Goal: Task Accomplishment & Management: Complete application form

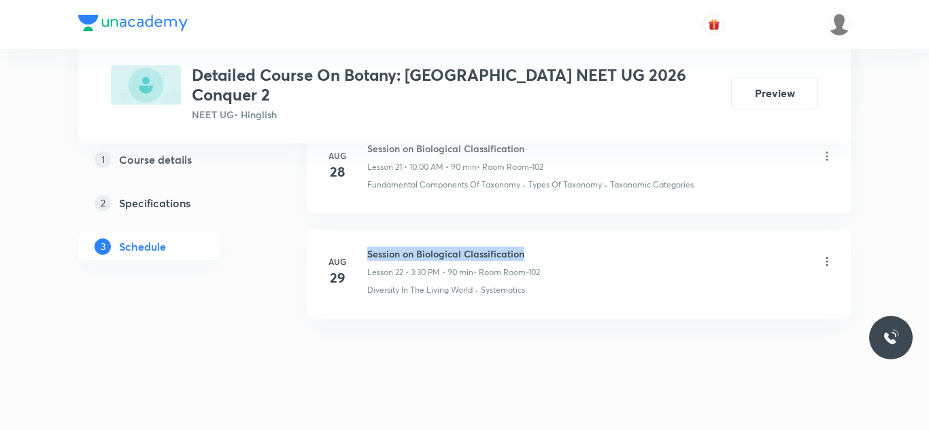
drag, startPoint x: 0, startPoint y: 0, endPoint x: 553, endPoint y: 236, distance: 601.5
click at [553, 247] on div "Session on Biological Classification Lesson 22 • 3:30 PM • 90 min • Room Room-1…" at bounding box center [600, 263] width 466 height 32
copy h6 "Session on Biological Classification"
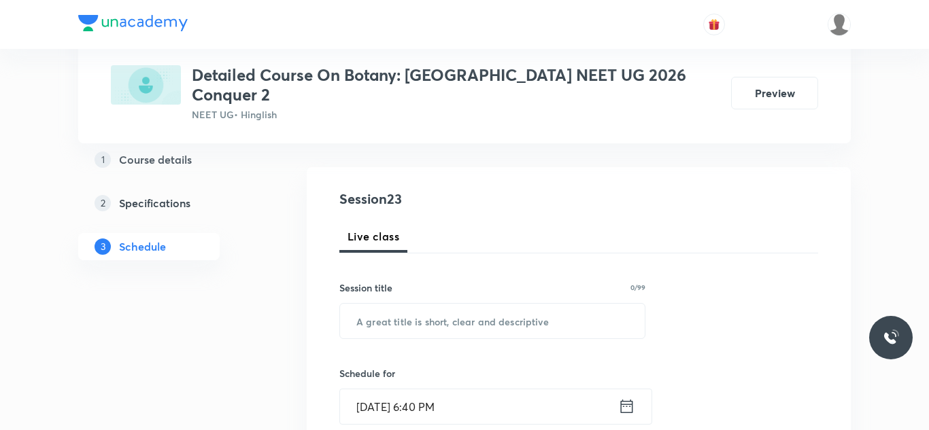
scroll to position [142, 0]
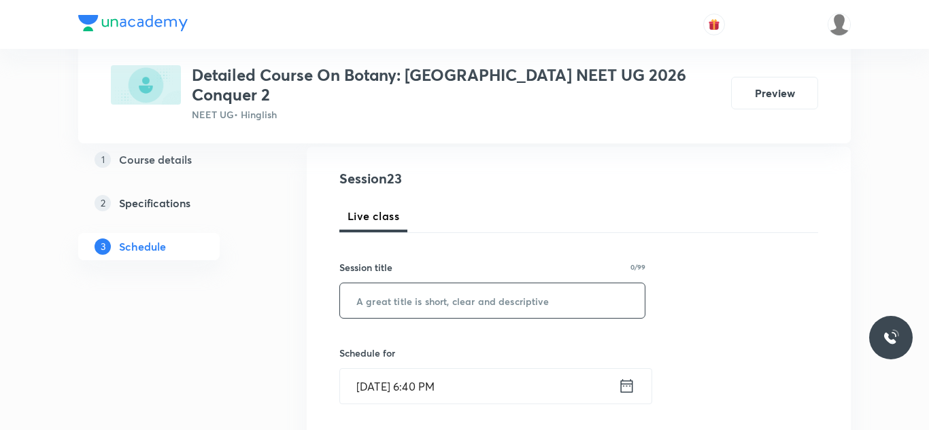
click at [499, 289] on input "text" at bounding box center [492, 300] width 305 height 35
paste input "Session on Biological Classification"
type input "Session on Biological Classification"
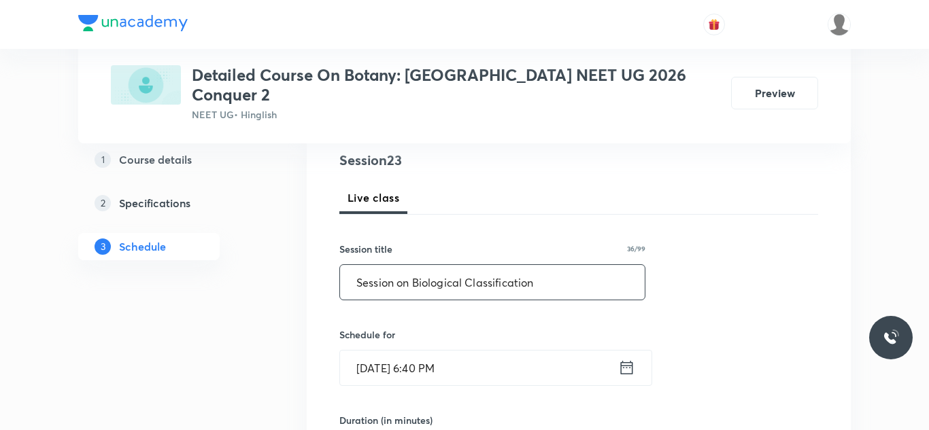
scroll to position [163, 0]
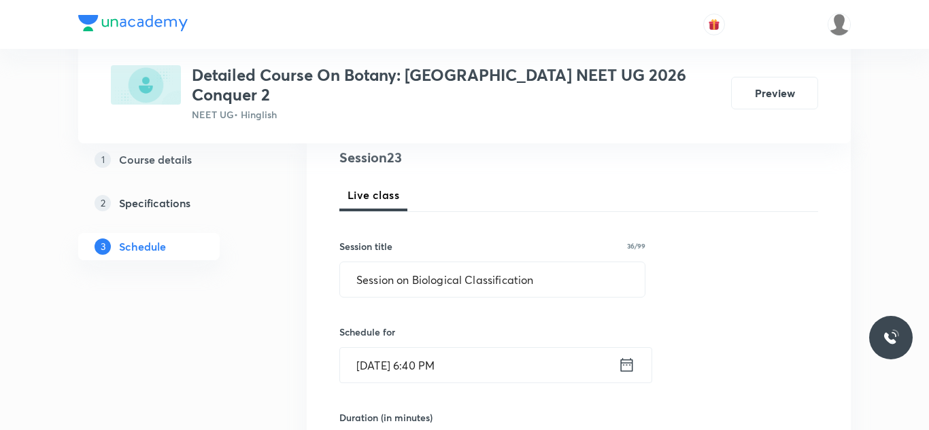
click at [388, 358] on input "Aug 30, 2025, 6:40 PM" at bounding box center [479, 365] width 278 height 35
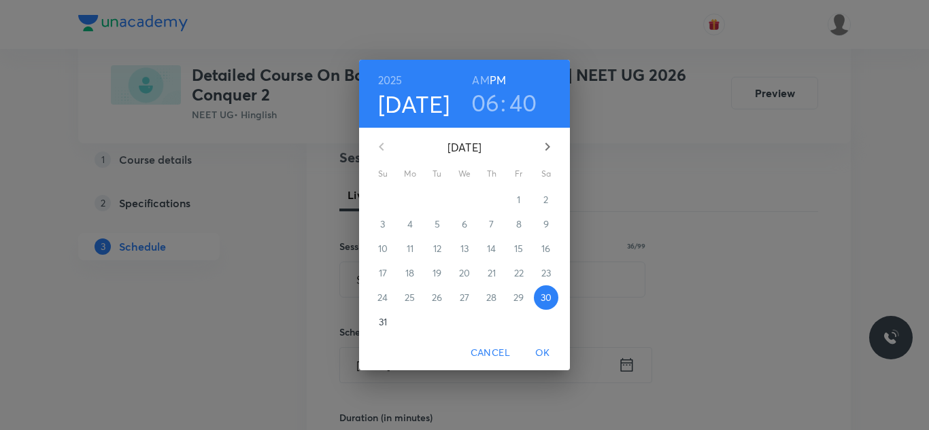
click at [546, 145] on icon "button" at bounding box center [547, 147] width 5 height 8
click at [434, 203] on p "2" at bounding box center [436, 200] width 5 height 14
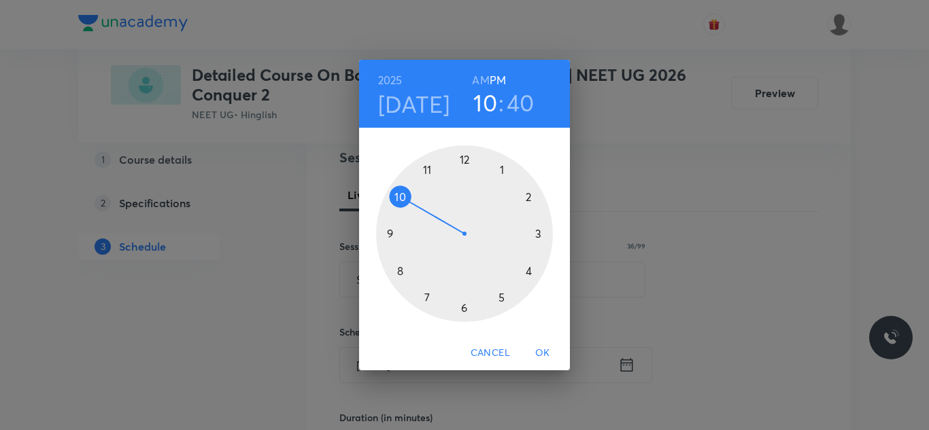
drag, startPoint x: 462, startPoint y: 311, endPoint x: 405, endPoint y: 203, distance: 122.2
click at [405, 203] on div at bounding box center [464, 233] width 177 height 177
click at [486, 78] on h6 "AM" at bounding box center [480, 80] width 17 height 19
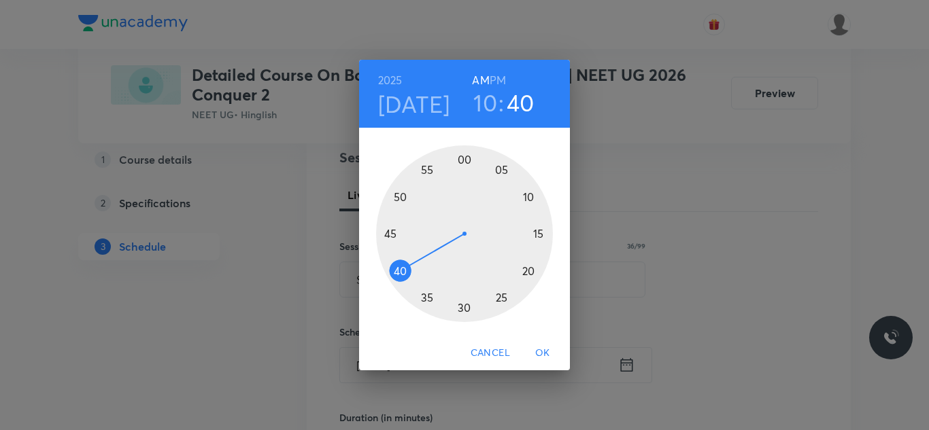
click at [462, 158] on div at bounding box center [464, 233] width 177 height 177
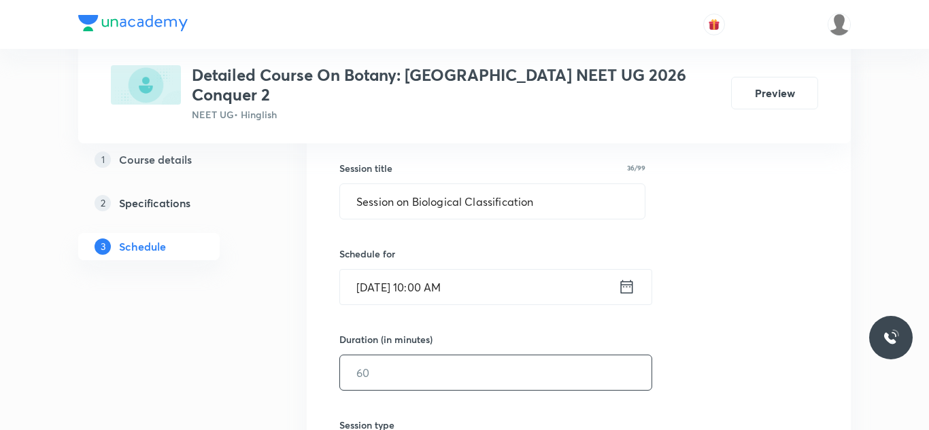
scroll to position [242, 0]
click at [403, 355] on input "text" at bounding box center [495, 372] width 311 height 35
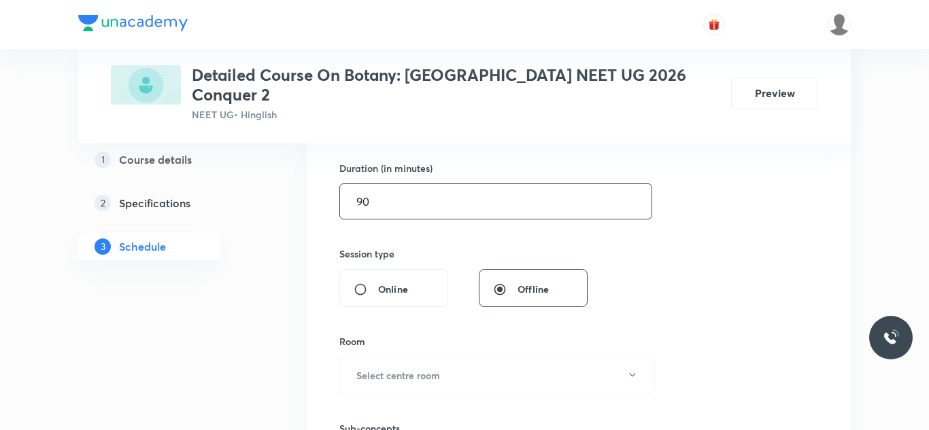
scroll to position [413, 0]
type input "90"
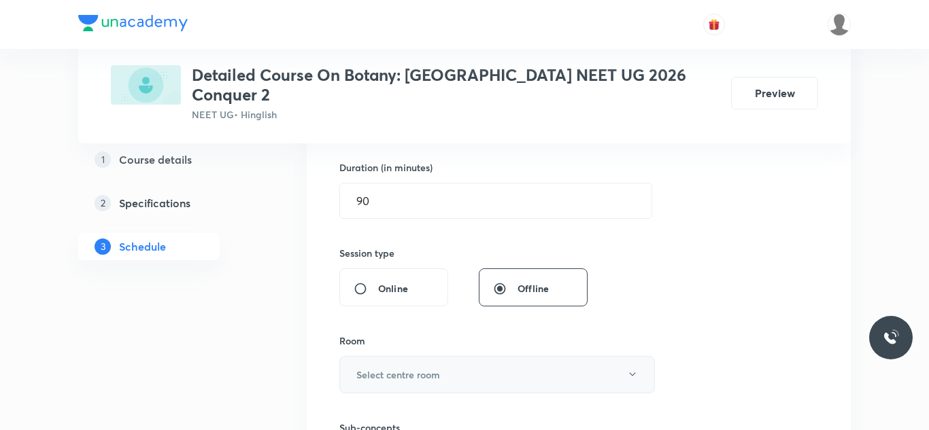
click at [415, 368] on h6 "Select centre room" at bounding box center [398, 375] width 84 height 14
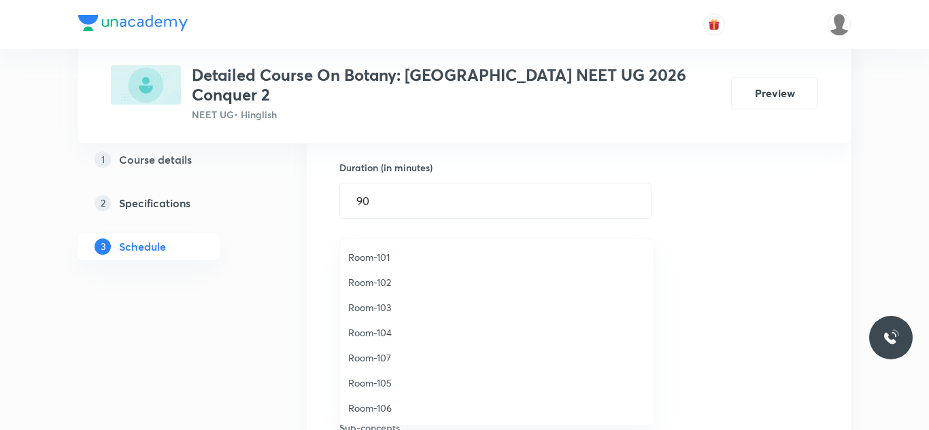
click at [379, 278] on span "Room-102" at bounding box center [497, 282] width 298 height 14
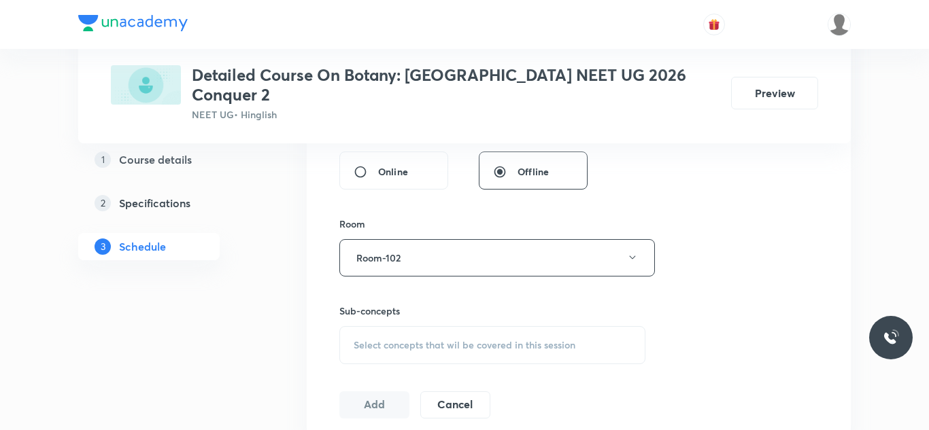
scroll to position [531, 0]
click at [437, 339] on span "Select concepts that wil be covered in this session" at bounding box center [464, 344] width 222 height 11
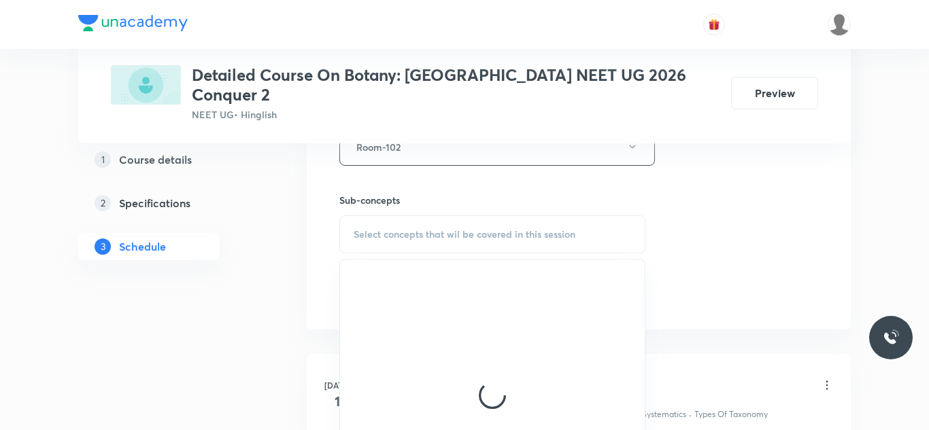
scroll to position [649, 0]
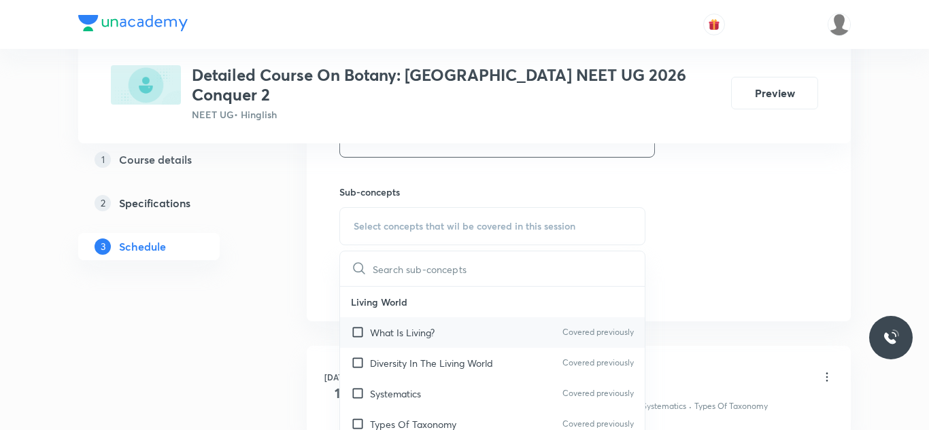
click at [362, 326] on input "checkbox" at bounding box center [360, 333] width 19 height 14
checkbox input "true"
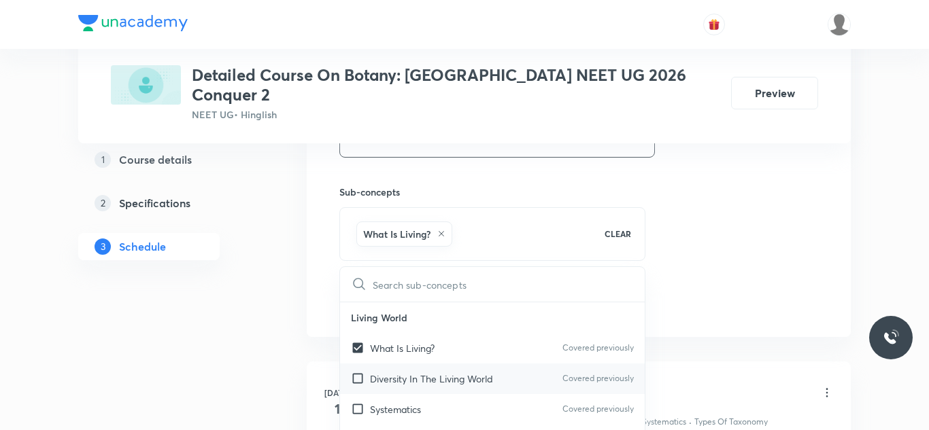
click at [358, 372] on input "checkbox" at bounding box center [360, 379] width 19 height 14
checkbox input "true"
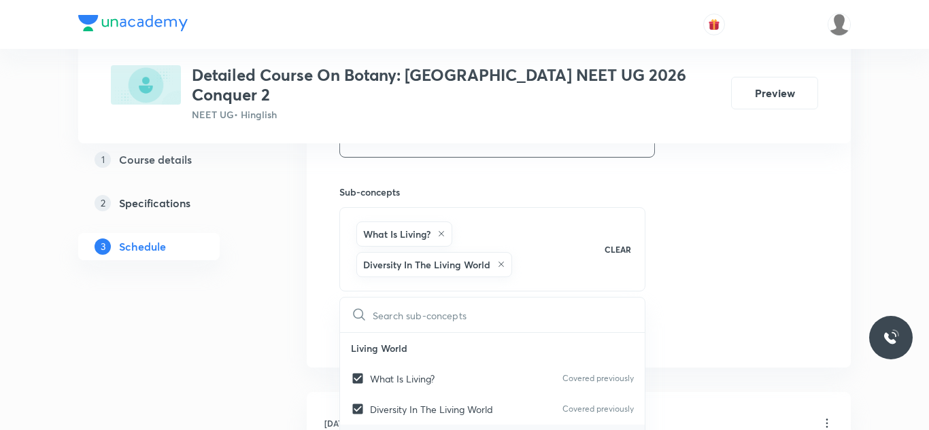
scroll to position [60, 0]
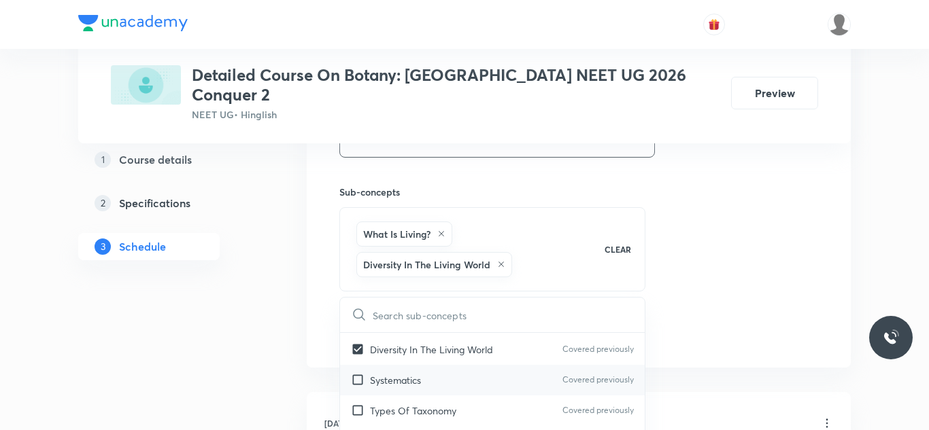
click at [361, 373] on input "checkbox" at bounding box center [360, 380] width 19 height 14
checkbox input "true"
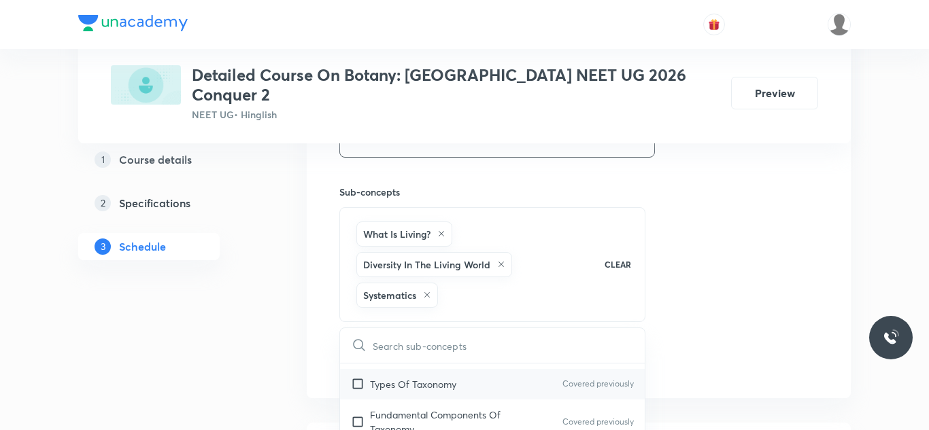
scroll to position [124, 0]
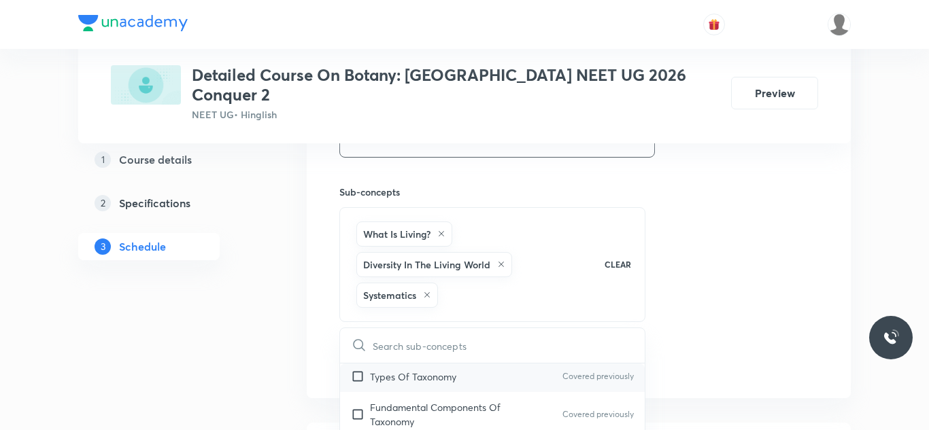
click at [363, 370] on input "checkbox" at bounding box center [360, 377] width 19 height 14
checkbox input "true"
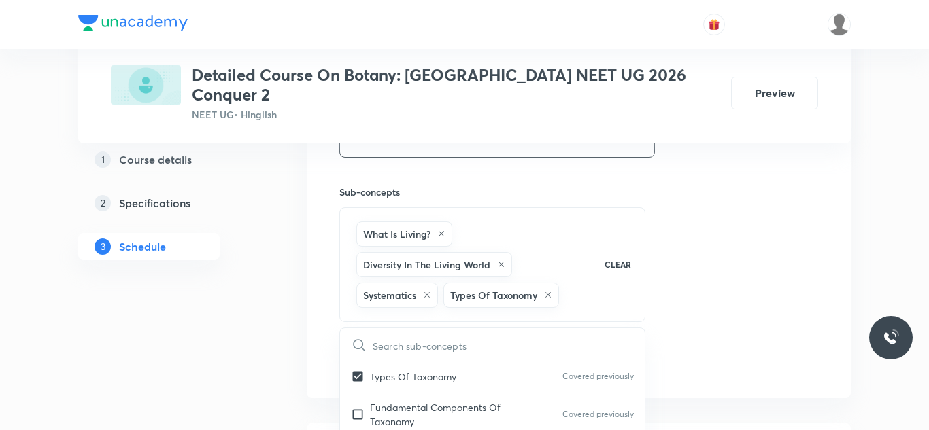
click at [700, 213] on div "Session 23 Live class Session title 36/99 Session on Biological Classification …" at bounding box center [578, 18] width 479 height 715
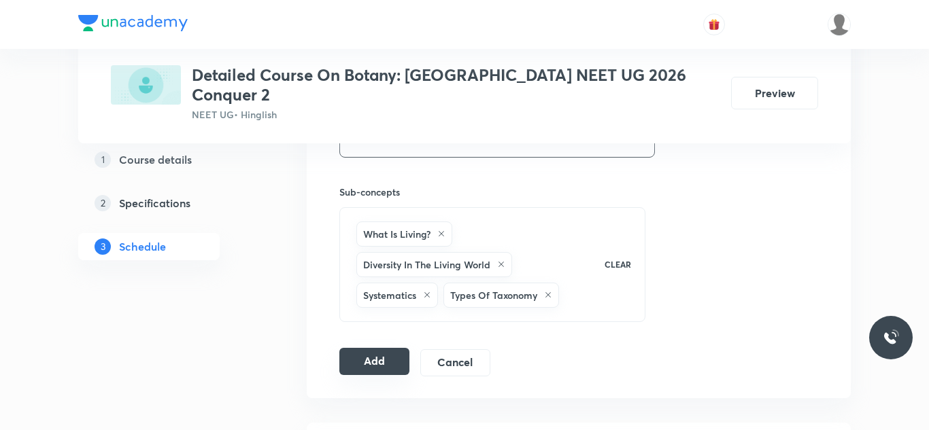
click at [381, 352] on button "Add" at bounding box center [374, 361] width 70 height 27
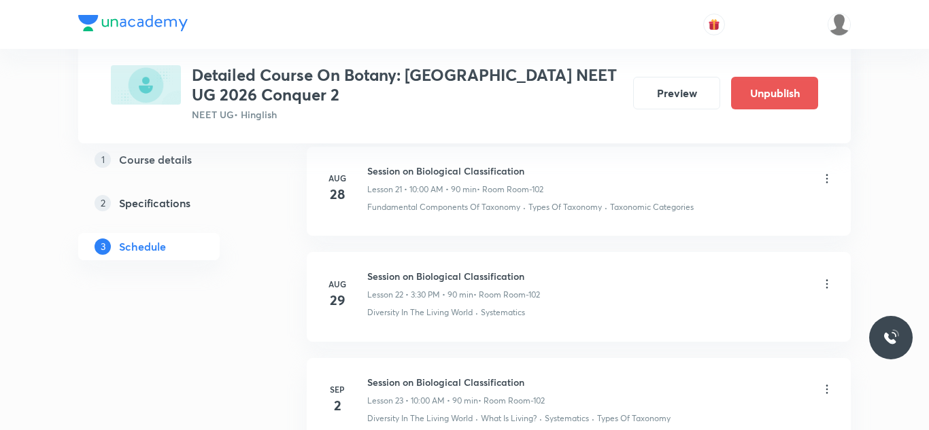
scroll to position [2493, 0]
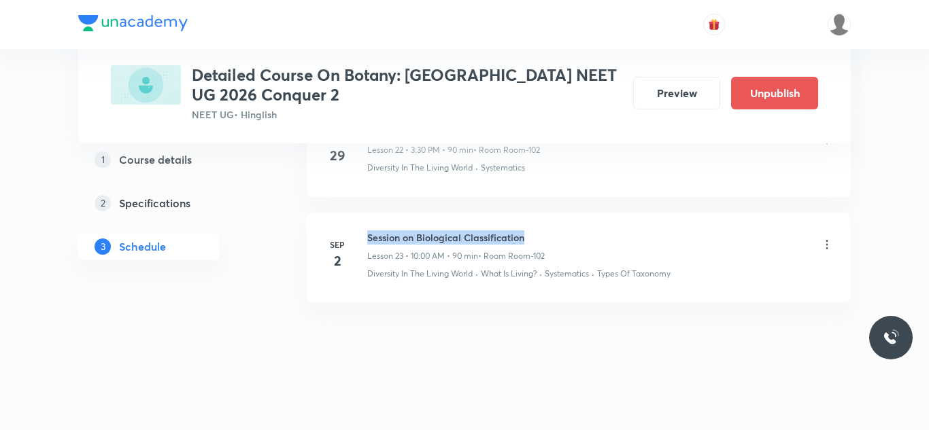
drag, startPoint x: 368, startPoint y: 232, endPoint x: 571, endPoint y: 241, distance: 203.4
click at [571, 241] on div "Session on Biological Classification Lesson 23 • 10:00 AM • 90 min • Room Room-…" at bounding box center [600, 246] width 466 height 32
copy h6 "Session on Biological Classification"
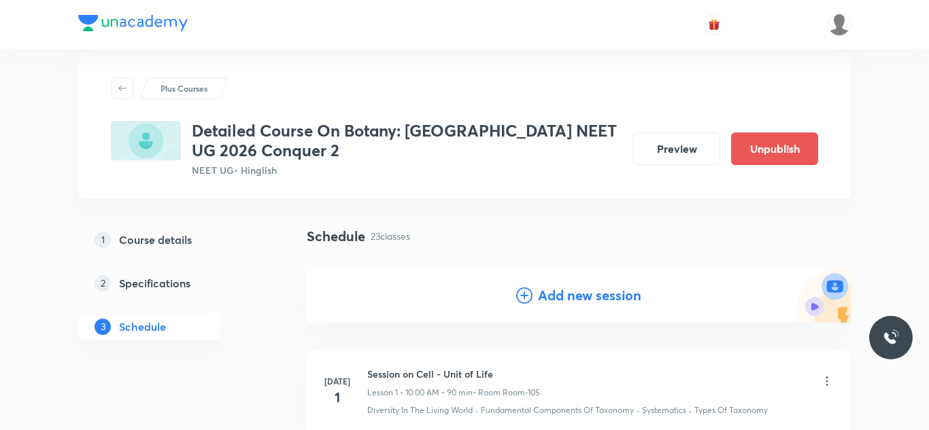
scroll to position [0, 0]
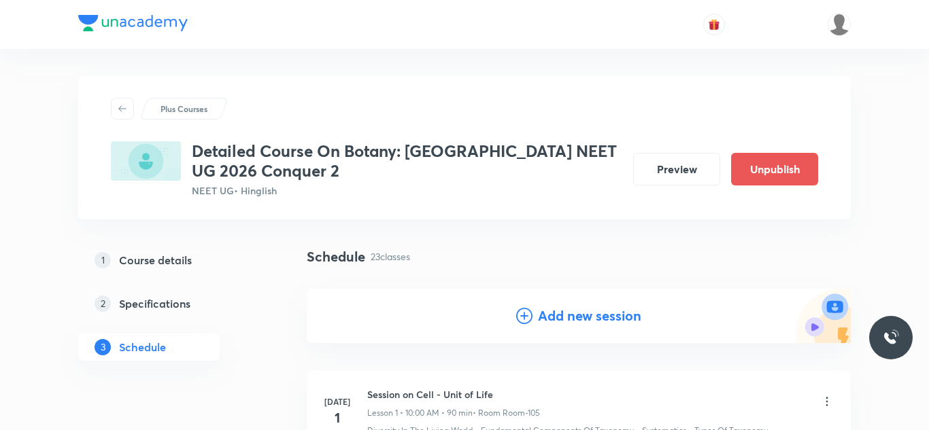
click at [580, 315] on h4 "Add new session" at bounding box center [589, 316] width 103 height 20
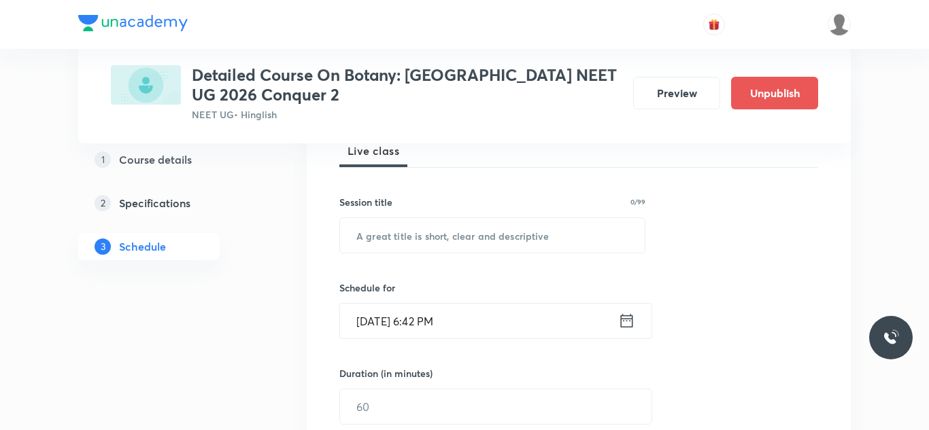
scroll to position [218, 0]
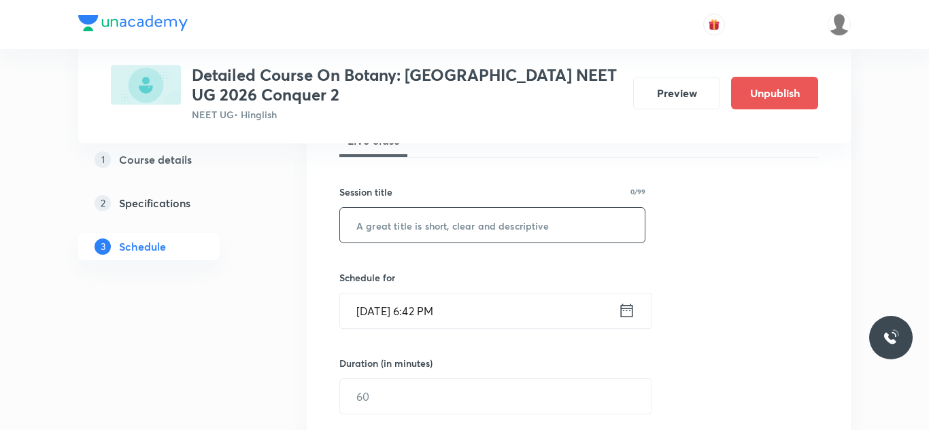
click at [476, 226] on input "text" at bounding box center [492, 225] width 305 height 35
paste input "Session on Biological Classification"
type input "Session on Biological Classification"
click at [389, 310] on input "Aug 30, 2025, 6:42 PM" at bounding box center [479, 311] width 278 height 35
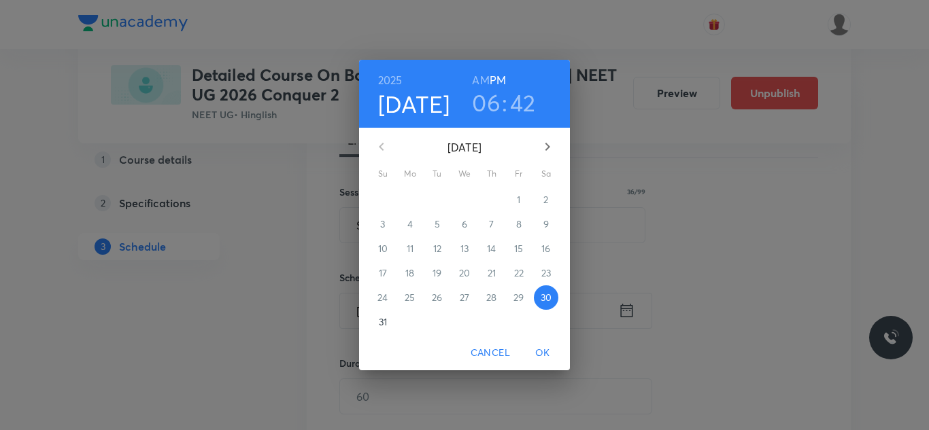
click at [546, 152] on icon "button" at bounding box center [547, 147] width 16 height 16
click at [469, 201] on span "3" at bounding box center [464, 200] width 24 height 14
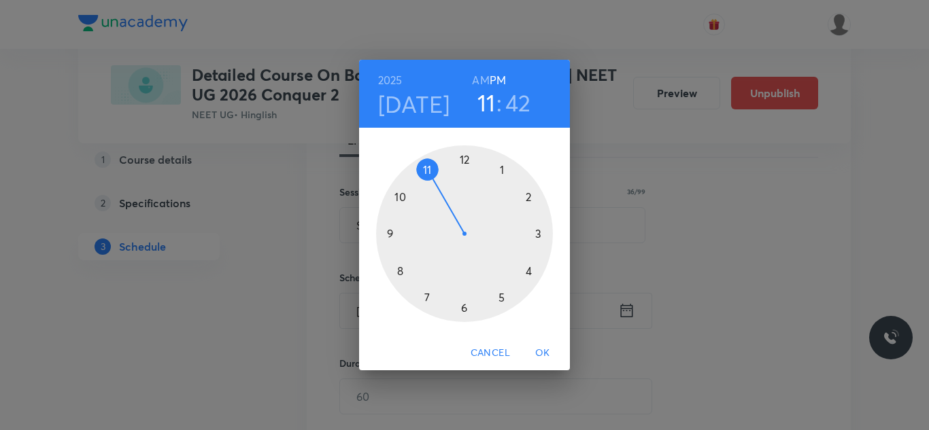
drag, startPoint x: 465, startPoint y: 307, endPoint x: 435, endPoint y: 177, distance: 133.9
click at [435, 177] on div at bounding box center [464, 233] width 177 height 177
click at [479, 77] on h6 "AM" at bounding box center [480, 80] width 17 height 19
drag, startPoint x: 386, startPoint y: 254, endPoint x: 396, endPoint y: 276, distance: 24.4
click at [393, 275] on div at bounding box center [464, 233] width 177 height 177
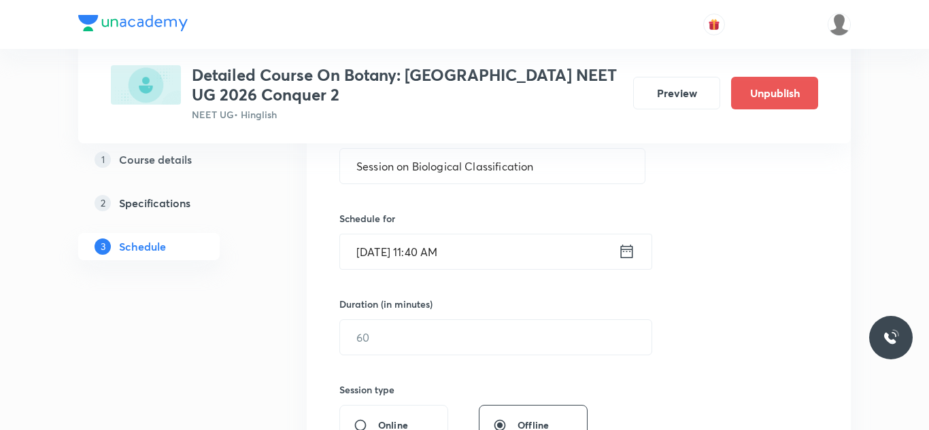
scroll to position [291, 0]
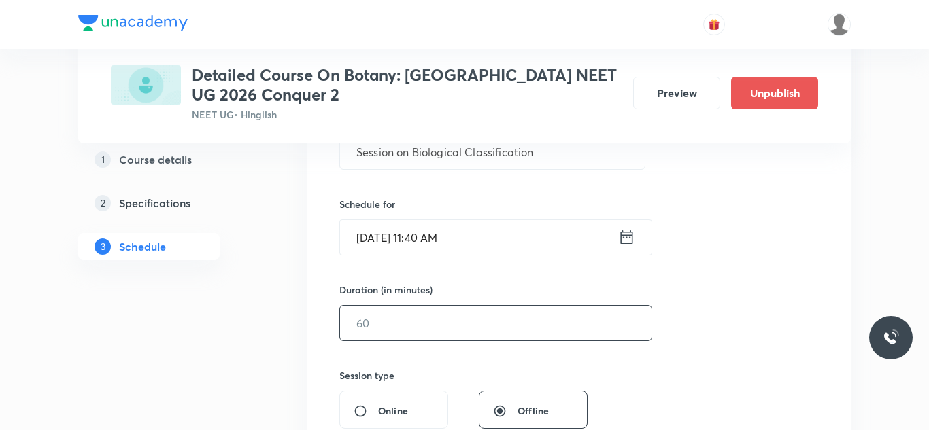
click at [383, 313] on input "text" at bounding box center [495, 323] width 311 height 35
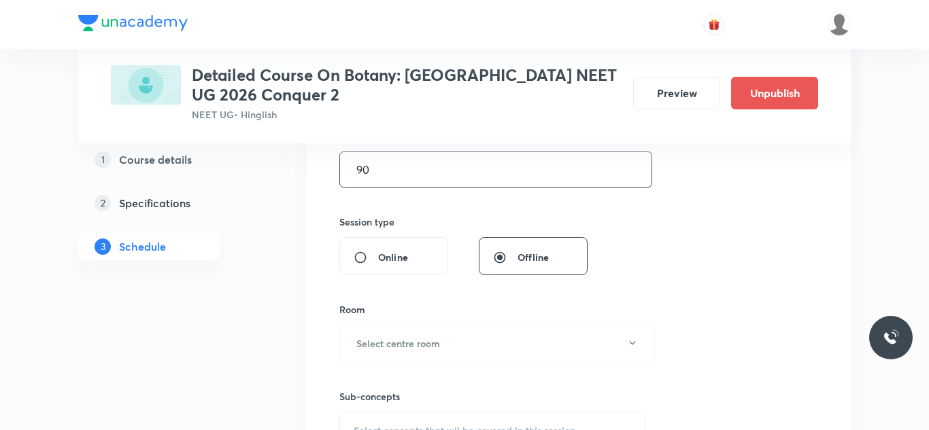
scroll to position [445, 0]
type input "90"
click at [416, 336] on h6 "Select centre room" at bounding box center [398, 343] width 84 height 14
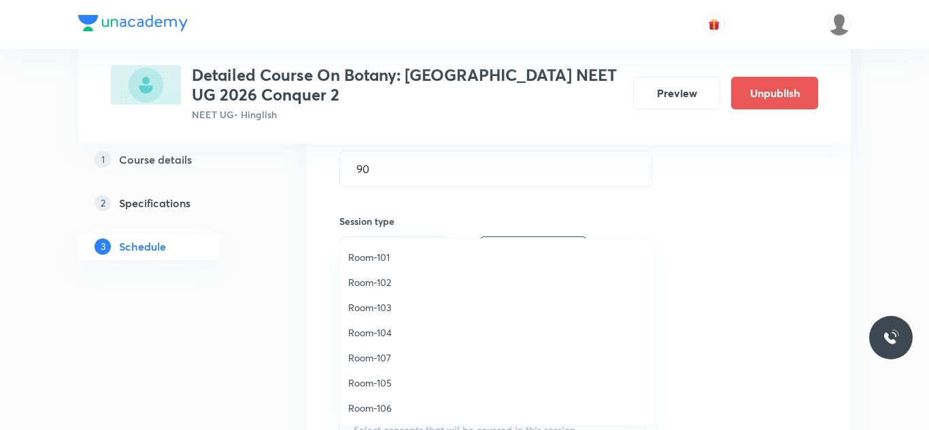
click at [375, 284] on span "Room-102" at bounding box center [497, 282] width 298 height 14
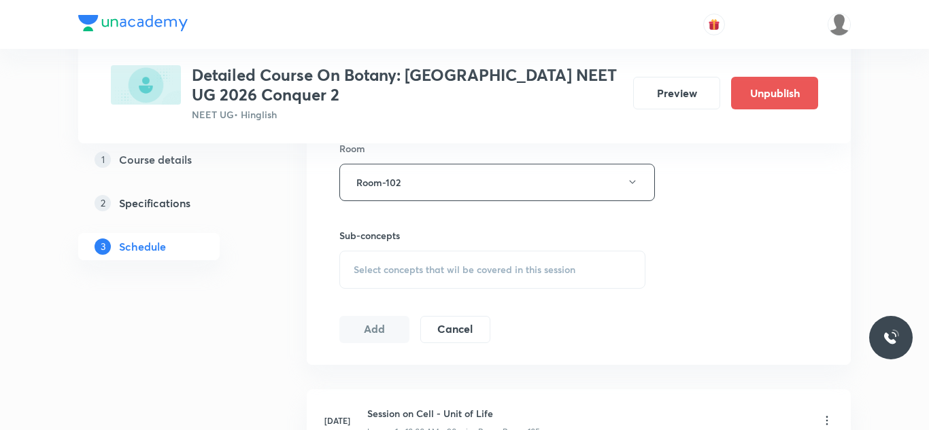
scroll to position [607, 0]
click at [435, 266] on span "Select concepts that wil be covered in this session" at bounding box center [464, 268] width 222 height 11
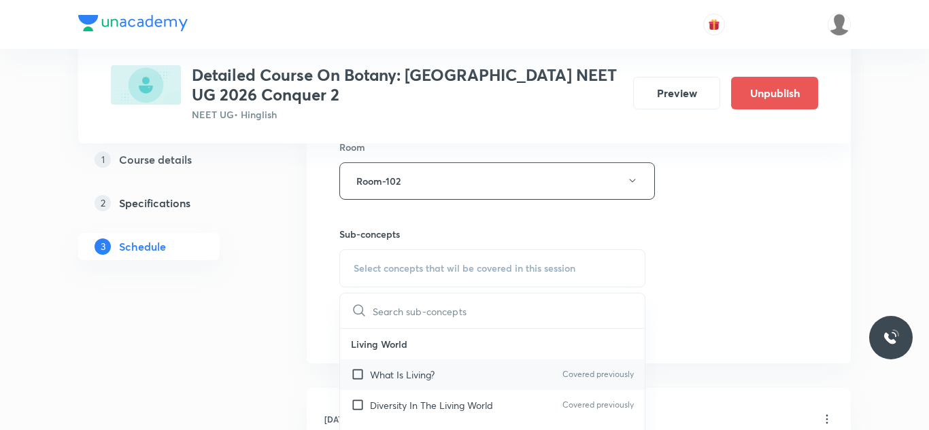
scroll to position [732, 0]
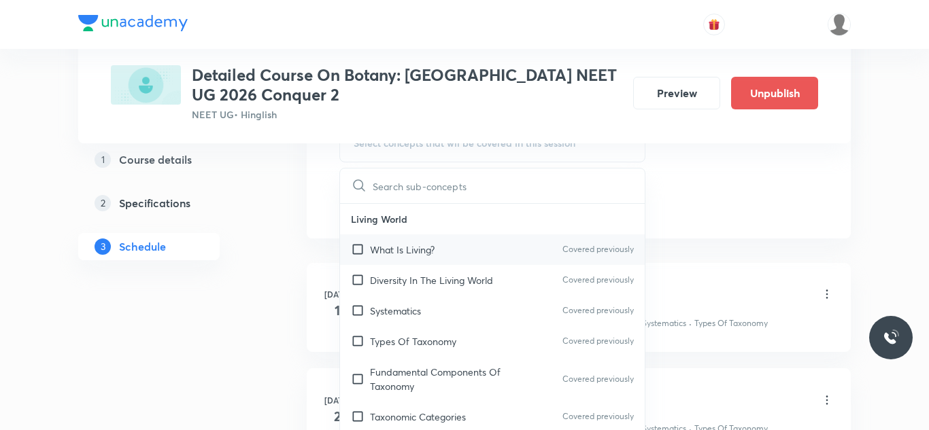
click at [358, 251] on input "checkbox" at bounding box center [360, 250] width 19 height 14
checkbox input "true"
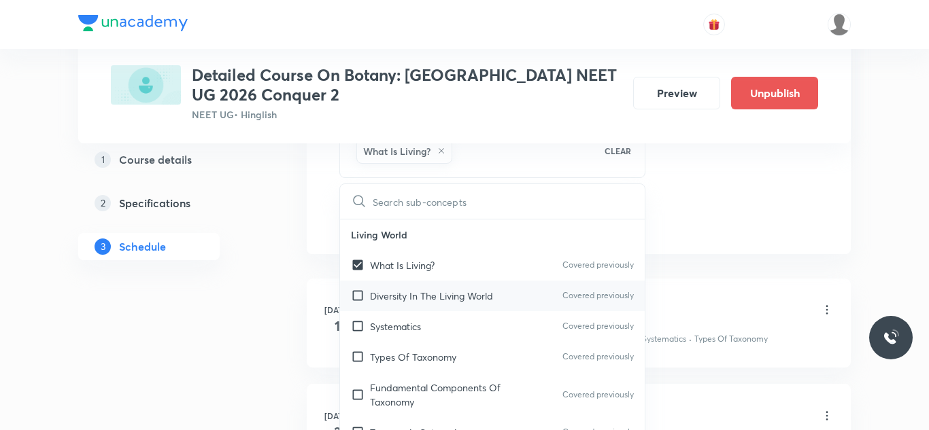
click at [358, 290] on input "checkbox" at bounding box center [360, 296] width 19 height 14
checkbox input "true"
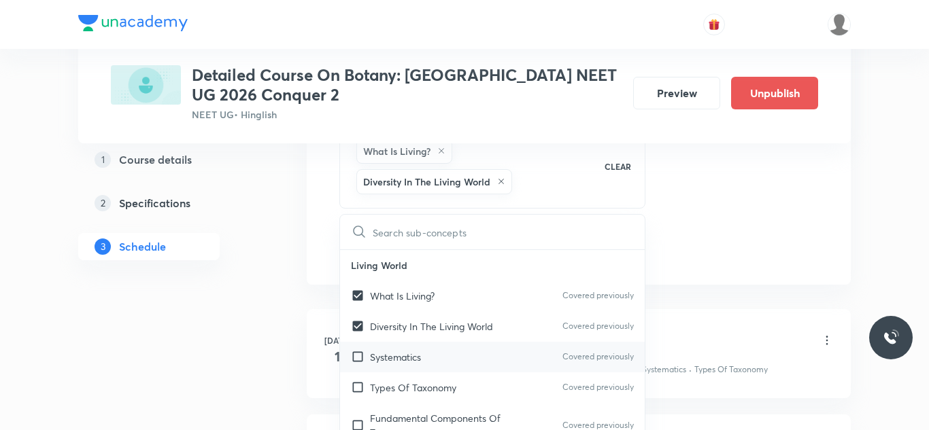
checkbox input "true"
click at [360, 358] on input "checkbox" at bounding box center [360, 357] width 19 height 14
checkbox input "true"
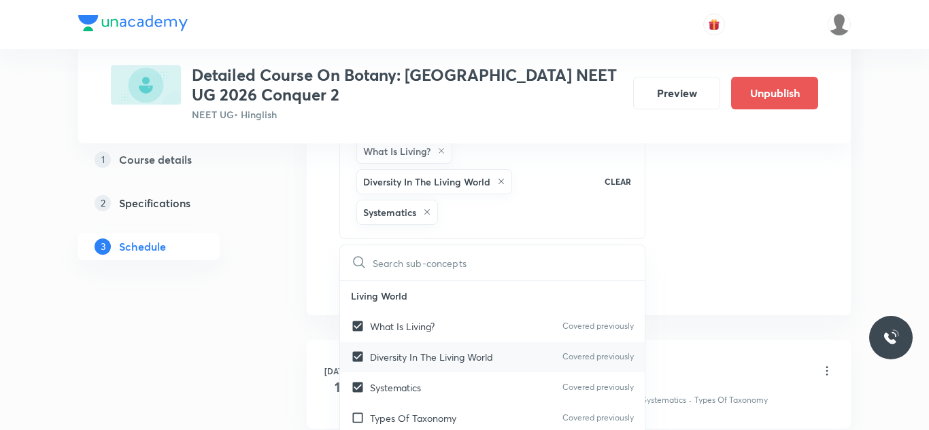
checkbox input "true"
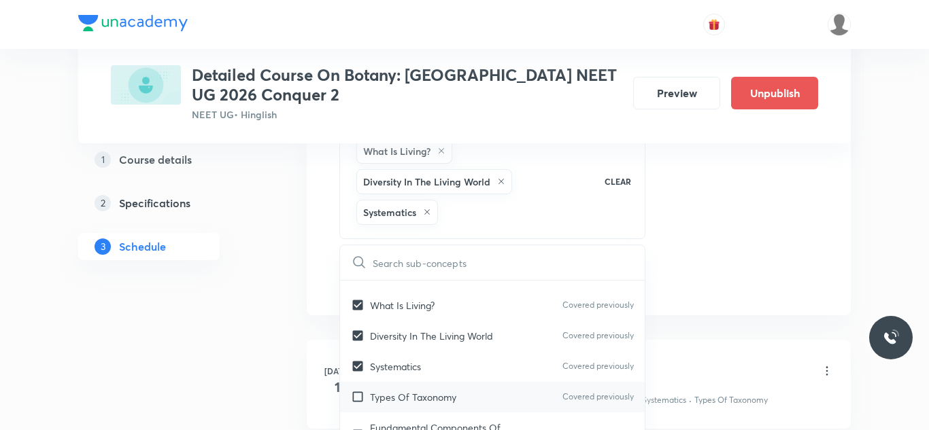
click at [358, 396] on input "checkbox" at bounding box center [360, 397] width 19 height 14
checkbox input "true"
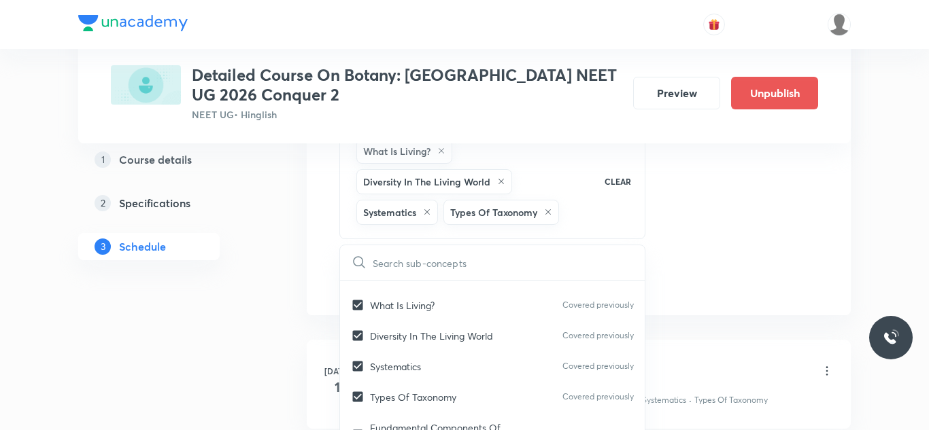
scroll to position [44, 0]
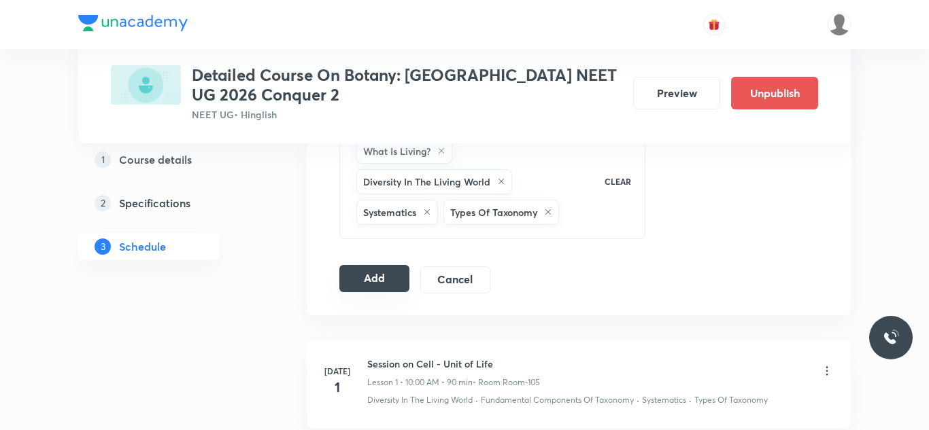
click at [373, 278] on button "Add" at bounding box center [374, 278] width 70 height 27
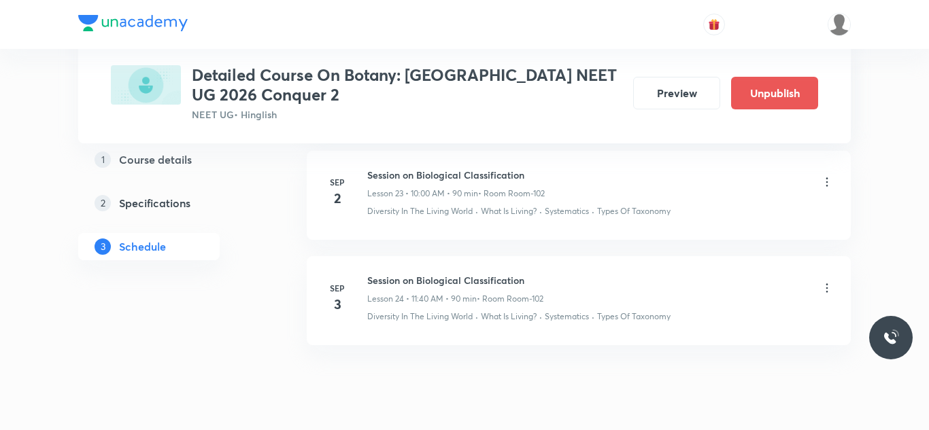
scroll to position [2599, 0]
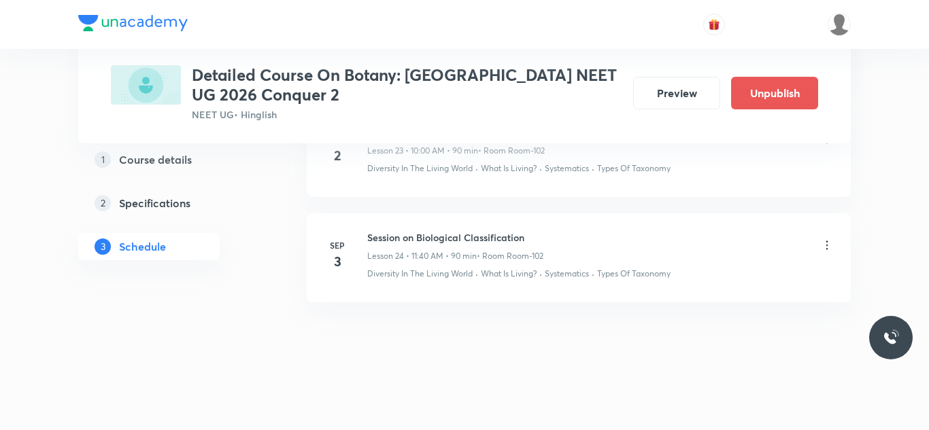
drag, startPoint x: 370, startPoint y: 235, endPoint x: 432, endPoint y: 231, distance: 61.9
click at [547, 231] on div "Session on Biological Classification Lesson 24 • 11:40 AM • 90 min • Room Room-…" at bounding box center [600, 246] width 466 height 32
drag, startPoint x: 366, startPoint y: 236, endPoint x: 574, endPoint y: 240, distance: 208.0
click at [574, 240] on div "Sep 3 Session on Biological Classification Lesson 24 • 11:40 AM • 90 min • Room…" at bounding box center [579, 255] width 510 height 50
copy h6 "Session on Biological Classification"
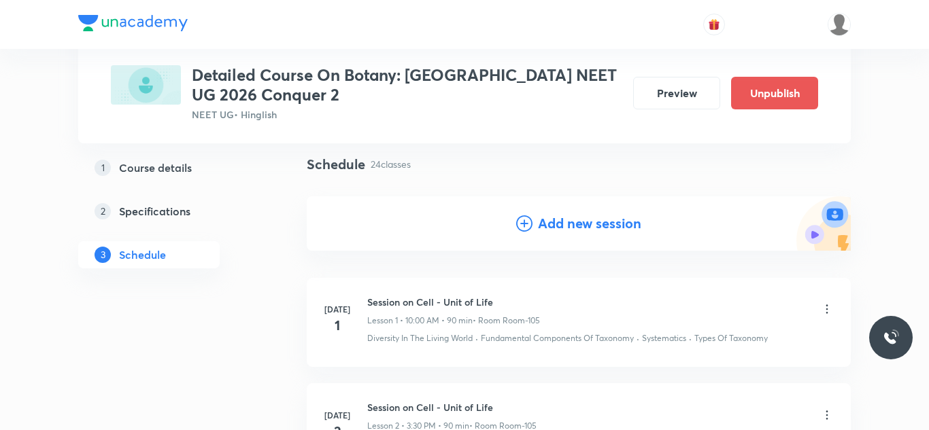
click at [574, 224] on h4 "Add new session" at bounding box center [589, 223] width 103 height 20
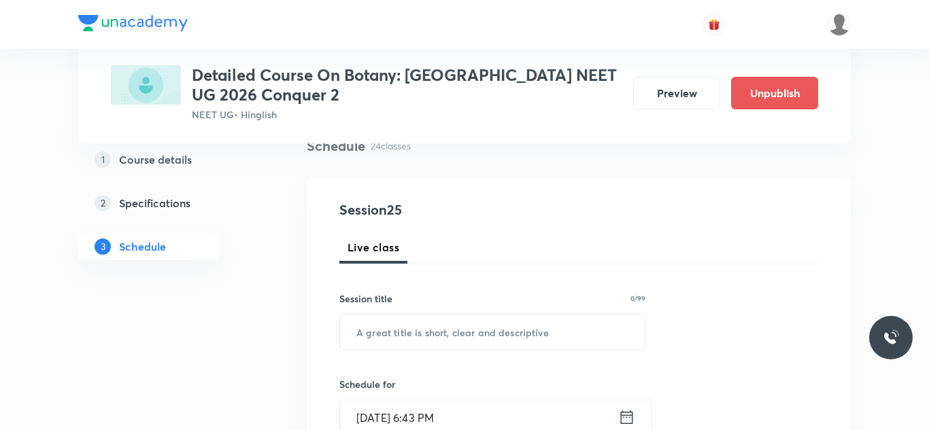
scroll to position [131, 0]
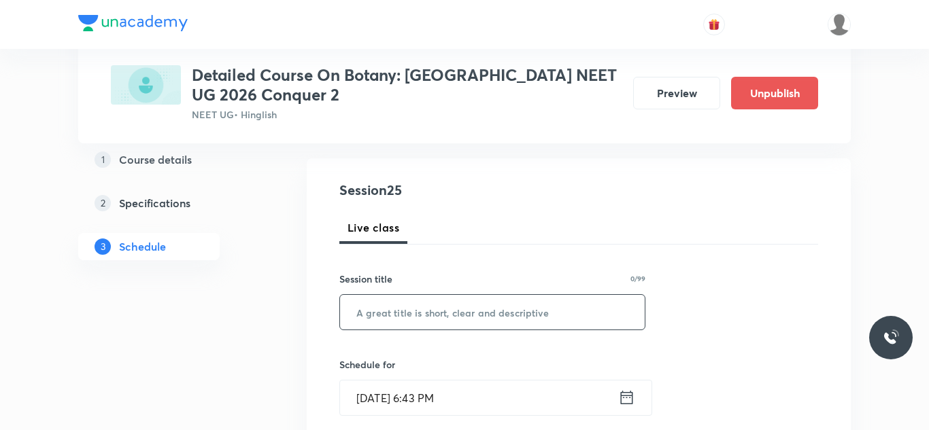
click at [462, 319] on input "text" at bounding box center [492, 312] width 305 height 35
paste input "Session on Biological Classification"
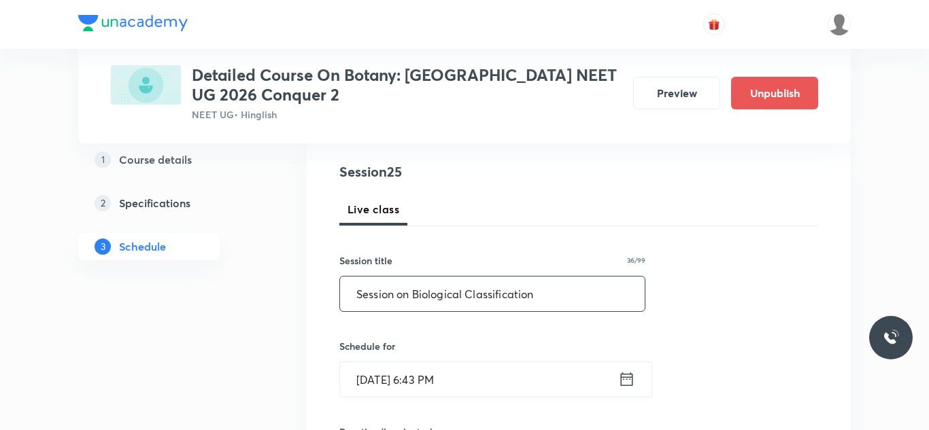
scroll to position [152, 0]
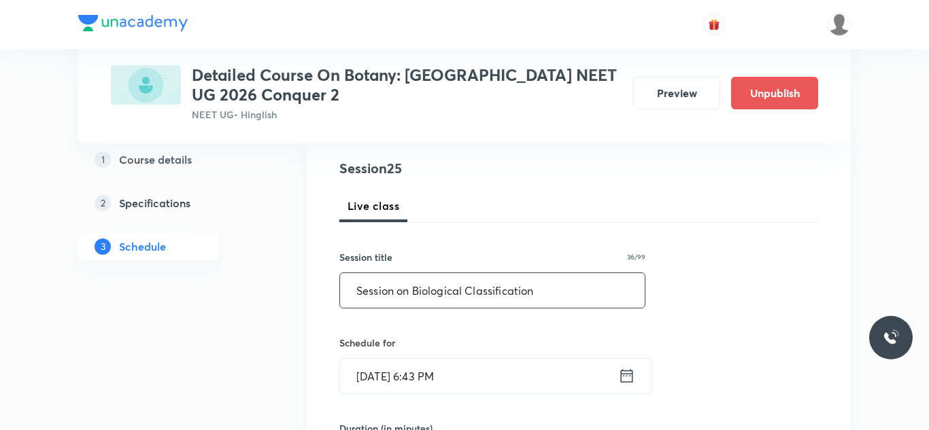
type input "Session on Biological Classification"
click at [379, 380] on input "Aug 30, 2025, 6:43 PM" at bounding box center [479, 376] width 278 height 35
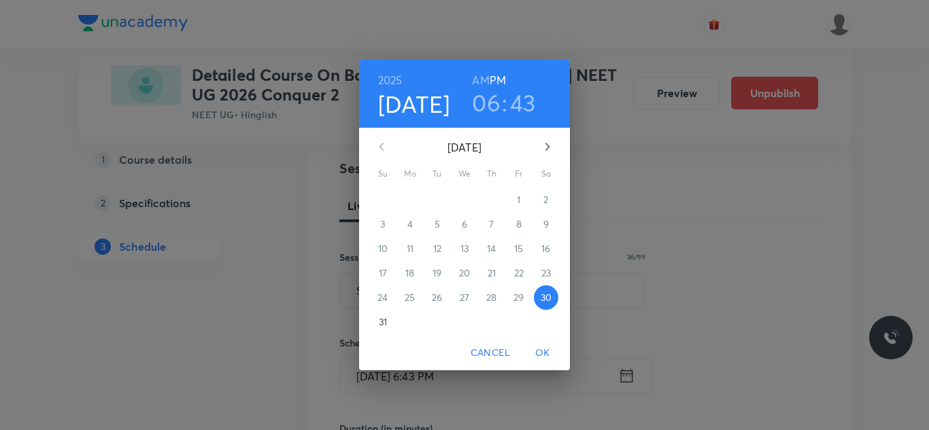
click at [543, 145] on icon "button" at bounding box center [547, 147] width 16 height 16
click at [491, 201] on p "4" at bounding box center [491, 200] width 5 height 14
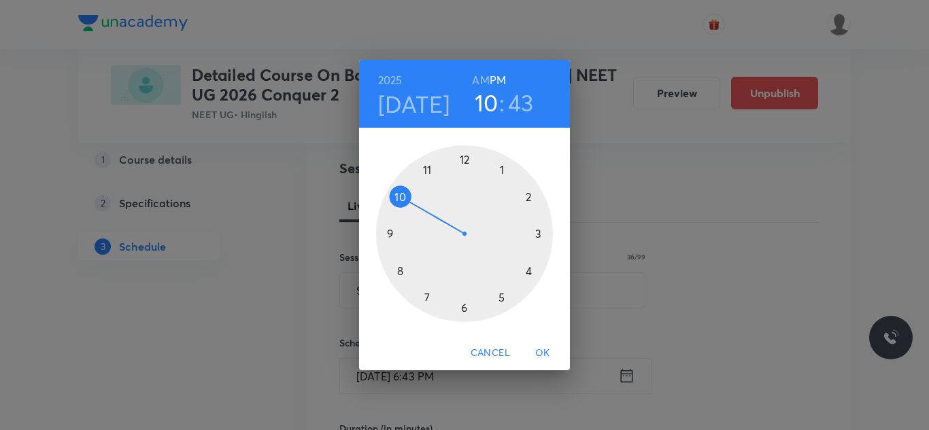
drag, startPoint x: 464, startPoint y: 304, endPoint x: 405, endPoint y: 197, distance: 121.7
click at [405, 197] on div at bounding box center [464, 233] width 177 height 177
click at [481, 79] on h6 "AM" at bounding box center [480, 80] width 17 height 19
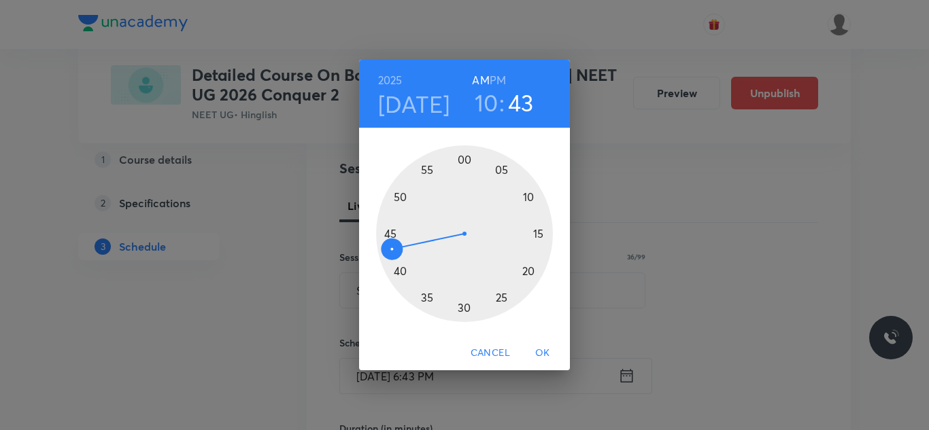
click at [462, 160] on div at bounding box center [464, 233] width 177 height 177
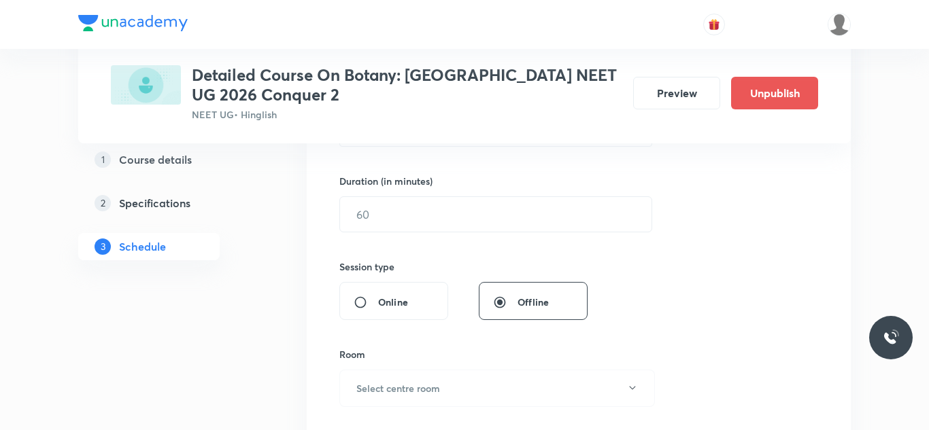
scroll to position [376, 0]
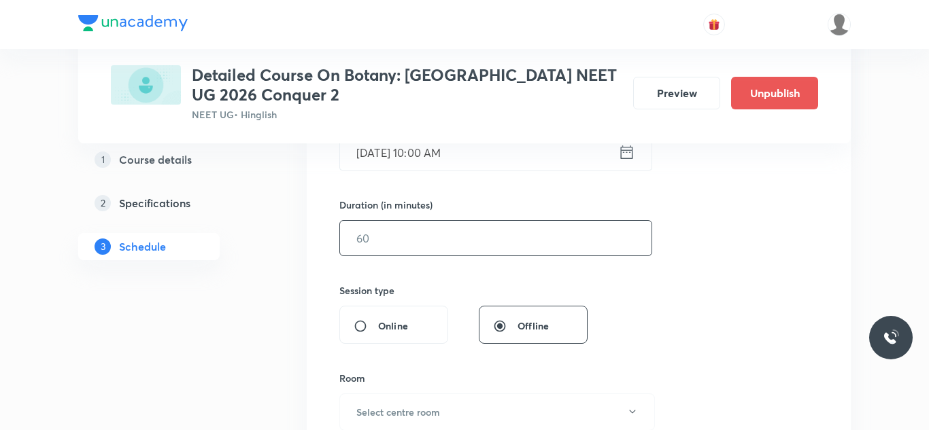
click at [417, 235] on input "text" at bounding box center [495, 238] width 311 height 35
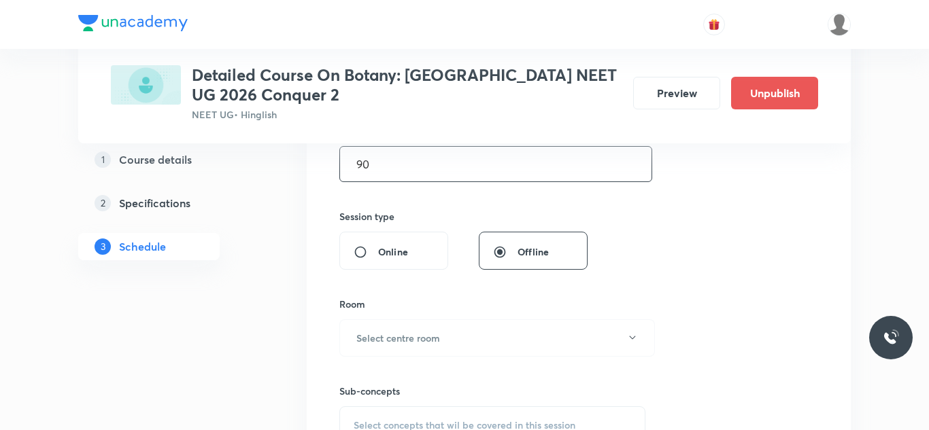
scroll to position [465, 0]
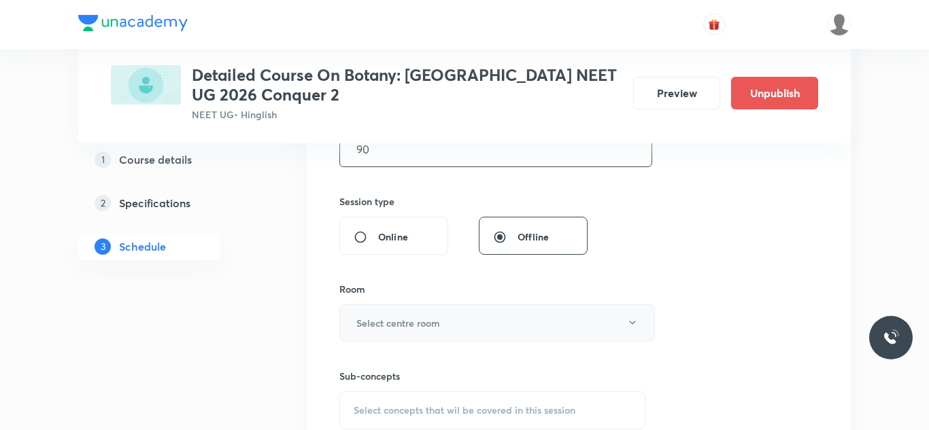
type input "90"
click at [431, 324] on h6 "Select centre room" at bounding box center [398, 323] width 84 height 14
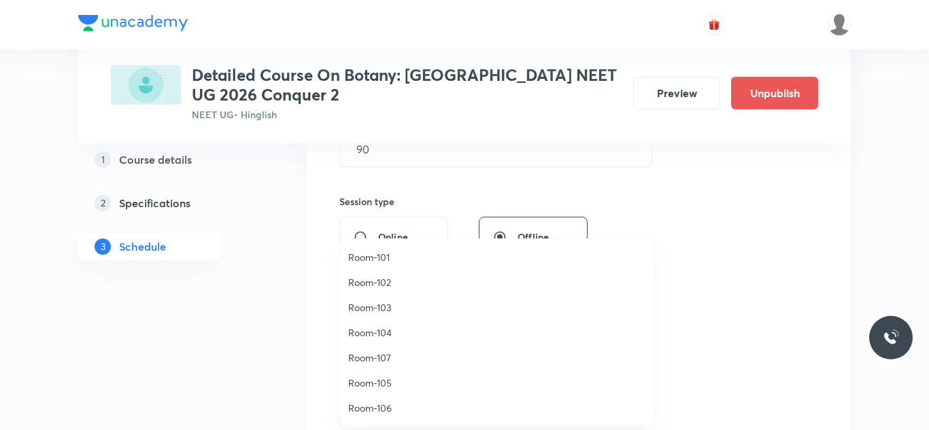
click at [377, 290] on li "Room-102" at bounding box center [497, 282] width 314 height 25
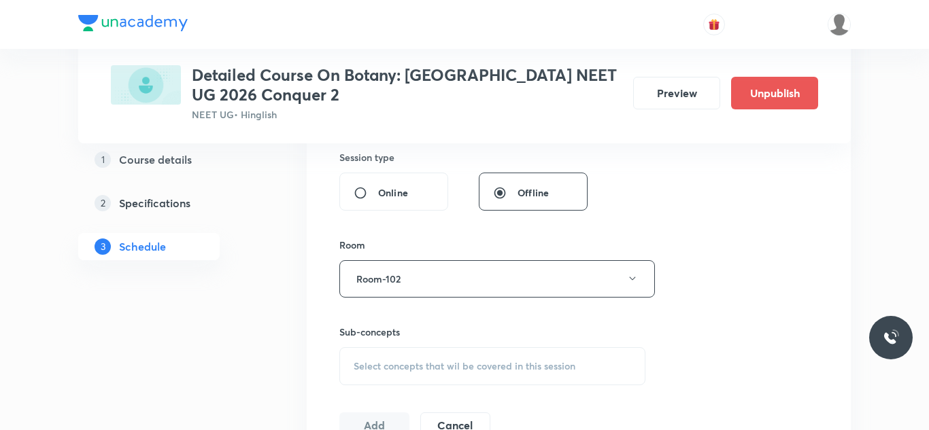
scroll to position [544, 0]
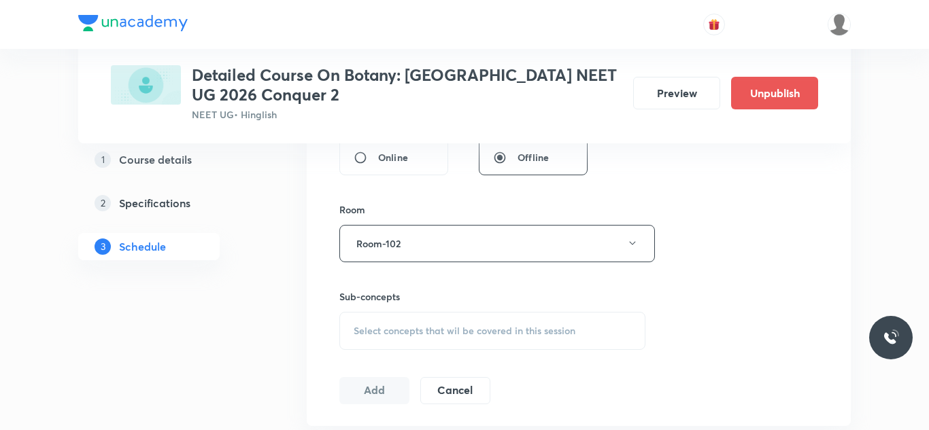
click at [440, 332] on span "Select concepts that wil be covered in this session" at bounding box center [464, 331] width 222 height 11
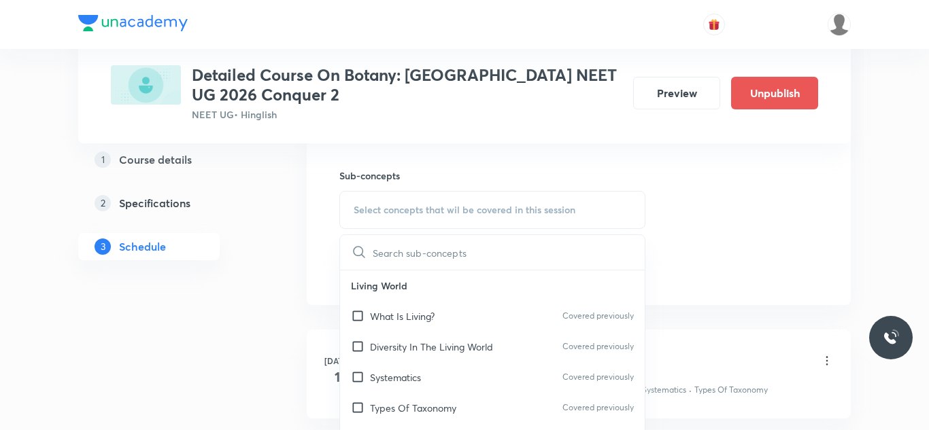
scroll to position [673, 0]
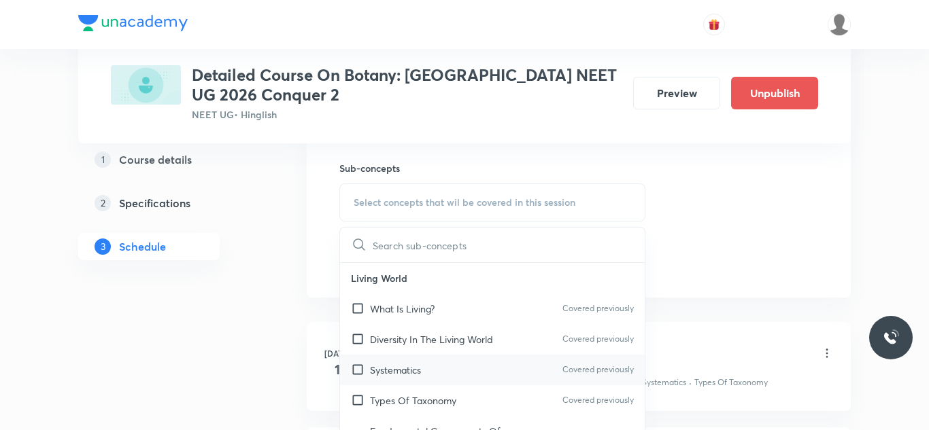
click at [413, 370] on p "Systematics" at bounding box center [395, 370] width 51 height 14
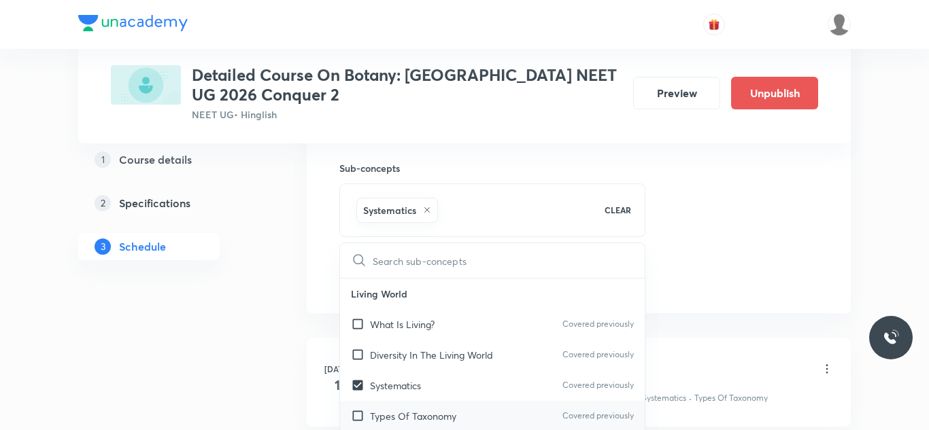
checkbox input "true"
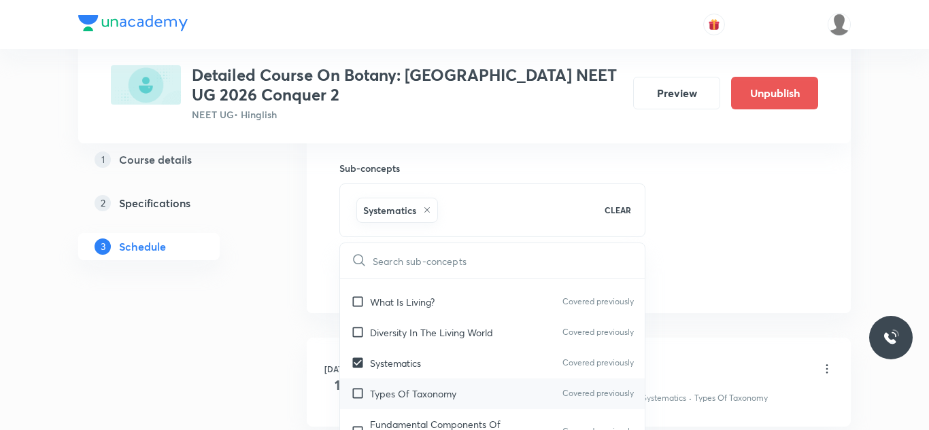
click at [356, 396] on input "checkbox" at bounding box center [360, 394] width 19 height 14
checkbox input "true"
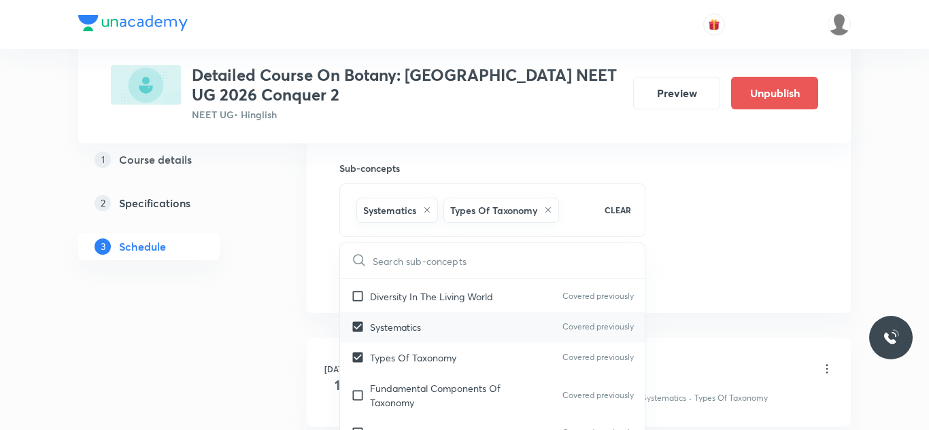
scroll to position [73, 0]
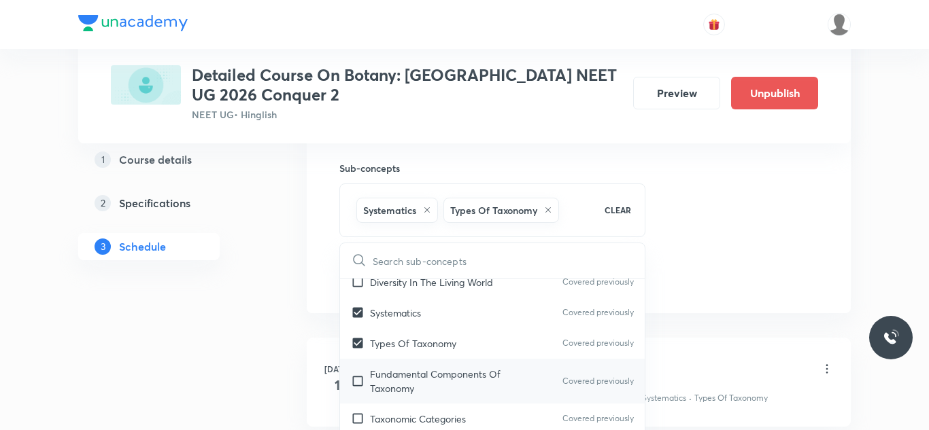
click at [358, 384] on input "checkbox" at bounding box center [360, 381] width 19 height 29
checkbox input "true"
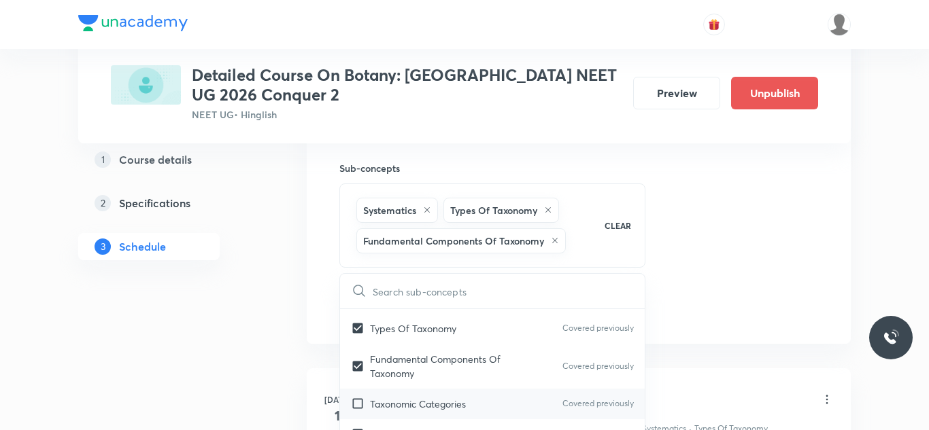
scroll to position [119, 0]
click at [358, 404] on input "checkbox" at bounding box center [360, 403] width 19 height 14
checkbox input "true"
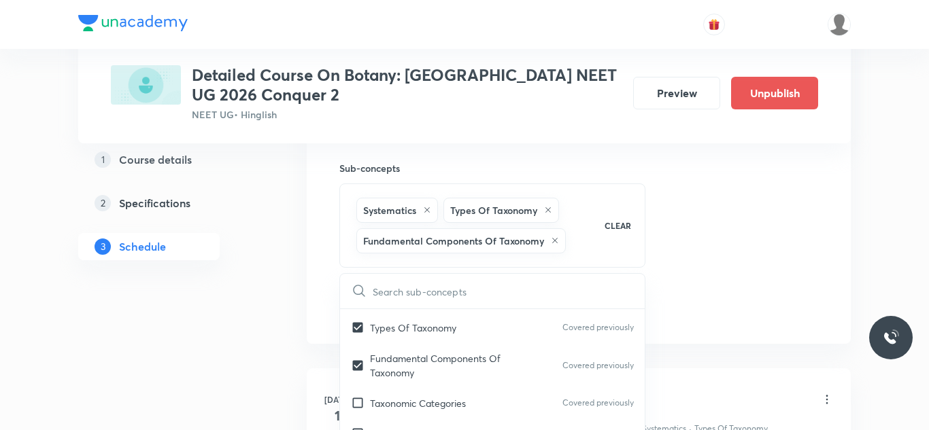
checkbox input "true"
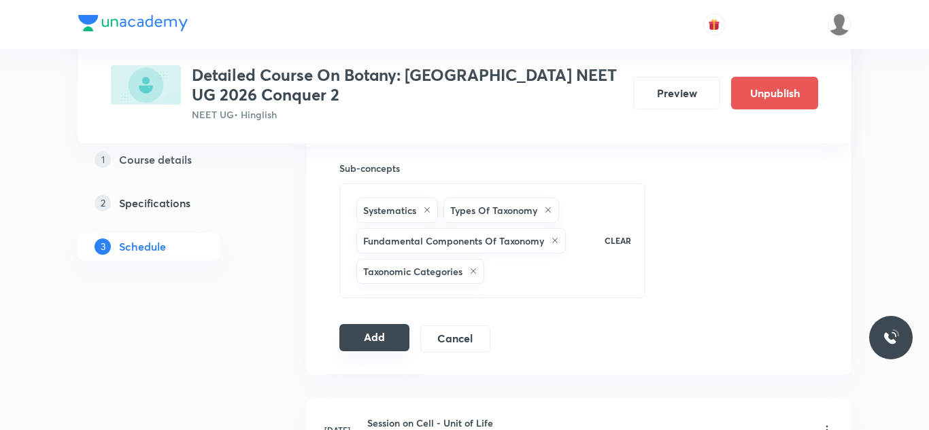
click at [387, 339] on button "Add" at bounding box center [374, 337] width 70 height 27
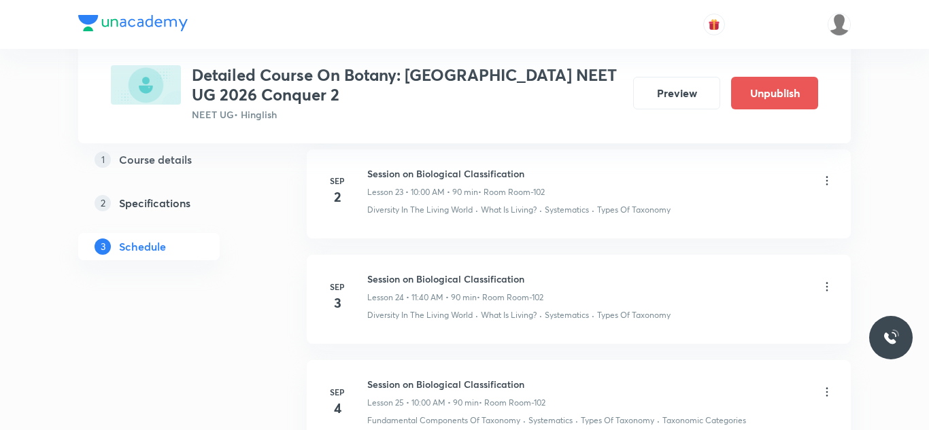
scroll to position [2705, 0]
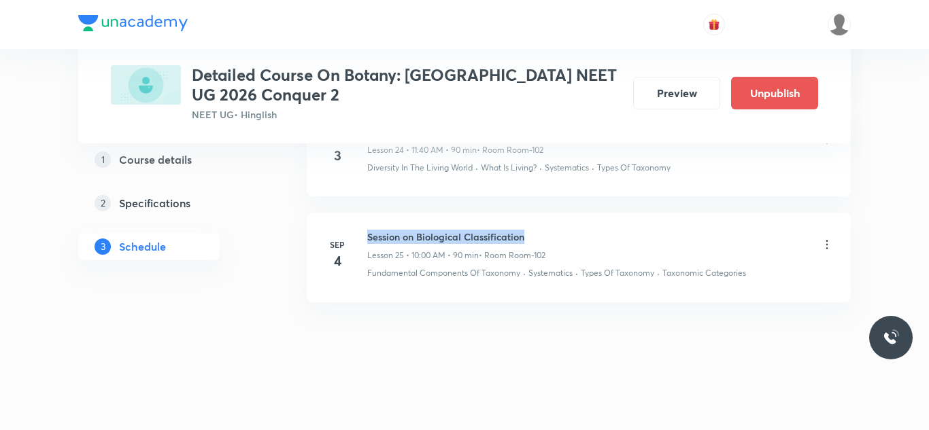
drag, startPoint x: 366, startPoint y: 234, endPoint x: 555, endPoint y: 231, distance: 189.0
click at [555, 231] on div "Session on Biological Classification Lesson 25 • 10:00 AM • 90 min • Room Room-…" at bounding box center [600, 246] width 466 height 32
copy h6 "Session on Biological Classification"
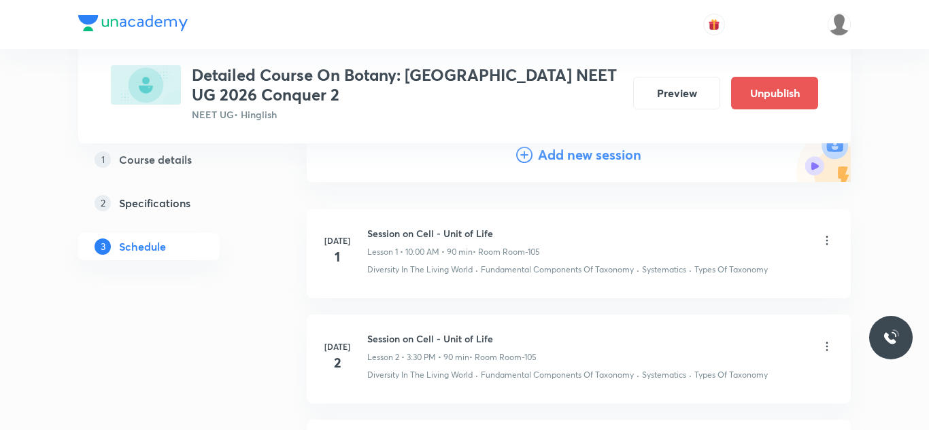
scroll to position [0, 0]
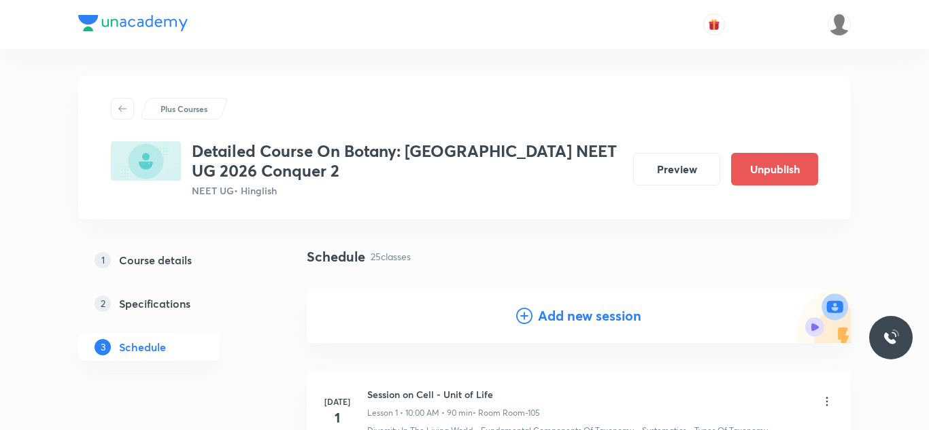
click at [580, 309] on h4 "Add new session" at bounding box center [589, 316] width 103 height 20
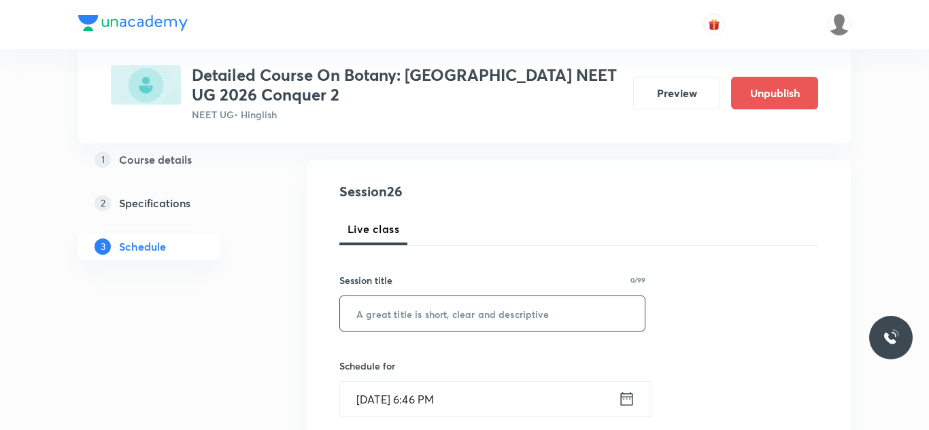
scroll to position [131, 0]
click at [448, 314] on input "text" at bounding box center [492, 312] width 305 height 35
paste input "Session on Biological Classification"
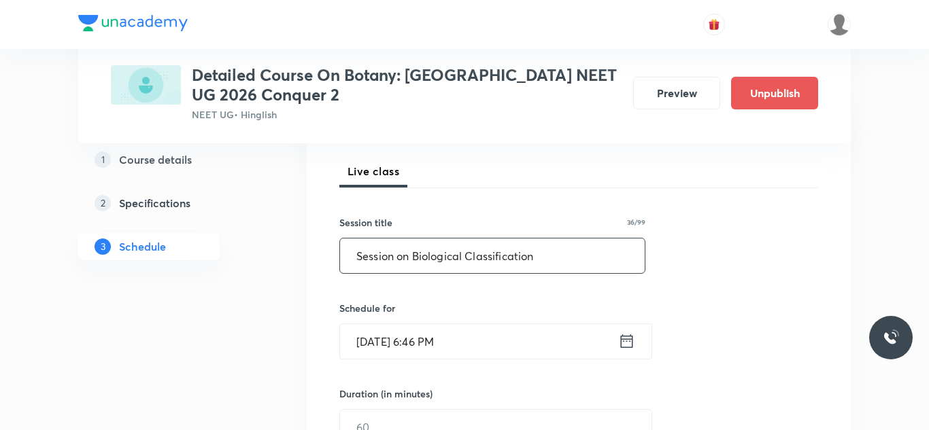
scroll to position [230, 0]
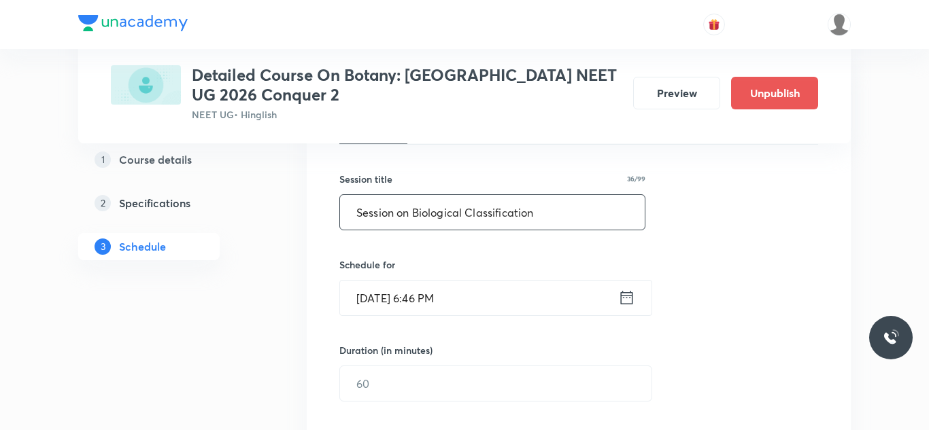
type input "Session on Biological Classification"
click at [387, 303] on input "Aug 30, 2025, 6:46 PM" at bounding box center [479, 298] width 278 height 35
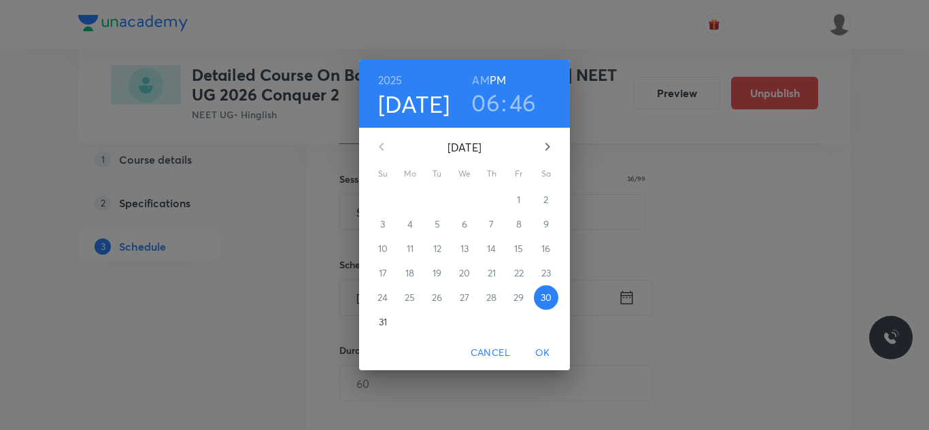
click at [544, 135] on button "button" at bounding box center [547, 147] width 33 height 33
click at [513, 205] on span "5" at bounding box center [518, 200] width 24 height 14
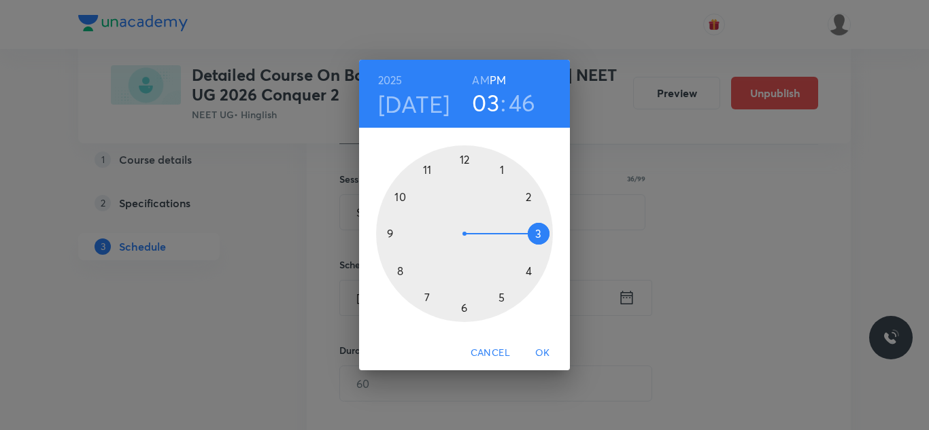
drag, startPoint x: 470, startPoint y: 311, endPoint x: 510, endPoint y: 234, distance: 87.6
click at [510, 234] on div at bounding box center [464, 233] width 177 height 177
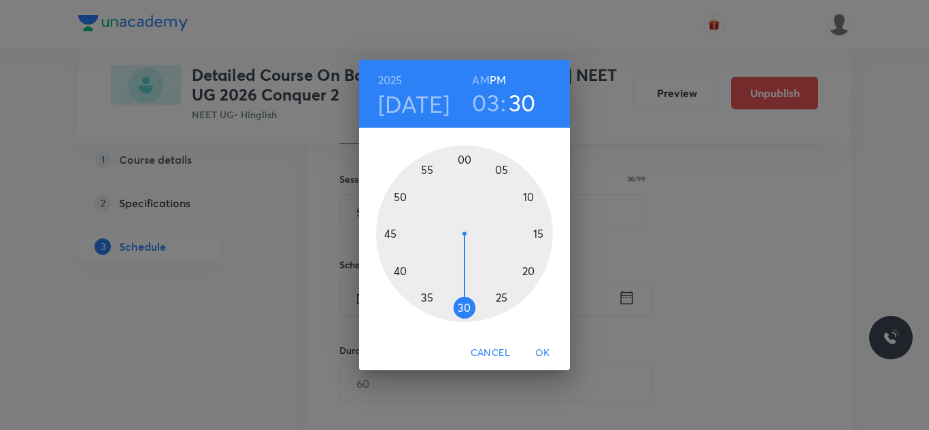
drag, startPoint x: 390, startPoint y: 226, endPoint x: 461, endPoint y: 310, distance: 109.5
click at [462, 311] on div at bounding box center [464, 233] width 177 height 177
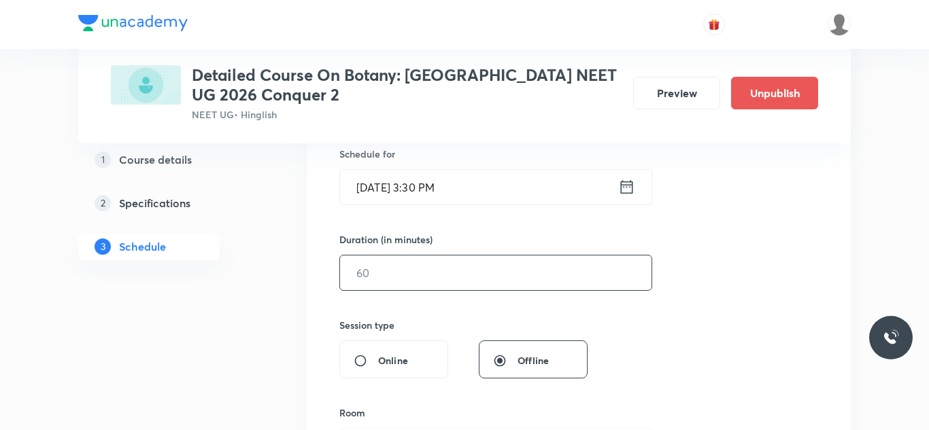
scroll to position [351, 0]
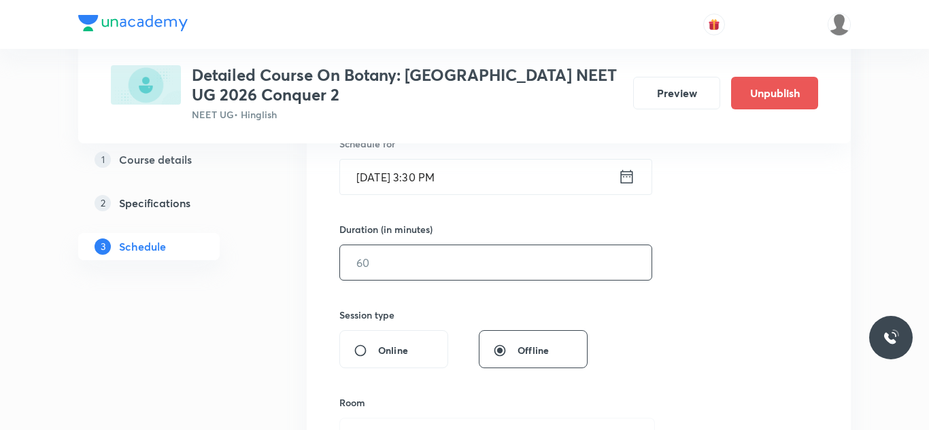
click at [423, 259] on input "text" at bounding box center [495, 262] width 311 height 35
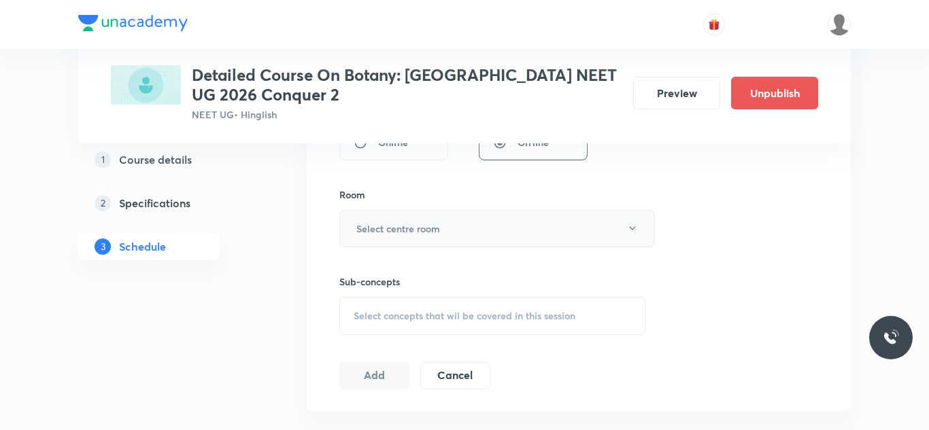
scroll to position [564, 0]
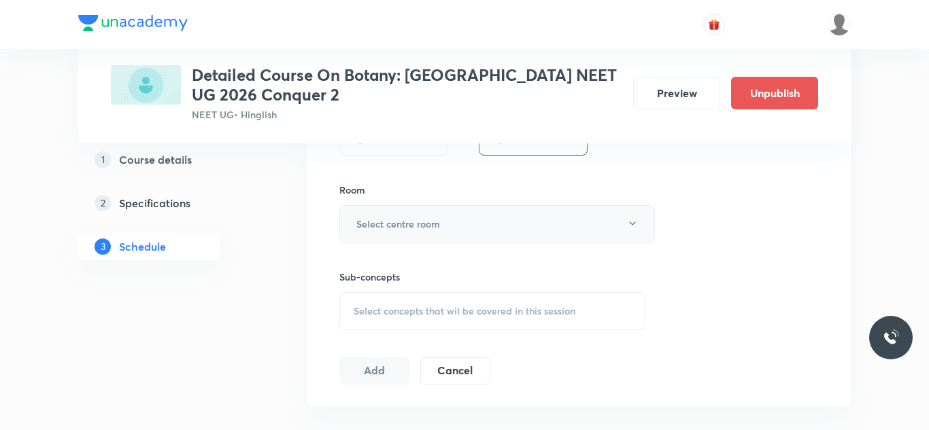
type input "90"
click at [449, 221] on button "Select centre room" at bounding box center [496, 223] width 315 height 37
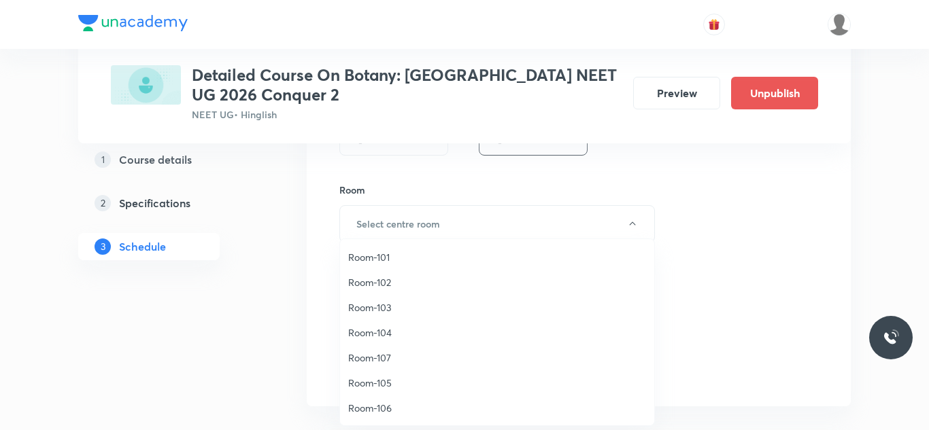
click at [391, 285] on span "Room-102" at bounding box center [497, 282] width 298 height 14
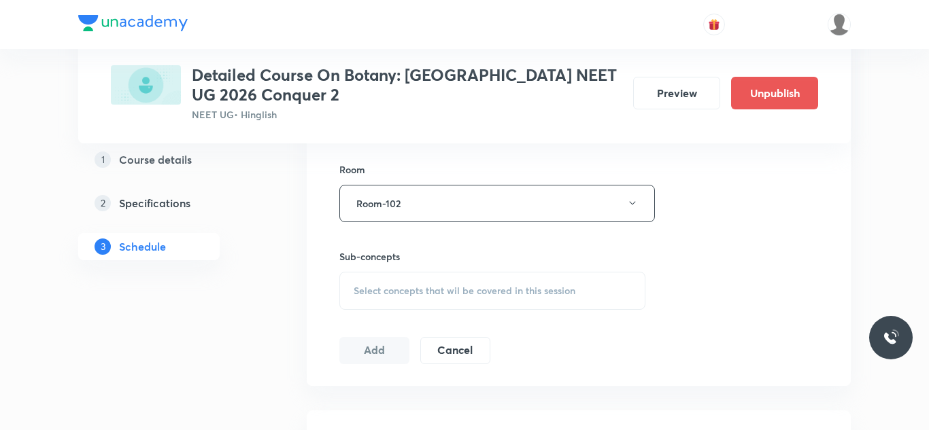
scroll to position [586, 0]
click at [442, 286] on span "Select concepts that wil be covered in this session" at bounding box center [464, 289] width 222 height 11
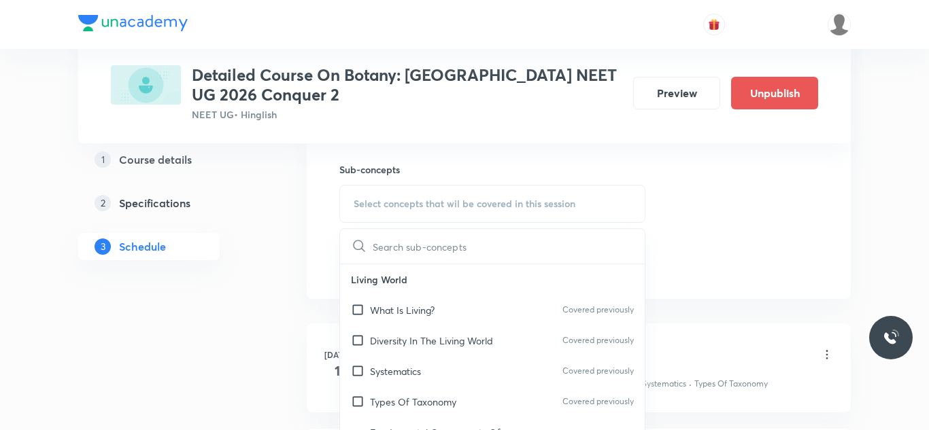
scroll to position [744, 0]
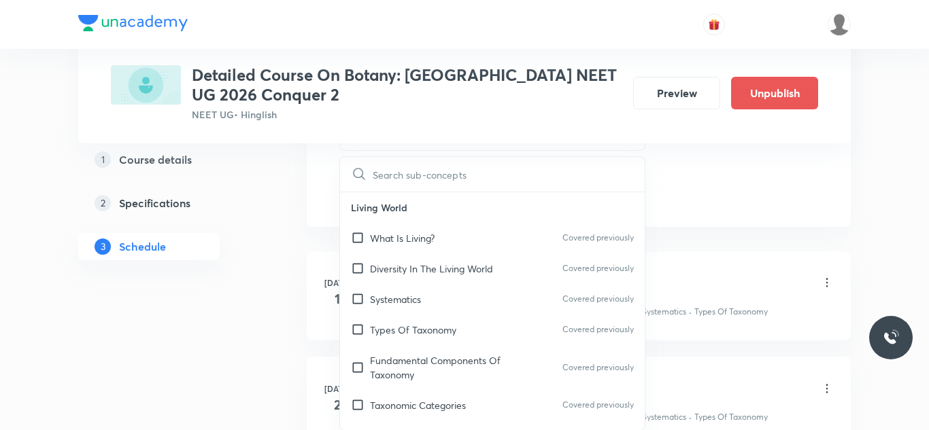
click at [334, 336] on li "Jul 1 Session on Cell - Unit of Life Lesson 1 • 10:00 AM • 90 min • Room Room-1…" at bounding box center [579, 296] width 544 height 89
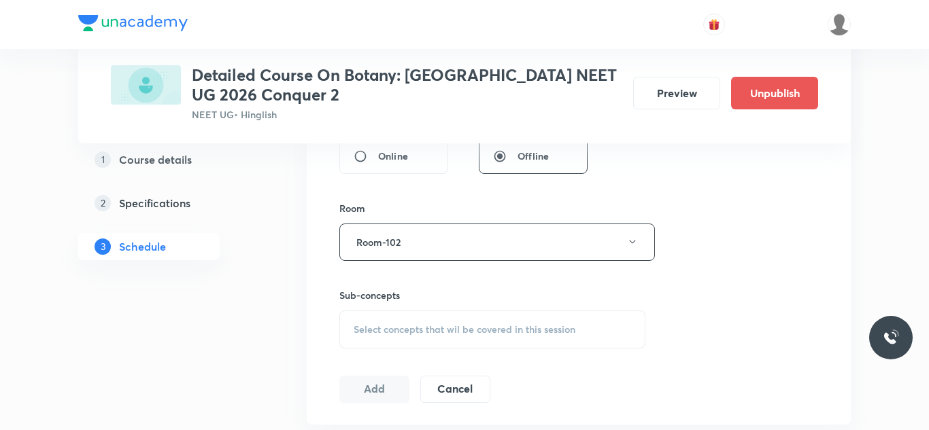
scroll to position [536, 0]
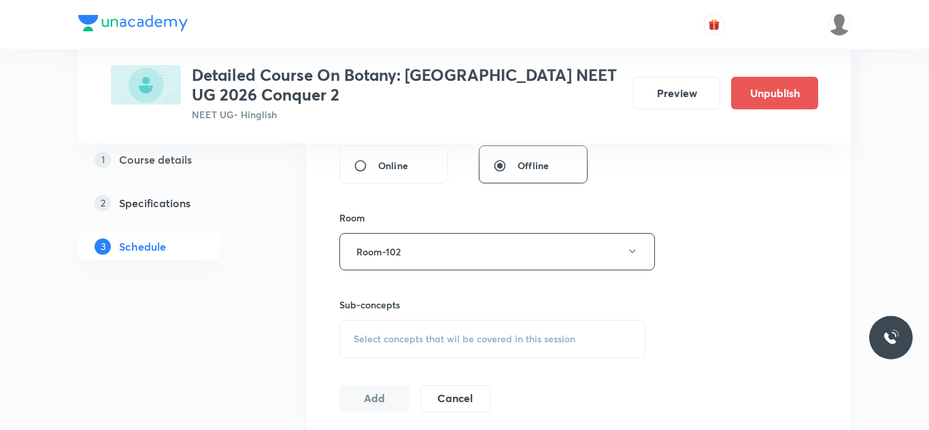
click at [421, 330] on div "Select concepts that wil be covered in this session" at bounding box center [492, 339] width 306 height 38
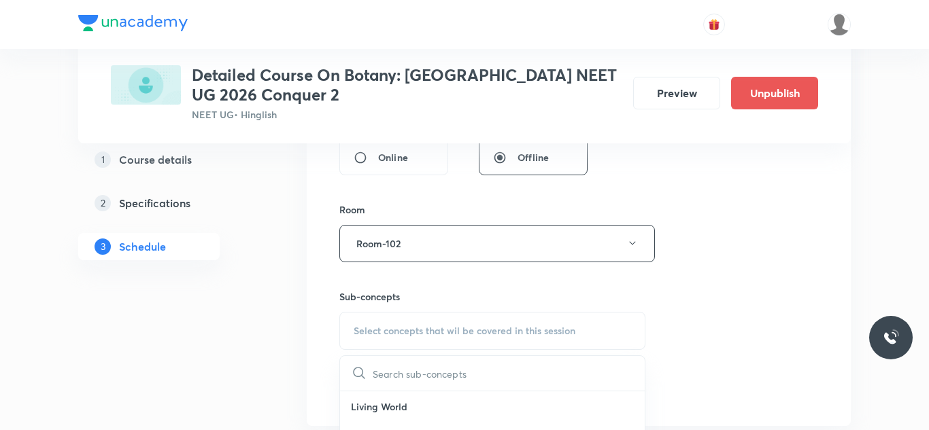
scroll to position [688, 0]
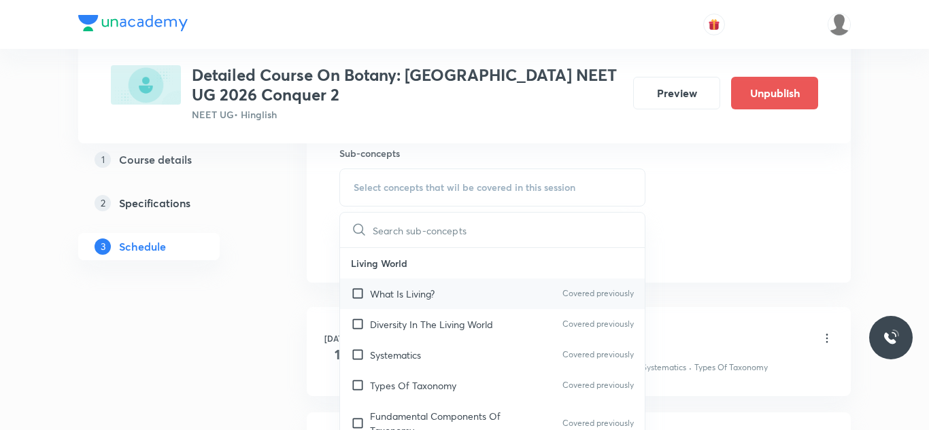
click at [353, 293] on input "checkbox" at bounding box center [360, 294] width 19 height 14
checkbox input "true"
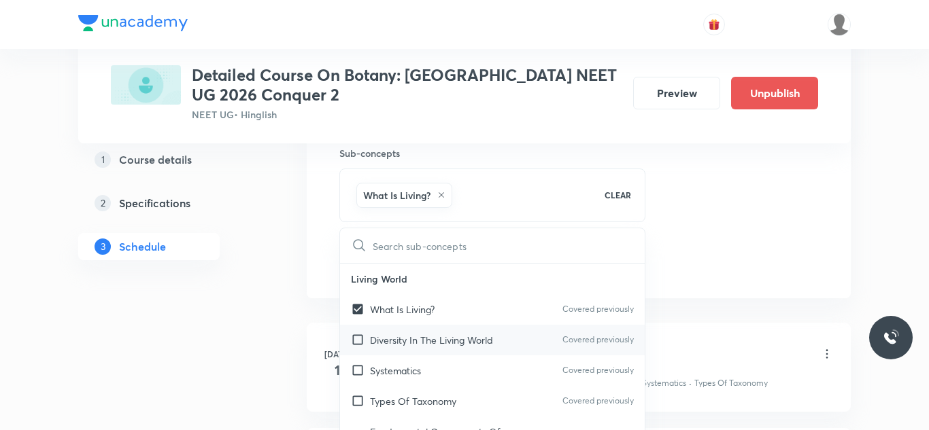
click at [356, 339] on input "checkbox" at bounding box center [360, 340] width 19 height 14
checkbox input "true"
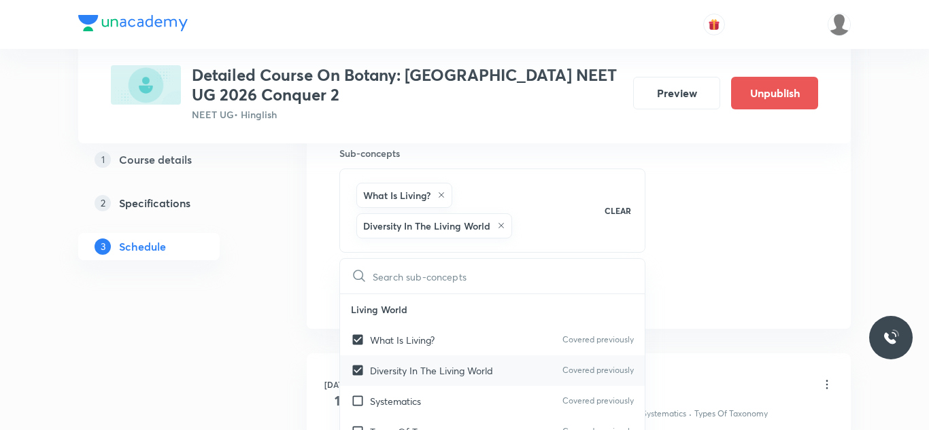
scroll to position [22, 0]
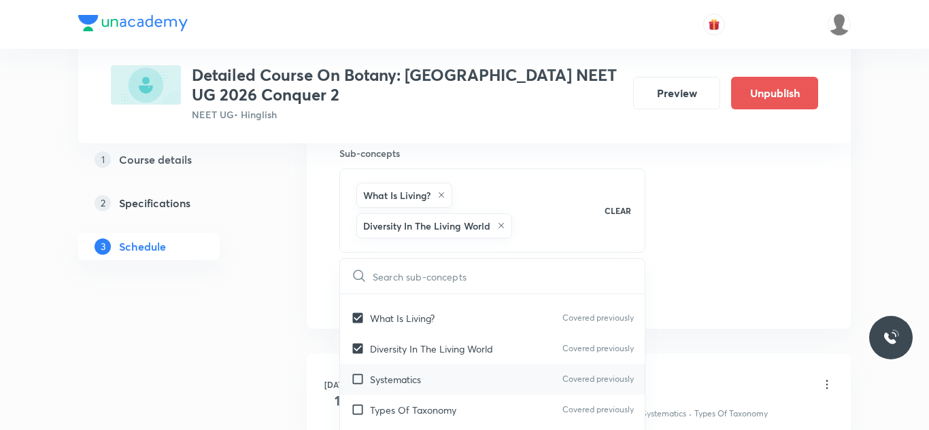
click at [360, 377] on input "checkbox" at bounding box center [360, 379] width 19 height 14
checkbox input "true"
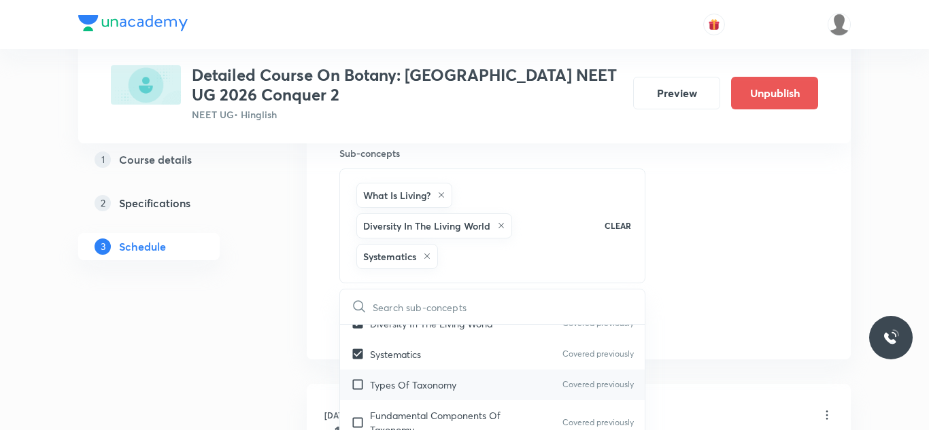
scroll to position [84, 0]
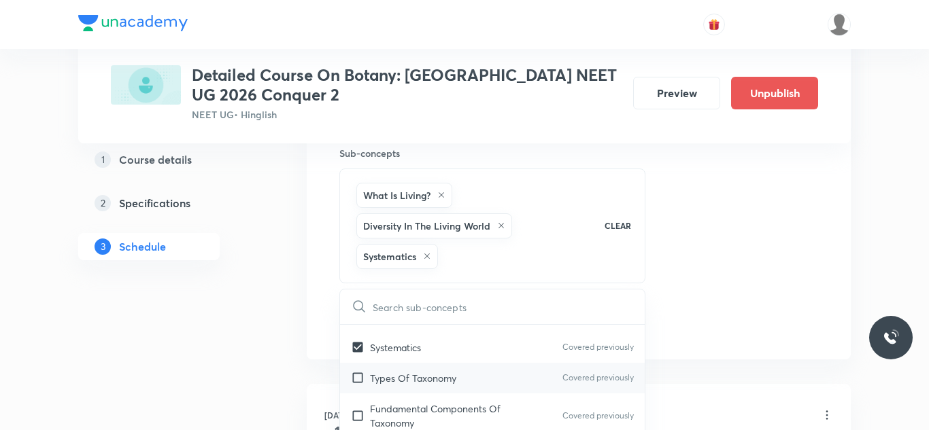
click at [353, 379] on input "checkbox" at bounding box center [360, 378] width 19 height 14
checkbox input "true"
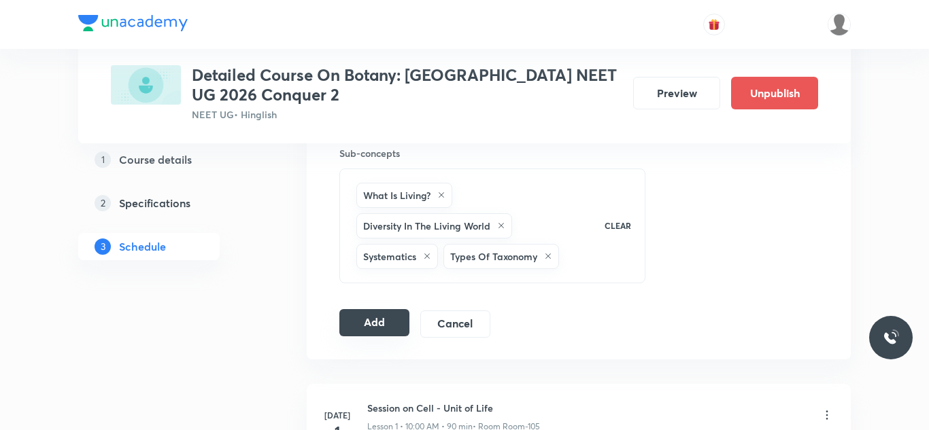
click at [394, 328] on button "Add" at bounding box center [374, 322] width 70 height 27
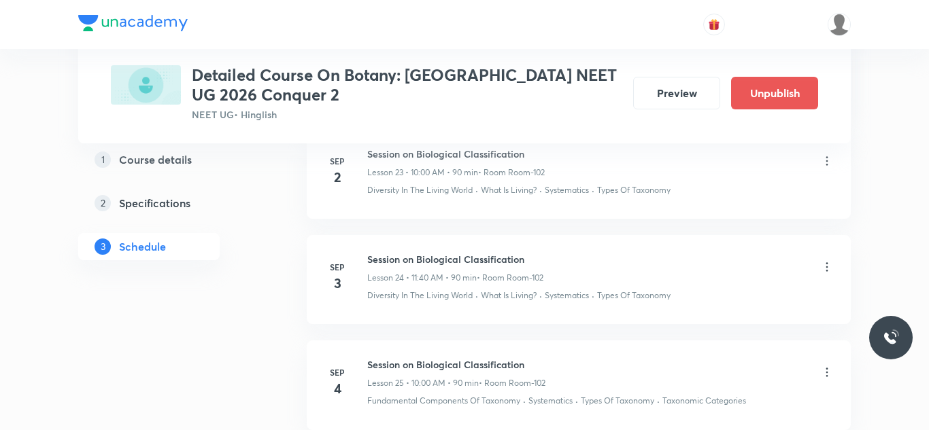
scroll to position [2571, 0]
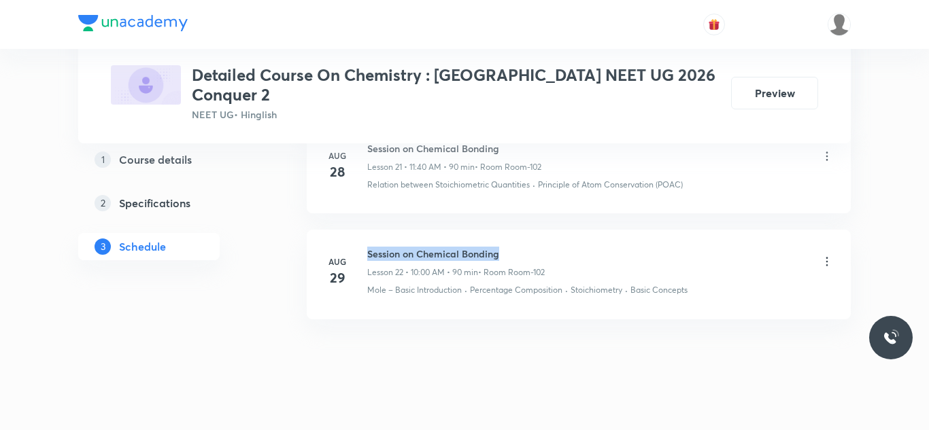
drag, startPoint x: 362, startPoint y: 233, endPoint x: 519, endPoint y: 232, distance: 157.0
click at [519, 247] on div "[DATE] Session on Chemical Bonding Lesson 22 • 10:00 AM • 90 min • Room Room-10…" at bounding box center [579, 272] width 510 height 50
copy h6 "Session on Chemical Bonding"
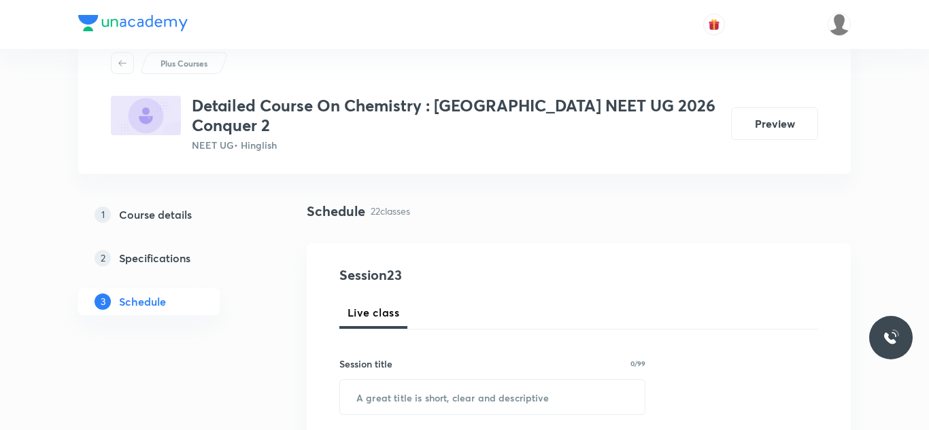
scroll to position [172, 0]
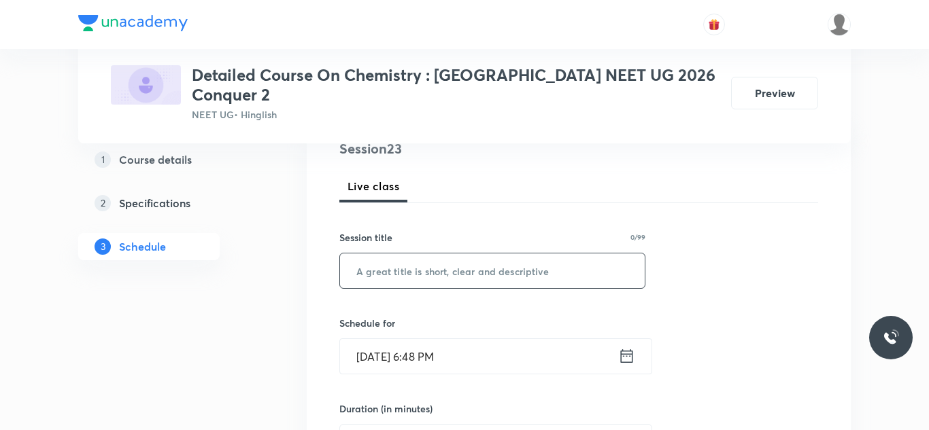
click at [496, 258] on input "text" at bounding box center [492, 271] width 305 height 35
paste input "Session on Chemical Bonding"
type input "Session on Chemical Bonding"
click at [385, 349] on input "Aug 30, 2025, 6:48 PM" at bounding box center [479, 356] width 278 height 35
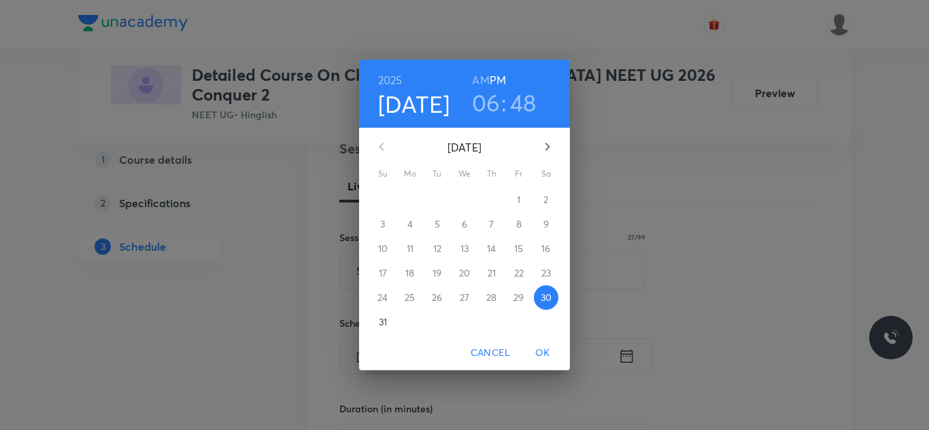
click at [547, 143] on icon "button" at bounding box center [547, 147] width 16 height 16
click at [437, 205] on p "2" at bounding box center [436, 200] width 5 height 14
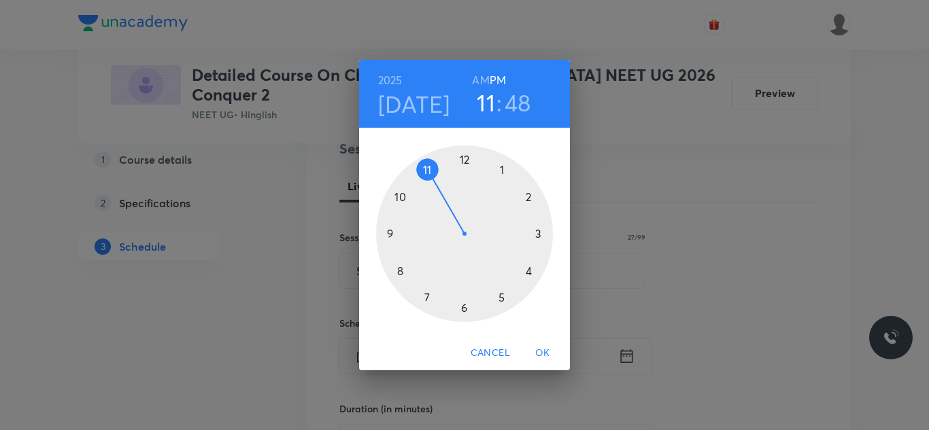
drag, startPoint x: 460, startPoint y: 303, endPoint x: 424, endPoint y: 164, distance: 143.9
click at [424, 164] on div at bounding box center [464, 233] width 177 height 177
click at [477, 81] on h6 "AM" at bounding box center [480, 80] width 17 height 19
drag, startPoint x: 385, startPoint y: 207, endPoint x: 383, endPoint y: 281, distance: 74.1
click at [383, 281] on div at bounding box center [464, 233] width 177 height 177
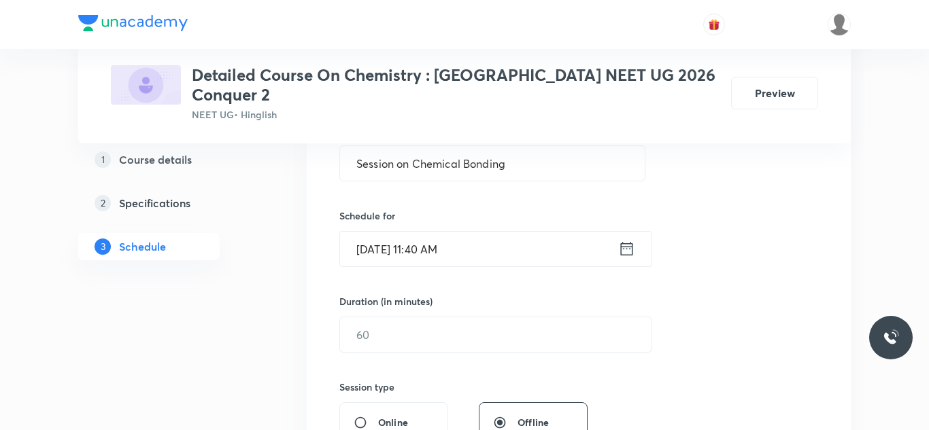
scroll to position [287, 0]
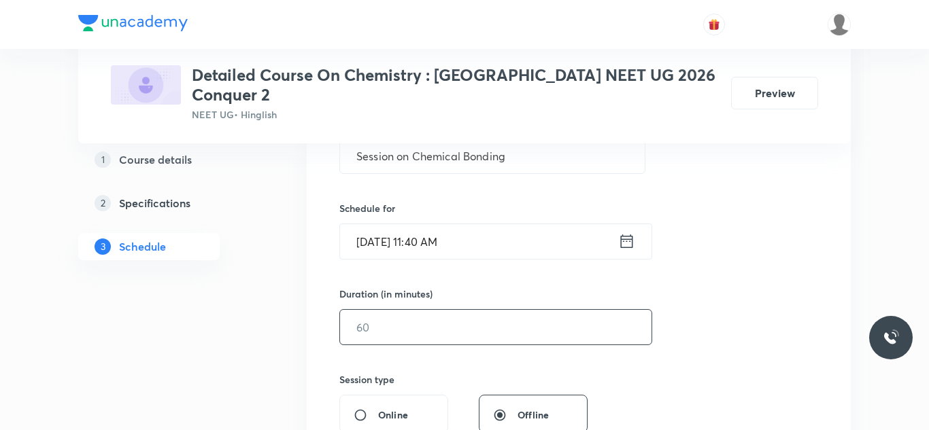
click at [394, 313] on input "text" at bounding box center [495, 327] width 311 height 35
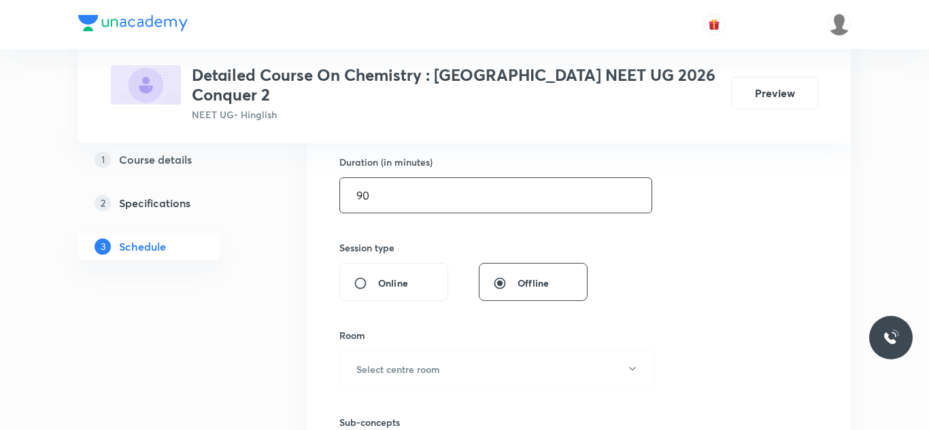
scroll to position [421, 0]
type input "90"
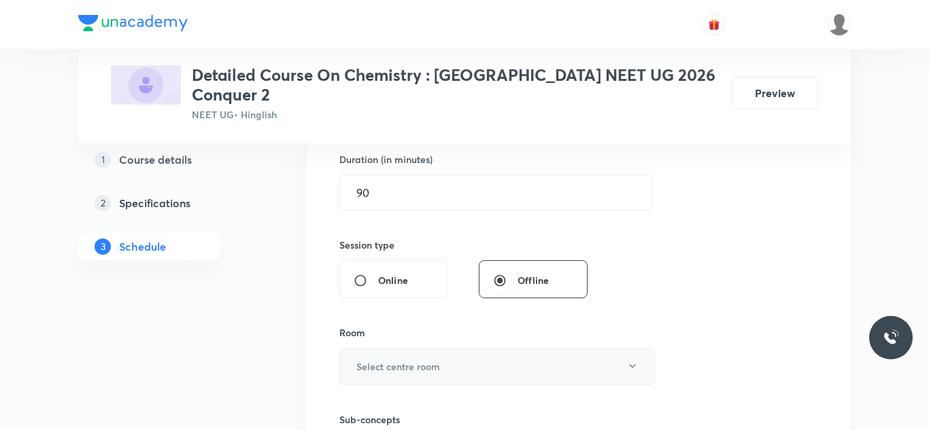
click at [434, 360] on h6 "Select centre room" at bounding box center [398, 367] width 84 height 14
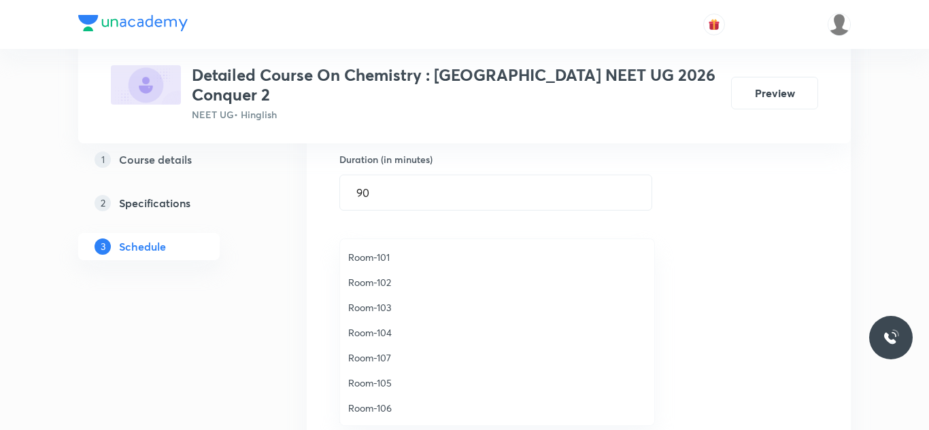
click at [376, 277] on span "Room-102" at bounding box center [497, 282] width 298 height 14
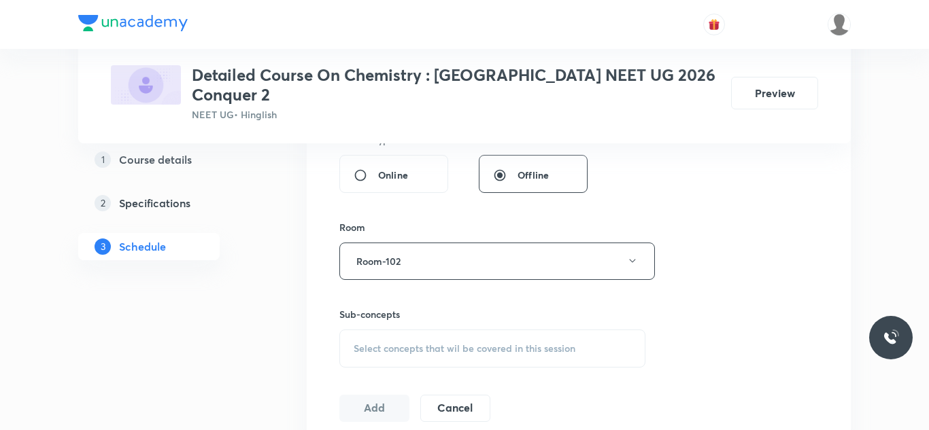
scroll to position [550, 0]
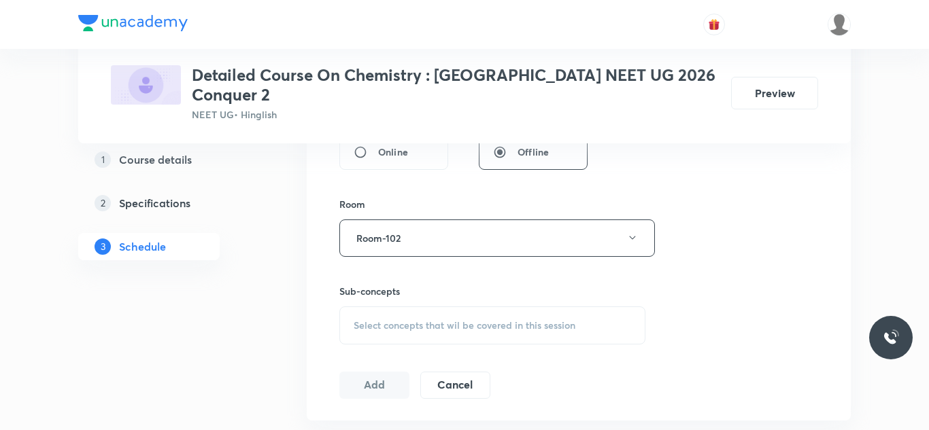
click at [450, 320] on span "Select concepts that wil be covered in this session" at bounding box center [464, 325] width 222 height 11
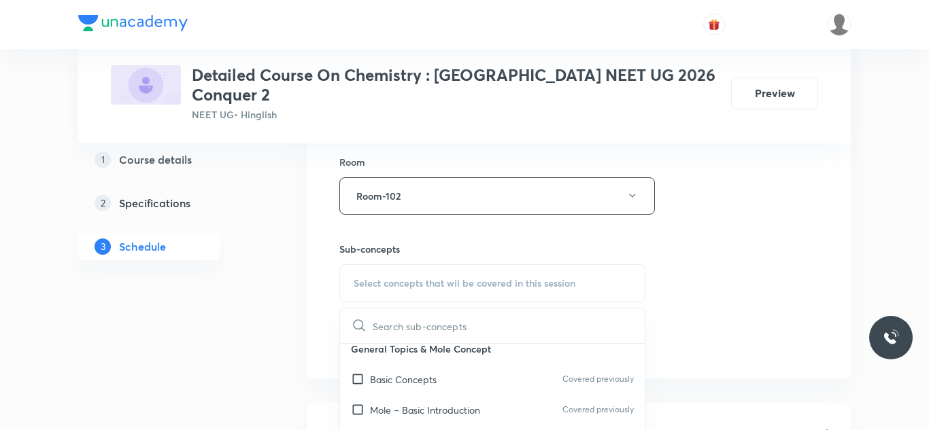
scroll to position [31, 0]
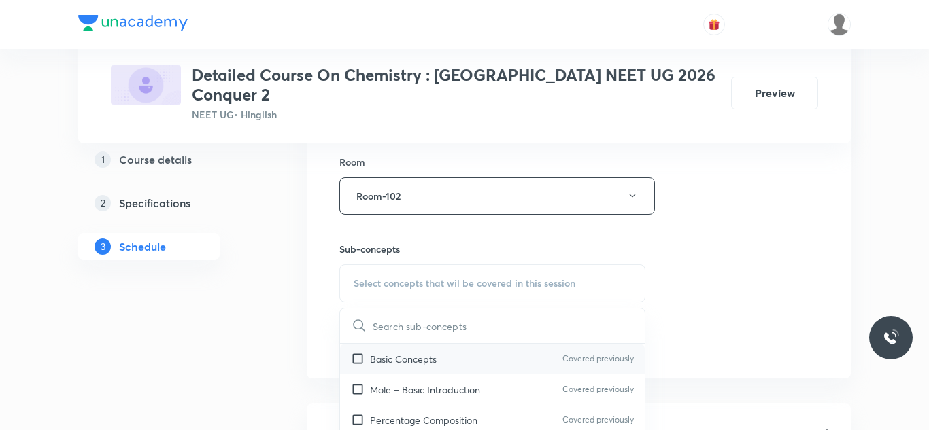
click at [429, 352] on p "Basic Concepts" at bounding box center [403, 359] width 67 height 14
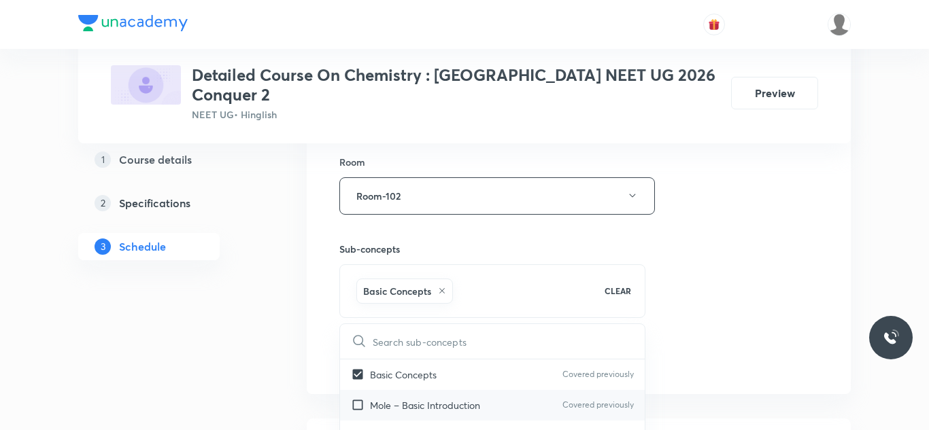
click at [440, 398] on p "Mole – Basic Introduction" at bounding box center [425, 405] width 110 height 14
checkbox input "true"
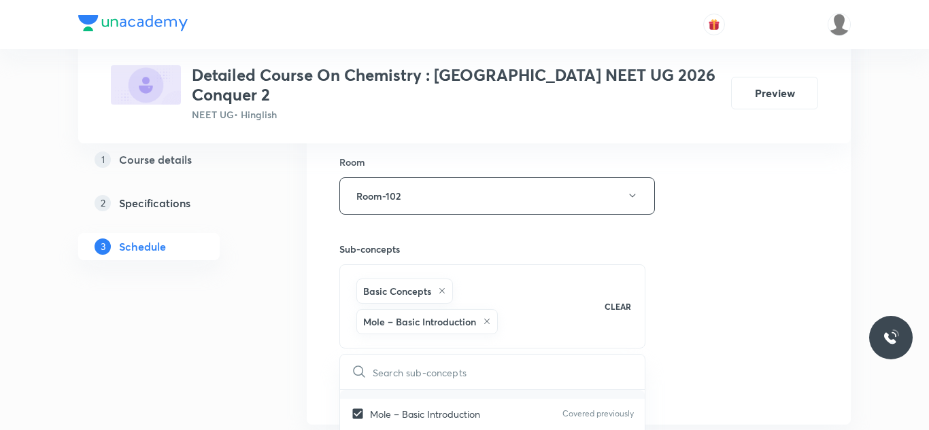
scroll to position [72, 0]
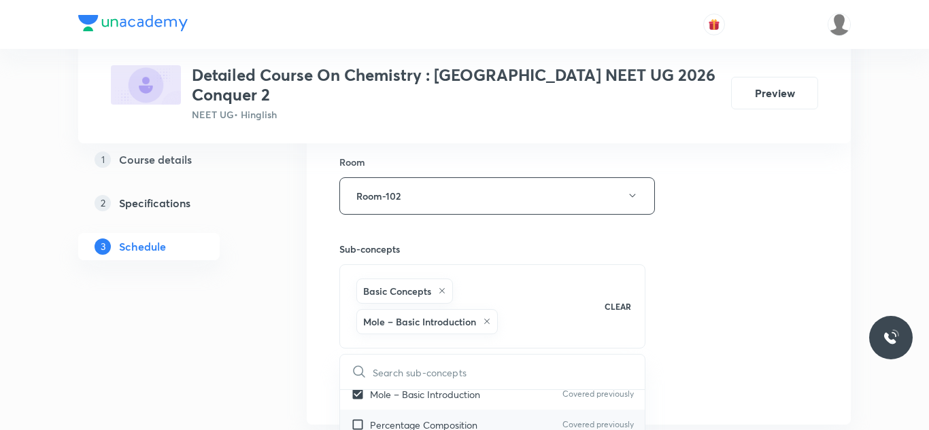
click at [432, 418] on p "Percentage Composition" at bounding box center [423, 425] width 107 height 14
checkbox input "true"
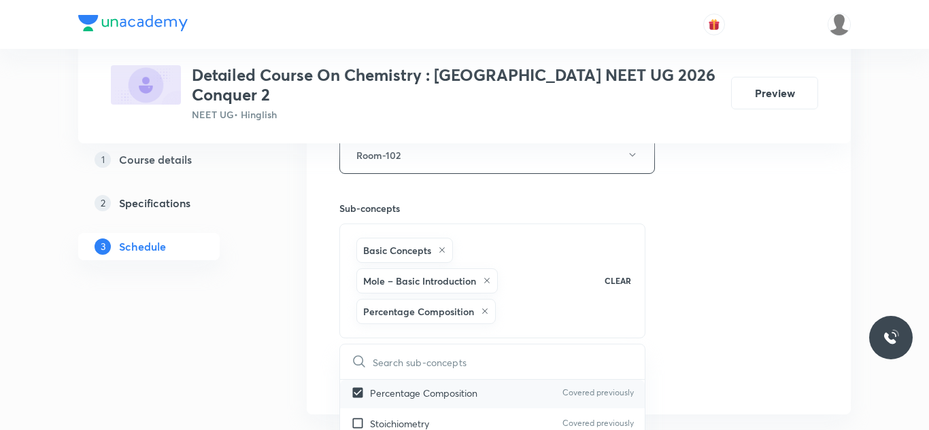
scroll to position [97, 0]
click at [438, 406] on div "Stoichiometry Covered previously" at bounding box center [492, 421] width 305 height 31
checkbox input "true"
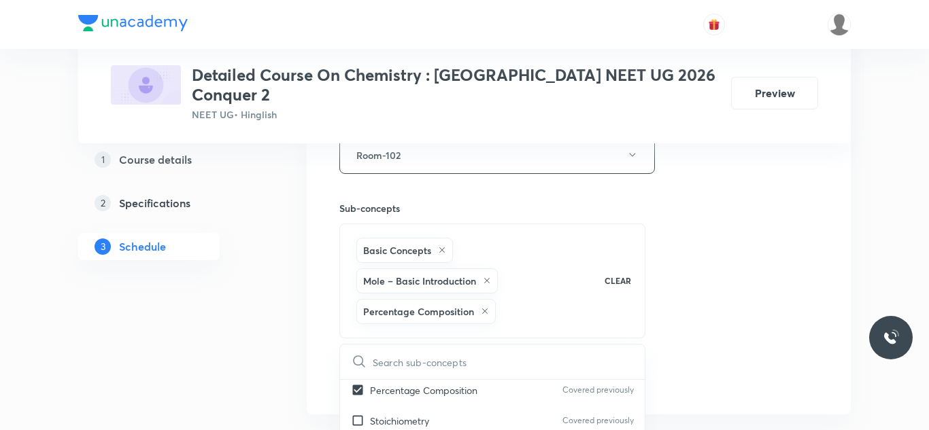
checkbox input "true"
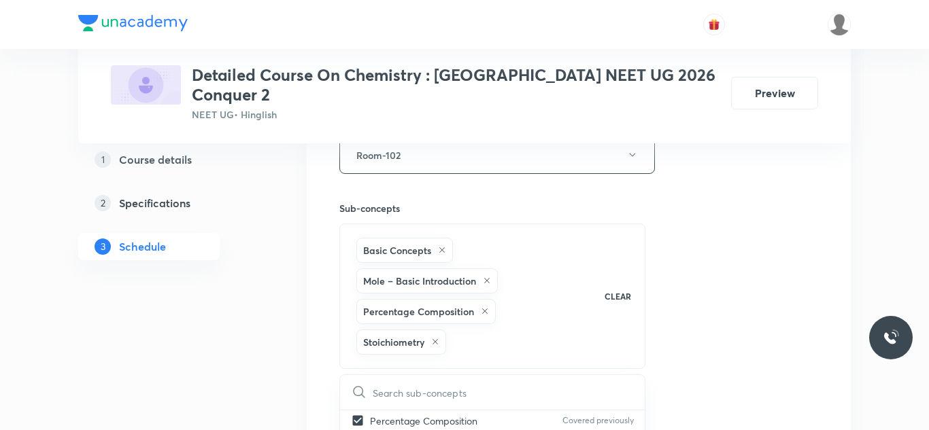
click at [779, 237] on div "Session 23 Live class Session title 27/99 Session on Chemical Bonding ​ Schedul…" at bounding box center [578, 51] width 479 height 746
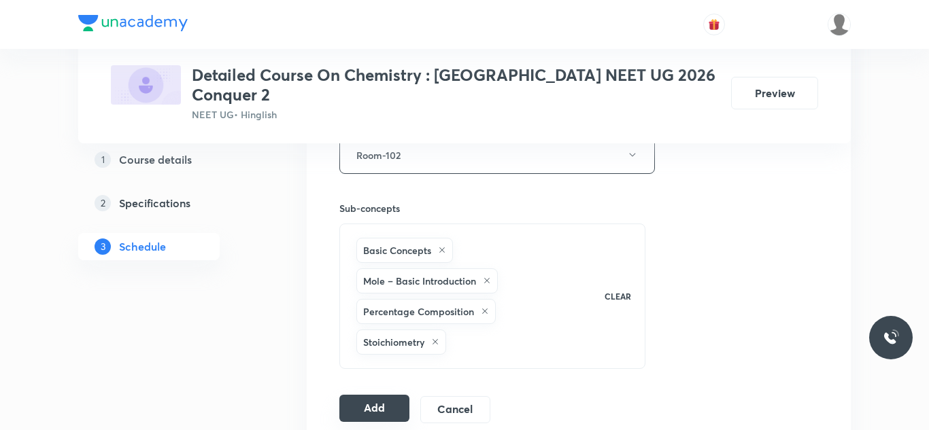
click at [370, 399] on button "Add" at bounding box center [374, 408] width 70 height 27
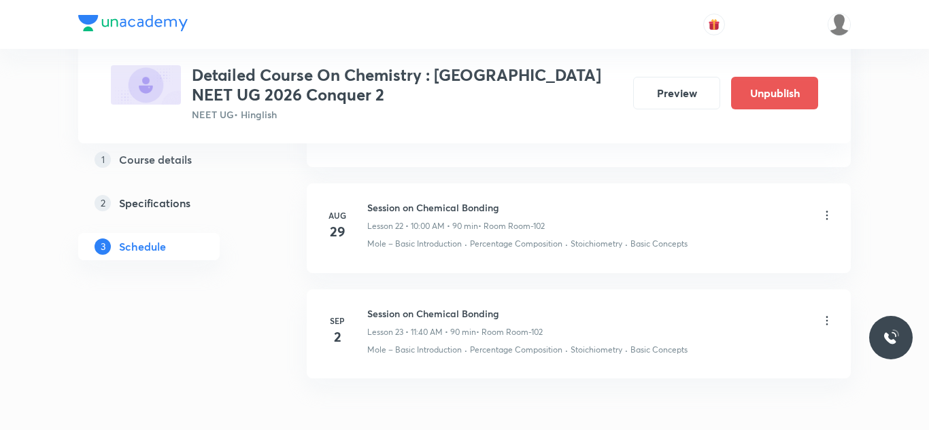
scroll to position [2568, 0]
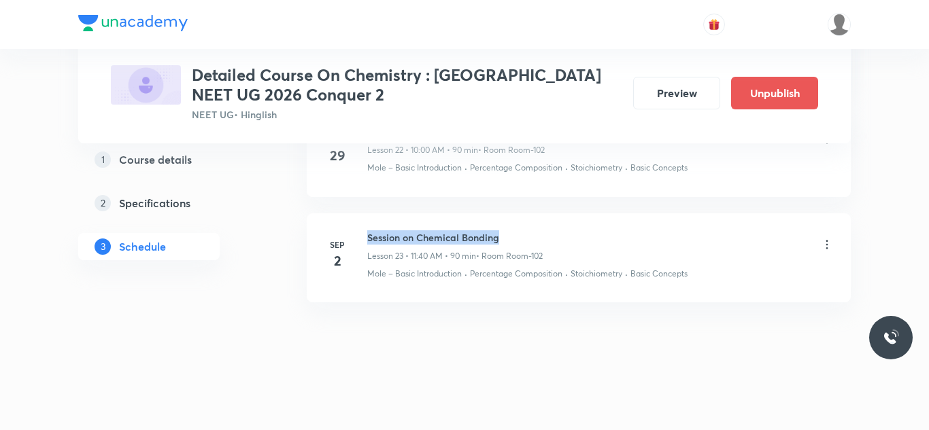
drag, startPoint x: 364, startPoint y: 236, endPoint x: 534, endPoint y: 242, distance: 170.0
click at [534, 242] on div "Sep 2 Session on Chemical Bonding Lesson 23 • 11:40 AM • 90 min • Room Room-102…" at bounding box center [579, 255] width 510 height 50
copy h6 "Session on Chemical Bonding"
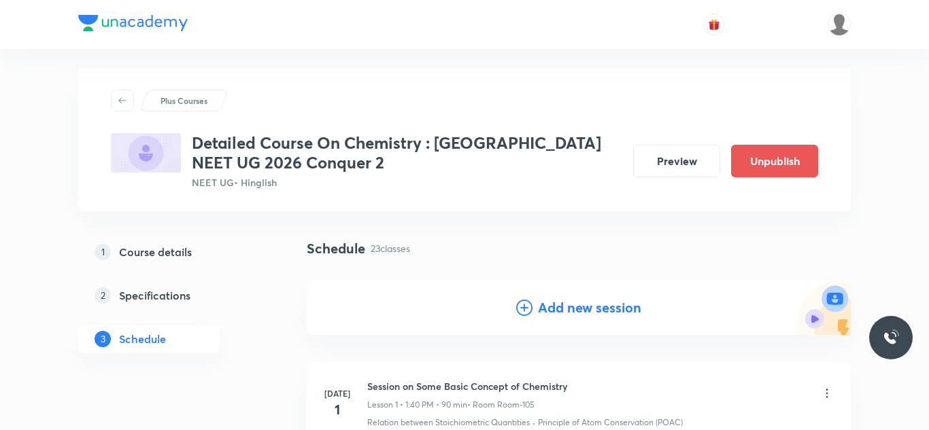
scroll to position [0, 0]
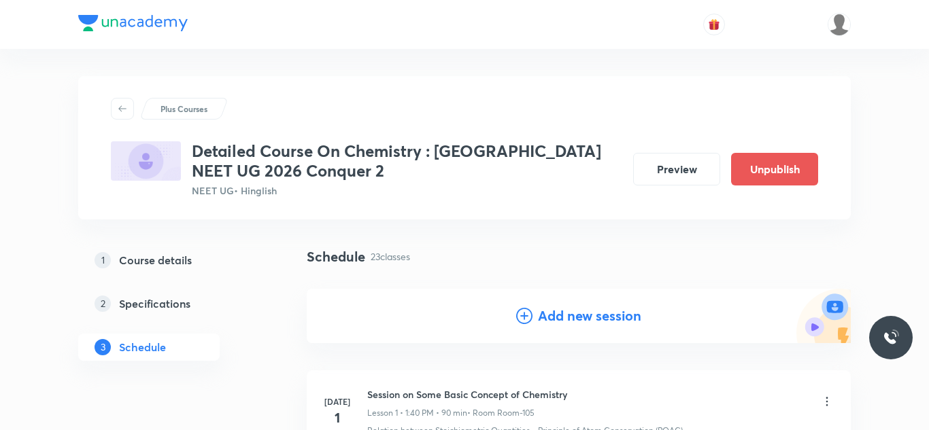
click at [572, 314] on h4 "Add new session" at bounding box center [589, 316] width 103 height 20
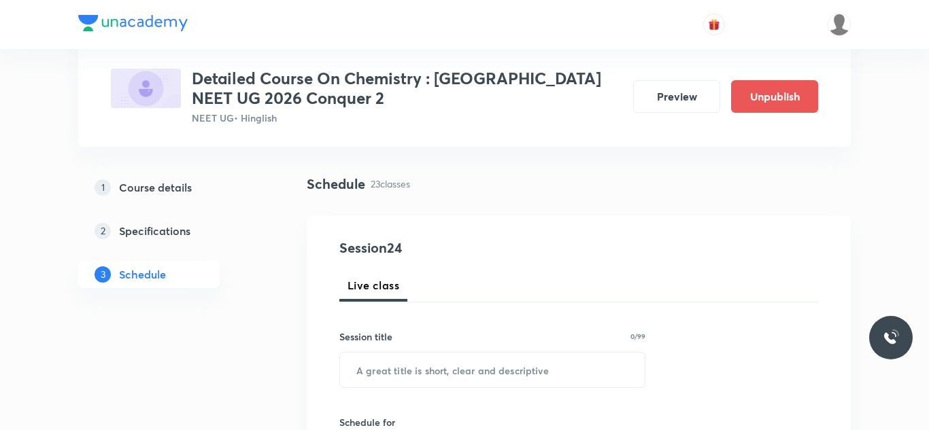
scroll to position [100, 0]
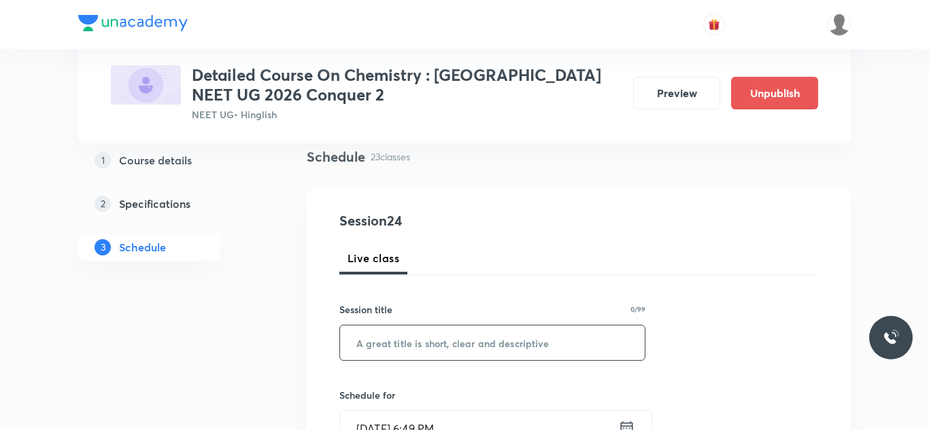
click at [478, 351] on input "text" at bounding box center [492, 343] width 305 height 35
paste input "Session on Chemical Bonding"
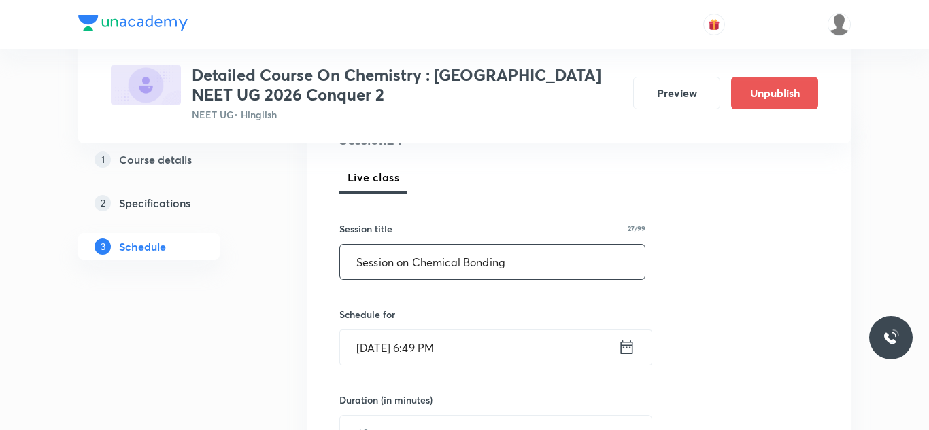
scroll to position [205, 0]
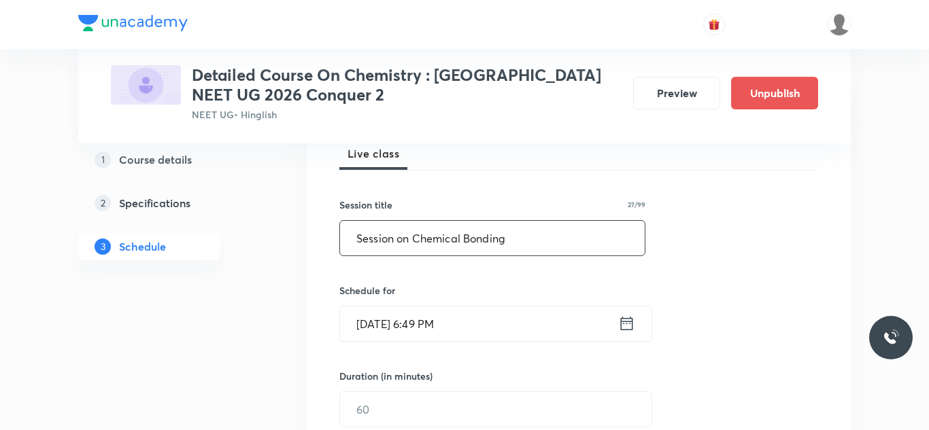
type input "Session on Chemical Bonding"
click at [381, 328] on input "Aug 30, 2025, 6:49 PM" at bounding box center [479, 324] width 278 height 35
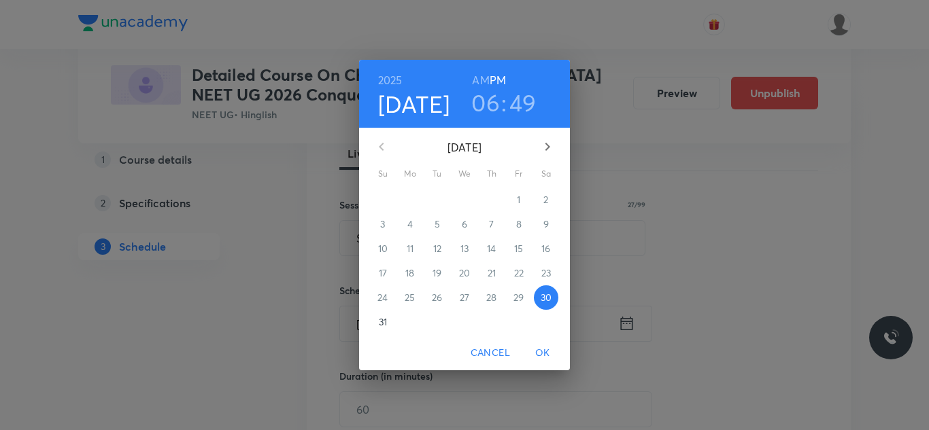
click at [554, 145] on icon "button" at bounding box center [547, 147] width 16 height 16
click at [460, 200] on span "3" at bounding box center [464, 200] width 24 height 14
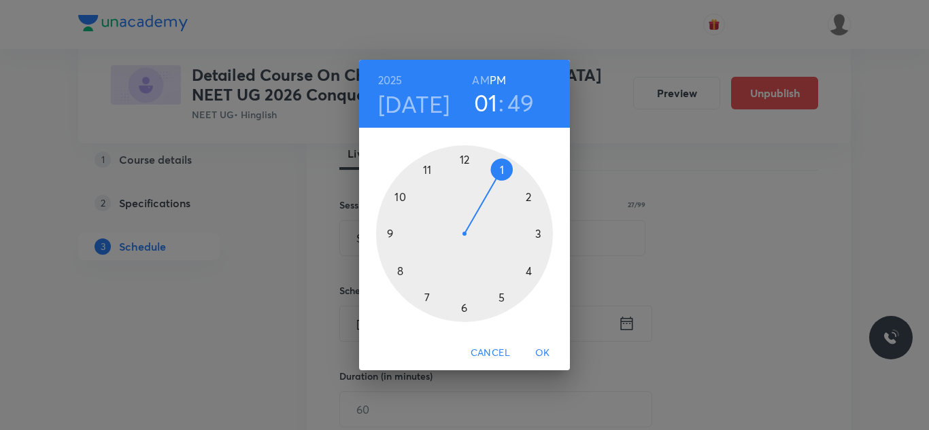
drag, startPoint x: 468, startPoint y: 313, endPoint x: 508, endPoint y: 177, distance: 141.7
click at [508, 177] on div at bounding box center [464, 233] width 177 height 177
drag, startPoint x: 396, startPoint y: 205, endPoint x: 400, endPoint y: 272, distance: 66.7
click at [400, 272] on div at bounding box center [464, 233] width 177 height 177
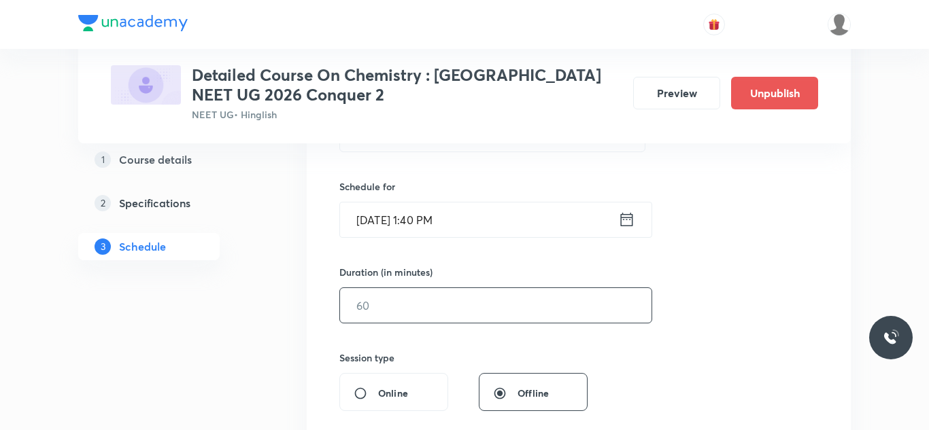
scroll to position [321, 0]
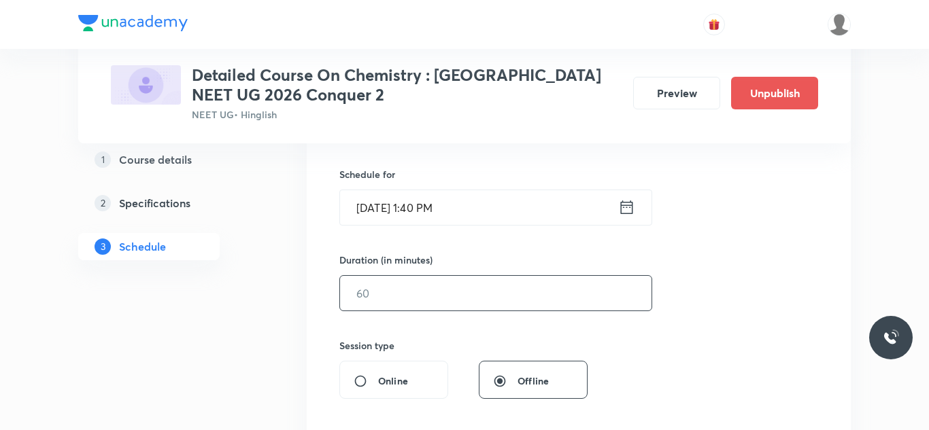
drag, startPoint x: 384, startPoint y: 294, endPoint x: 381, endPoint y: 285, distance: 10.1
click at [384, 294] on input "text" at bounding box center [495, 293] width 311 height 35
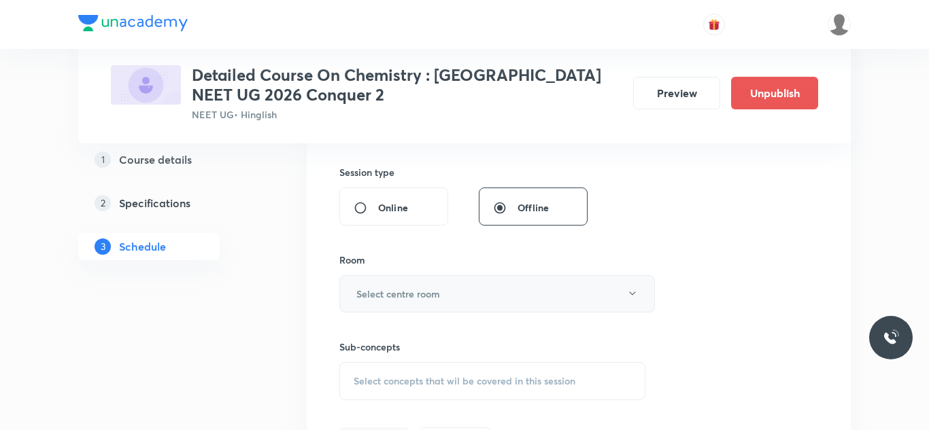
scroll to position [497, 0]
type input "90"
click at [411, 293] on h6 "Select centre room" at bounding box center [398, 291] width 84 height 14
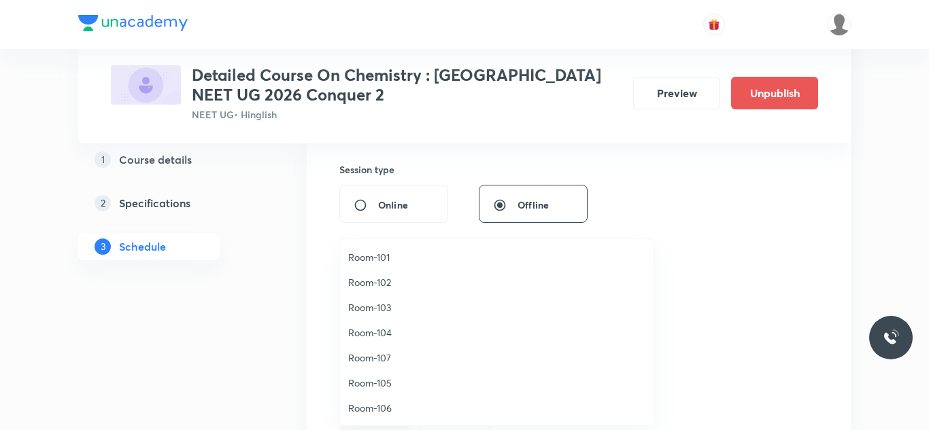
click at [383, 285] on span "Room-102" at bounding box center [497, 282] width 298 height 14
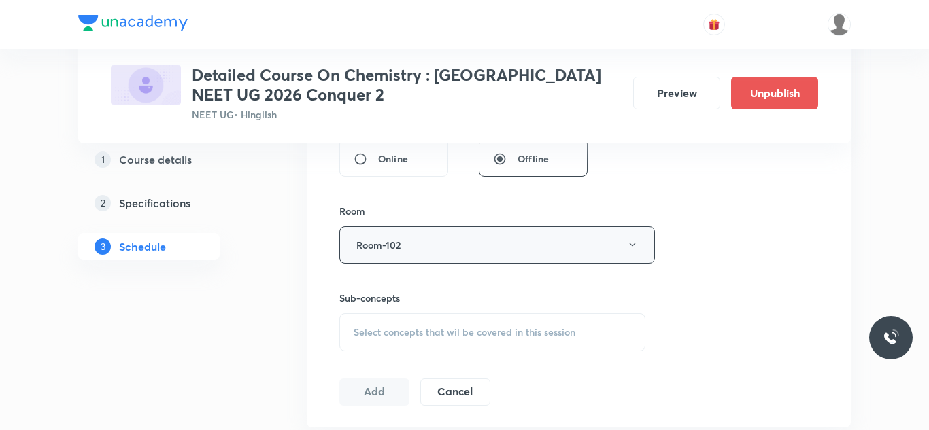
scroll to position [553, 0]
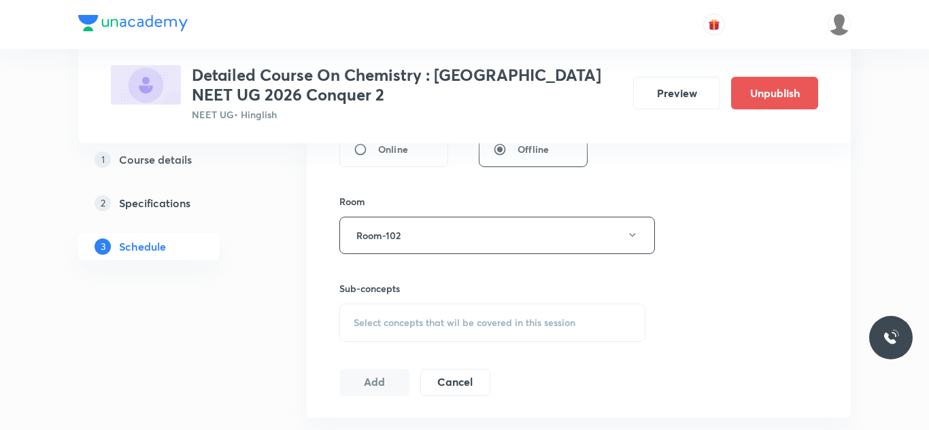
click at [461, 321] on span "Select concepts that wil be covered in this session" at bounding box center [464, 322] width 222 height 11
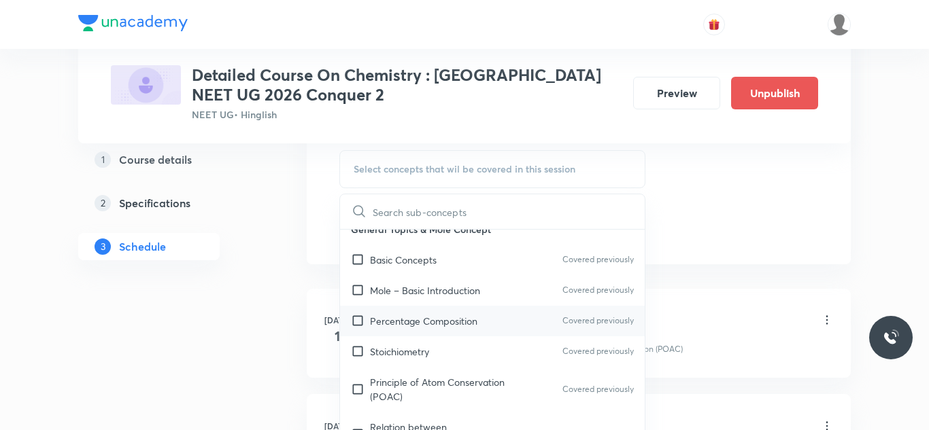
scroll to position [27, 0]
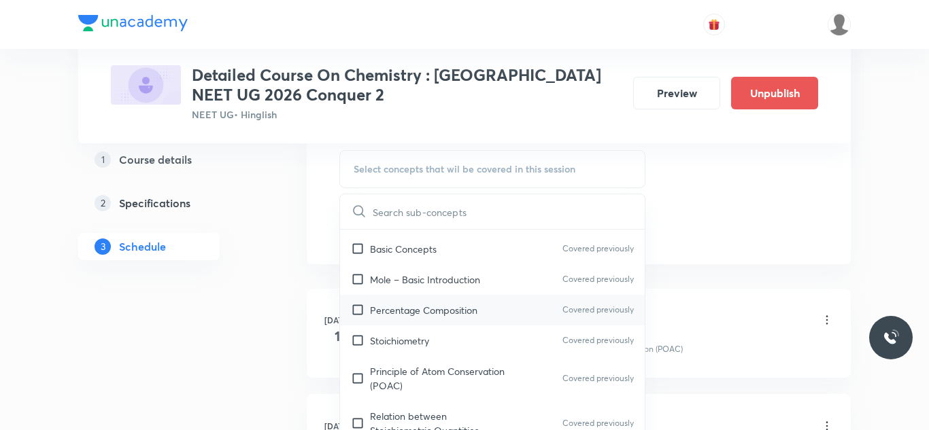
click at [343, 308] on div "Percentage Composition Covered previously" at bounding box center [492, 310] width 305 height 31
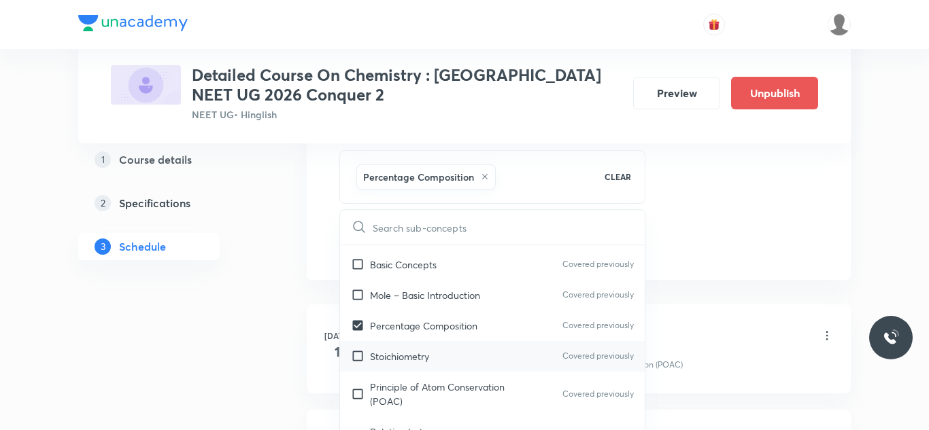
checkbox input "true"
click at [359, 360] on input "checkbox" at bounding box center [360, 356] width 19 height 14
checkbox input "true"
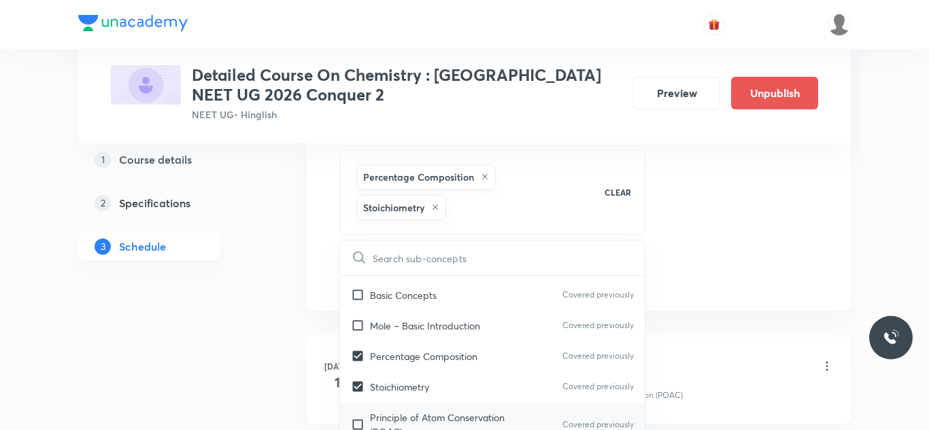
scroll to position [86, 0]
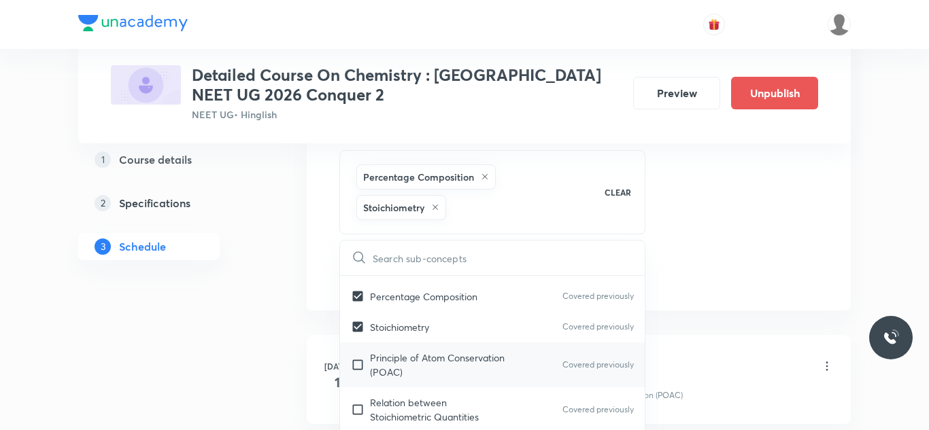
click at [360, 365] on input "checkbox" at bounding box center [360, 365] width 19 height 29
checkbox input "true"
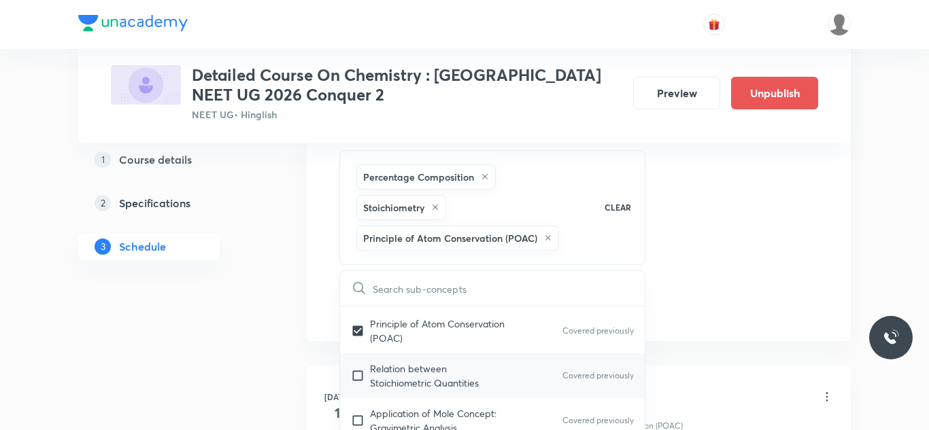
scroll to position [154, 0]
click at [362, 374] on input "checkbox" at bounding box center [360, 373] width 19 height 29
checkbox input "true"
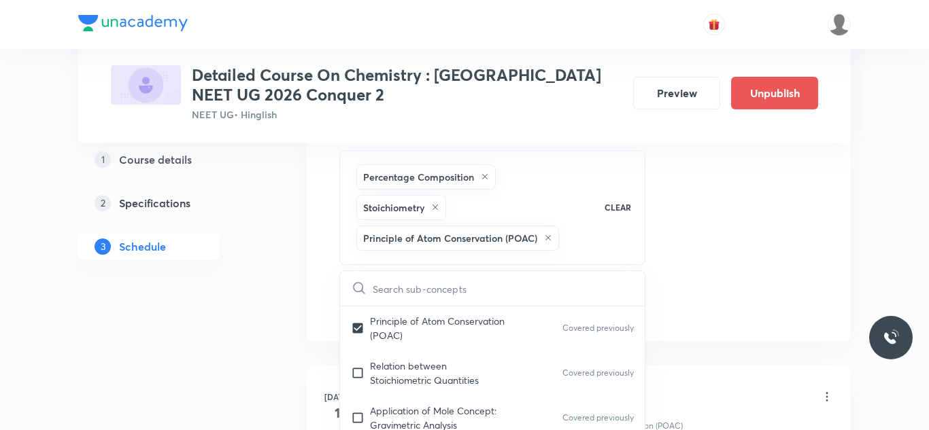
checkbox input "true"
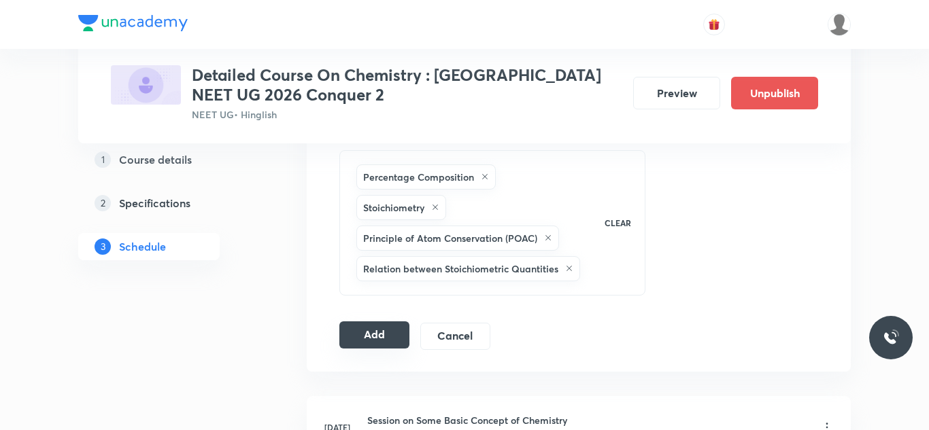
click at [375, 336] on button "Add" at bounding box center [374, 335] width 70 height 27
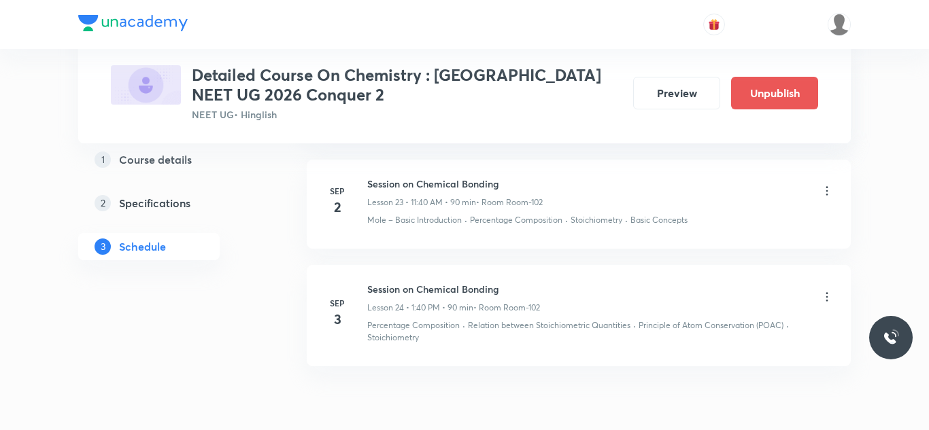
scroll to position [2616, 0]
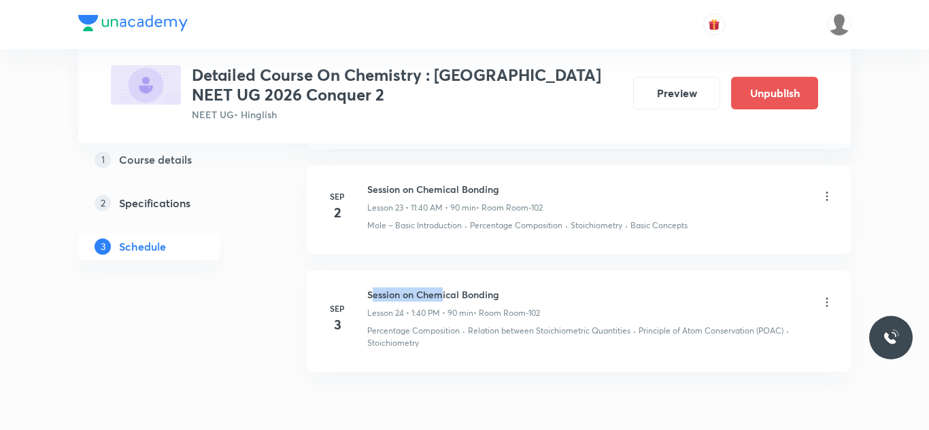
drag, startPoint x: 370, startPoint y: 291, endPoint x: 444, endPoint y: 292, distance: 73.4
click at [444, 292] on h6 "Session on Chemical Bonding" at bounding box center [453, 295] width 173 height 14
click at [515, 284] on li "Sep 3 Session on Chemical Bonding Lesson 24 • 1:40 PM • 90 min • Room Room-102 …" at bounding box center [579, 321] width 544 height 101
drag, startPoint x: 367, startPoint y: 294, endPoint x: 549, endPoint y: 296, distance: 181.5
click at [549, 296] on div "Session on Chemical Bonding Lesson 24 • 1:40 PM • 90 min • Room Room-102" at bounding box center [600, 304] width 466 height 32
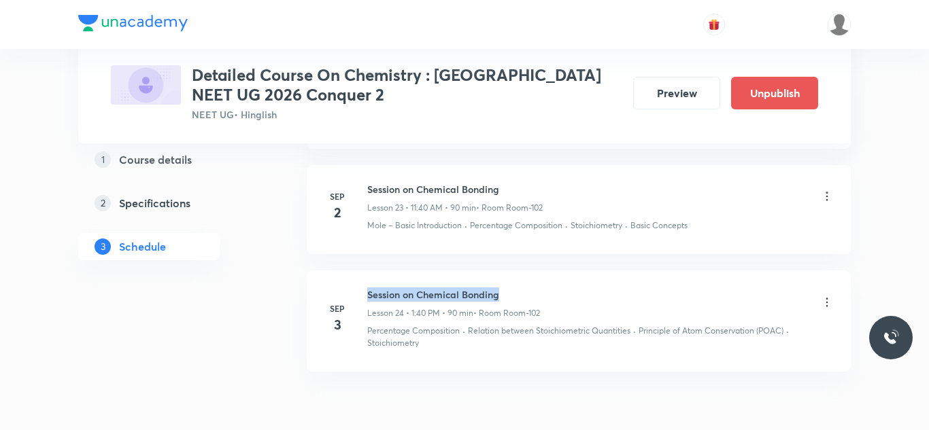
copy h6 "Session on Chemical Bonding"
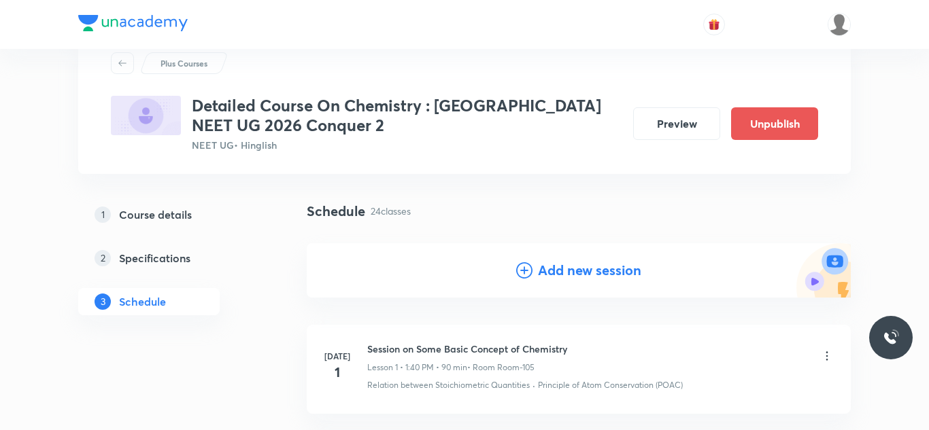
scroll to position [0, 0]
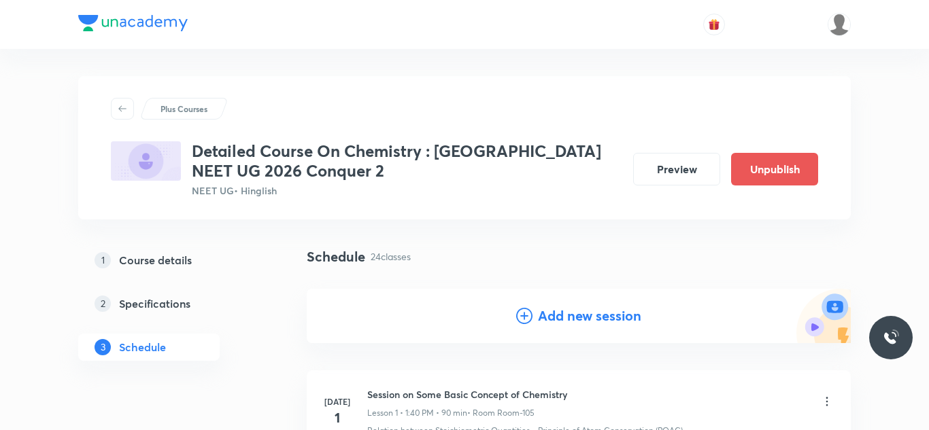
click at [585, 322] on h4 "Add new session" at bounding box center [589, 316] width 103 height 20
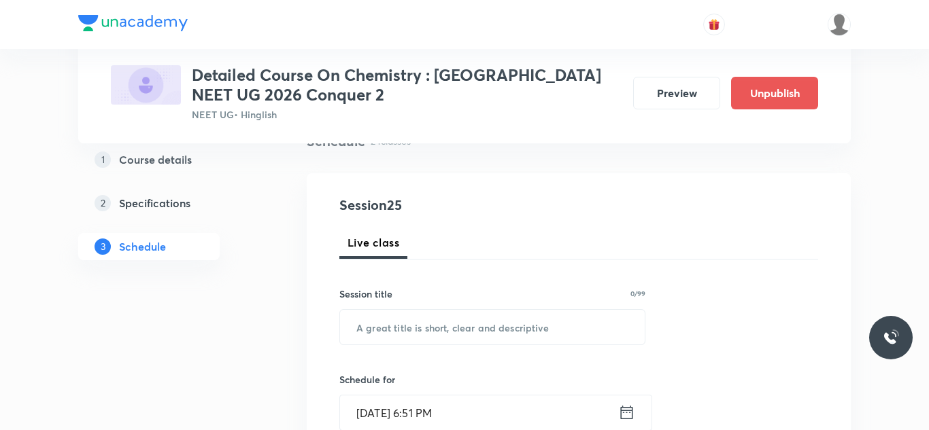
scroll to position [148, 0]
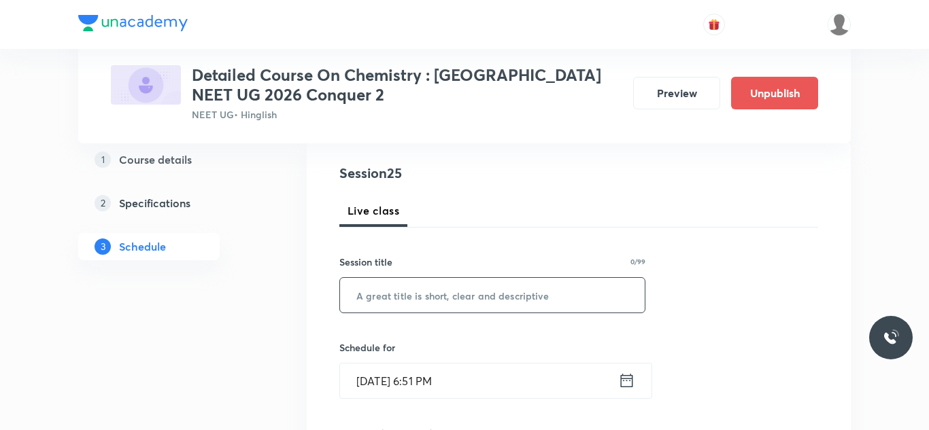
click at [483, 300] on input "text" at bounding box center [492, 295] width 305 height 35
paste input "Session on Chemical Bonding"
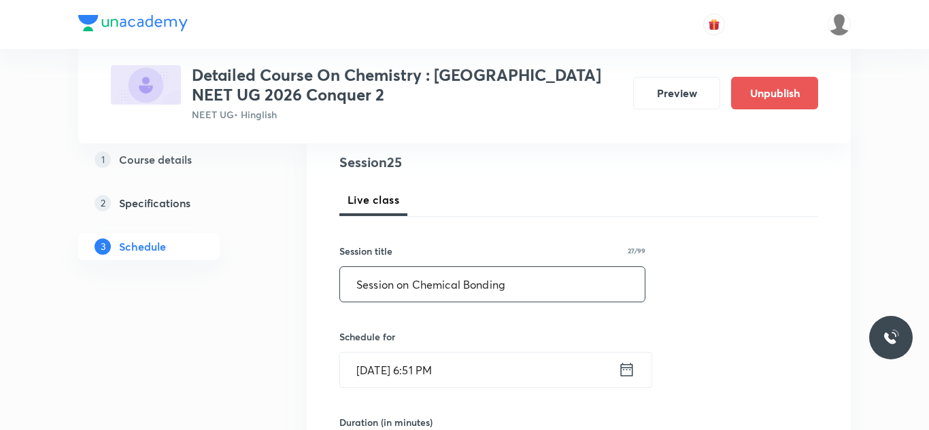
scroll to position [204, 0]
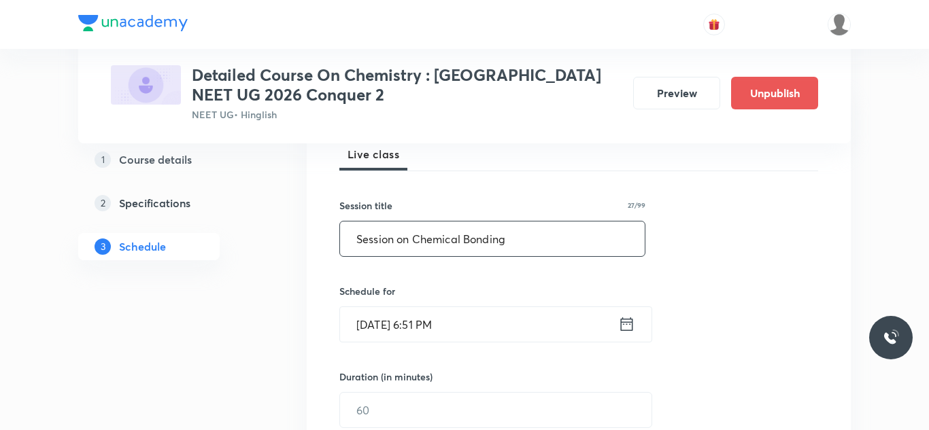
type input "Session on Chemical Bonding"
click at [375, 325] on input "Aug 30, 2025, 6:51 PM" at bounding box center [479, 324] width 278 height 35
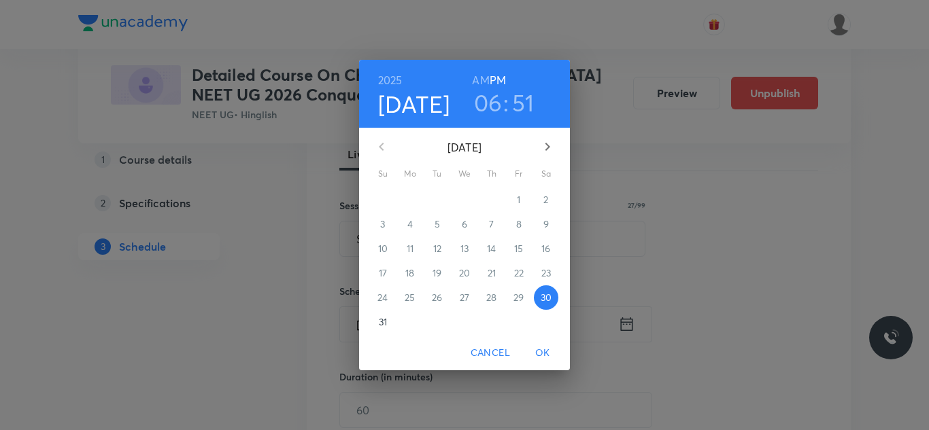
click at [544, 146] on icon "button" at bounding box center [547, 147] width 16 height 16
click at [483, 201] on span "4" at bounding box center [491, 200] width 24 height 14
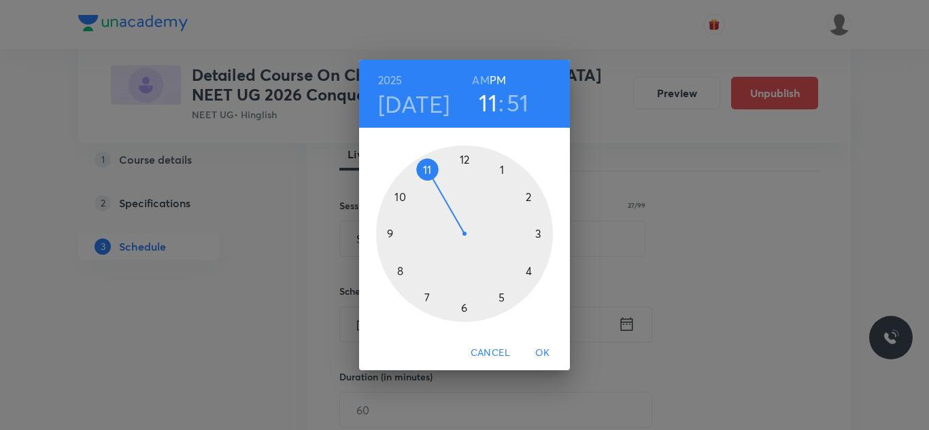
drag, startPoint x: 467, startPoint y: 307, endPoint x: 432, endPoint y: 179, distance: 132.4
click at [432, 179] on div at bounding box center [464, 233] width 177 height 177
drag, startPoint x: 407, startPoint y: 192, endPoint x: 400, endPoint y: 273, distance: 81.2
click at [400, 273] on div at bounding box center [464, 233] width 177 height 177
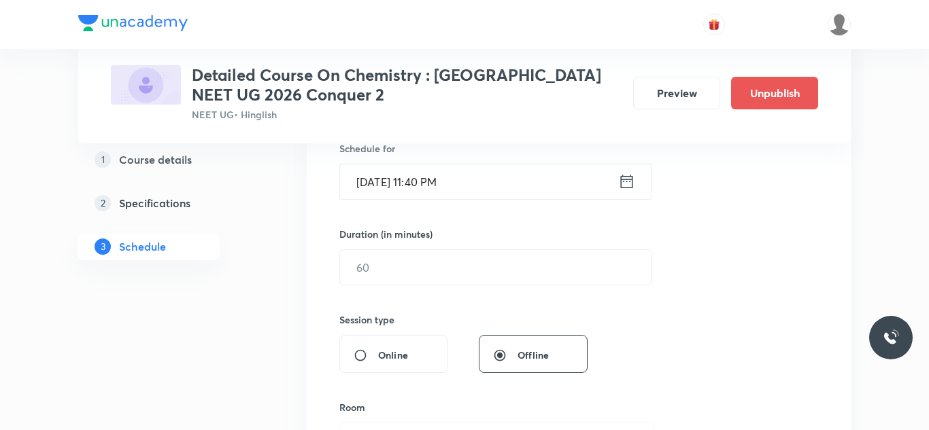
scroll to position [357, 0]
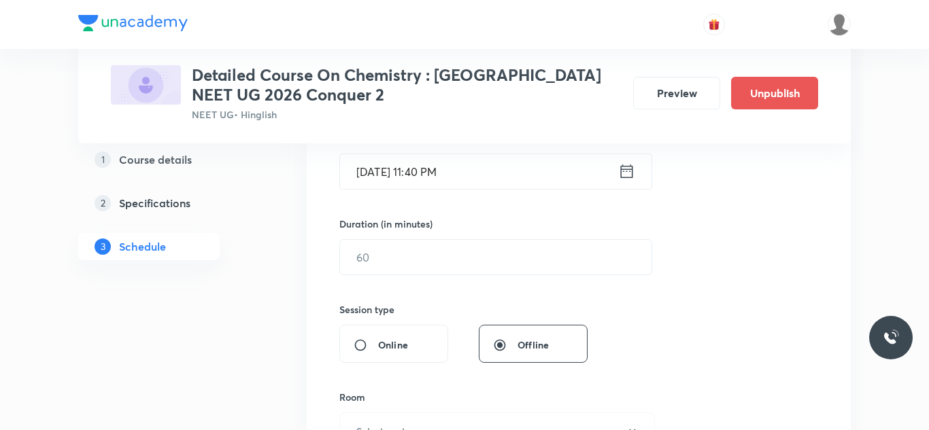
click at [453, 187] on input "Sep 4, 2025, 11:40 PM" at bounding box center [479, 171] width 278 height 35
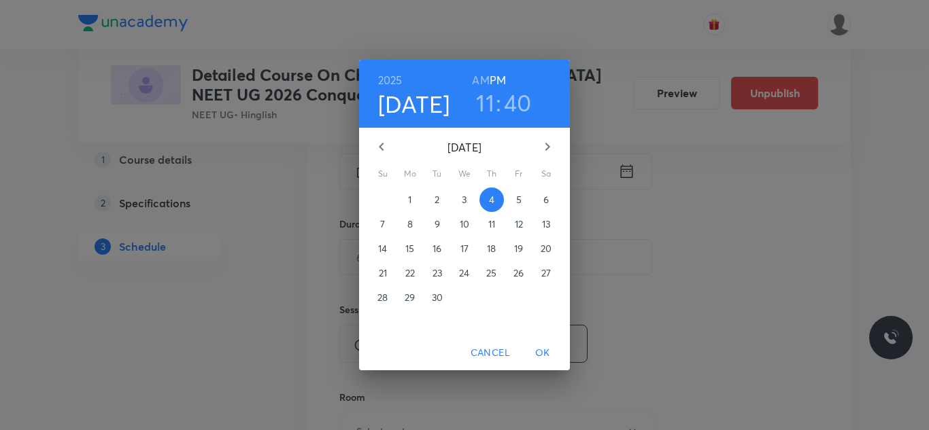
click at [481, 75] on h6 "AM" at bounding box center [480, 80] width 17 height 19
click at [542, 353] on span "OK" at bounding box center [542, 353] width 33 height 17
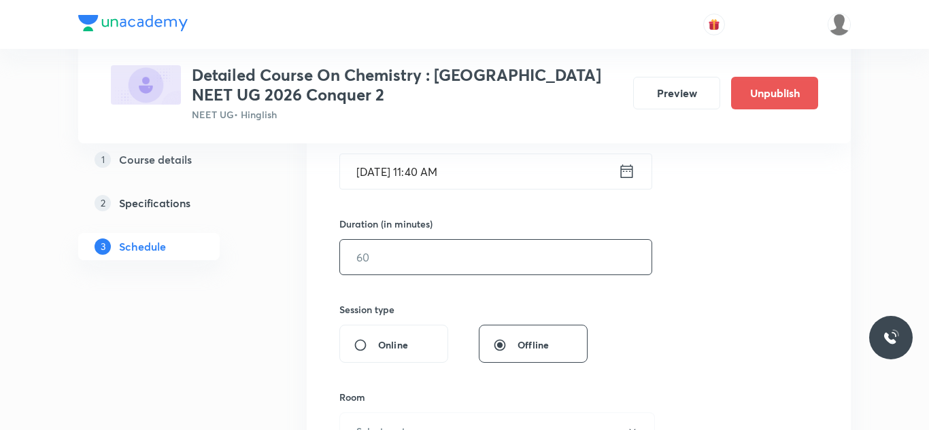
click at [392, 265] on input "text" at bounding box center [495, 257] width 311 height 35
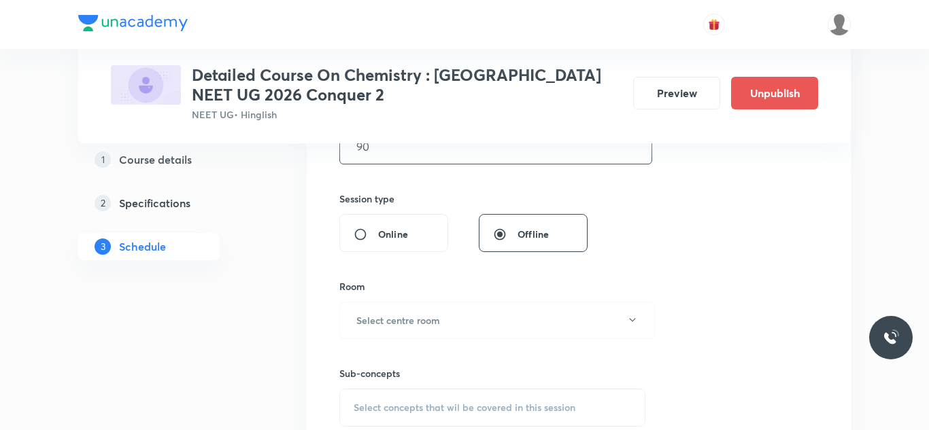
scroll to position [483, 0]
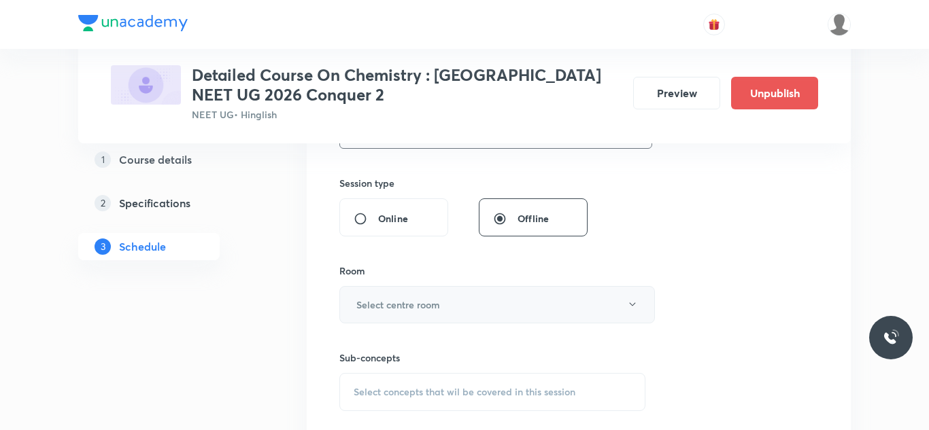
type input "90"
click at [471, 303] on button "Select centre room" at bounding box center [496, 304] width 315 height 37
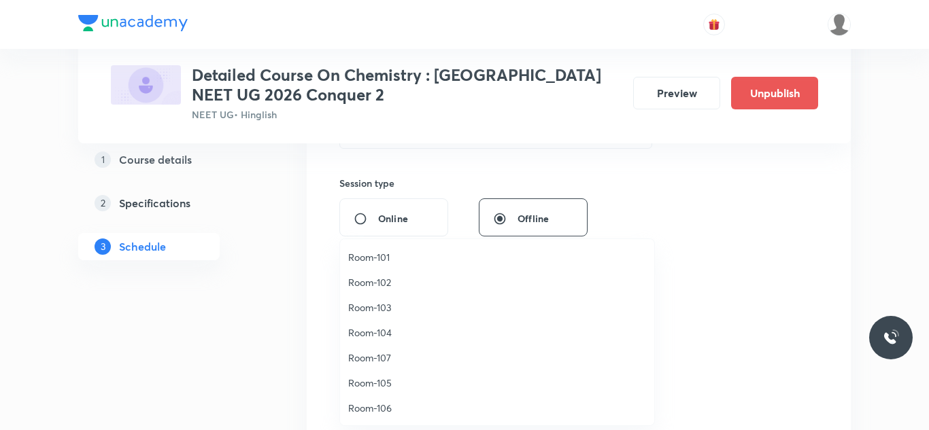
click at [379, 281] on span "Room-102" at bounding box center [497, 282] width 298 height 14
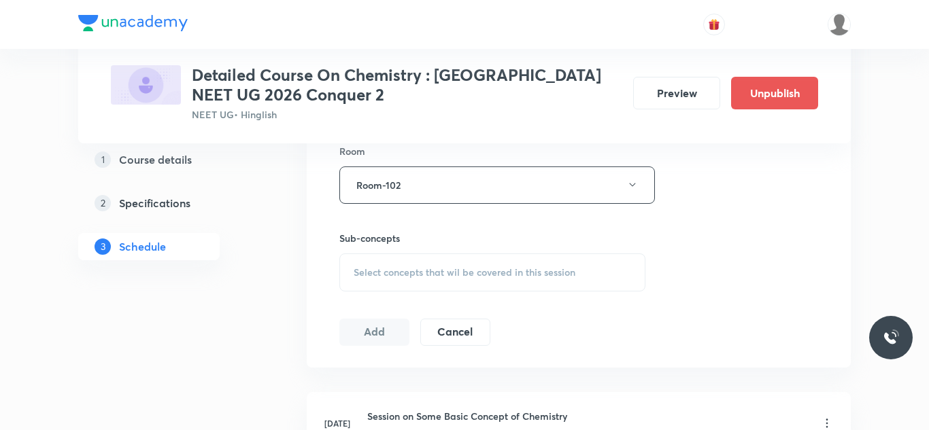
scroll to position [606, 0]
click at [462, 260] on div "Select concepts that wil be covered in this session" at bounding box center [492, 270] width 306 height 38
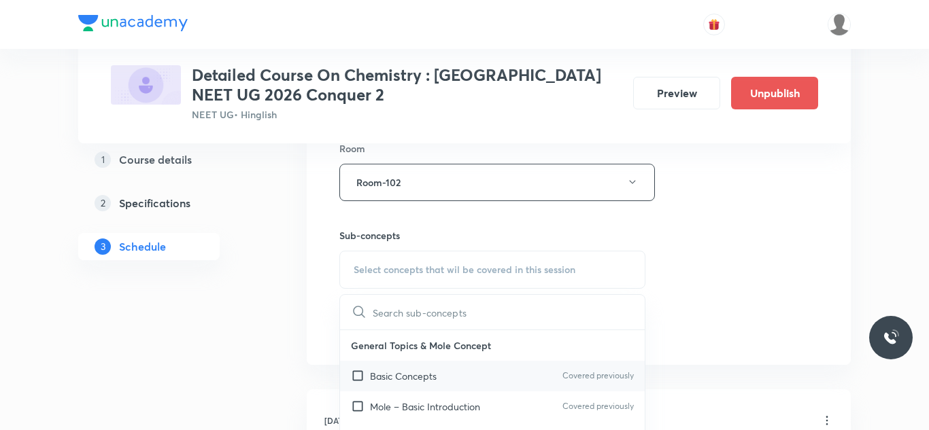
click at [408, 379] on p "Basic Concepts" at bounding box center [403, 376] width 67 height 14
checkbox input "true"
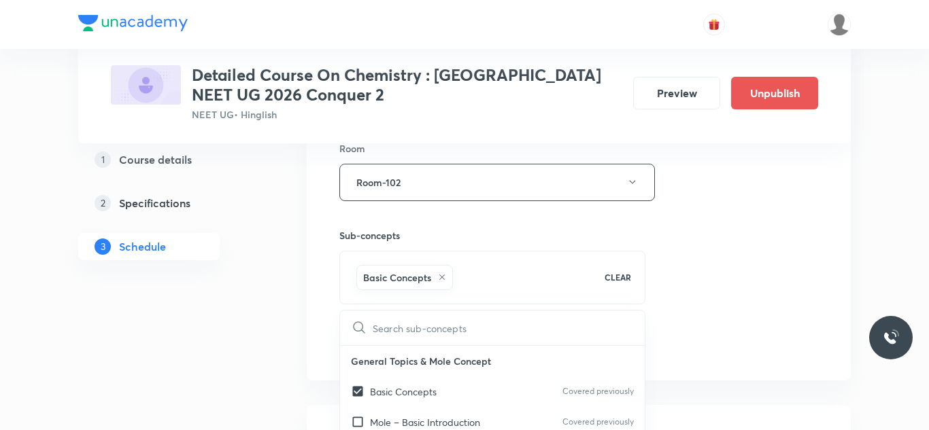
scroll to position [179, 0]
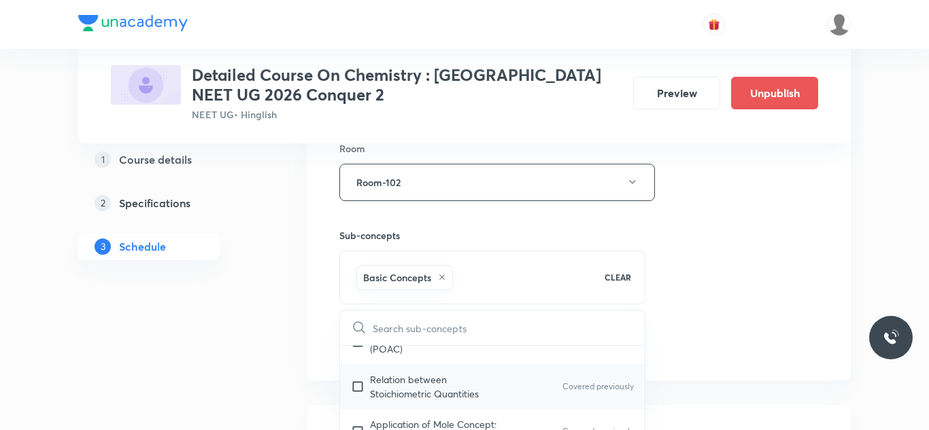
click at [356, 385] on input "checkbox" at bounding box center [360, 386] width 19 height 29
checkbox input "true"
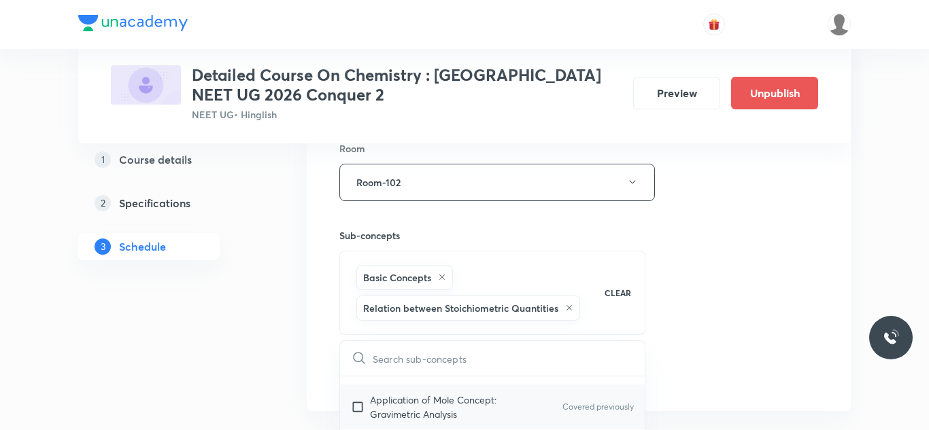
scroll to position [237, 0]
click at [357, 406] on input "checkbox" at bounding box center [360, 404] width 19 height 29
checkbox input "true"
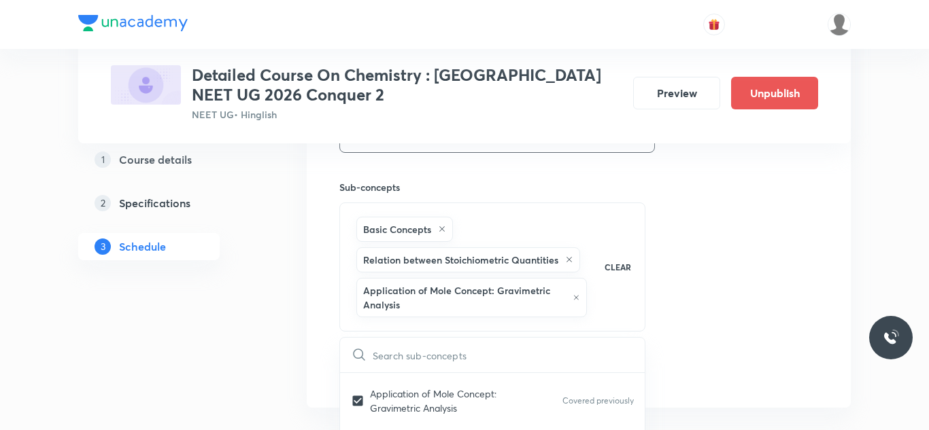
scroll to position [687, 0]
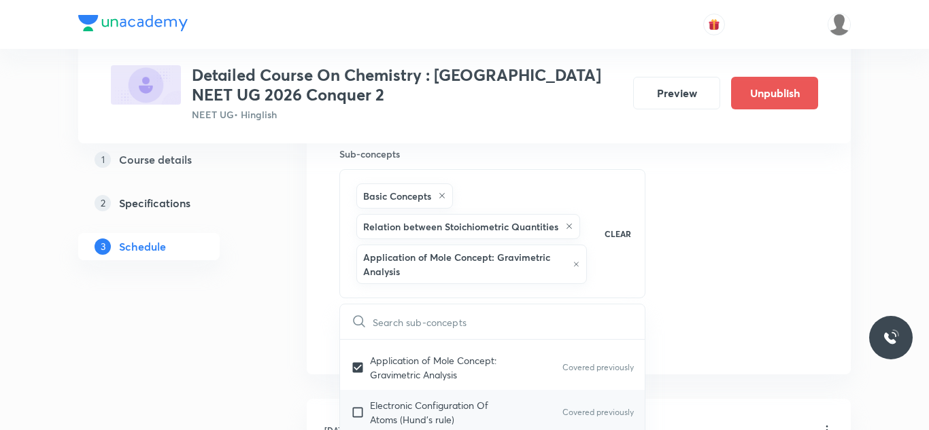
click at [355, 411] on input "checkbox" at bounding box center [360, 412] width 19 height 29
checkbox input "true"
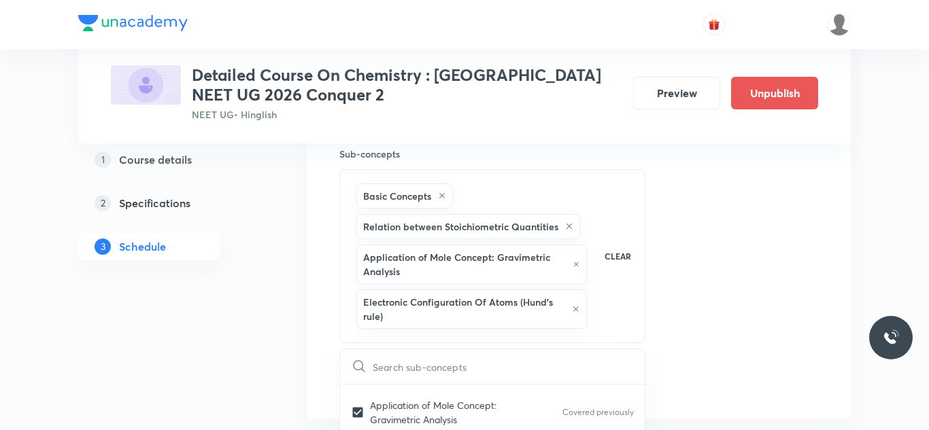
drag, startPoint x: 714, startPoint y: 233, endPoint x: 587, endPoint y: 322, distance: 154.8
click at [712, 237] on div "Session 25 Live class Session title 27/99 Session on Chemical Bonding ​ Schedul…" at bounding box center [578, 10] width 479 height 774
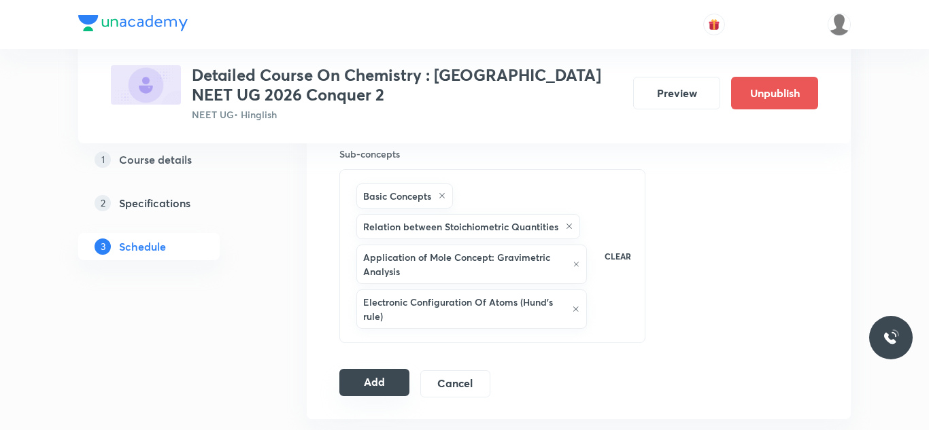
click at [386, 377] on button "Add" at bounding box center [374, 382] width 70 height 27
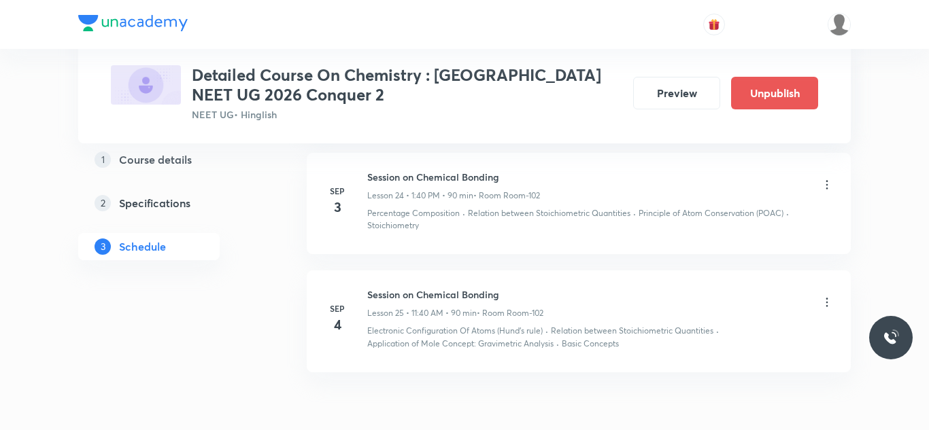
scroll to position [2804, 0]
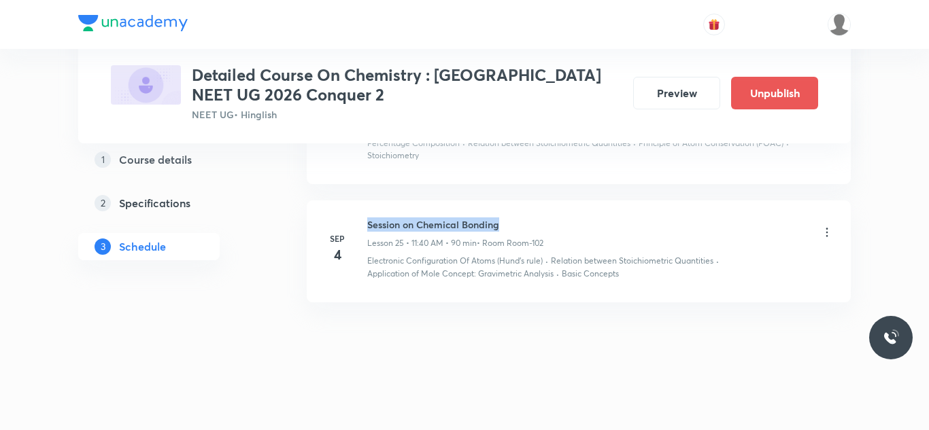
drag, startPoint x: 366, startPoint y: 224, endPoint x: 541, endPoint y: 227, distance: 175.4
click at [541, 227] on div "Sep 4 Session on Chemical Bonding Lesson 25 • 11:40 AM • 90 min • Room Room-102…" at bounding box center [579, 249] width 510 height 63
copy h6 "Session on Chemical Bonding"
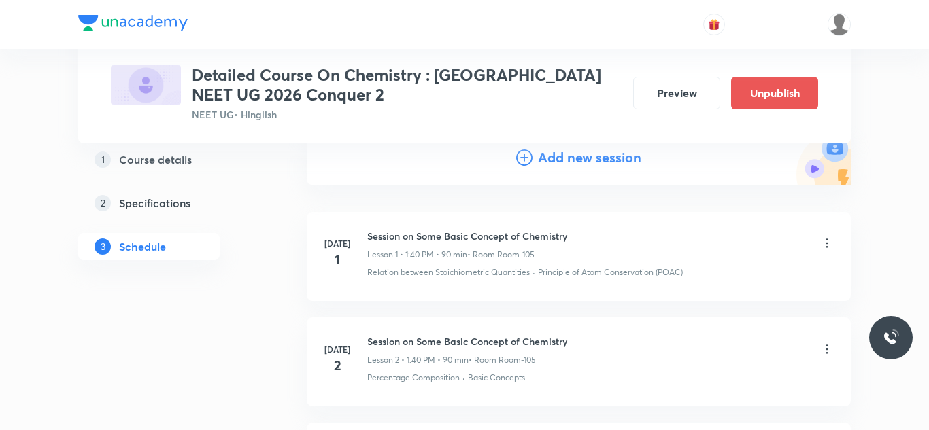
scroll to position [0, 0]
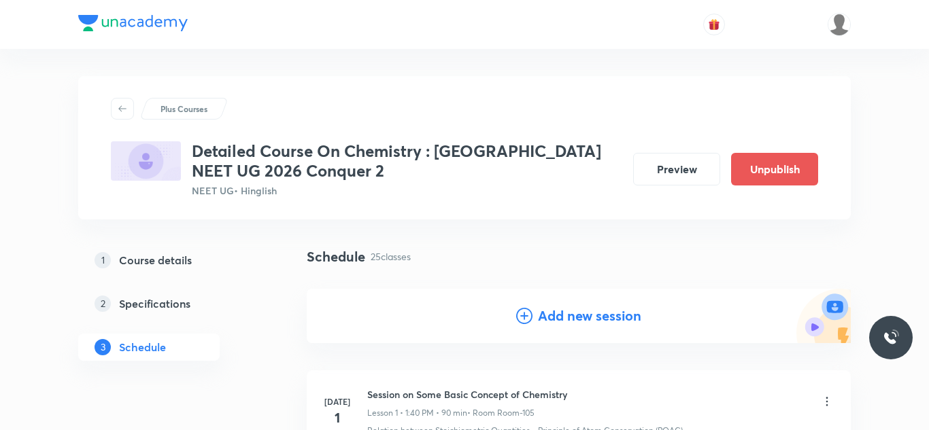
click at [580, 313] on h4 "Add new session" at bounding box center [589, 316] width 103 height 20
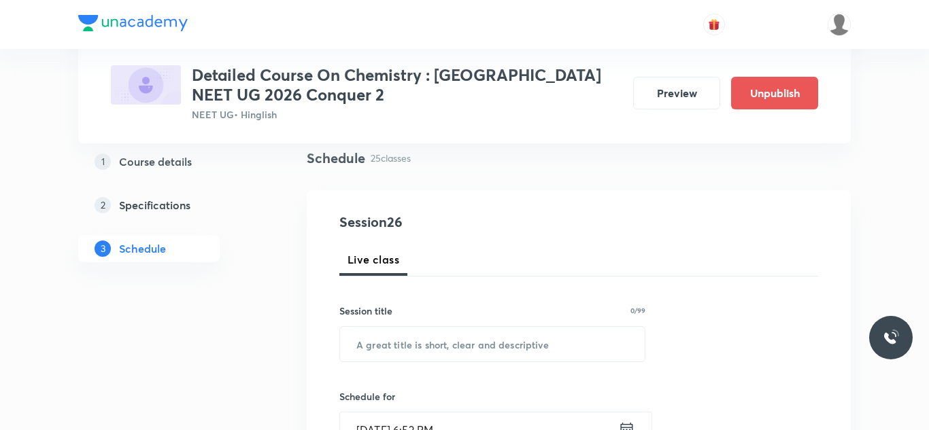
scroll to position [119, 0]
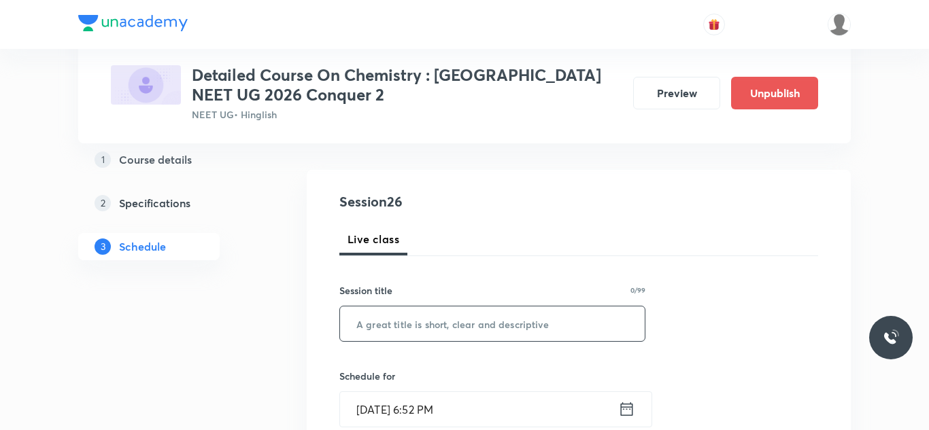
click at [427, 320] on input "text" at bounding box center [492, 324] width 305 height 35
paste input "Session on Chemical Bonding"
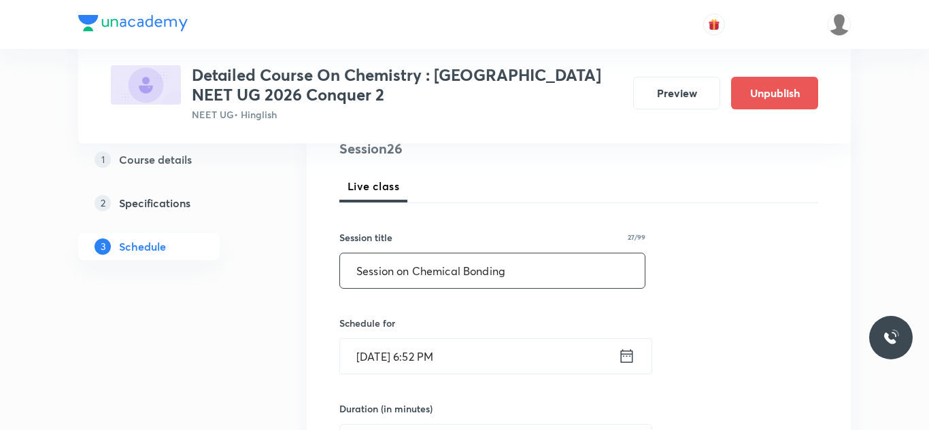
scroll to position [180, 0]
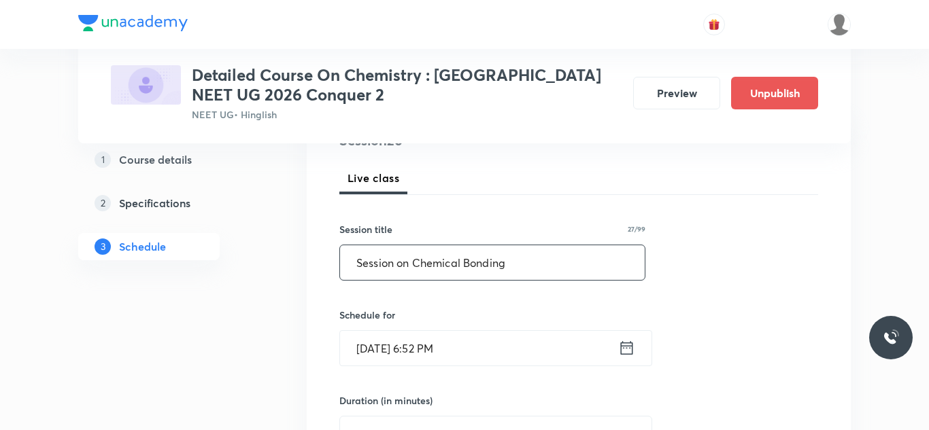
type input "Session on Chemical Bonding"
click at [379, 353] on input "Aug 30, 2025, 6:52 PM" at bounding box center [479, 348] width 278 height 35
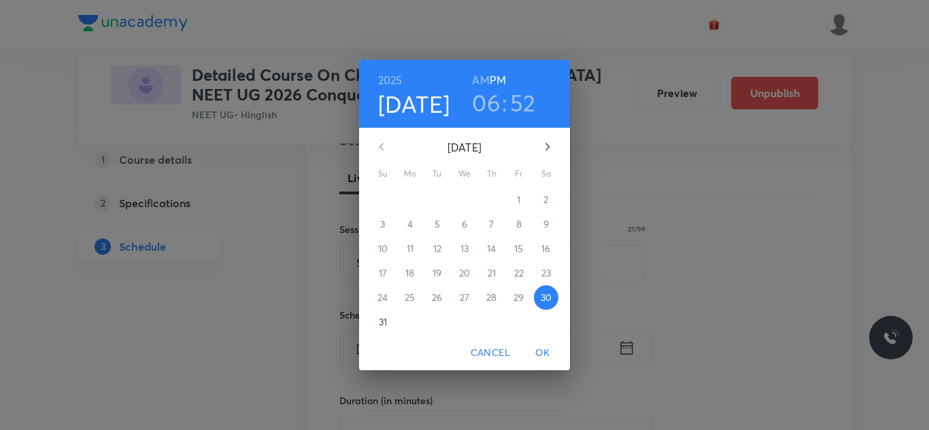
click at [547, 137] on button "button" at bounding box center [547, 147] width 33 height 33
click at [513, 197] on span "5" at bounding box center [518, 200] width 24 height 14
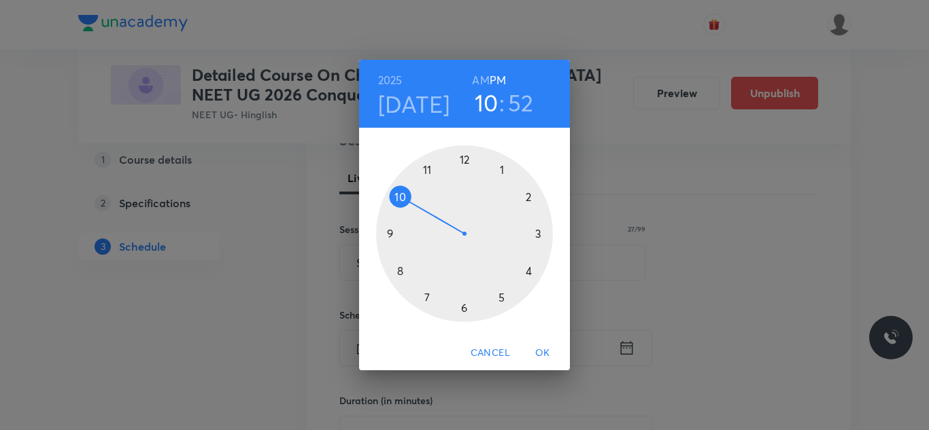
drag, startPoint x: 464, startPoint y: 300, endPoint x: 393, endPoint y: 190, distance: 131.4
click at [393, 190] on div at bounding box center [464, 233] width 177 height 177
click at [479, 78] on h6 "AM" at bounding box center [480, 80] width 17 height 19
click at [463, 160] on div at bounding box center [464, 233] width 177 height 177
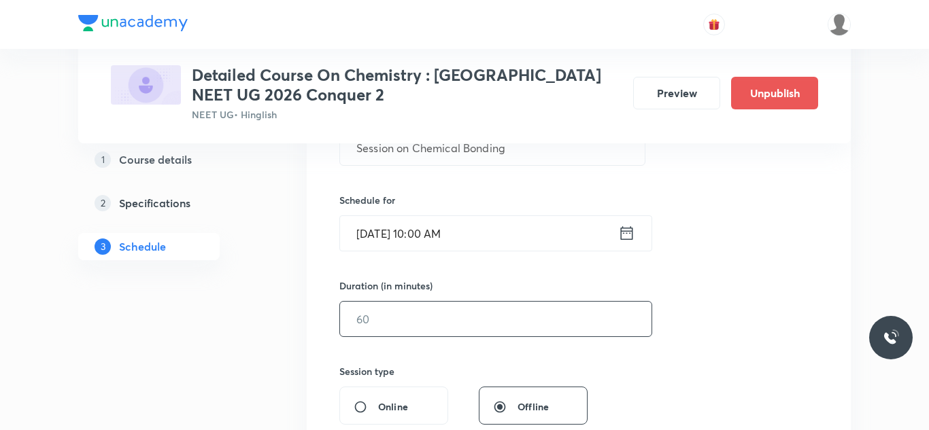
scroll to position [297, 0]
drag, startPoint x: 398, startPoint y: 320, endPoint x: 391, endPoint y: 310, distance: 12.6
click at [397, 319] on input "text" at bounding box center [495, 317] width 311 height 35
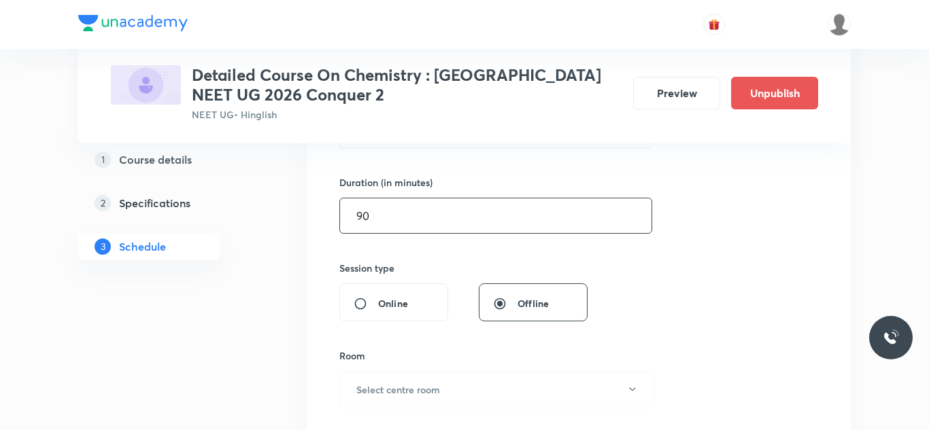
scroll to position [406, 0]
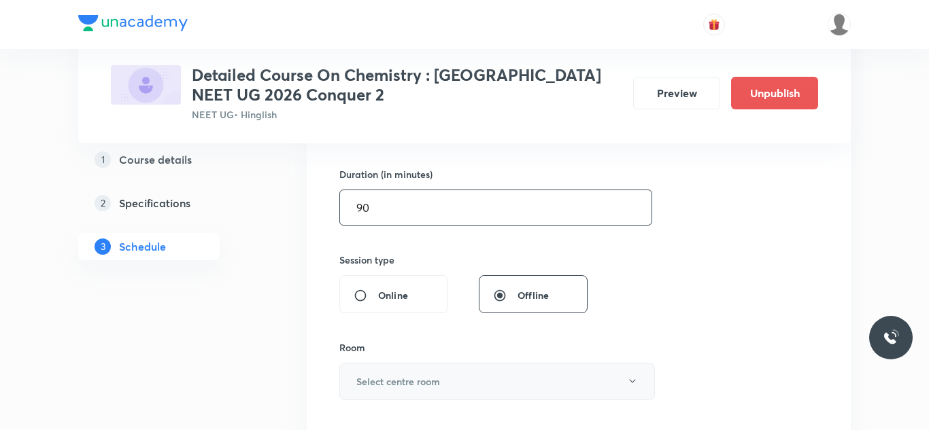
type input "90"
click at [435, 379] on h6 "Select centre room" at bounding box center [398, 382] width 84 height 14
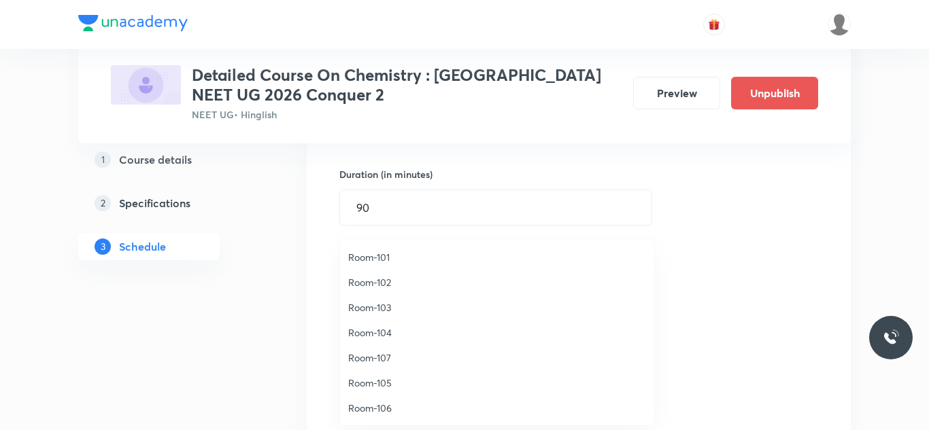
click at [375, 285] on span "Room-102" at bounding box center [497, 282] width 298 height 14
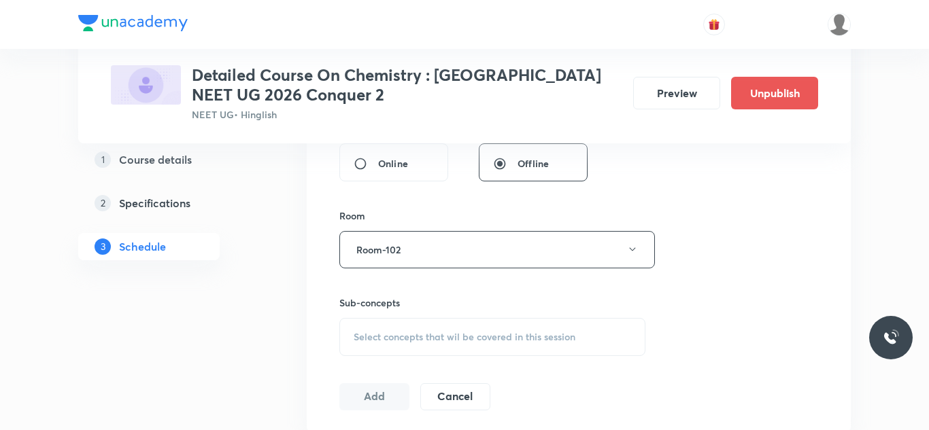
scroll to position [542, 0]
click at [489, 334] on span "Select concepts that wil be covered in this session" at bounding box center [464, 333] width 222 height 11
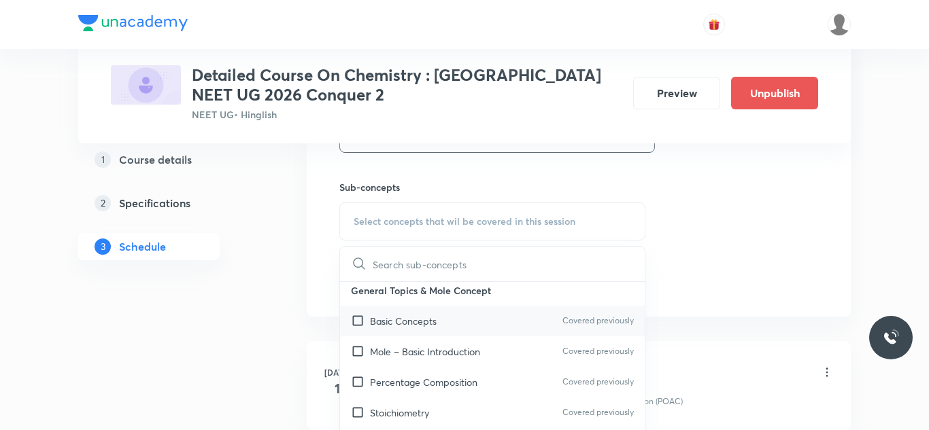
scroll to position [22, 0]
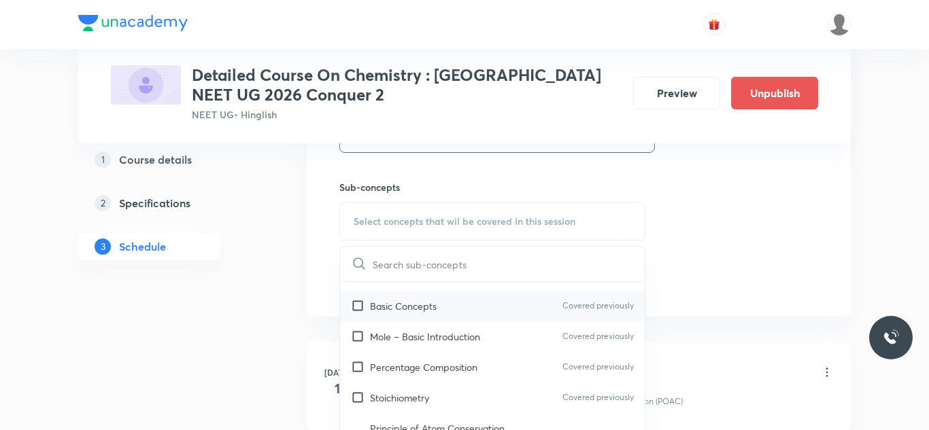
click at [359, 309] on input "checkbox" at bounding box center [360, 306] width 19 height 14
checkbox input "true"
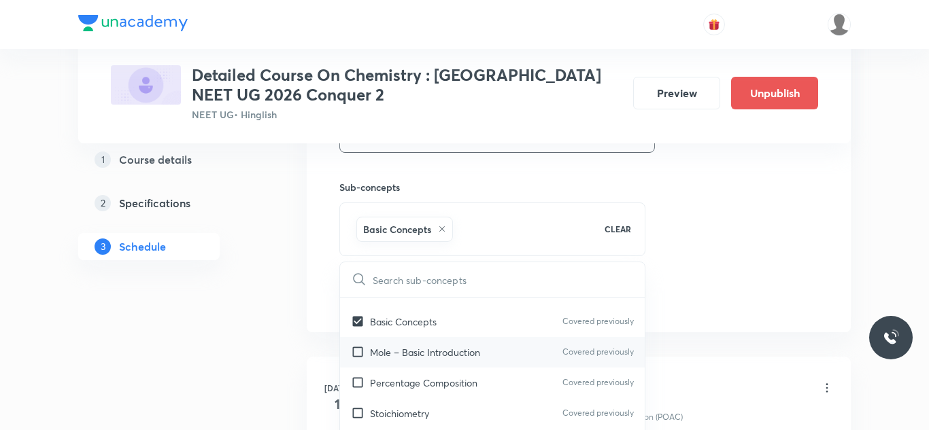
click at [357, 352] on input "checkbox" at bounding box center [360, 352] width 19 height 14
checkbox input "true"
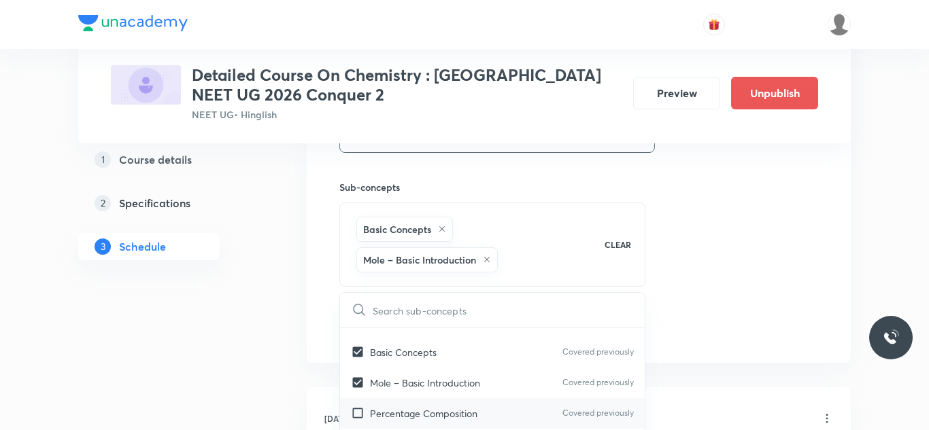
checkbox input "true"
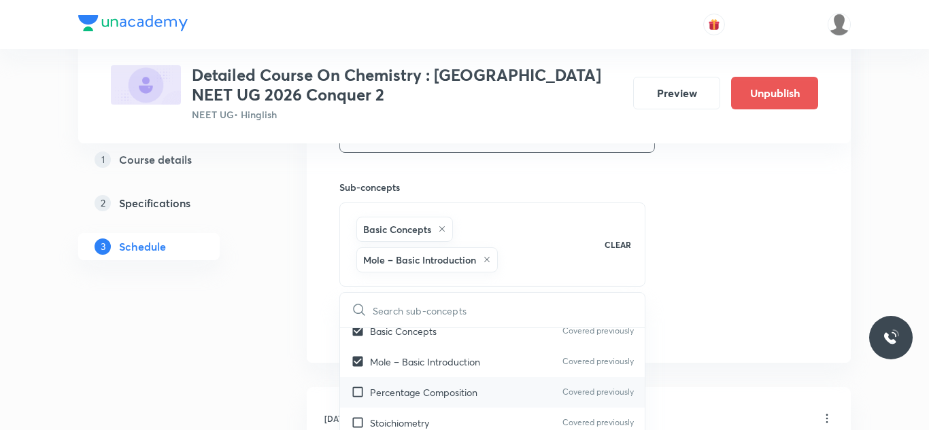
scroll to position [44, 0]
click at [360, 394] on input "checkbox" at bounding box center [360, 392] width 19 height 14
checkbox input "true"
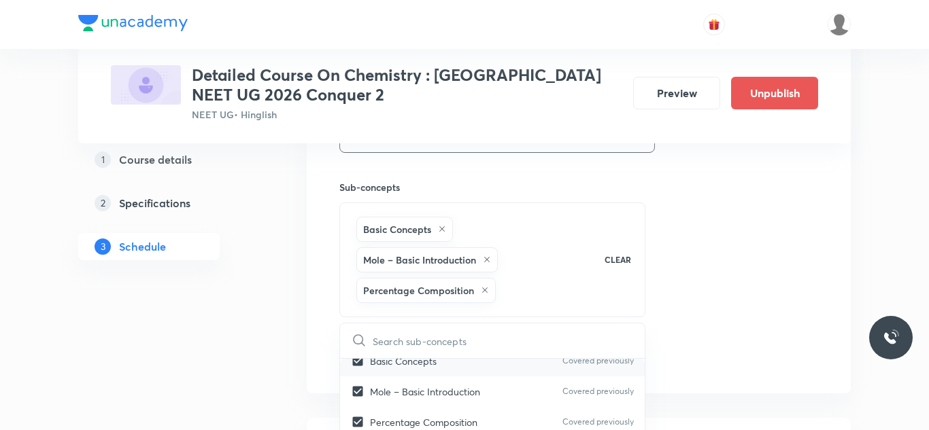
scroll to position [84, 0]
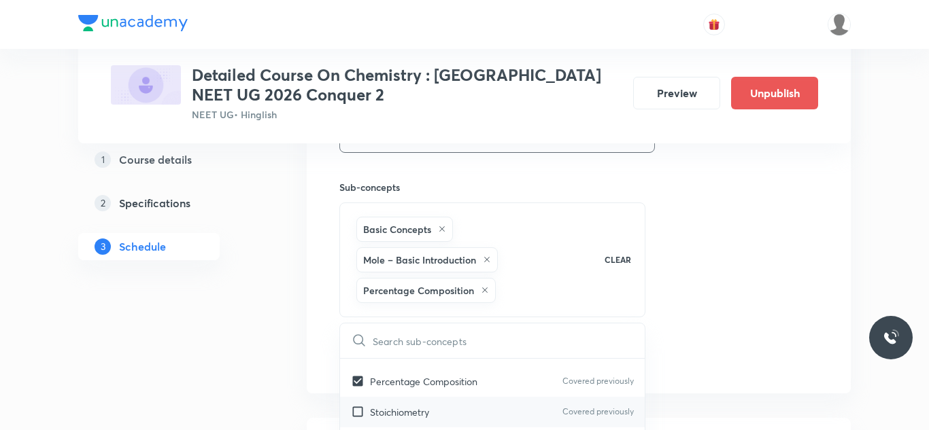
click at [351, 419] on input "checkbox" at bounding box center [360, 412] width 19 height 14
checkbox input "true"
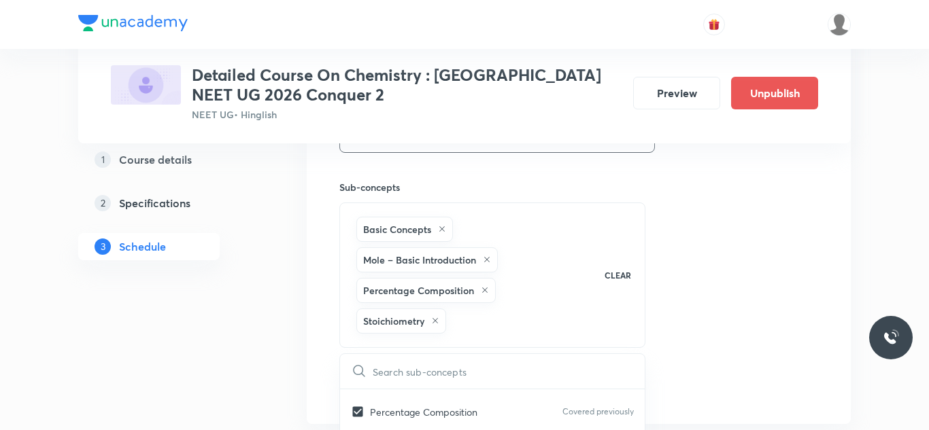
click at [714, 222] on div "Session 26 Live class Session title 27/99 Session on Chemical Bonding ​ Schedul…" at bounding box center [578, 30] width 479 height 746
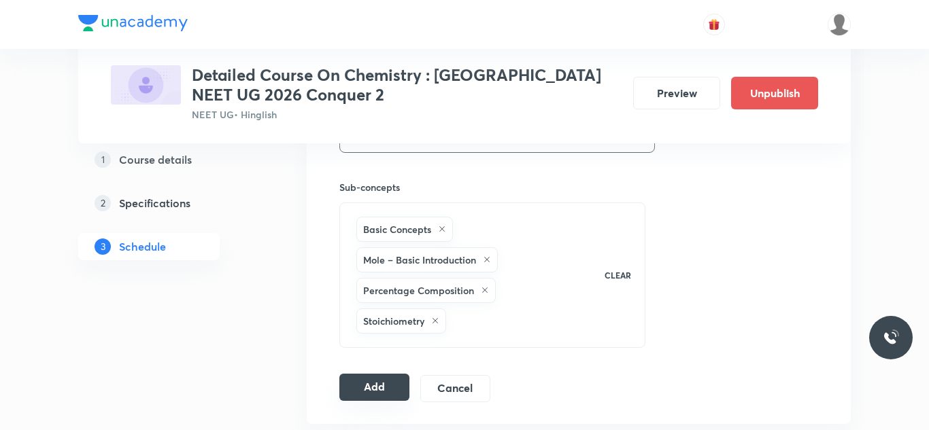
click at [378, 385] on button "Add" at bounding box center [374, 387] width 70 height 27
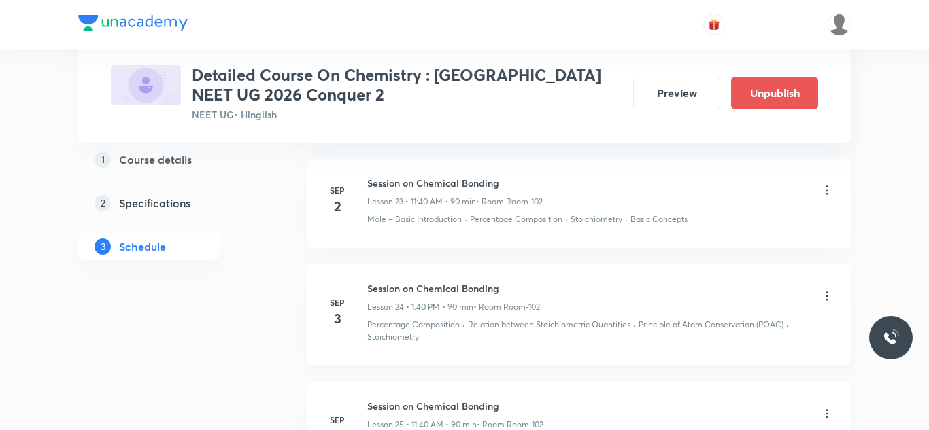
scroll to position [2590, 0]
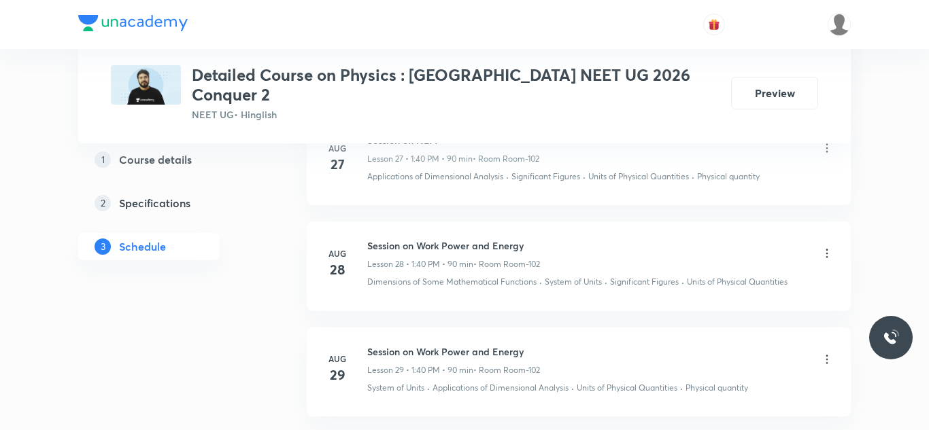
scroll to position [3785, 0]
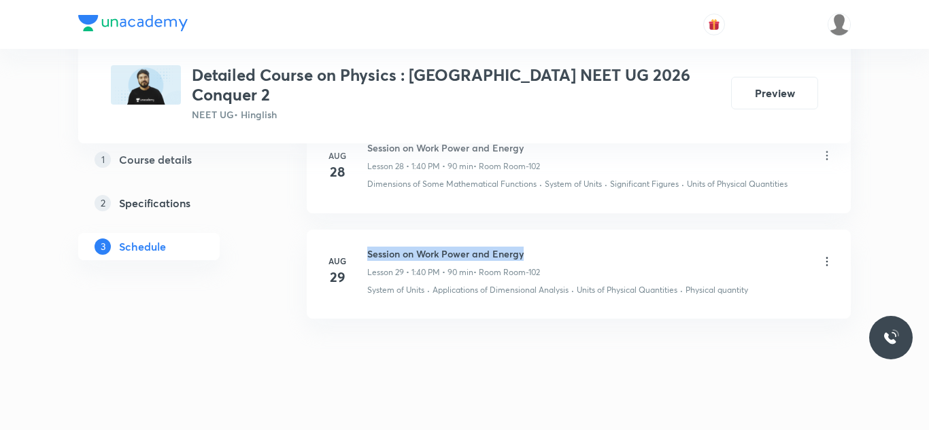
drag, startPoint x: 366, startPoint y: 237, endPoint x: 589, endPoint y: 234, distance: 222.3
click at [589, 247] on div "Session on Work Power and Energy Lesson 29 • 1:40 PM • 90 min • Room Room-102" at bounding box center [600, 263] width 466 height 32
copy h6 "Session on Work Power and Energy"
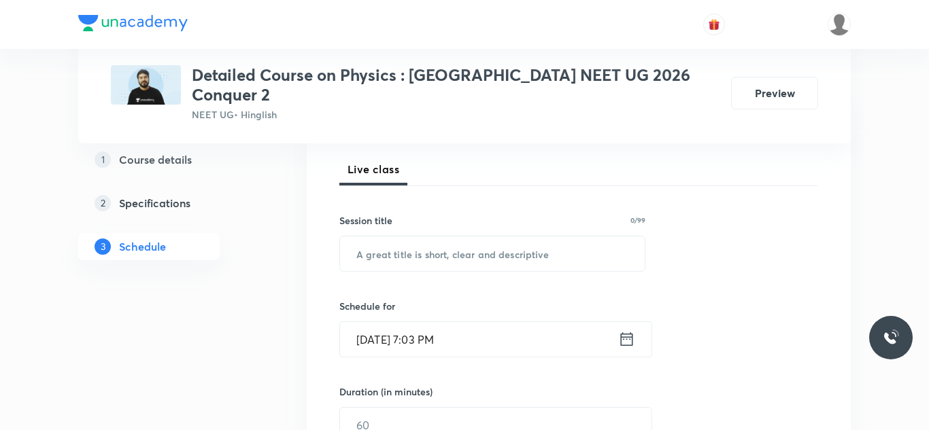
scroll to position [187, 0]
click at [537, 241] on input "text" at bounding box center [492, 256] width 305 height 35
paste input "Session on Work Power and Energy"
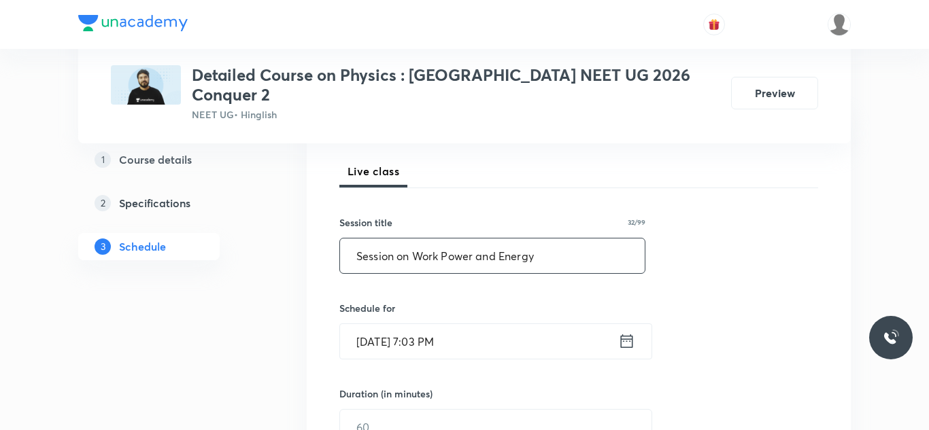
type input "Session on Work Power and Energy"
click at [390, 326] on input "Aug 30, 2025, 7:03 PM" at bounding box center [479, 341] width 278 height 35
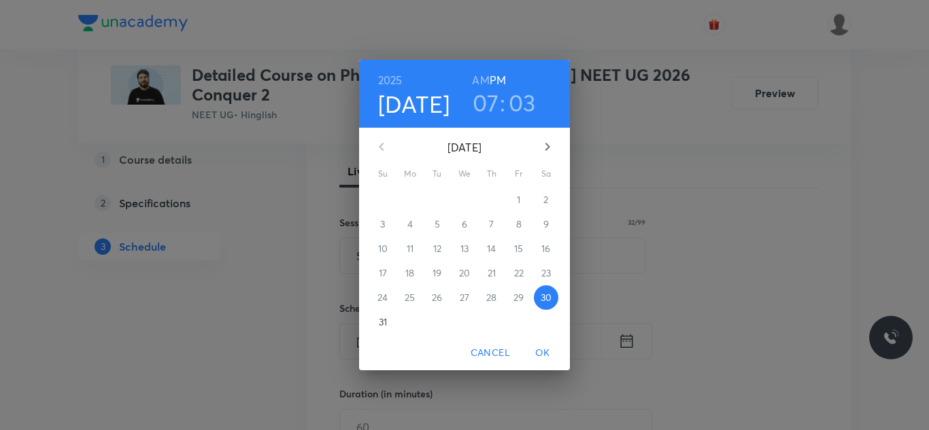
click at [547, 146] on icon "button" at bounding box center [547, 147] width 5 height 8
click at [436, 196] on p "2" at bounding box center [436, 200] width 5 height 14
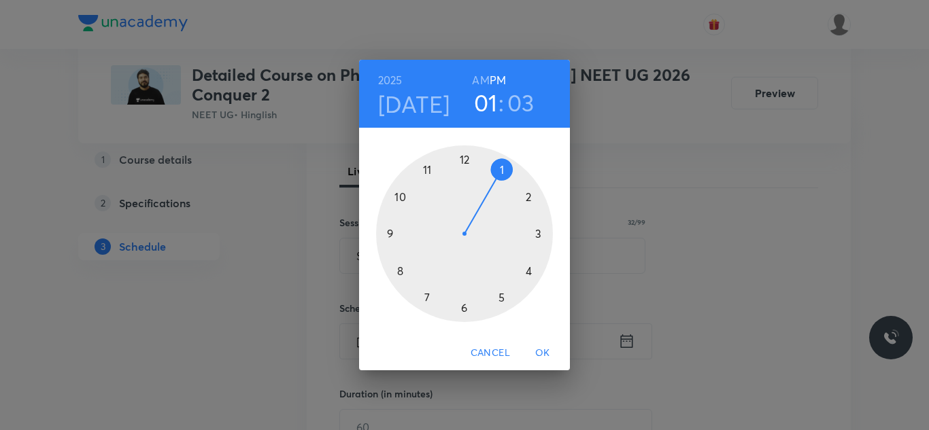
drag, startPoint x: 422, startPoint y: 305, endPoint x: 504, endPoint y: 168, distance: 159.1
click at [504, 168] on div at bounding box center [464, 233] width 177 height 177
click at [404, 275] on div at bounding box center [464, 233] width 177 height 177
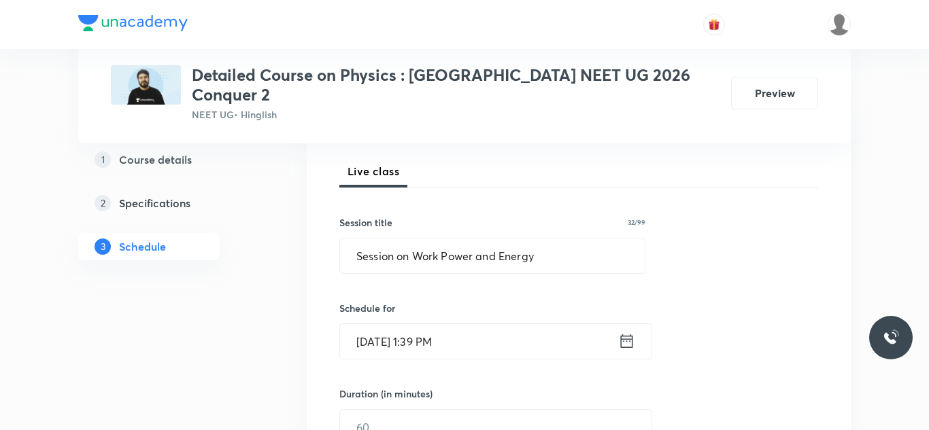
click at [436, 324] on input "Sep 2, 2025, 1:39 PM" at bounding box center [479, 341] width 278 height 35
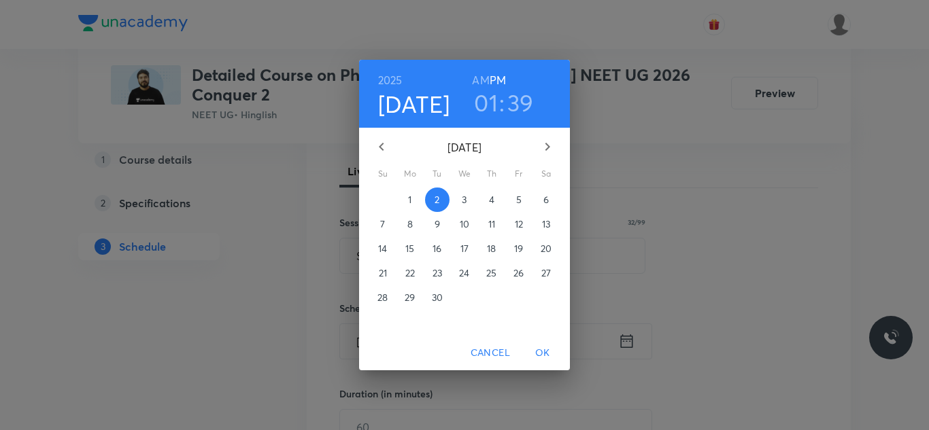
click at [510, 107] on h3 "39" at bounding box center [520, 102] width 27 height 29
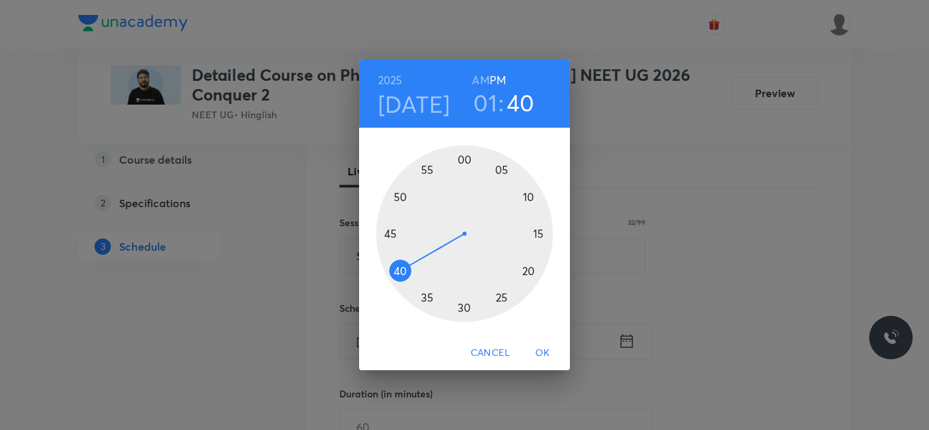
click at [402, 265] on div at bounding box center [464, 233] width 177 height 177
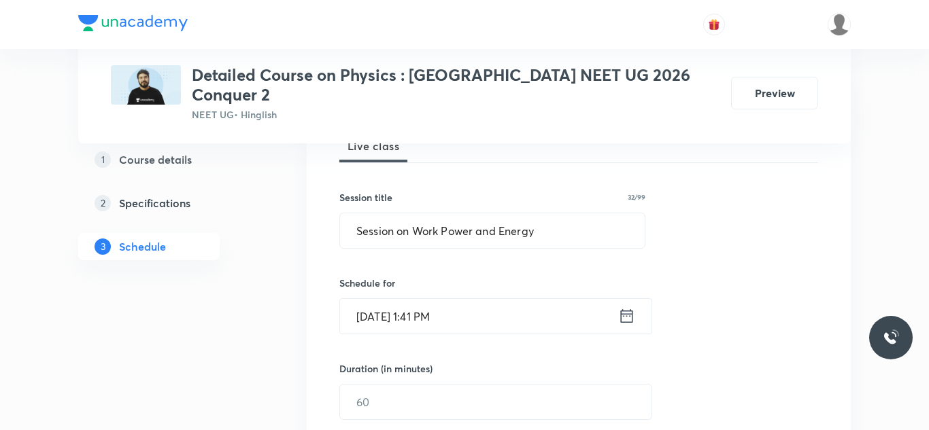
scroll to position [228, 0]
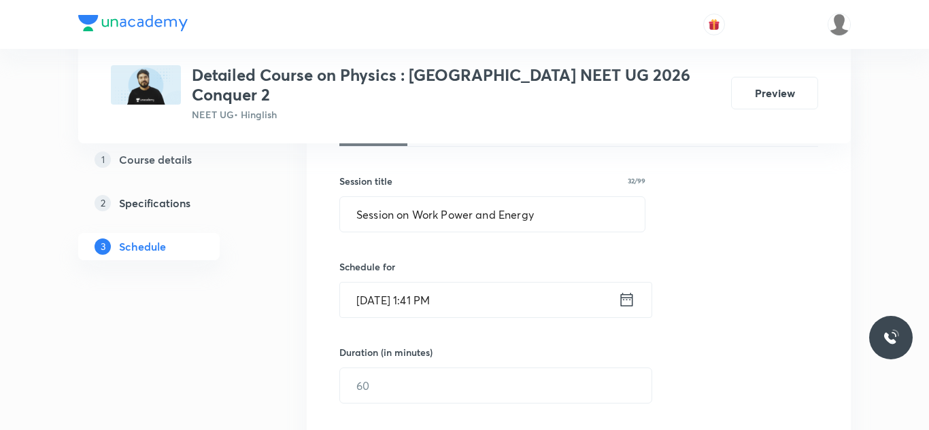
click at [441, 283] on input "Sep 2, 2025, 1:41 PM" at bounding box center [479, 300] width 278 height 35
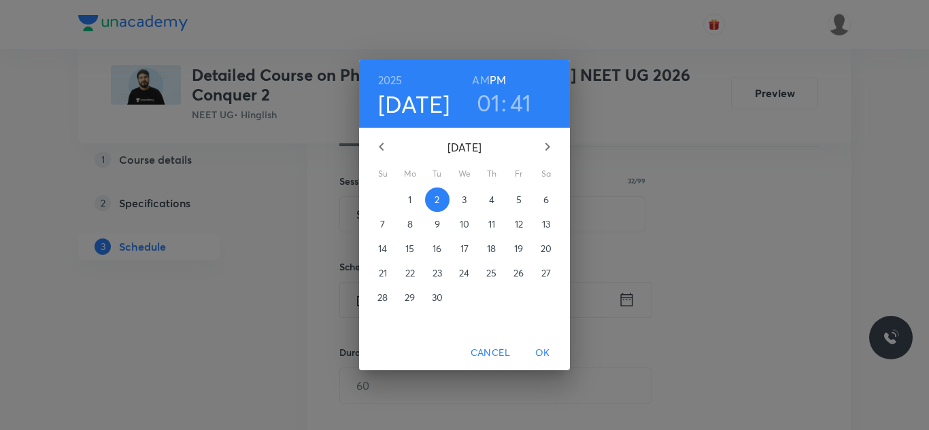
click at [510, 110] on h3 "41" at bounding box center [521, 102] width 22 height 29
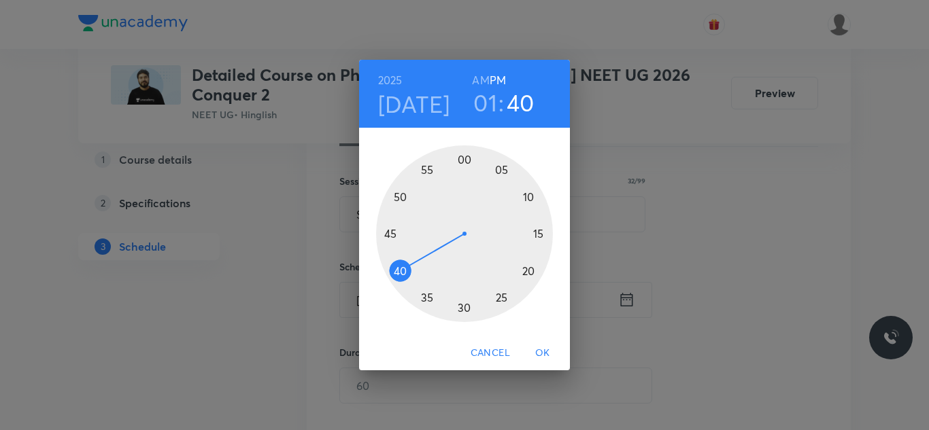
drag, startPoint x: 393, startPoint y: 262, endPoint x: 396, endPoint y: 270, distance: 8.2
click at [396, 270] on div at bounding box center [464, 233] width 177 height 177
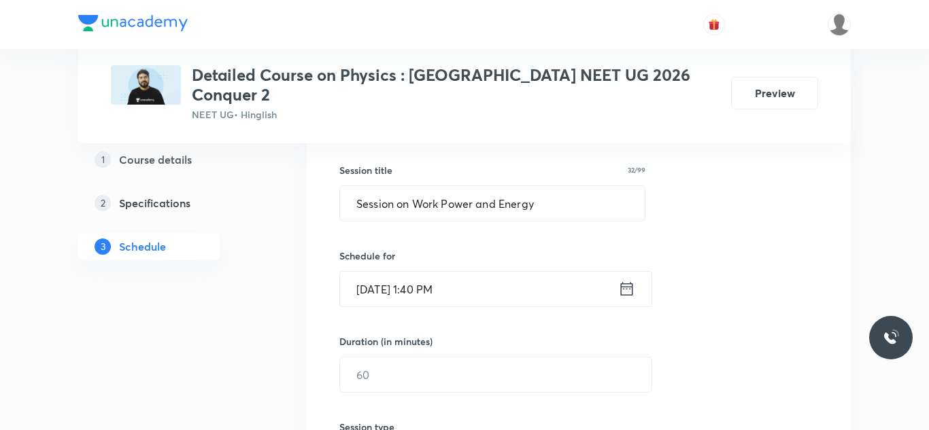
scroll to position [288, 0]
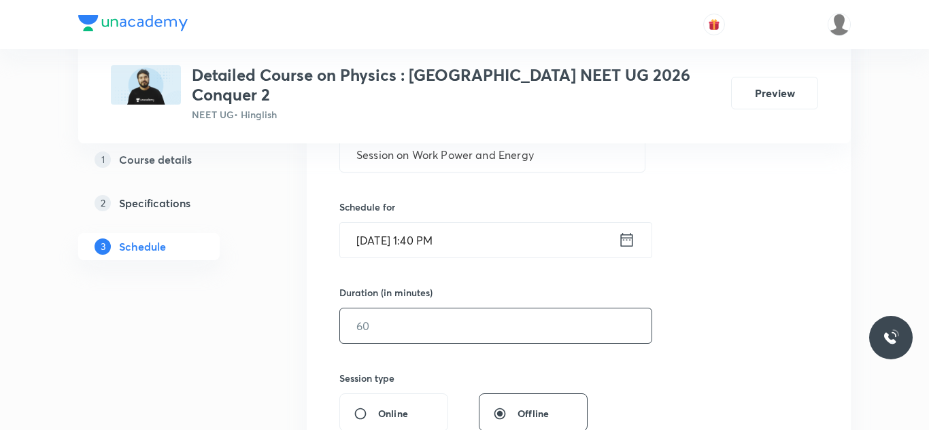
click at [409, 309] on input "text" at bounding box center [495, 326] width 311 height 35
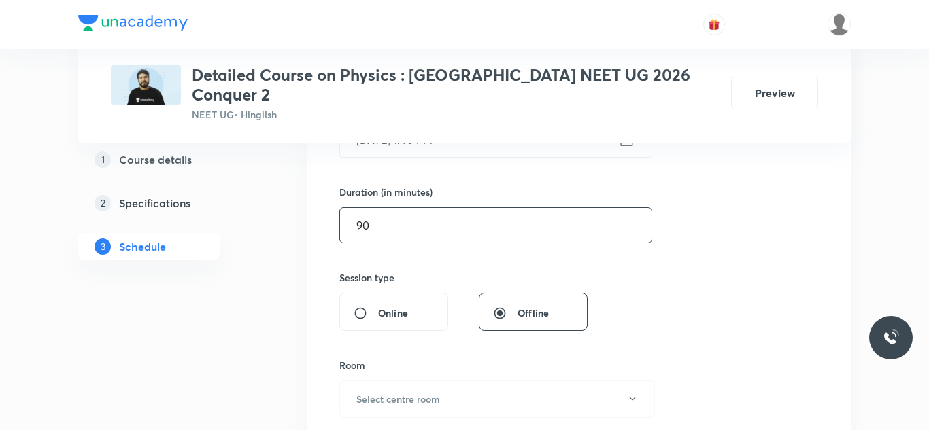
scroll to position [396, 0]
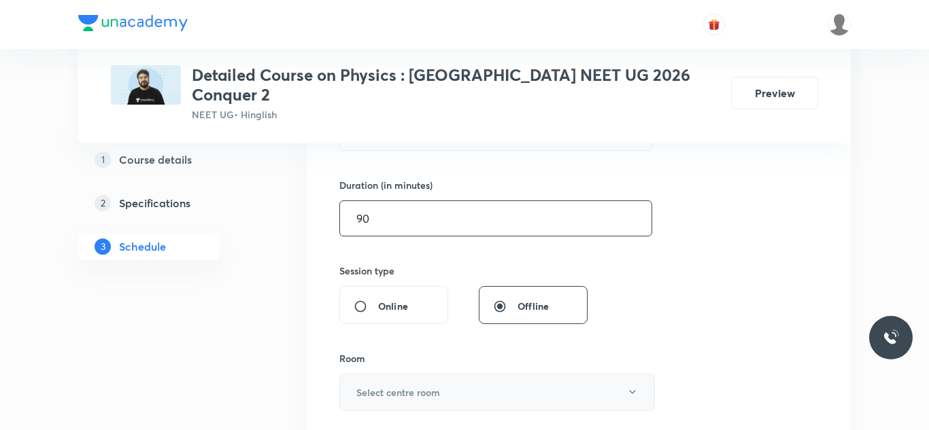
type input "90"
click at [434, 385] on h6 "Select centre room" at bounding box center [398, 392] width 84 height 14
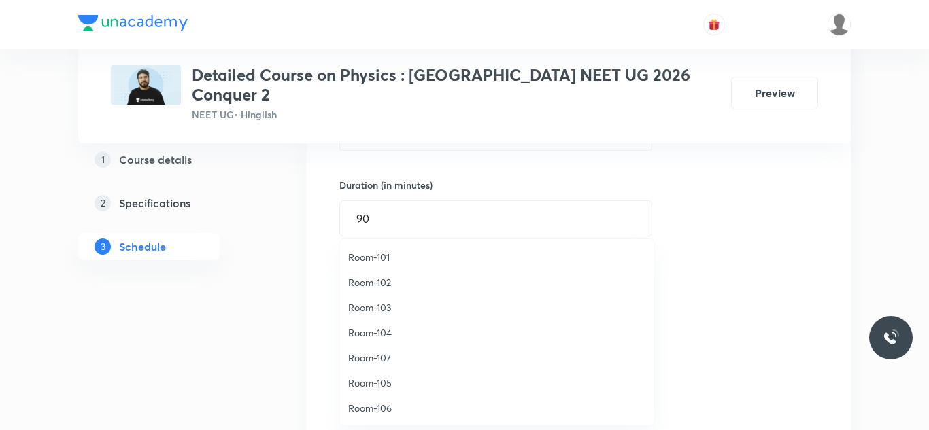
click at [375, 289] on span "Room-102" at bounding box center [497, 282] width 298 height 14
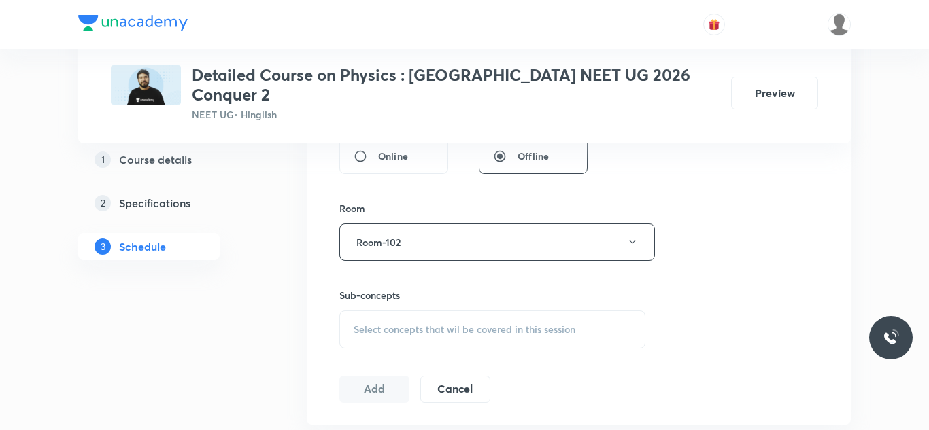
scroll to position [547, 0]
click at [471, 323] on span "Select concepts that wil be covered in this session" at bounding box center [464, 328] width 222 height 11
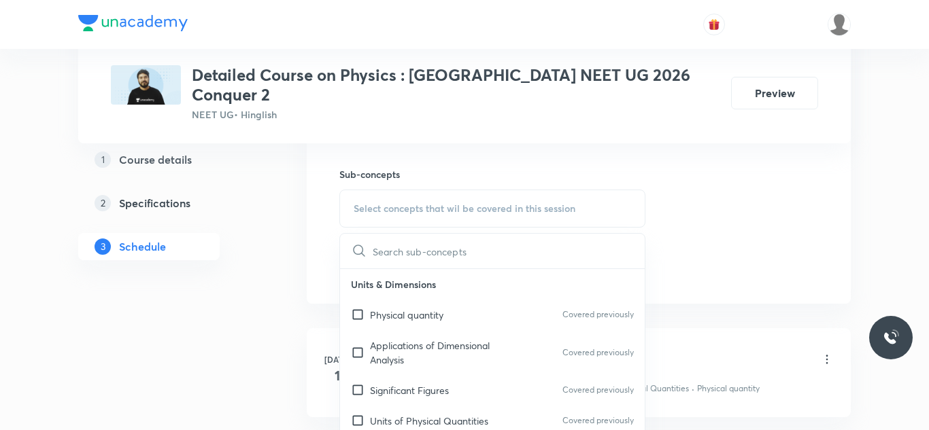
scroll to position [673, 0]
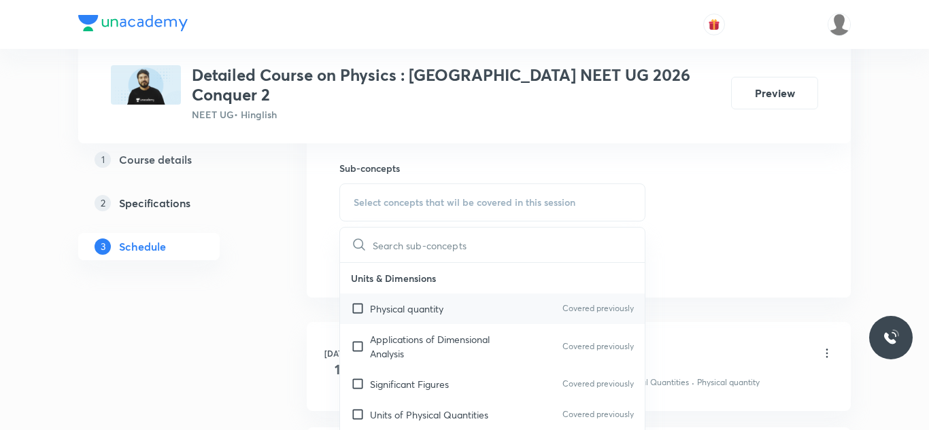
click at [441, 302] on p "Physical quantity" at bounding box center [406, 309] width 73 height 14
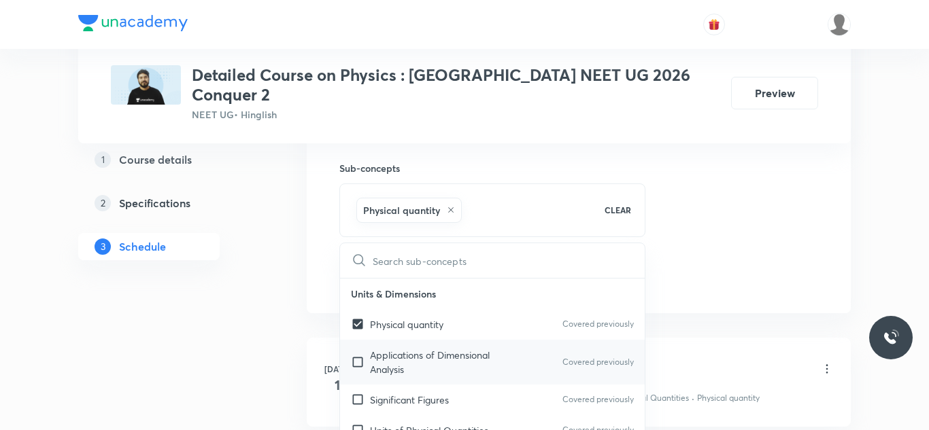
click at [433, 348] on p "Applications of Dimensional Analysis" at bounding box center [438, 362] width 137 height 29
checkbox input "true"
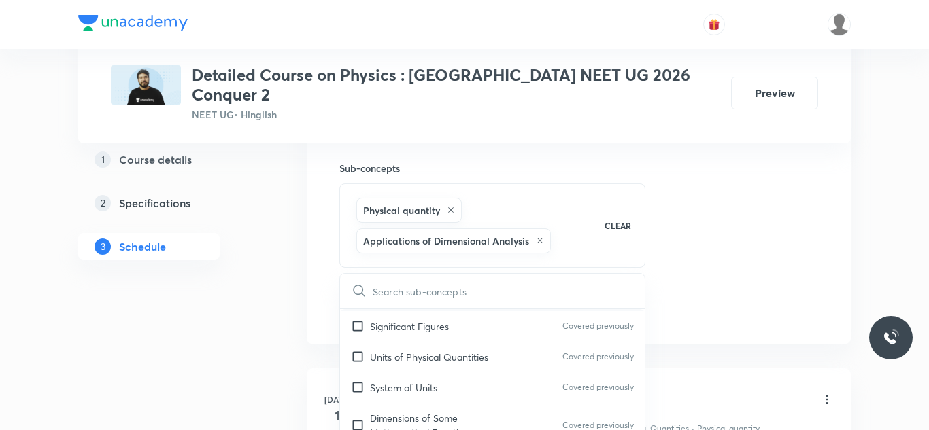
scroll to position [106, 0]
click at [411, 315] on div "Significant Figures Covered previously" at bounding box center [492, 324] width 305 height 31
checkbox input "true"
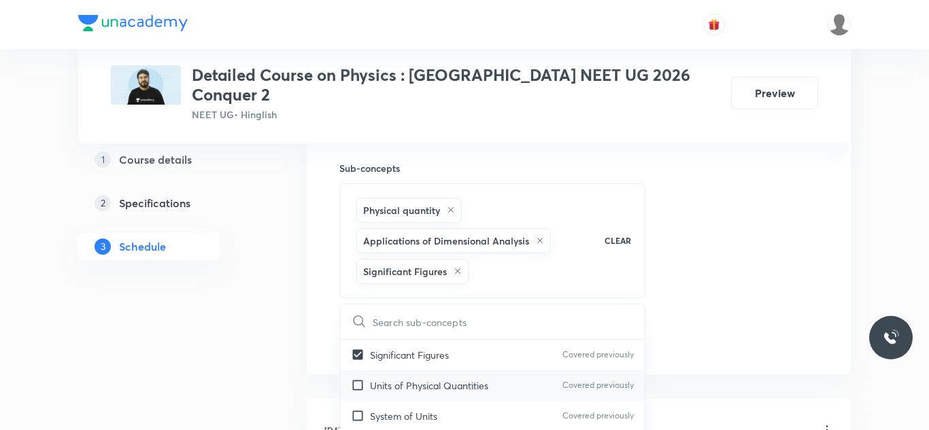
click at [411, 379] on p "Units of Physical Quantities" at bounding box center [429, 386] width 118 height 14
checkbox input "true"
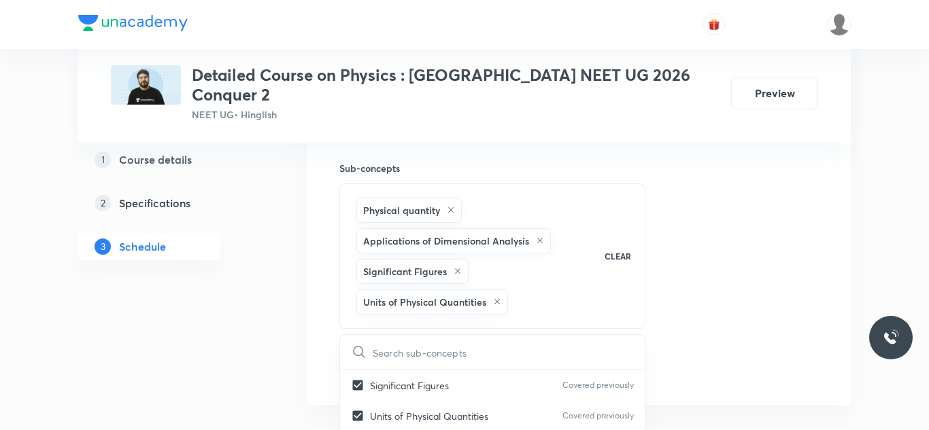
click at [736, 194] on div "Session 30 Live class Session title 32/99 Session on Work Power and Energy ​ Sc…" at bounding box center [578, 11] width 479 height 746
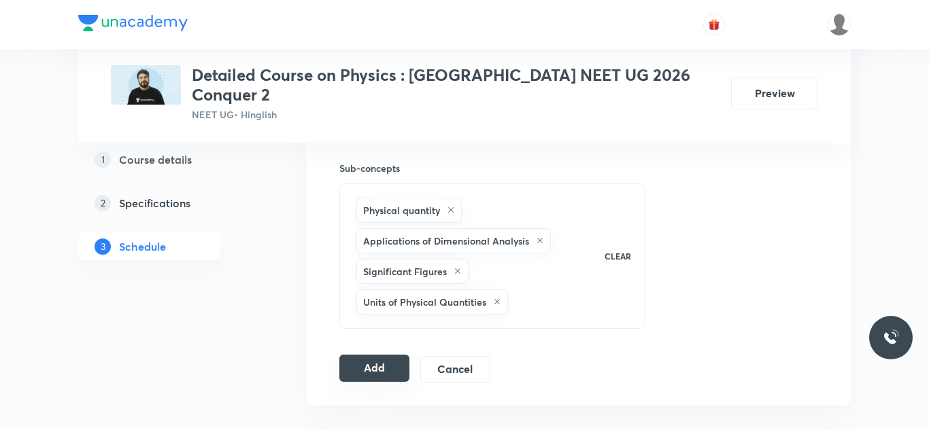
click at [365, 355] on button "Add" at bounding box center [374, 368] width 70 height 27
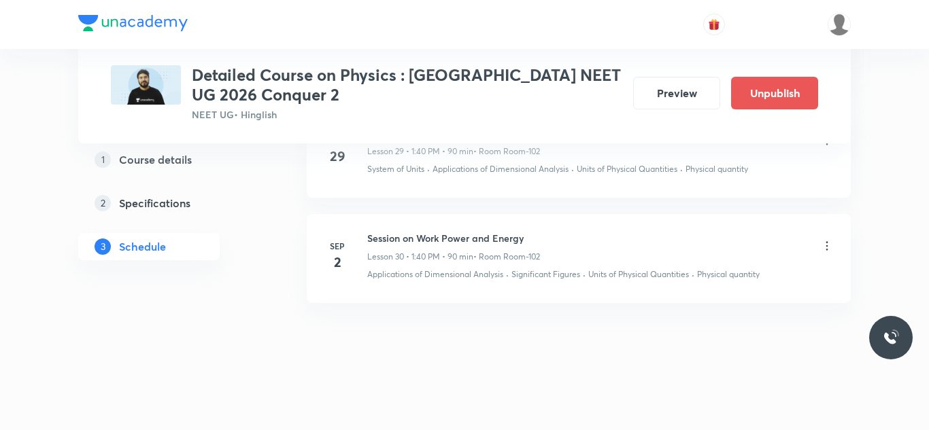
scroll to position [3282, 0]
drag, startPoint x: 368, startPoint y: 232, endPoint x: 562, endPoint y: 235, distance: 194.4
click at [562, 235] on div "Session on Work Power and Energy Lesson 30 • 1:40 PM • 90 min • Room Room-102" at bounding box center [600, 246] width 466 height 32
copy h6 "Session on Work Power and Energy"
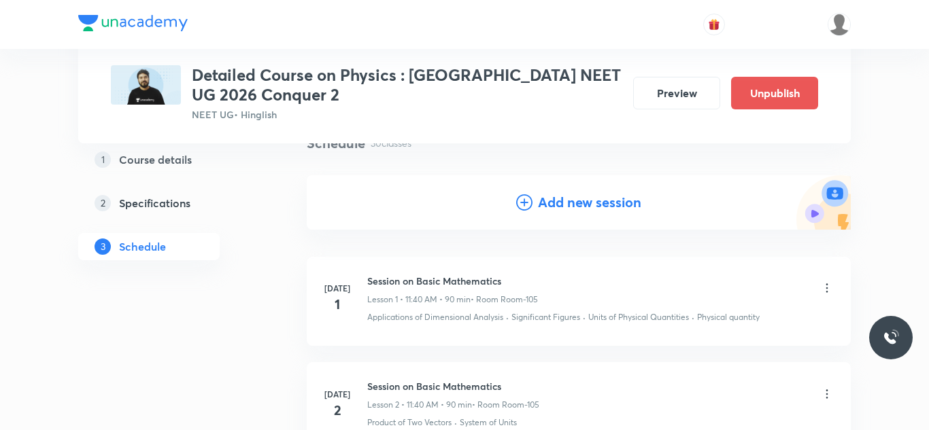
scroll to position [0, 0]
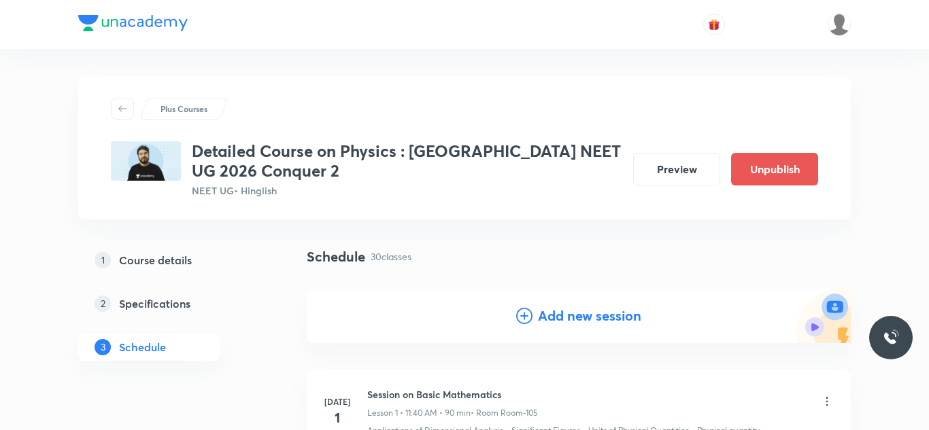
click at [576, 322] on h4 "Add new session" at bounding box center [589, 316] width 103 height 20
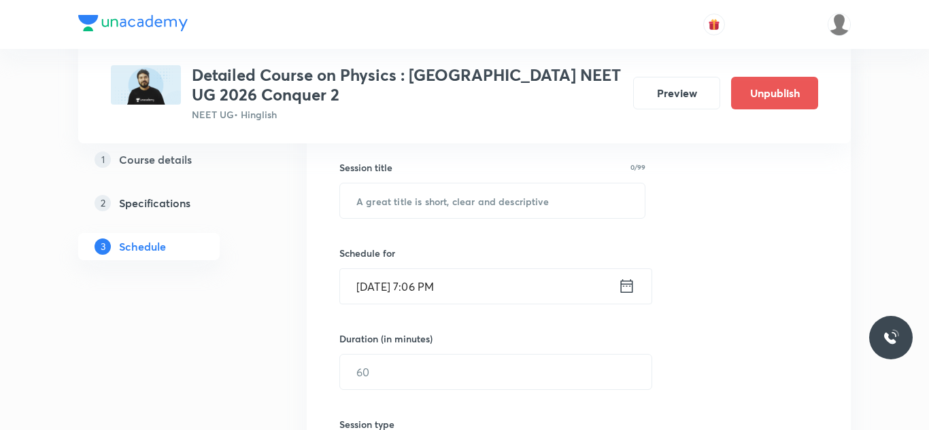
scroll to position [235, 0]
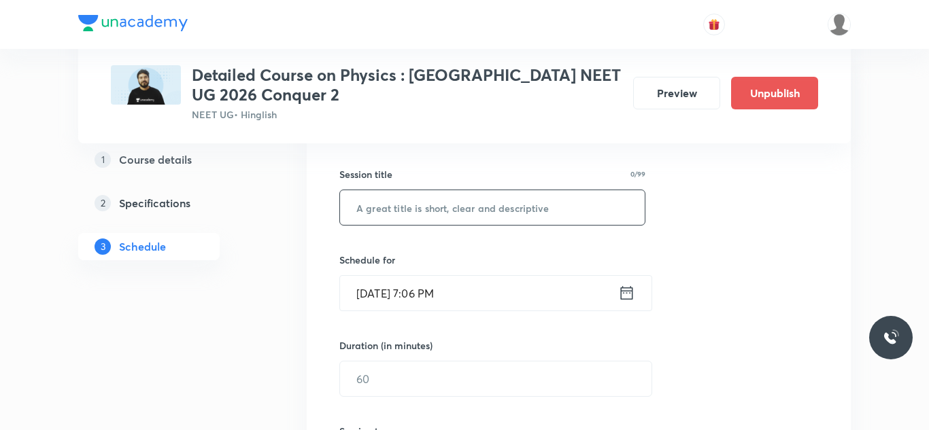
click at [438, 204] on input "text" at bounding box center [492, 207] width 305 height 35
paste input "Session on Work Power and Energy"
type input "Session on Work Power and Energy"
click at [394, 295] on input "Aug 30, 2025, 7:06 PM" at bounding box center [479, 293] width 278 height 35
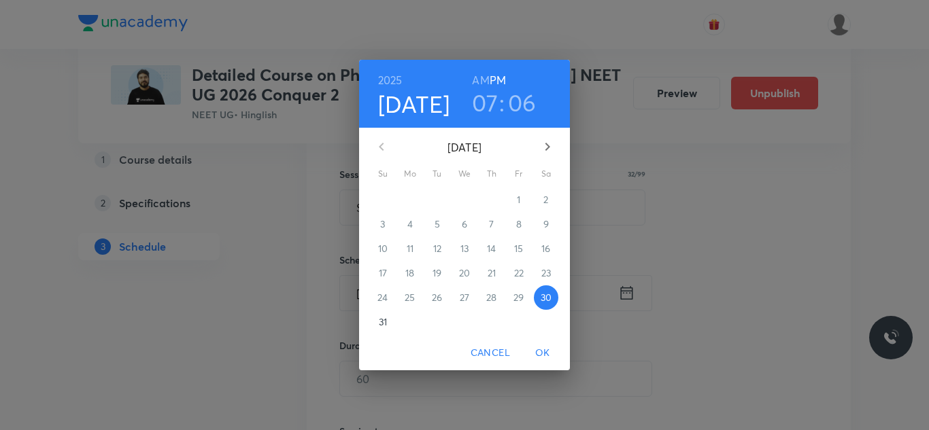
click at [537, 145] on button "button" at bounding box center [547, 147] width 33 height 33
click at [386, 148] on icon "button" at bounding box center [381, 147] width 16 height 16
click at [458, 201] on span "3" at bounding box center [464, 200] width 24 height 14
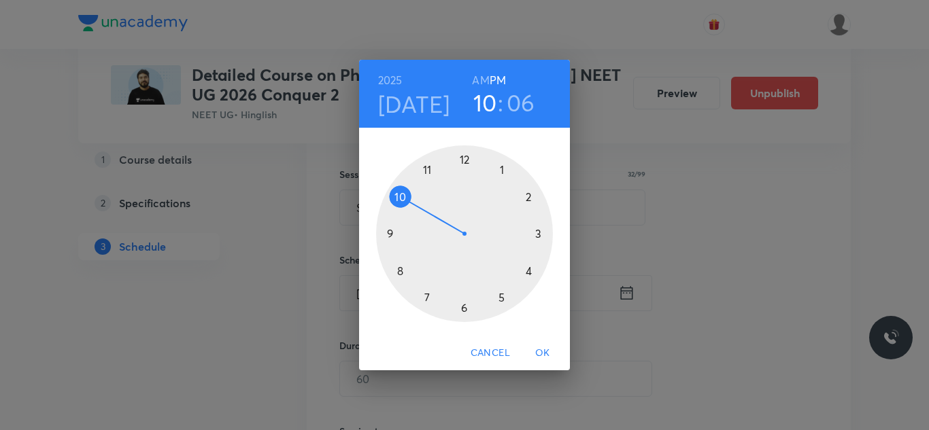
drag, startPoint x: 428, startPoint y: 295, endPoint x: 421, endPoint y: 202, distance: 93.3
click at [421, 202] on div at bounding box center [464, 233] width 177 height 177
click at [480, 81] on h6 "AM" at bounding box center [480, 80] width 17 height 19
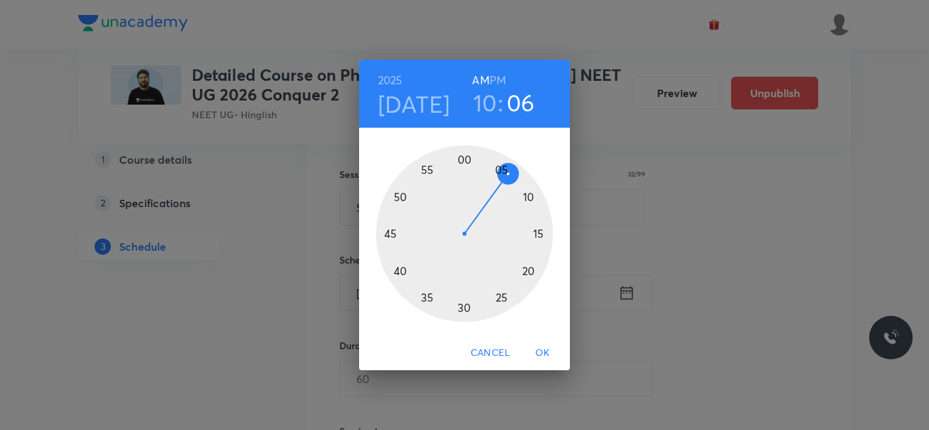
click at [463, 161] on div at bounding box center [464, 233] width 177 height 177
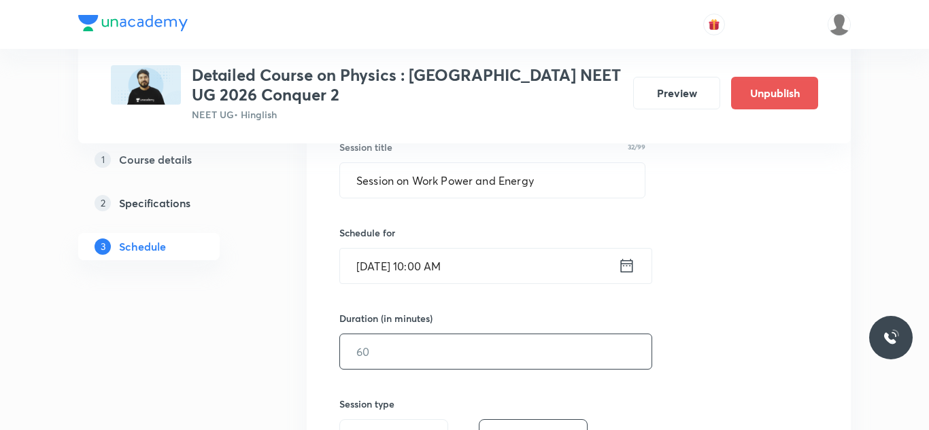
scroll to position [276, 0]
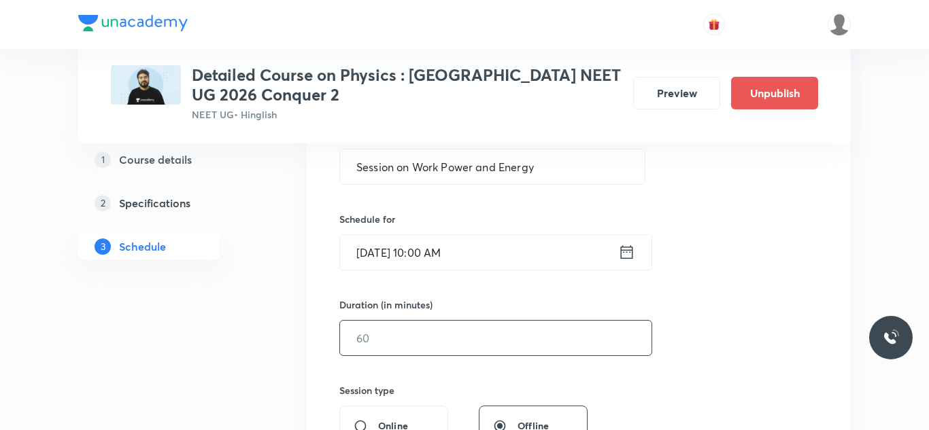
click at [434, 336] on input "text" at bounding box center [495, 338] width 311 height 35
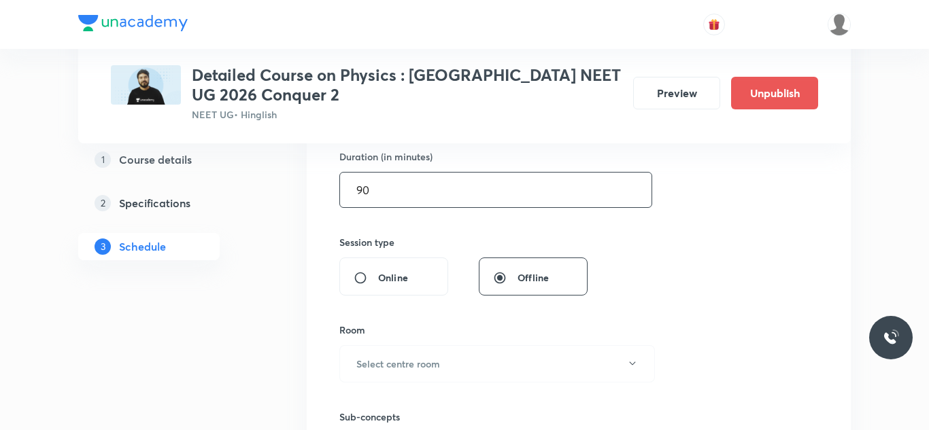
scroll to position [445, 0]
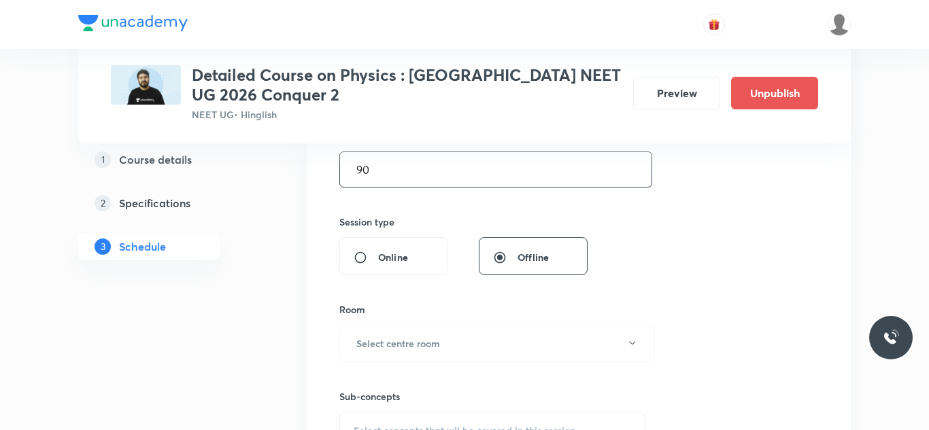
type input "90"
click at [438, 341] on h6 "Select centre room" at bounding box center [398, 343] width 84 height 14
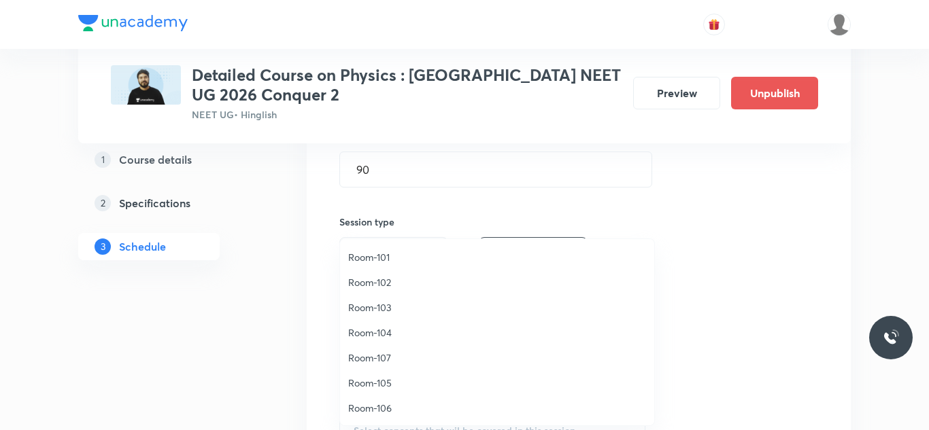
click at [381, 276] on span "Room-102" at bounding box center [497, 282] width 298 height 14
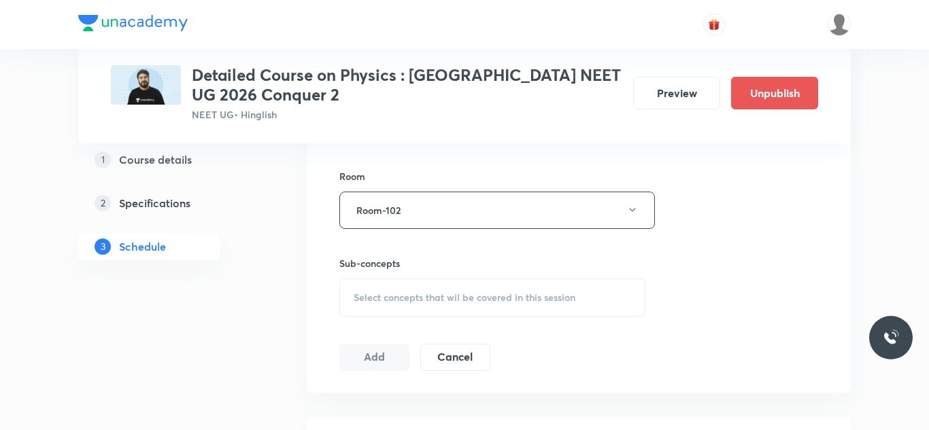
scroll to position [580, 0]
click at [487, 290] on span "Select concepts that wil be covered in this session" at bounding box center [464, 295] width 222 height 11
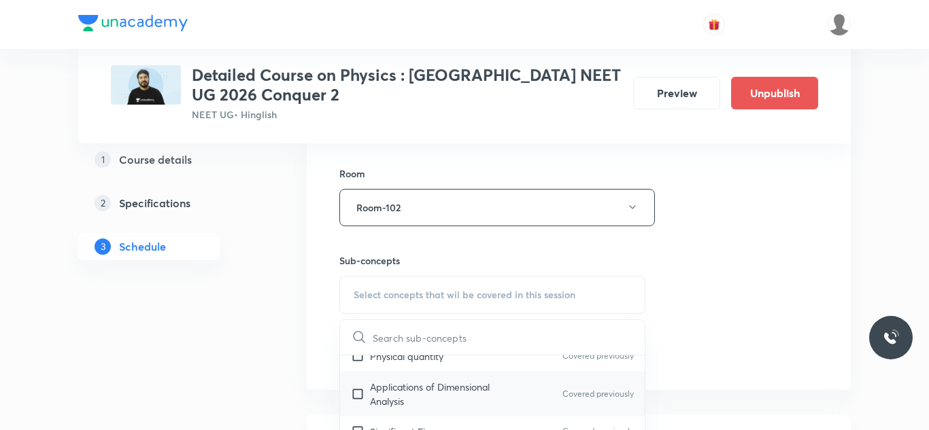
scroll to position [50, 0]
click at [455, 379] on p "Applications of Dimensional Analysis" at bounding box center [438, 389] width 137 height 29
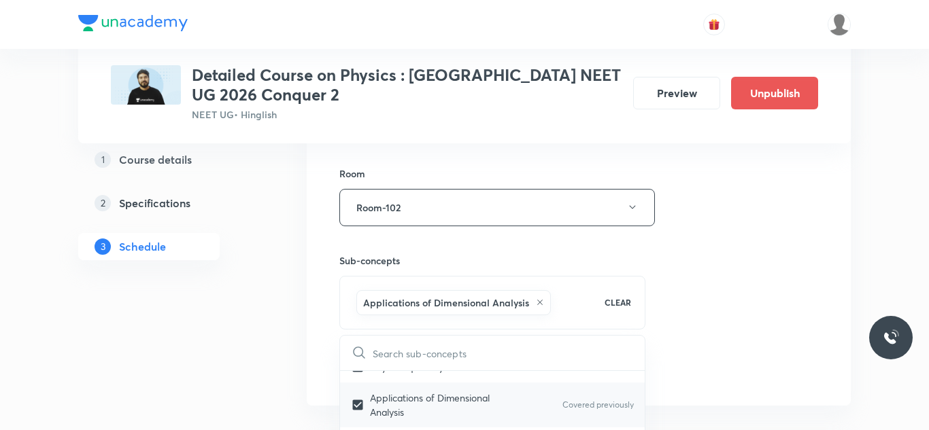
scroll to position [90, 0]
click at [462, 399] on div "Significant Figures Covered previously" at bounding box center [492, 402] width 305 height 31
checkbox input "true"
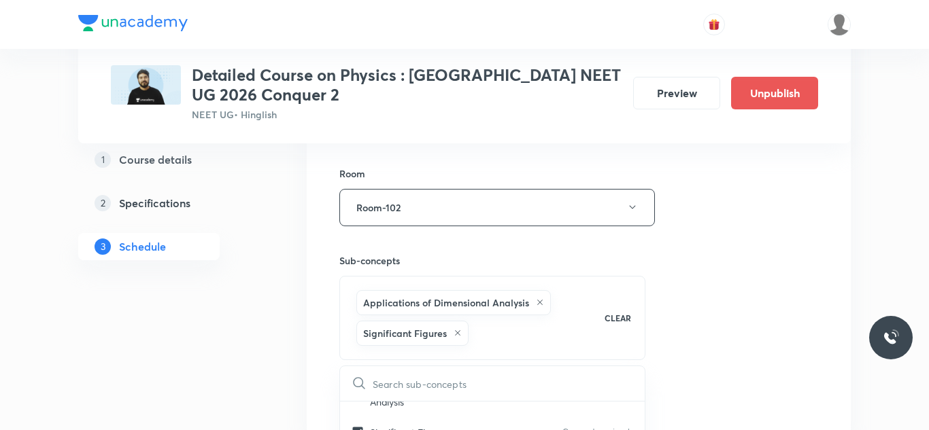
click at [760, 256] on div "Session 31 Live class Session title 32/99 Session on Work Power and Energy ​ Sc…" at bounding box center [578, 72] width 479 height 684
click at [394, 402] on button "Add" at bounding box center [374, 399] width 70 height 27
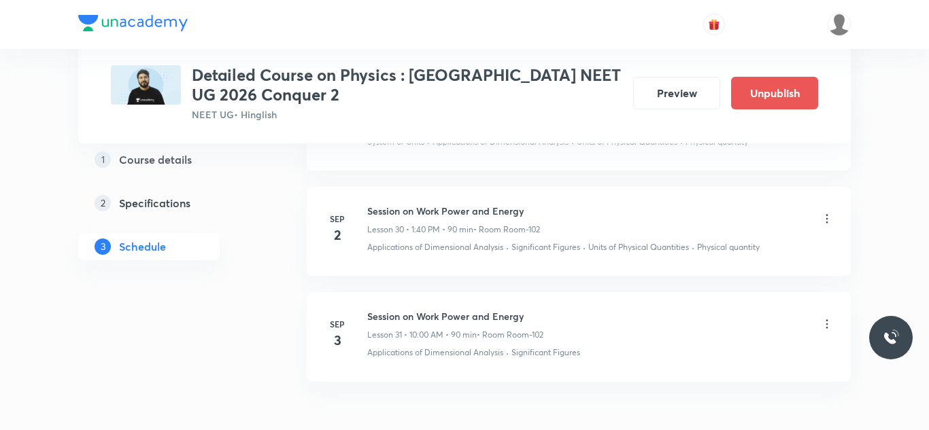
scroll to position [3388, 0]
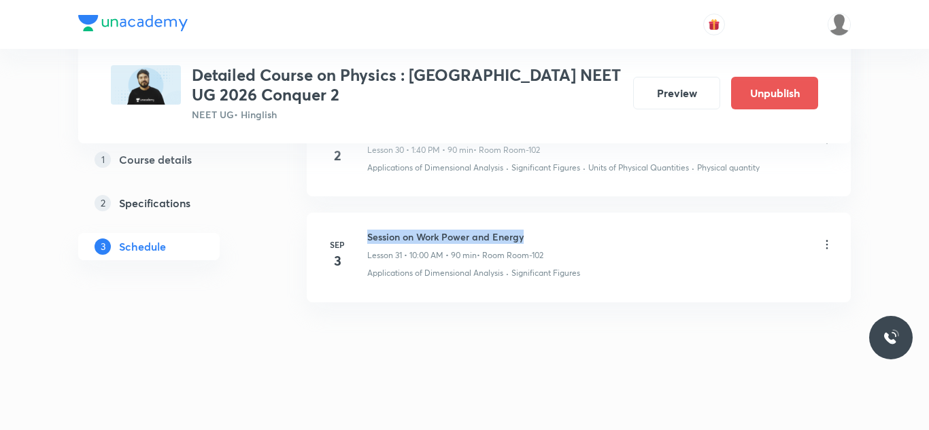
drag, startPoint x: 365, startPoint y: 231, endPoint x: 544, endPoint y: 235, distance: 179.5
click at [544, 235] on div "Sep 3 Session on Work Power and Energy Lesson 31 • 10:00 AM • 90 min • Room Roo…" at bounding box center [579, 255] width 510 height 50
copy h6 "Session on Work Power and Energy"
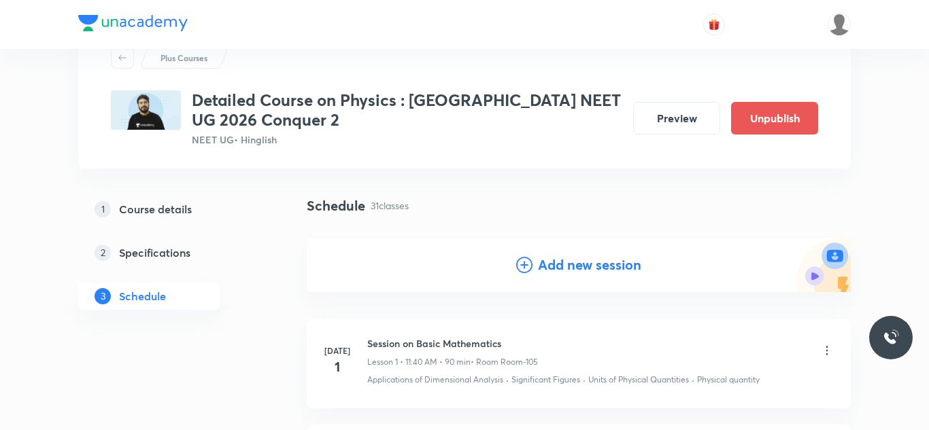
scroll to position [0, 0]
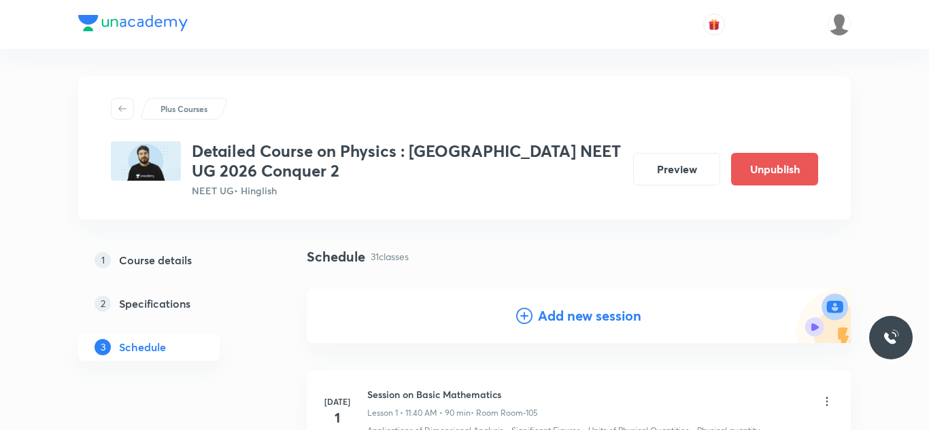
click at [570, 317] on h4 "Add new session" at bounding box center [589, 316] width 103 height 20
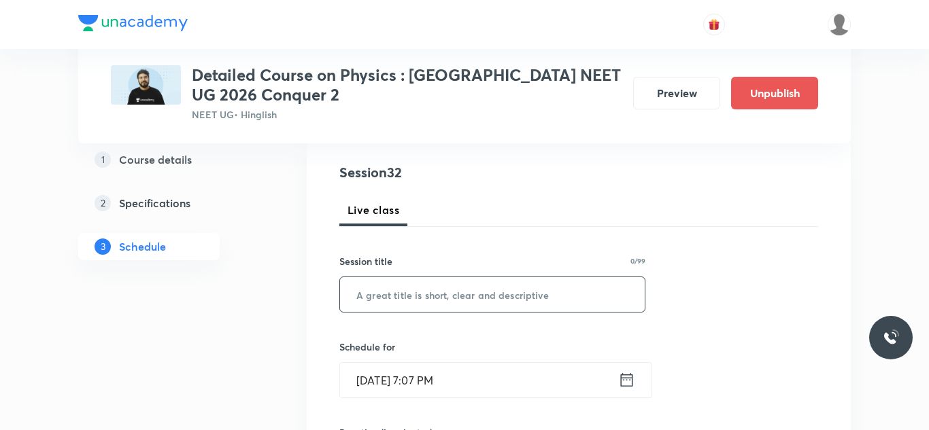
scroll to position [154, 0]
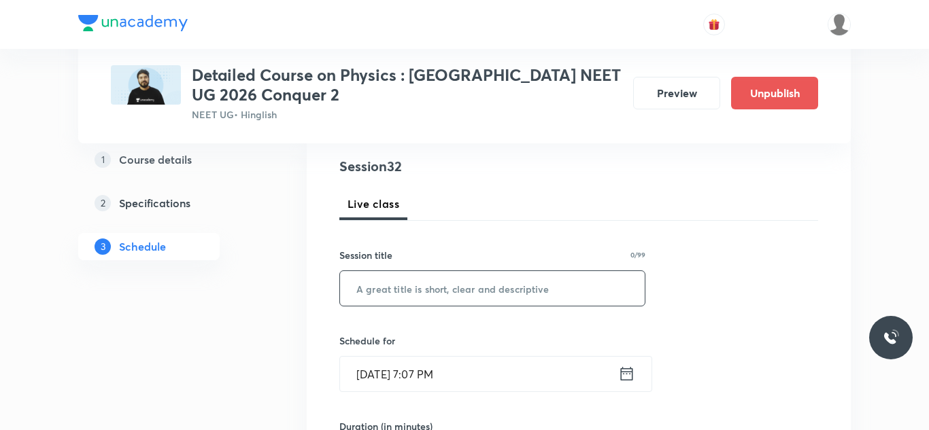
click at [515, 294] on input "text" at bounding box center [492, 288] width 305 height 35
paste input "Session on Work Power and Energy"
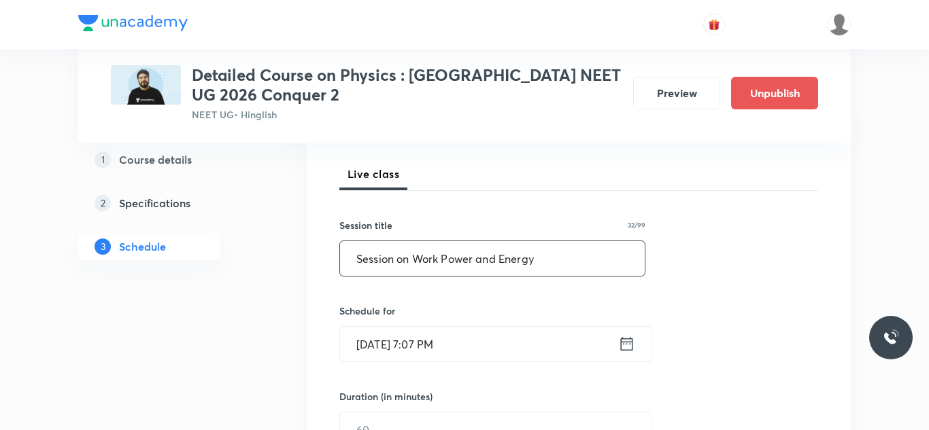
scroll to position [195, 0]
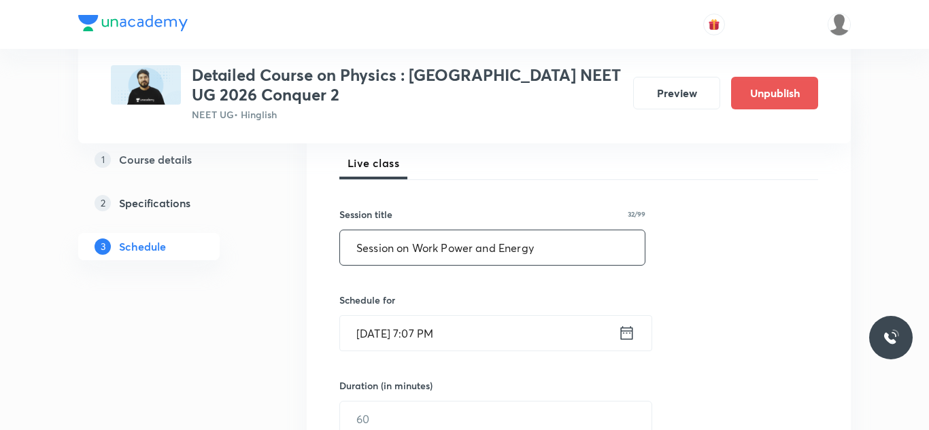
type input "Session on Work Power and Energy"
click at [384, 334] on input "Aug 30, 2025, 7:07 PM" at bounding box center [479, 333] width 278 height 35
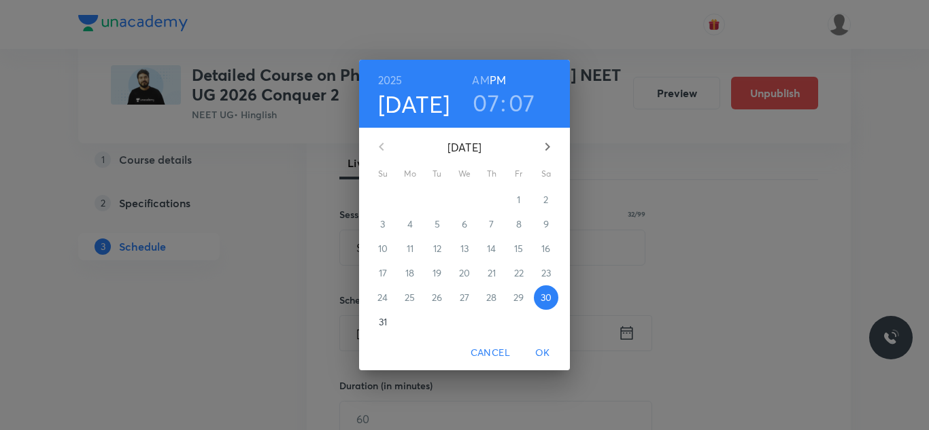
click at [547, 145] on icon "button" at bounding box center [547, 147] width 5 height 8
click at [487, 201] on span "4" at bounding box center [491, 200] width 24 height 14
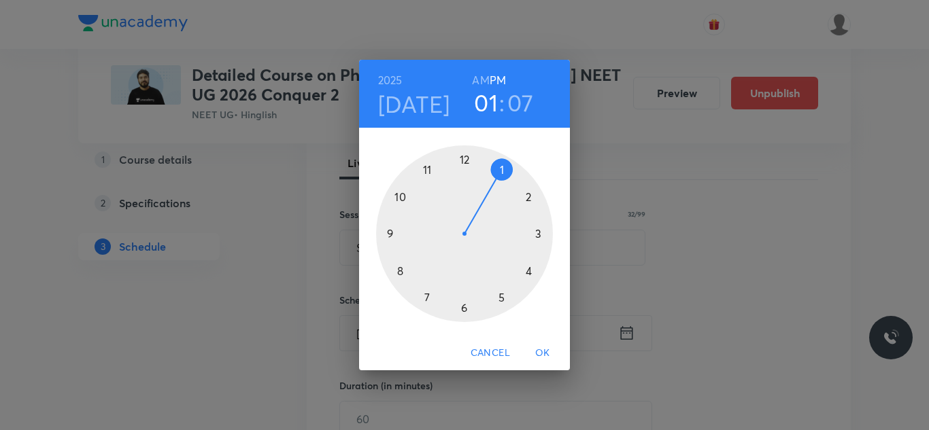
drag, startPoint x: 429, startPoint y: 296, endPoint x: 505, endPoint y: 165, distance: 151.1
click at [505, 165] on div at bounding box center [464, 233] width 177 height 177
click at [400, 269] on div at bounding box center [464, 233] width 177 height 177
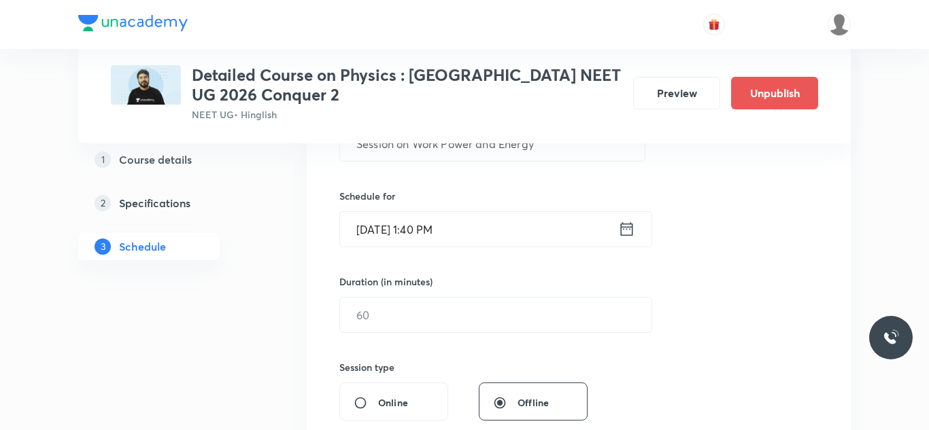
scroll to position [336, 0]
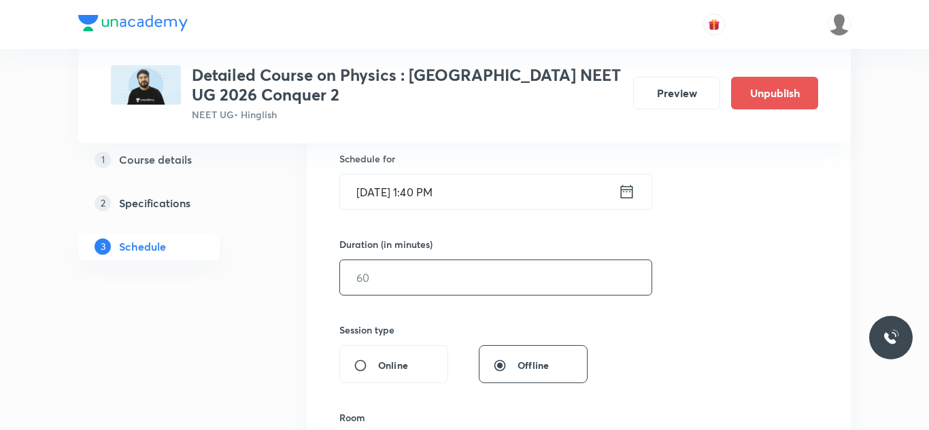
click at [408, 275] on input "text" at bounding box center [495, 277] width 311 height 35
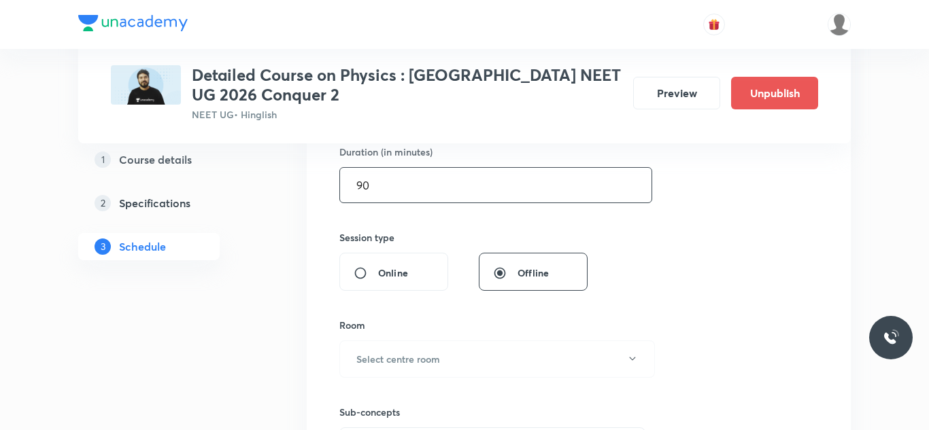
scroll to position [438, 0]
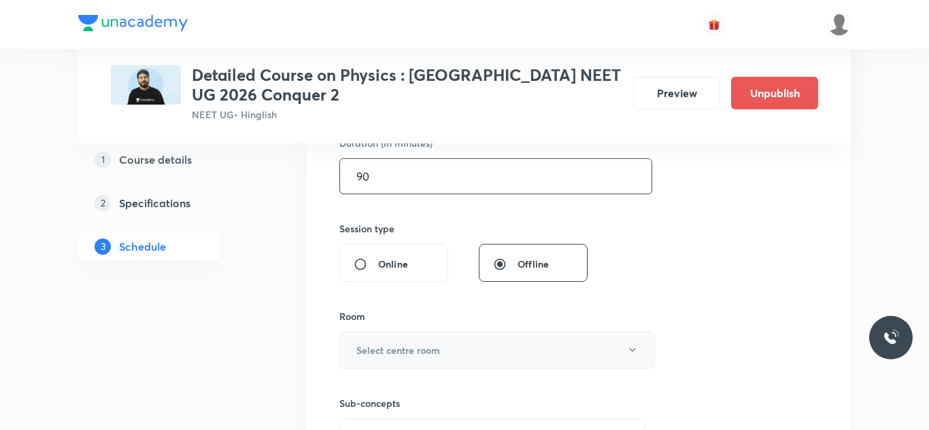
type input "90"
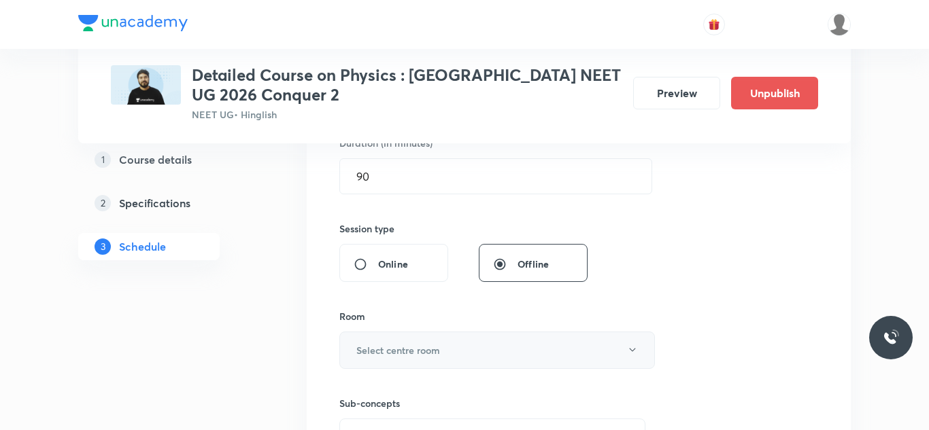
click at [440, 353] on h6 "Select centre room" at bounding box center [398, 350] width 84 height 14
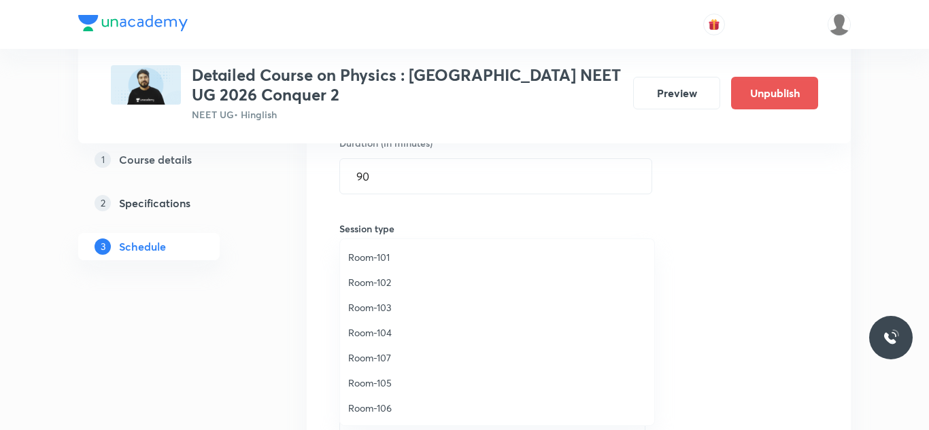
click at [394, 283] on span "Room-102" at bounding box center [497, 282] width 298 height 14
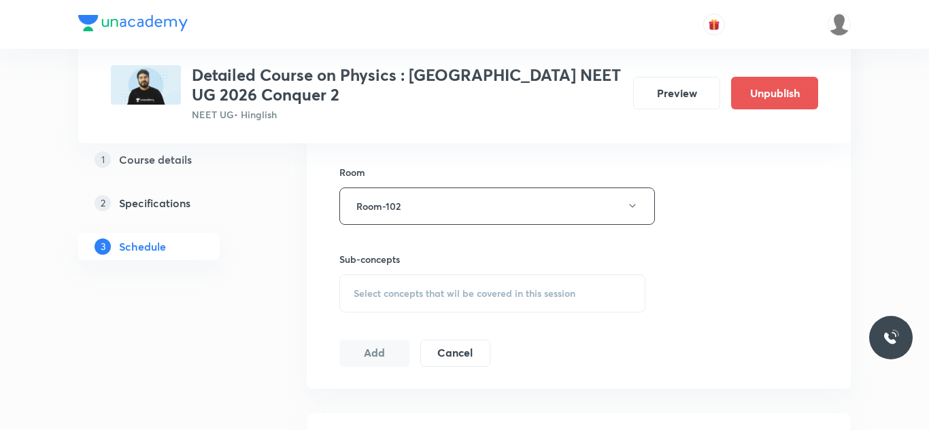
scroll to position [592, 0]
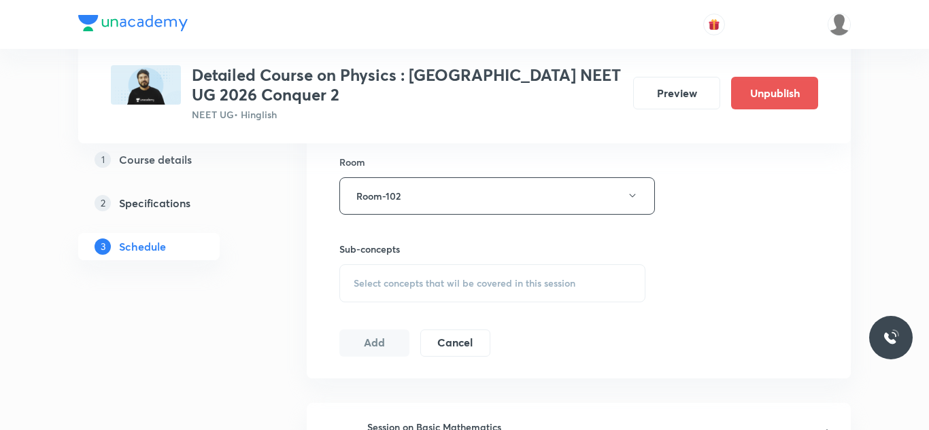
click at [394, 282] on span "Select concepts that wil be covered in this session" at bounding box center [464, 283] width 222 height 11
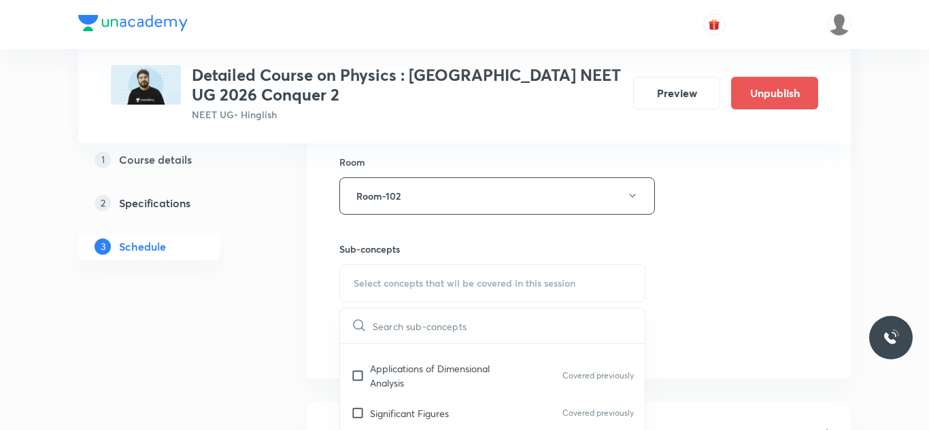
scroll to position [52, 0]
click at [413, 359] on div "Applications of Dimensional Analysis Covered previously" at bounding box center [492, 375] width 305 height 45
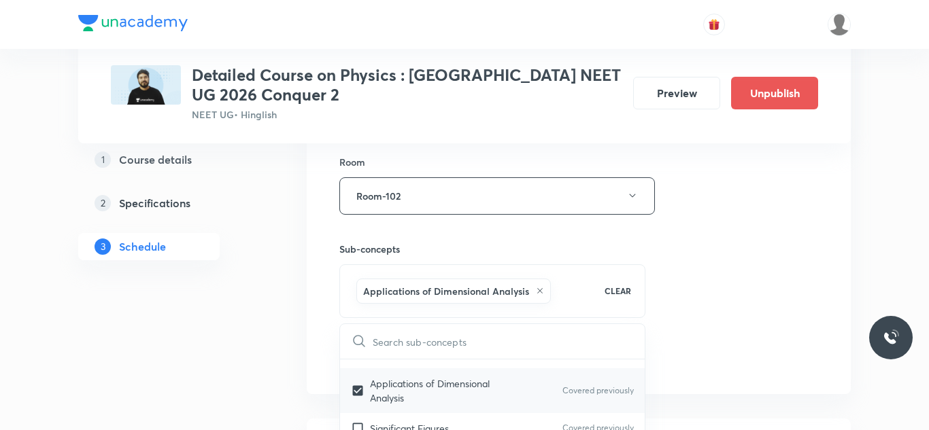
click at [358, 377] on input "checkbox" at bounding box center [360, 391] width 19 height 29
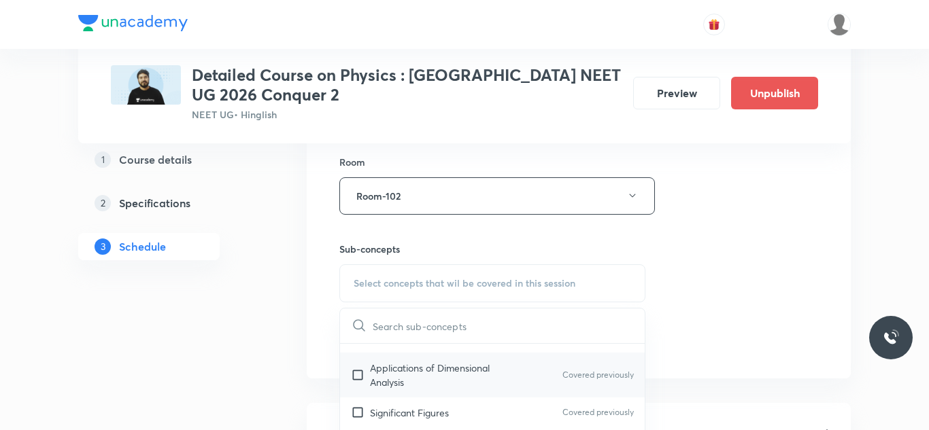
click at [358, 375] on input "checkbox" at bounding box center [360, 375] width 19 height 29
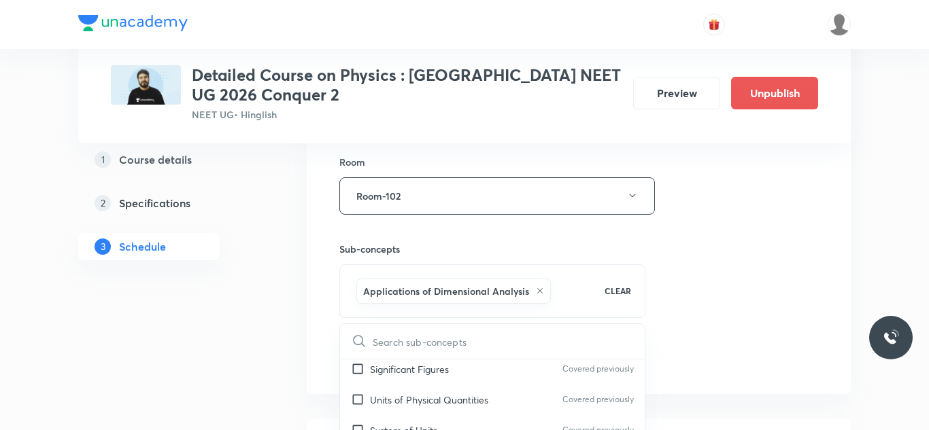
scroll to position [119, 0]
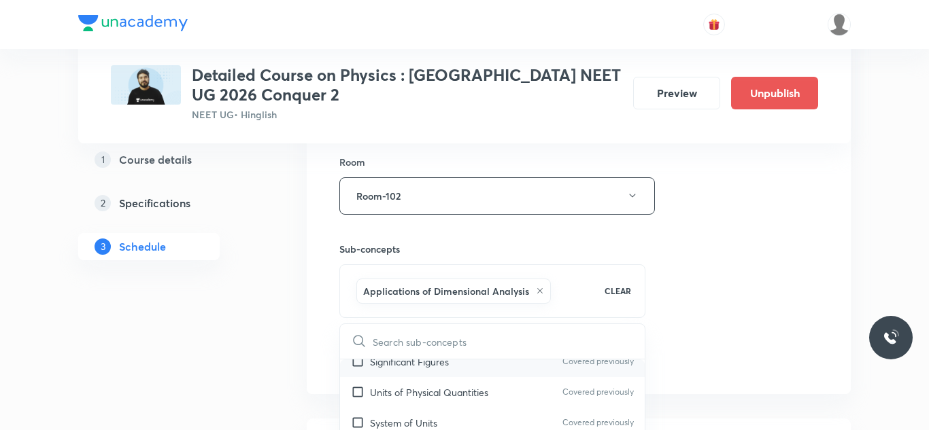
checkbox input "true"
click at [357, 364] on input "checkbox" at bounding box center [360, 362] width 19 height 14
checkbox input "true"
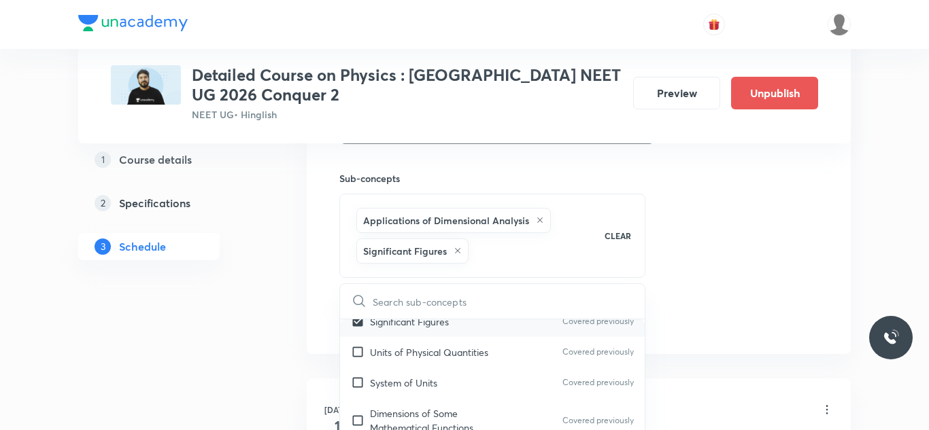
scroll to position [665, 0]
click at [354, 352] on input "checkbox" at bounding box center [360, 350] width 19 height 14
checkbox input "true"
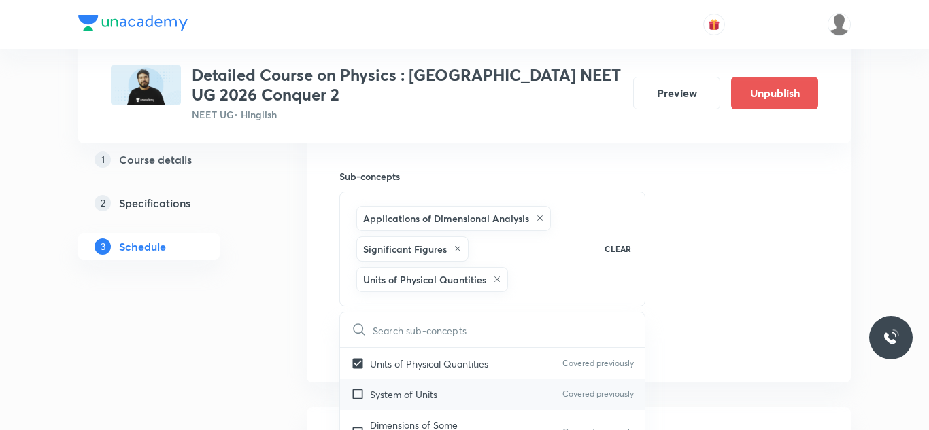
scroll to position [139, 0]
click at [358, 390] on input "checkbox" at bounding box center [360, 391] width 19 height 14
checkbox input "true"
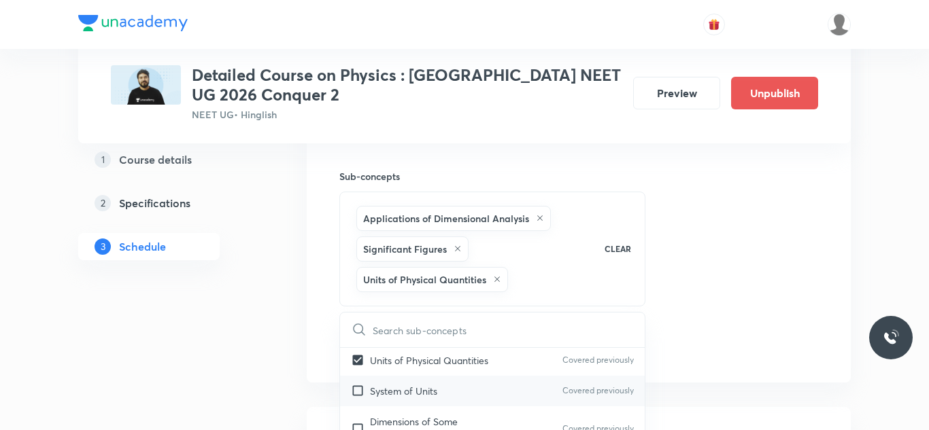
checkbox input "true"
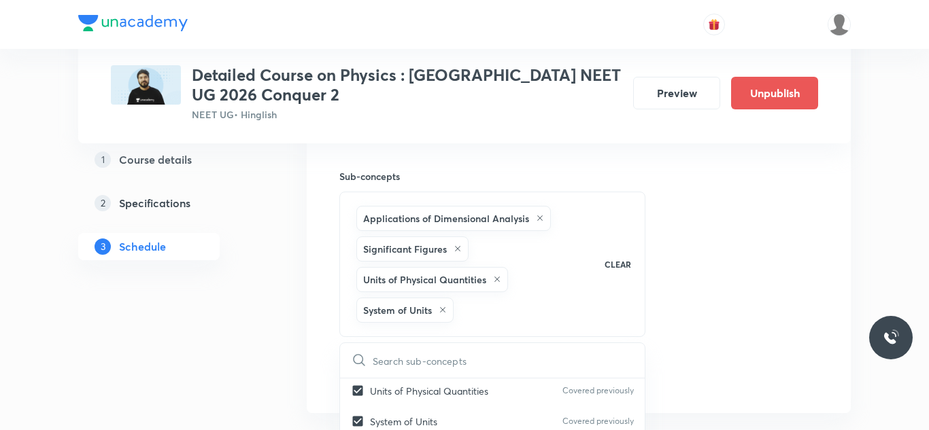
click at [762, 243] on div "Session 32 Live class Session title 32/99 Session on Work Power and Energy ​ Sc…" at bounding box center [578, 19] width 479 height 746
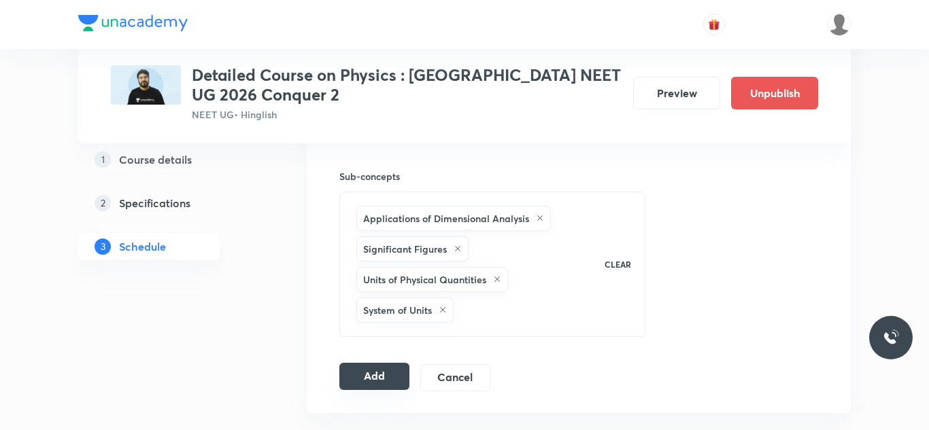
click at [385, 374] on button "Add" at bounding box center [374, 376] width 70 height 27
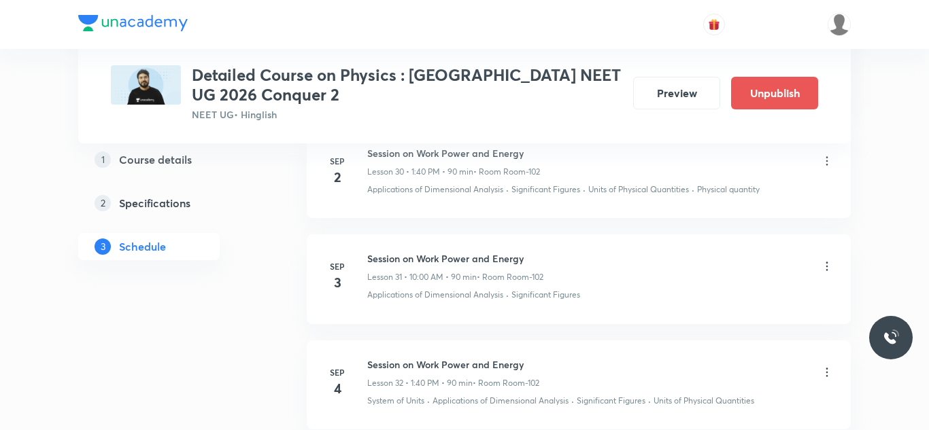
scroll to position [3380, 0]
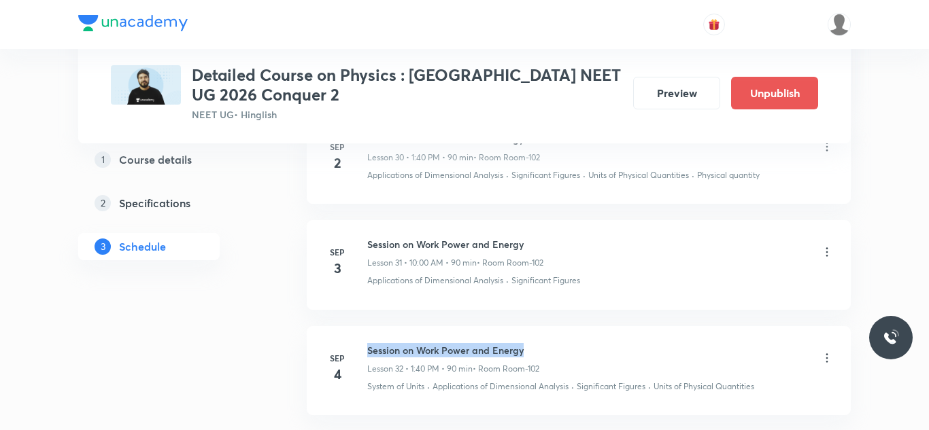
drag, startPoint x: 368, startPoint y: 347, endPoint x: 576, endPoint y: 345, distance: 208.0
click at [576, 345] on div "Session on Work Power and Energy Lesson 32 • 1:40 PM • 90 min • Room Room-102" at bounding box center [600, 359] width 466 height 32
copy h6 "Session on Work Power and Energy"
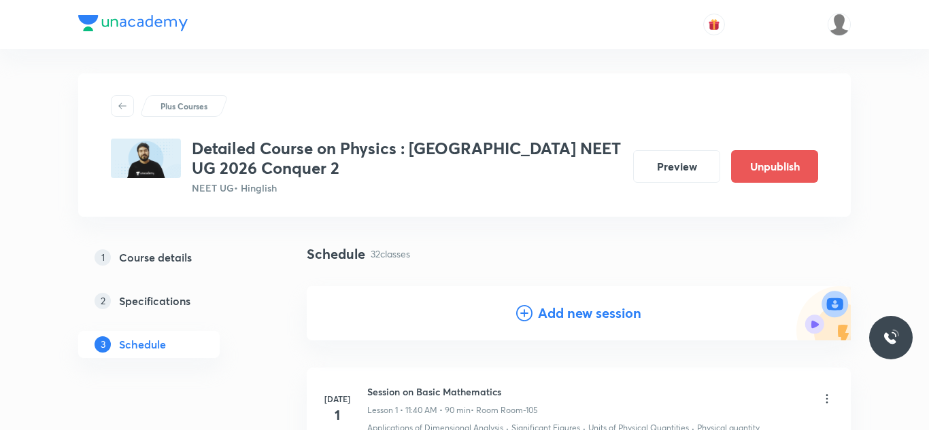
scroll to position [0, 0]
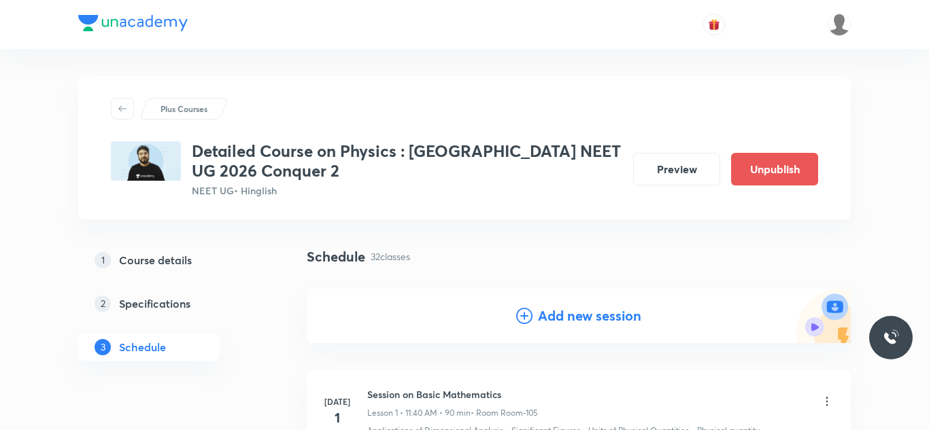
click at [580, 328] on div "Add new session" at bounding box center [579, 316] width 544 height 54
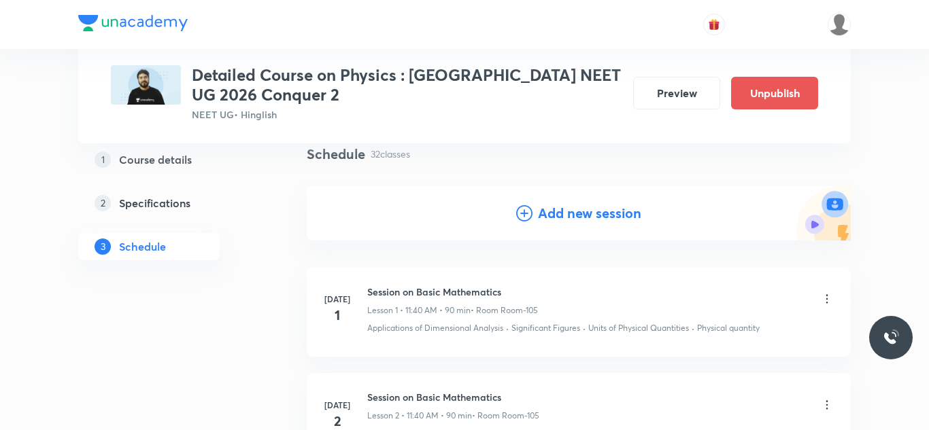
scroll to position [110, 0]
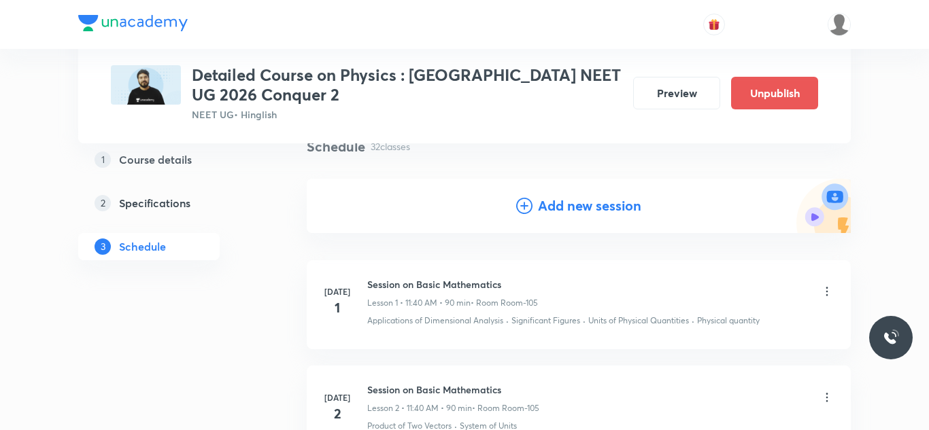
click at [565, 211] on h4 "Add new session" at bounding box center [589, 206] width 103 height 20
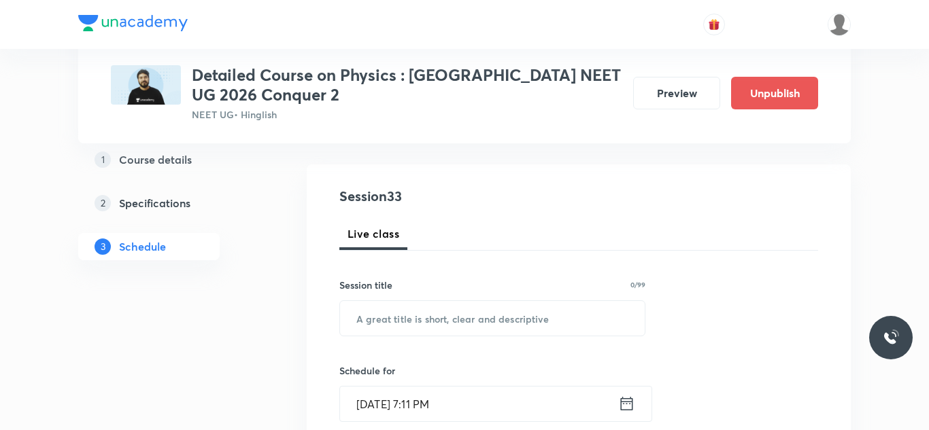
scroll to position [131, 0]
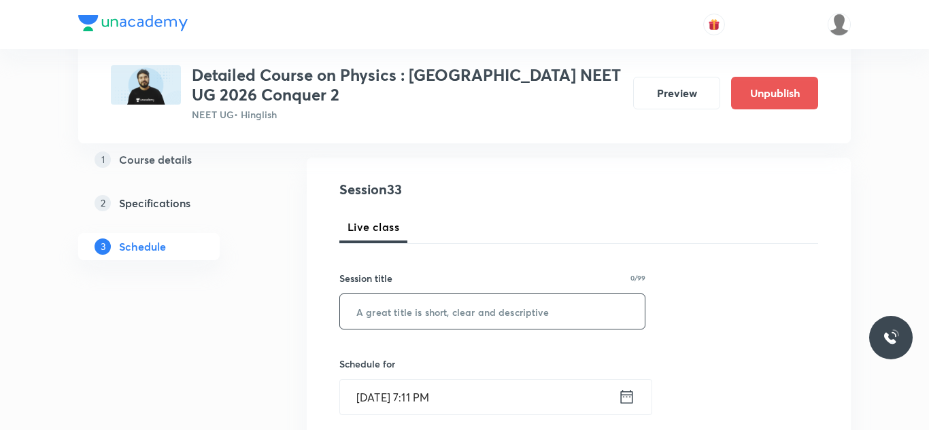
click at [474, 304] on input "text" at bounding box center [492, 311] width 305 height 35
paste input "Session on Work Power and Energy"
type input "Session on Work Power and Energy"
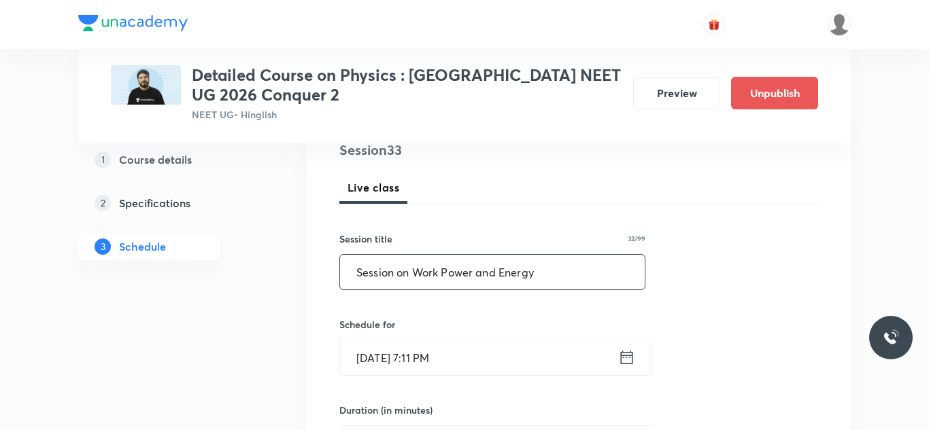
scroll to position [180, 0]
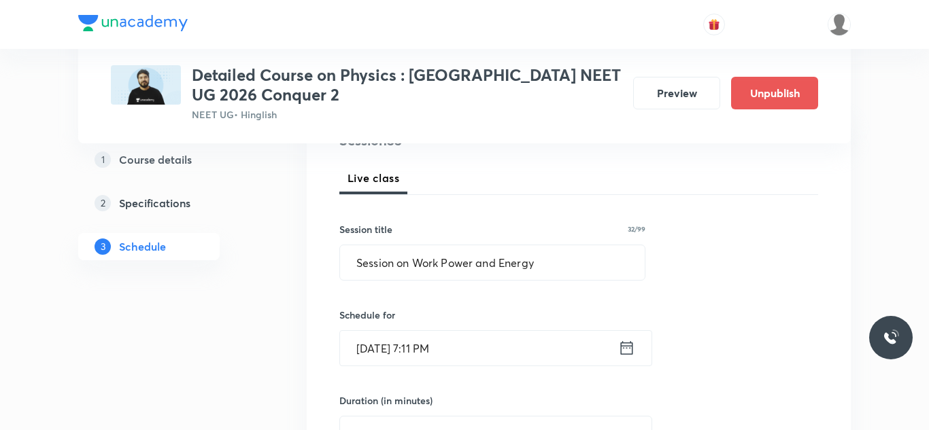
click at [377, 351] on input "Aug 30, 2025, 7:11 PM" at bounding box center [479, 348] width 278 height 35
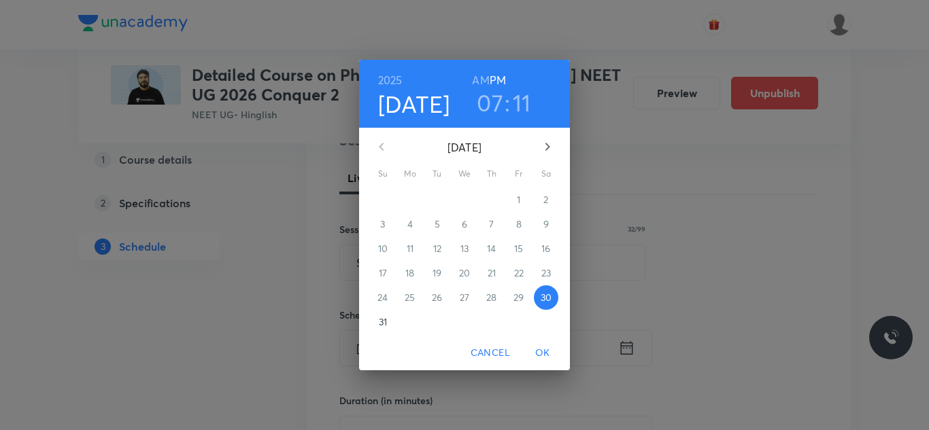
click at [548, 148] on icon "button" at bounding box center [547, 147] width 5 height 8
click at [519, 200] on p "5" at bounding box center [518, 200] width 5 height 14
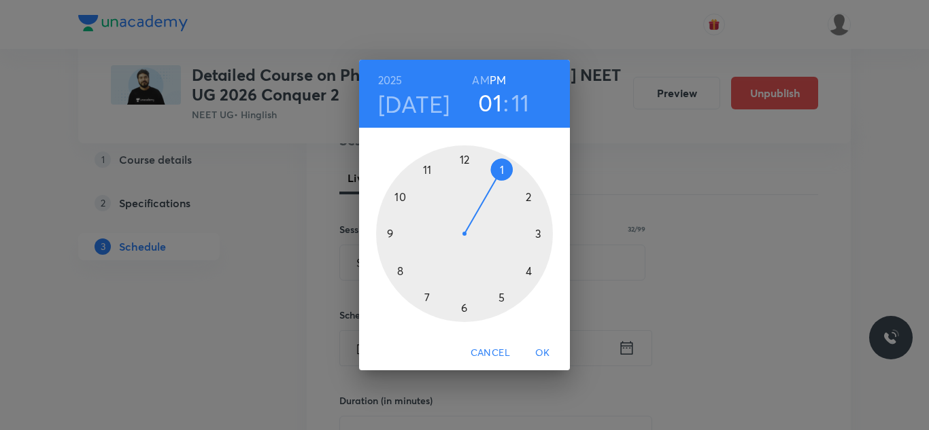
drag, startPoint x: 429, startPoint y: 294, endPoint x: 492, endPoint y: 166, distance: 143.2
click at [492, 166] on div at bounding box center [464, 233] width 177 height 177
click at [395, 273] on div at bounding box center [464, 233] width 177 height 177
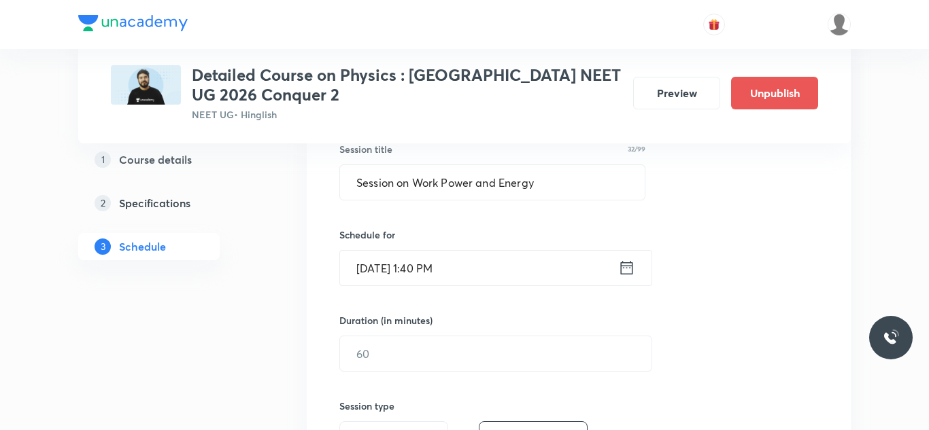
scroll to position [261, 0]
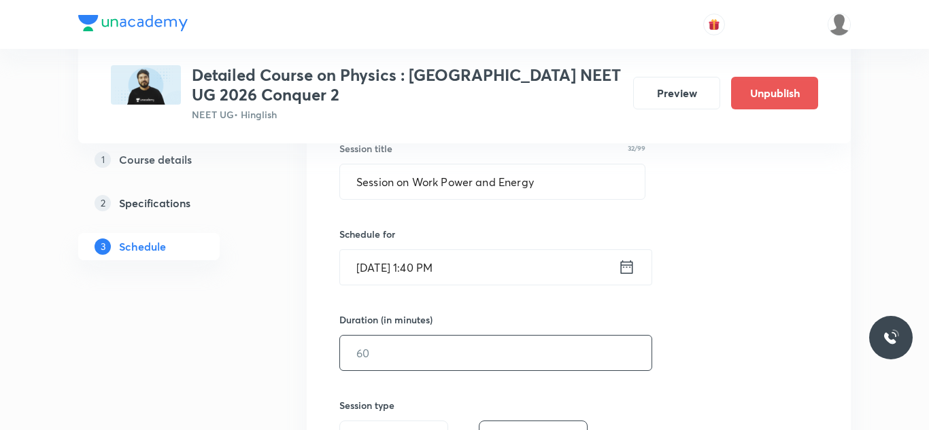
click at [379, 350] on input "text" at bounding box center [495, 353] width 311 height 35
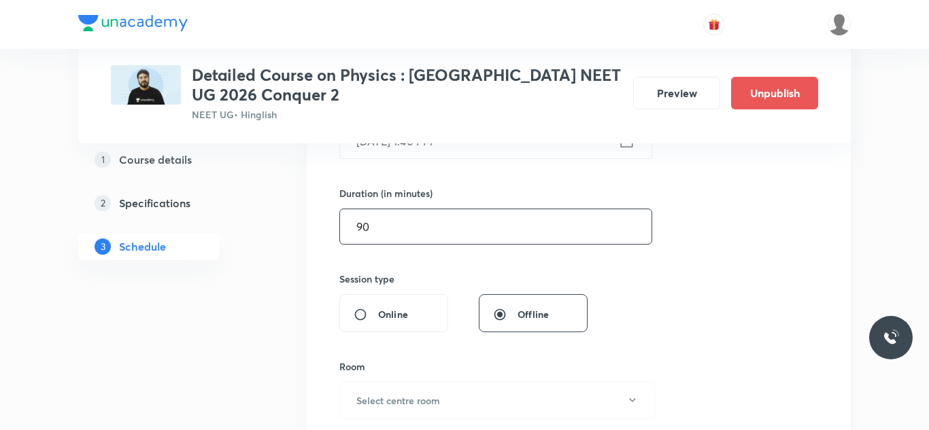
scroll to position [437, 0]
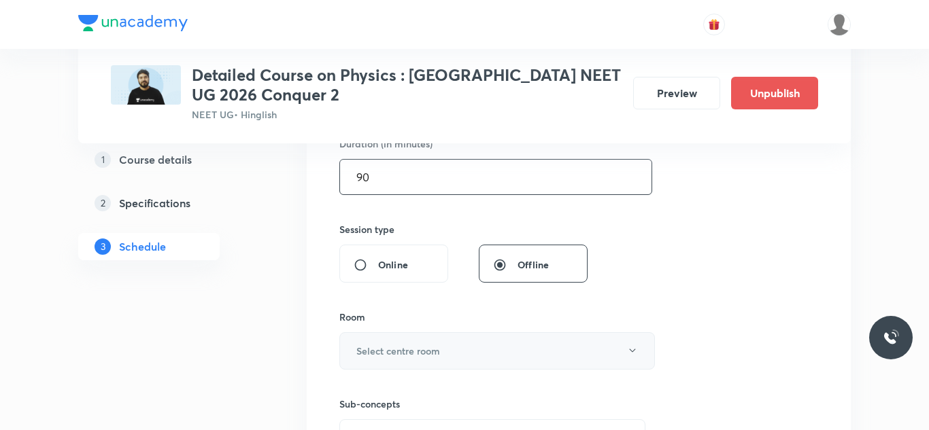
type input "90"
click at [411, 349] on h6 "Select centre room" at bounding box center [398, 351] width 84 height 14
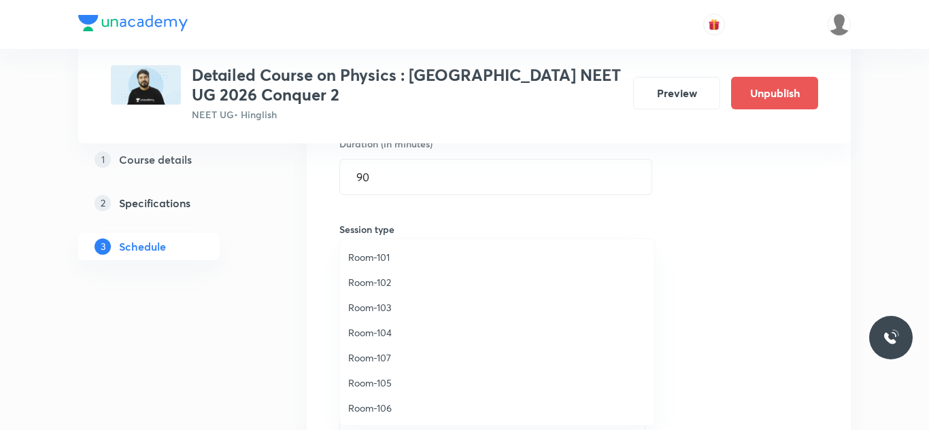
click at [381, 277] on span "Room-102" at bounding box center [497, 282] width 298 height 14
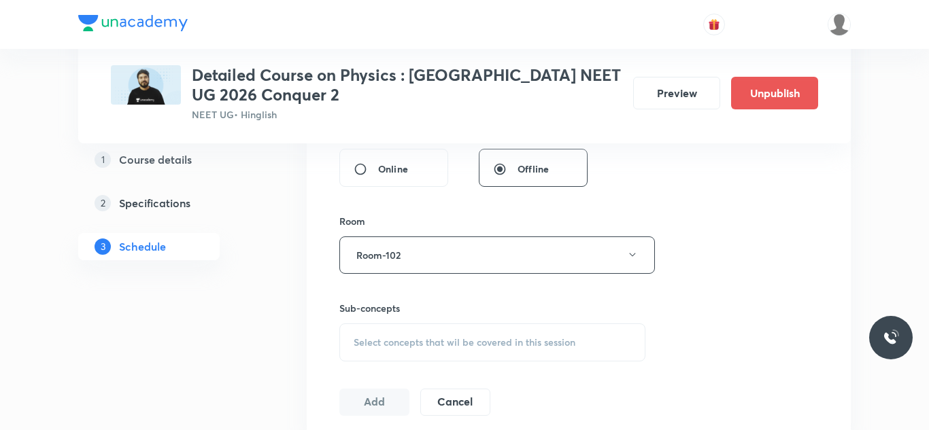
scroll to position [555, 0]
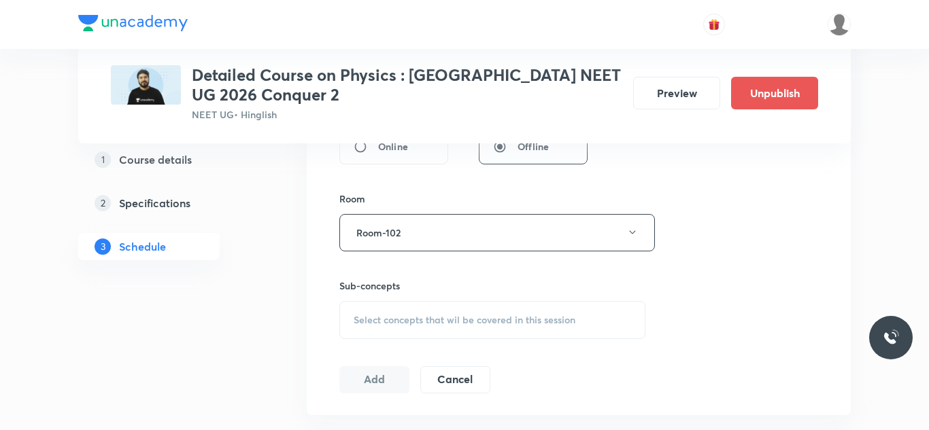
click at [456, 321] on span "Select concepts that wil be covered in this session" at bounding box center [464, 320] width 222 height 11
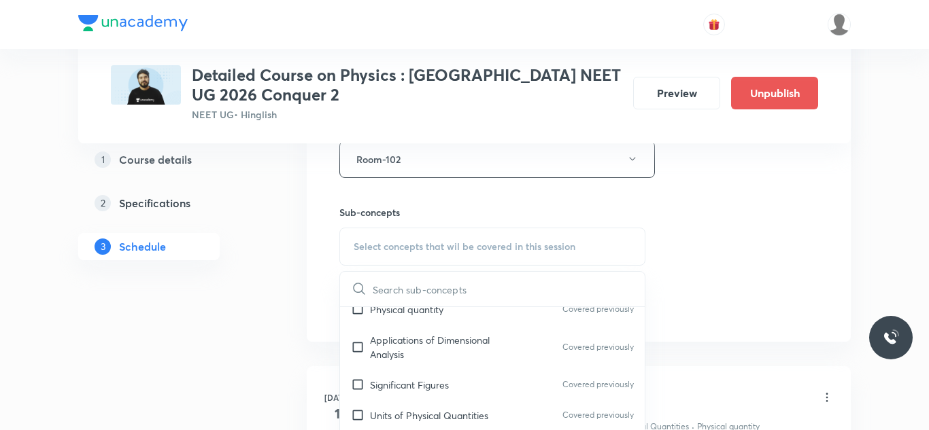
scroll to position [85, 0]
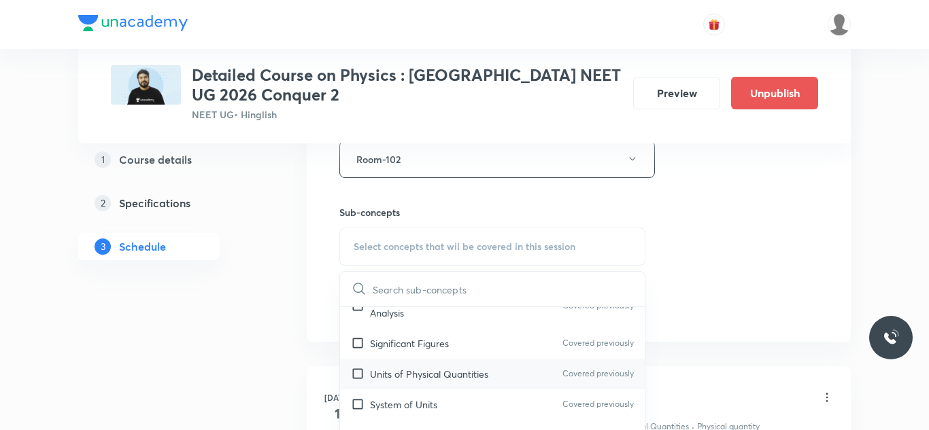
click at [361, 345] on input "checkbox" at bounding box center [360, 343] width 19 height 14
checkbox input "true"
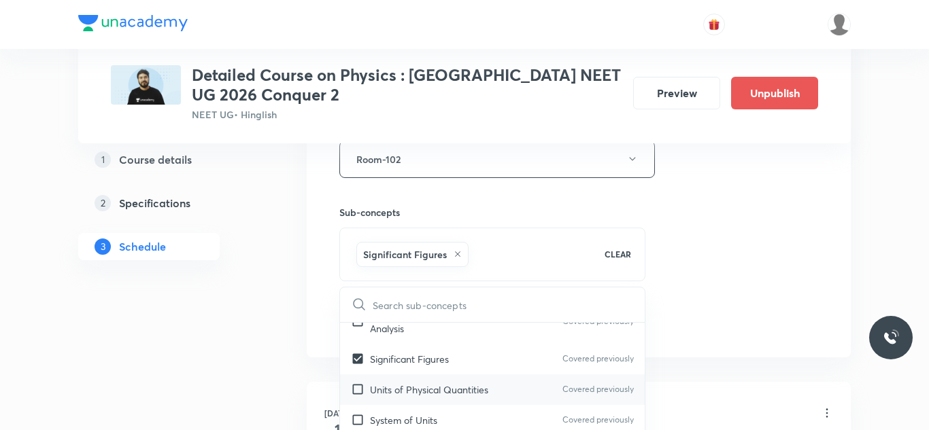
click at [358, 392] on input "checkbox" at bounding box center [360, 390] width 19 height 14
checkbox input "true"
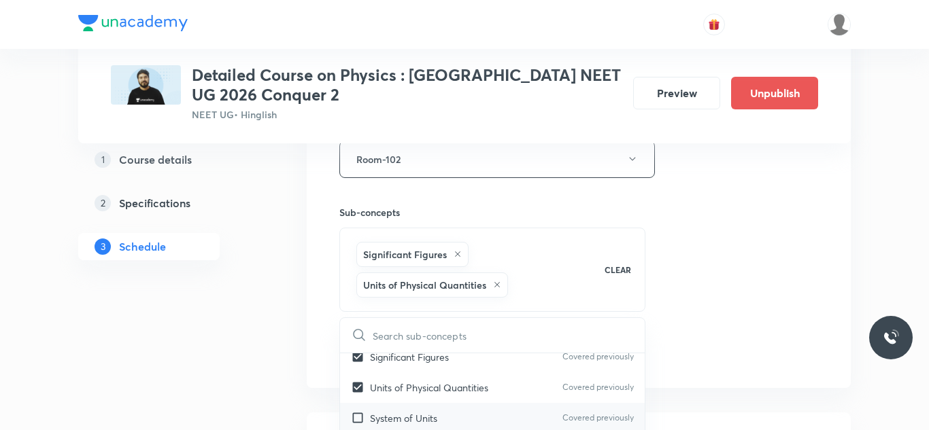
scroll to position [133, 0]
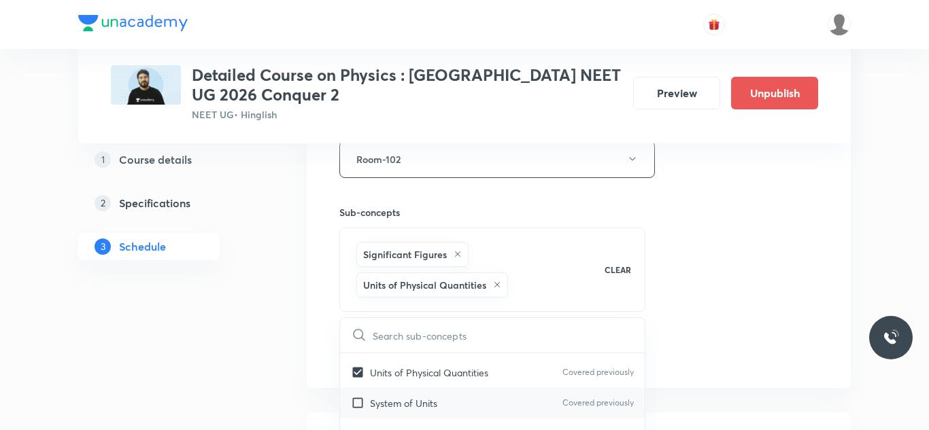
click at [363, 402] on input "checkbox" at bounding box center [360, 403] width 19 height 14
checkbox input "true"
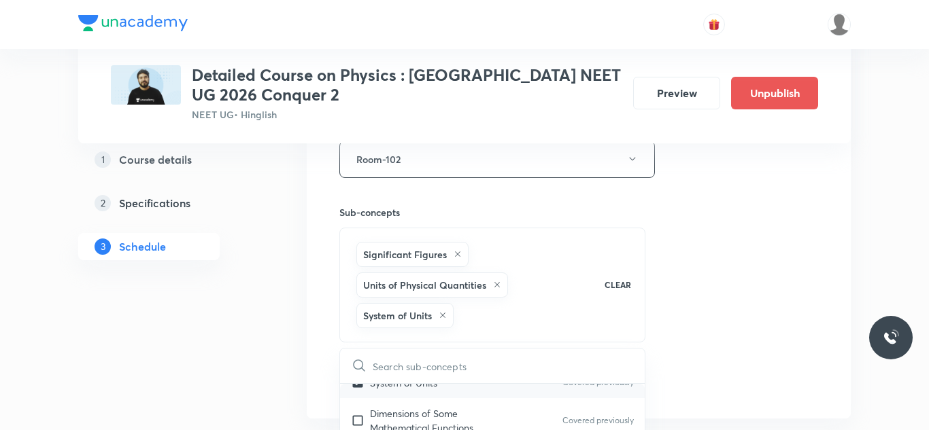
scroll to position [187, 0]
click at [353, 419] on input "checkbox" at bounding box center [360, 417] width 19 height 29
checkbox input "true"
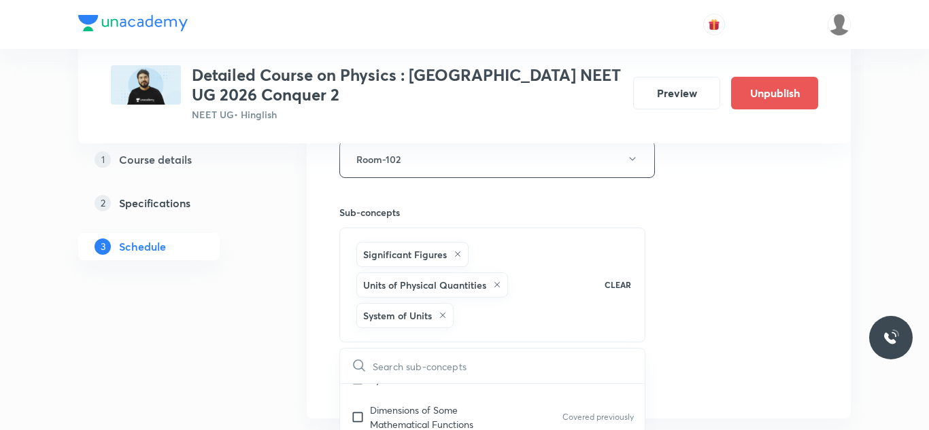
checkbox input "true"
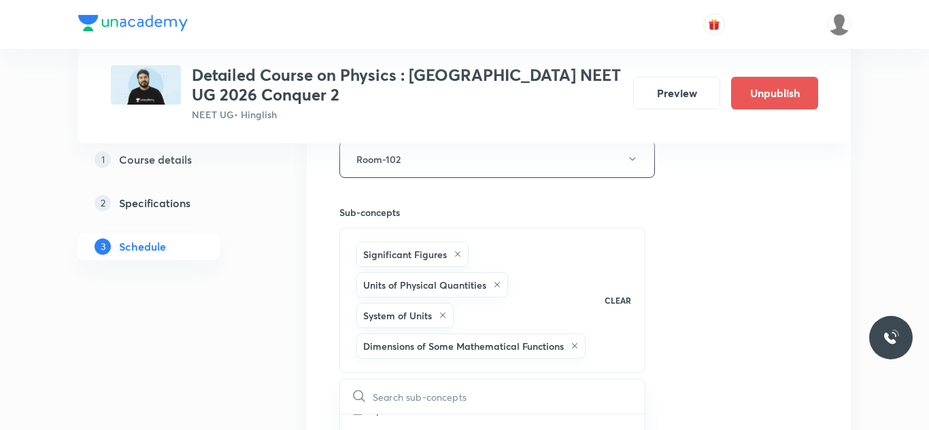
click at [696, 272] on div "Session 33 Live class Session title 32/99 Session on Work Power and Energy ​ Sc…" at bounding box center [578, 55] width 479 height 746
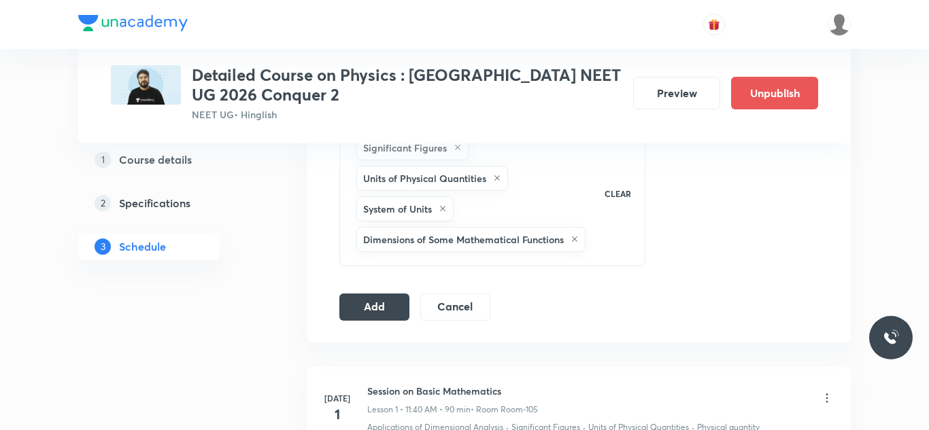
scroll to position [738, 0]
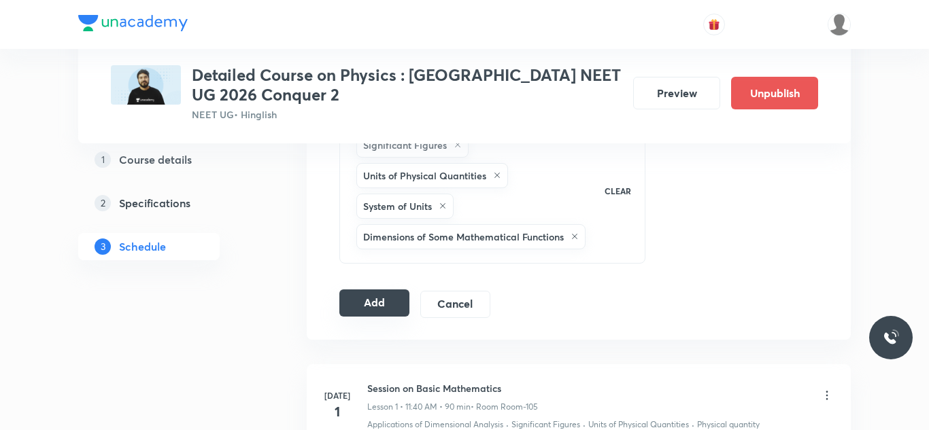
click at [389, 317] on button "Add" at bounding box center [374, 303] width 70 height 27
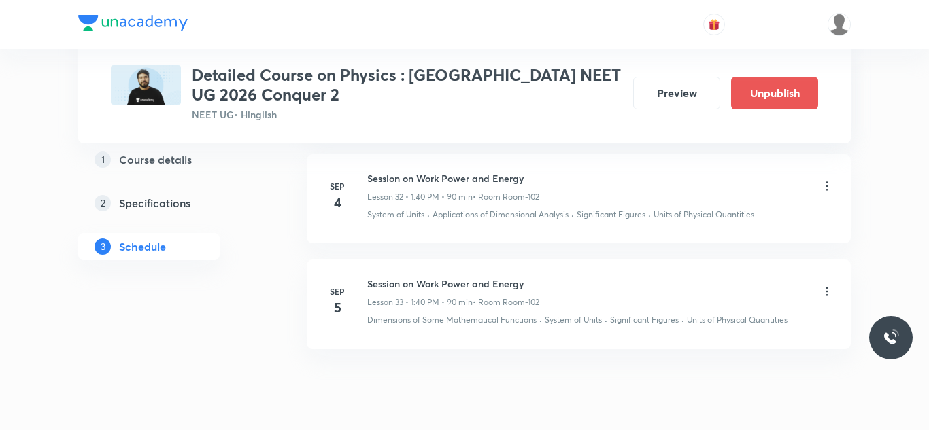
scroll to position [3599, 0]
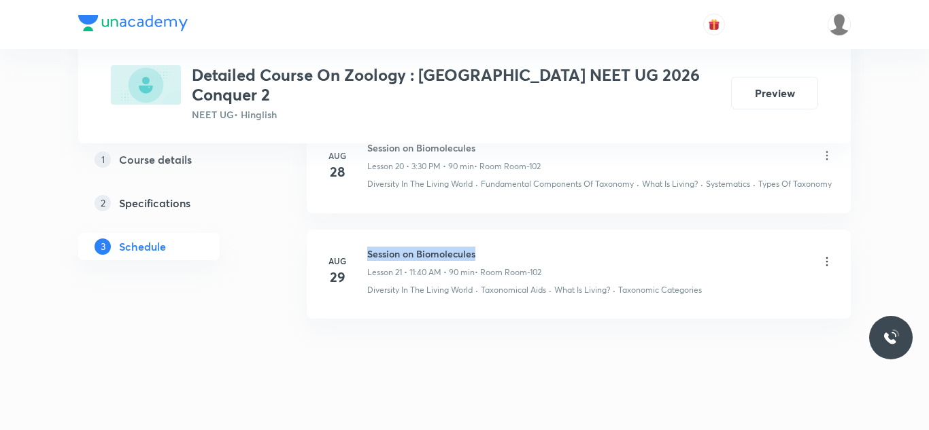
click at [491, 247] on h6 "Session on Biomolecules" at bounding box center [454, 254] width 174 height 14
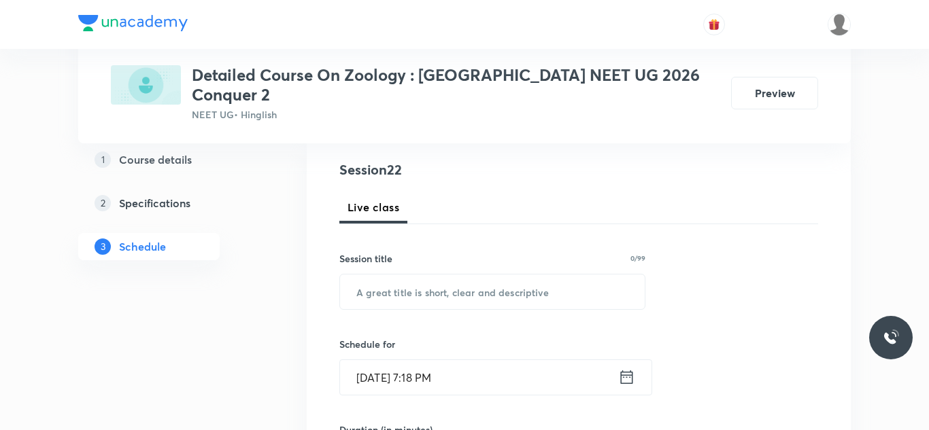
scroll to position [152, 0]
click at [479, 274] on input "text" at bounding box center [492, 291] width 305 height 35
paste input "Session on Biomolecules"
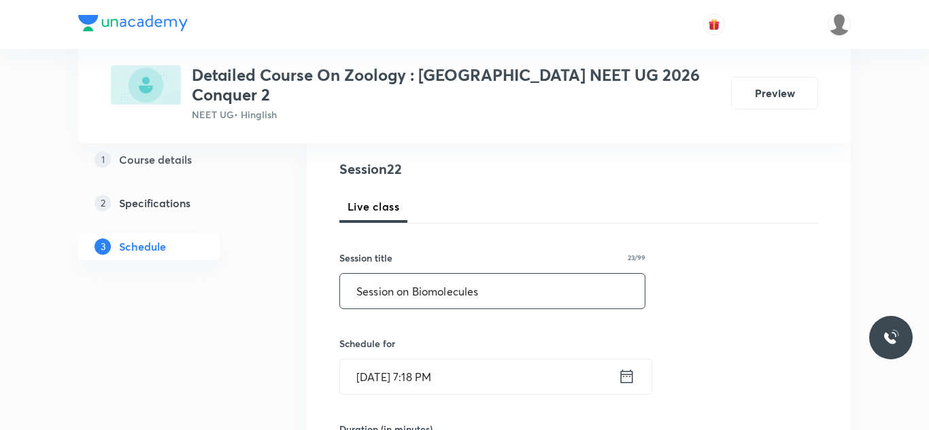
type input "Session on Biomolecules"
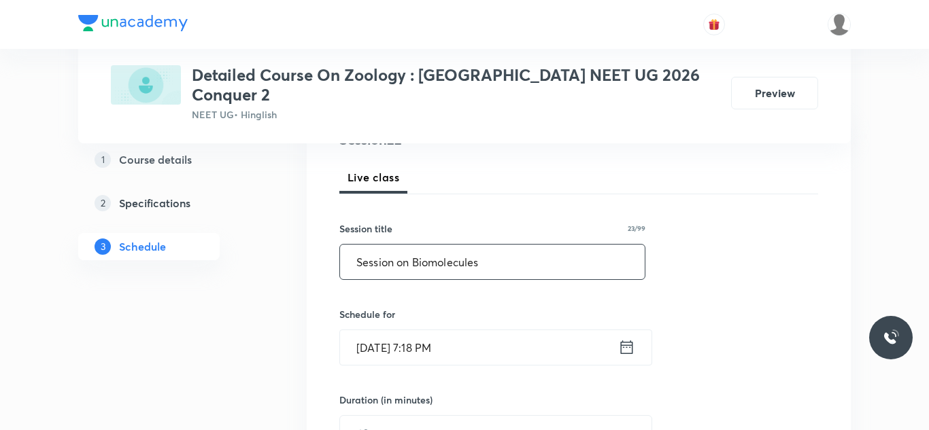
scroll to position [201, 0]
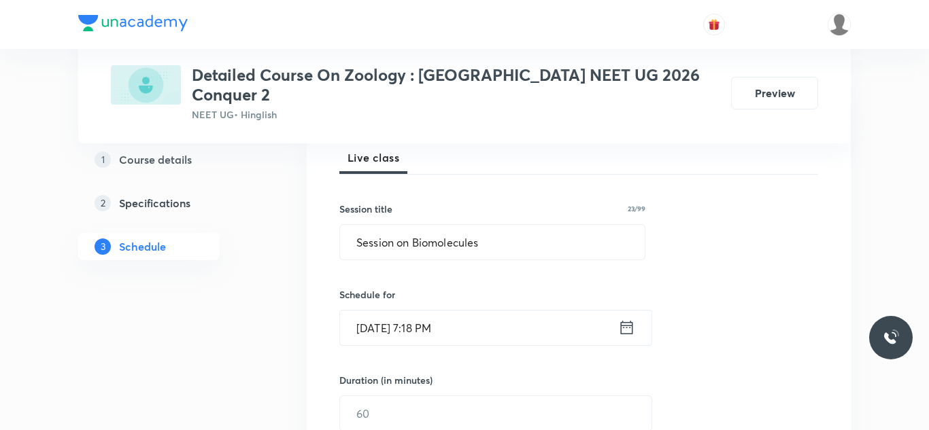
click at [389, 311] on input "[DATE] 7:18 PM" at bounding box center [479, 328] width 278 height 35
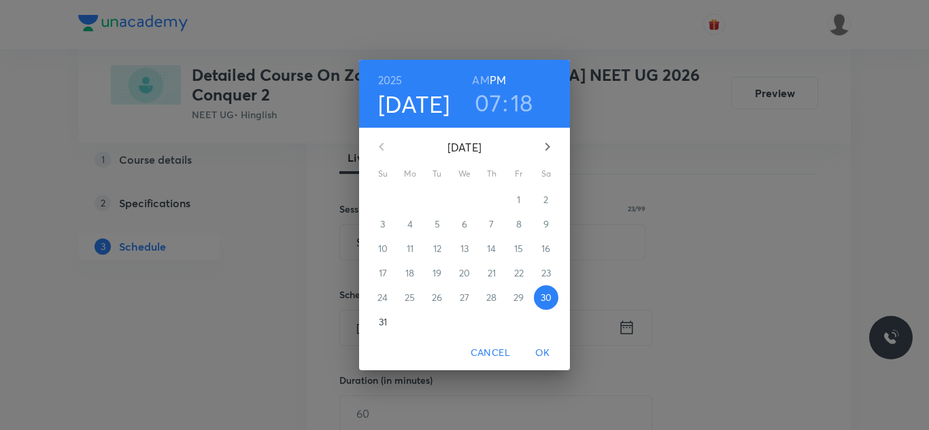
click at [555, 142] on icon "button" at bounding box center [547, 147] width 16 height 16
click at [439, 194] on p "2" at bounding box center [436, 200] width 5 height 14
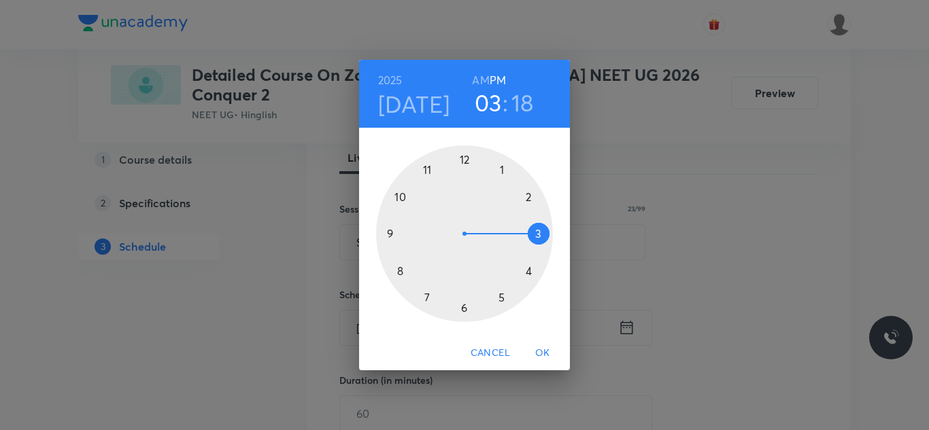
drag, startPoint x: 421, startPoint y: 298, endPoint x: 521, endPoint y: 239, distance: 115.8
click at [521, 239] on div at bounding box center [464, 233] width 177 height 177
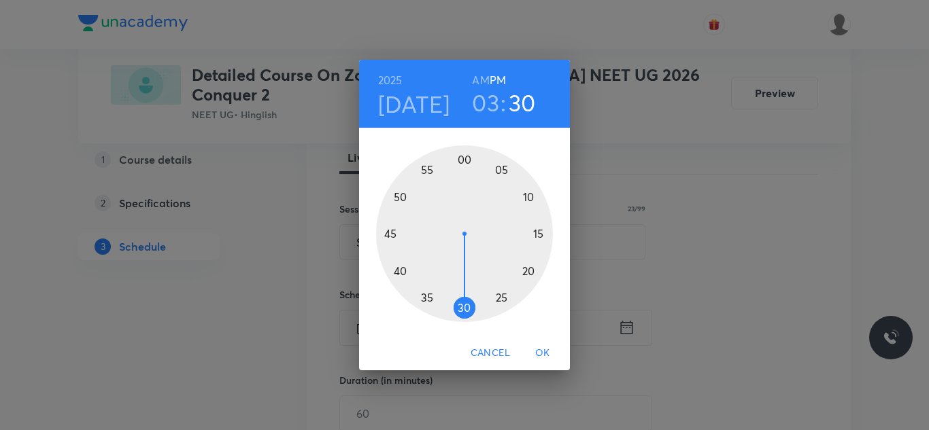
drag, startPoint x: 536, startPoint y: 249, endPoint x: 464, endPoint y: 315, distance: 97.2
click at [464, 315] on div at bounding box center [464, 233] width 177 height 177
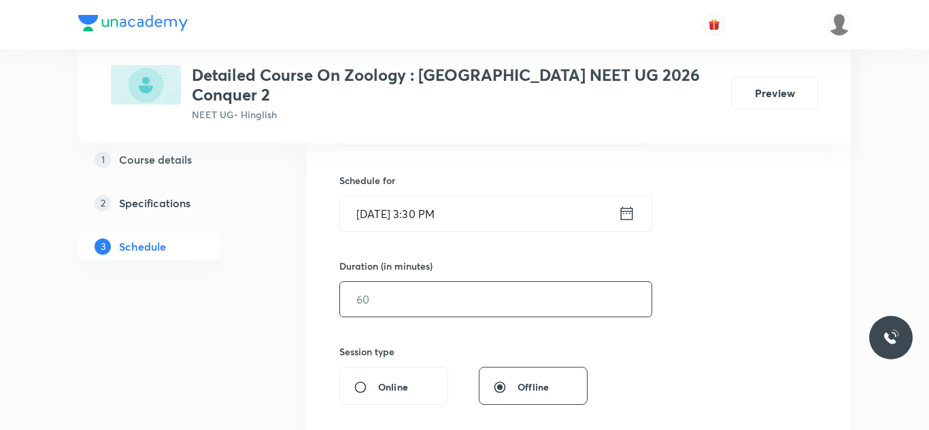
scroll to position [317, 0]
click at [402, 288] on input "text" at bounding box center [495, 296] width 311 height 35
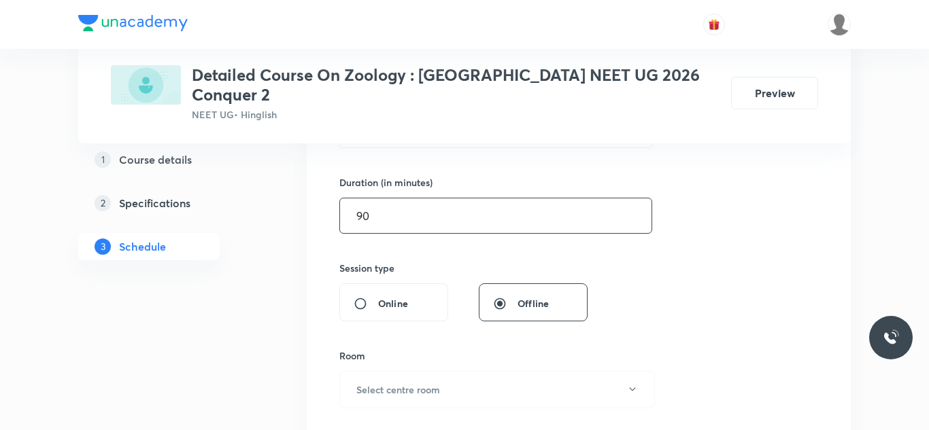
scroll to position [401, 0]
type input "90"
click at [432, 380] on h6 "Select centre room" at bounding box center [398, 387] width 84 height 14
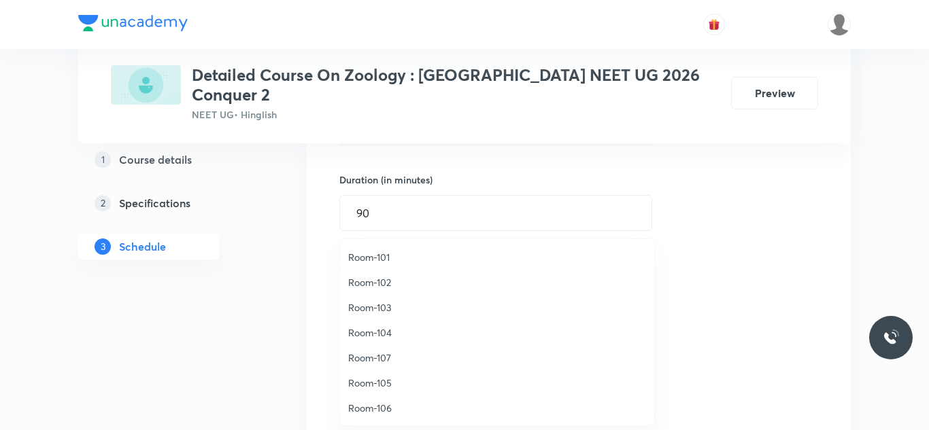
click at [370, 284] on span "Room-102" at bounding box center [497, 282] width 298 height 14
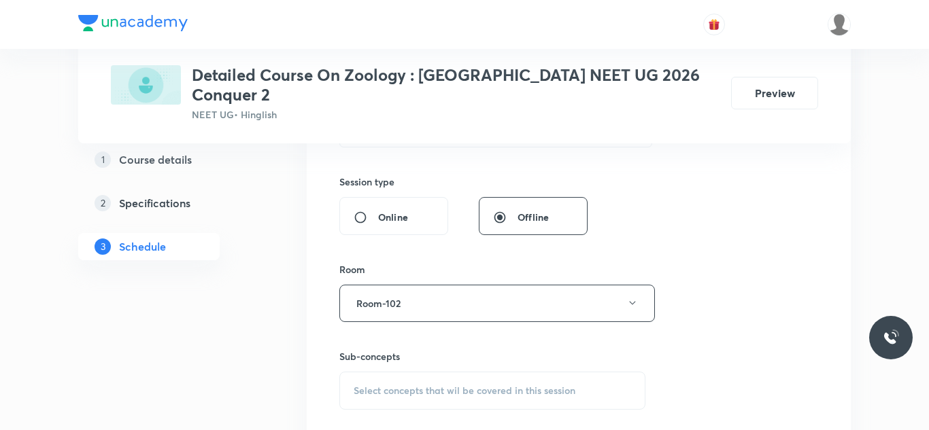
scroll to position [507, 0]
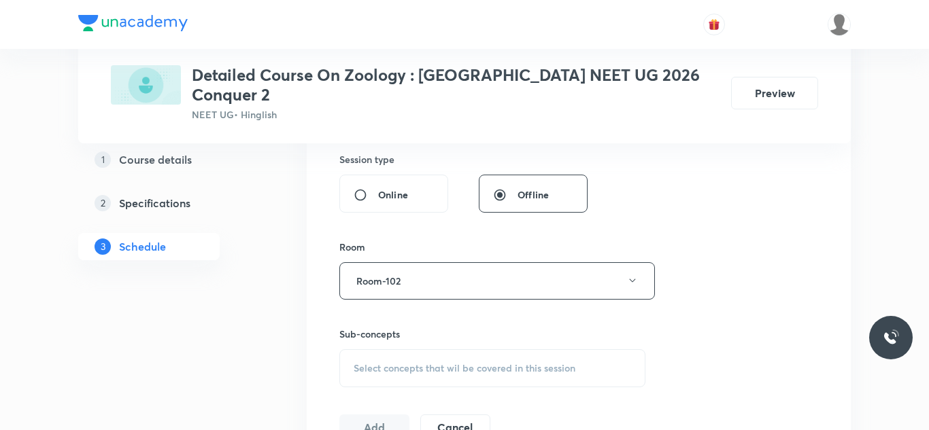
click at [453, 358] on div "Select concepts that wil be covered in this session" at bounding box center [492, 368] width 306 height 38
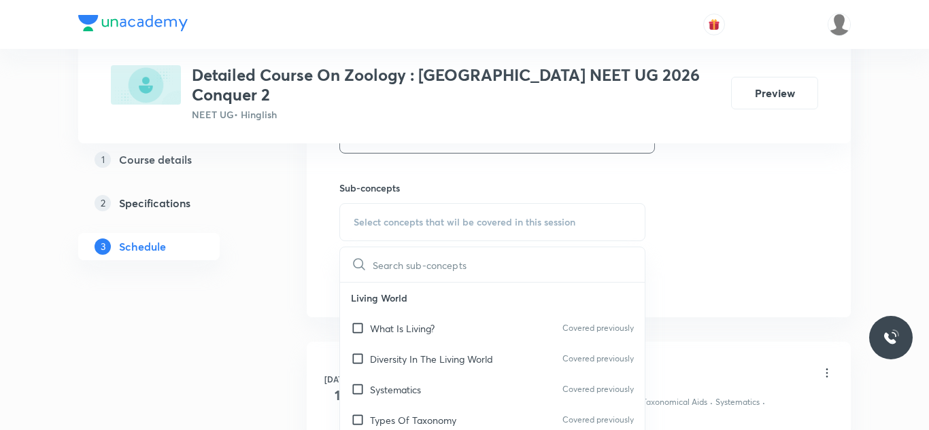
scroll to position [663, 0]
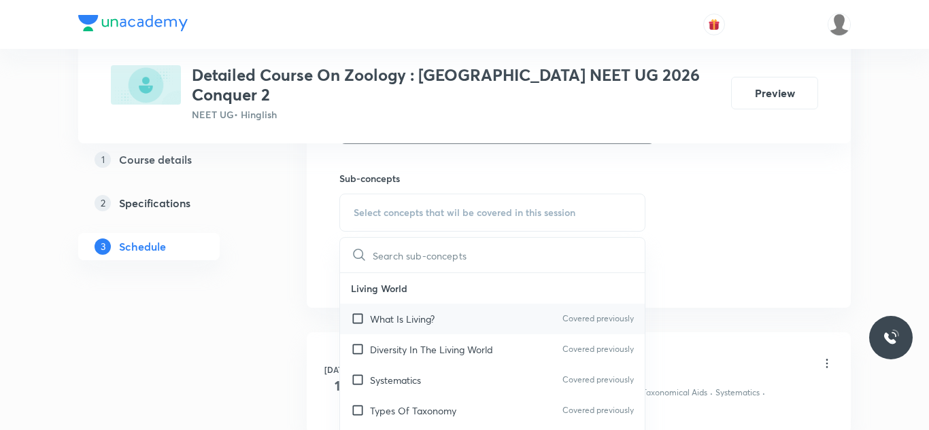
click at [418, 312] on p "What Is Living?" at bounding box center [402, 319] width 65 height 14
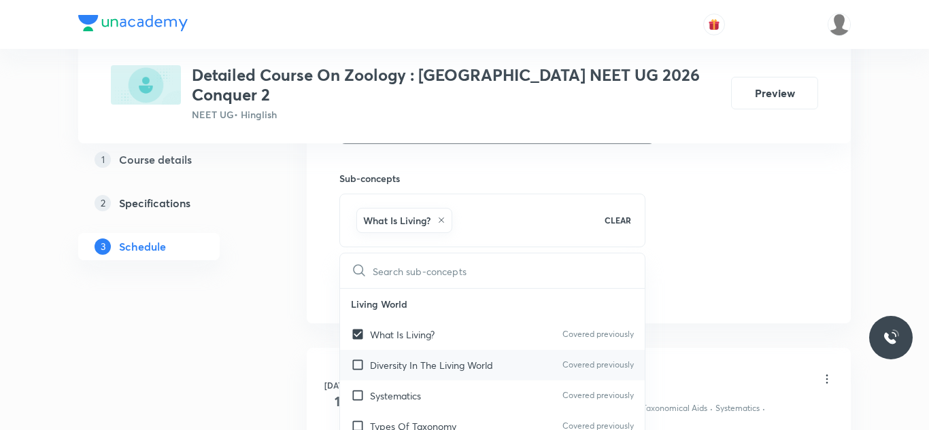
click at [415, 350] on div "Diversity In The Living World Covered previously" at bounding box center [492, 365] width 305 height 31
checkbox input "true"
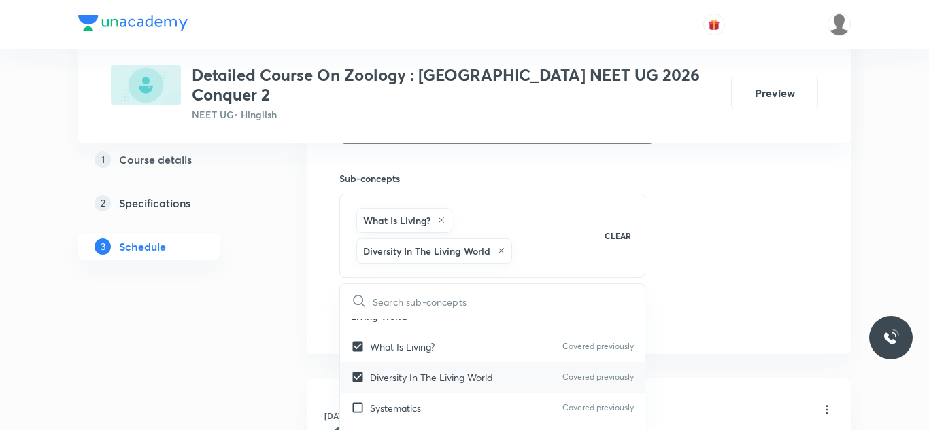
scroll to position [22, 0]
click at [426, 389] on div "Systematics Covered previously" at bounding box center [492, 404] width 305 height 31
checkbox input "true"
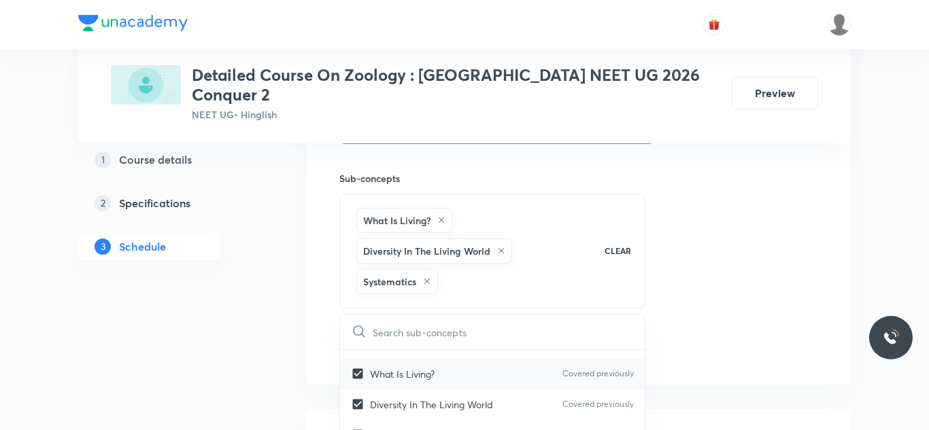
scroll to position [101, 0]
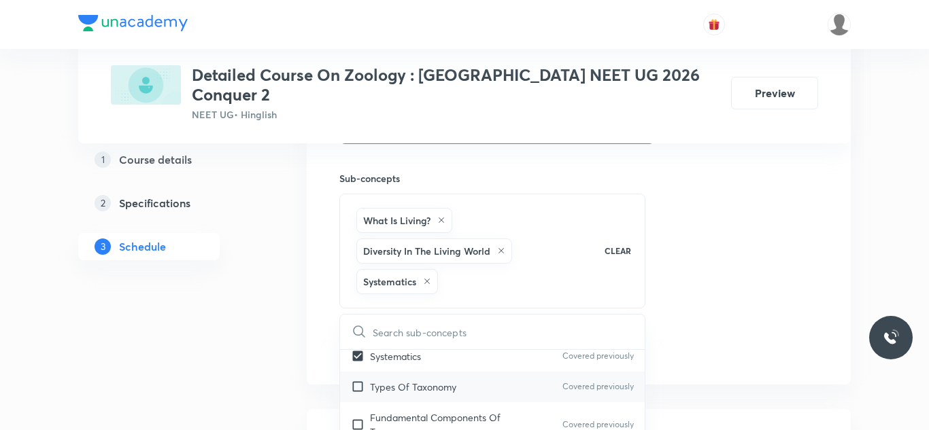
click at [434, 380] on p "Types Of Taxonomy" at bounding box center [413, 387] width 86 height 14
checkbox input "true"
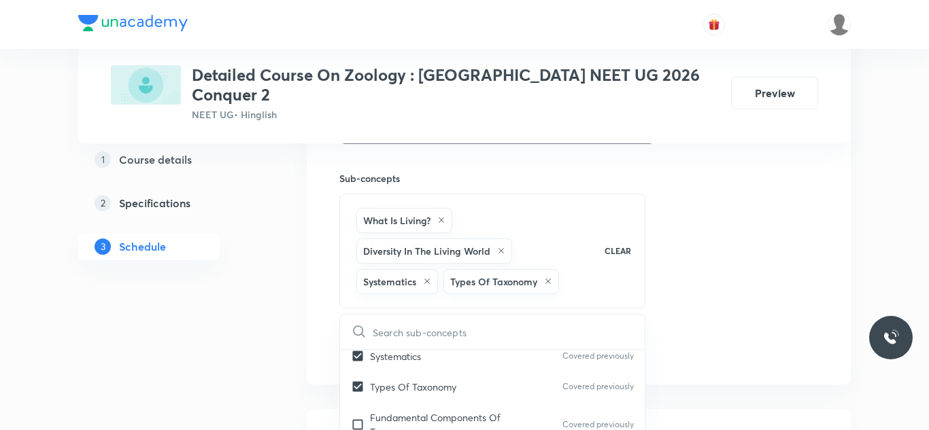
click at [742, 237] on div "Session 22 Live class Session title 23/99 Session on Biomolecules ​ Schedule fo…" at bounding box center [578, 5] width 479 height 715
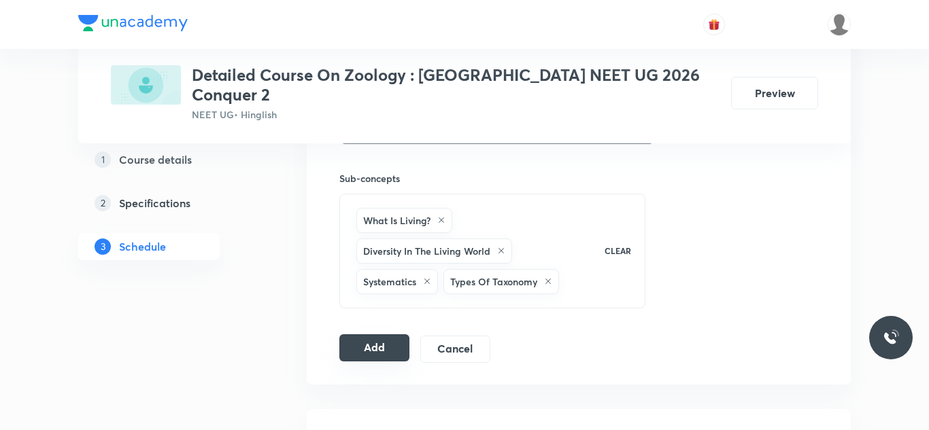
click at [381, 335] on button "Add" at bounding box center [374, 347] width 70 height 27
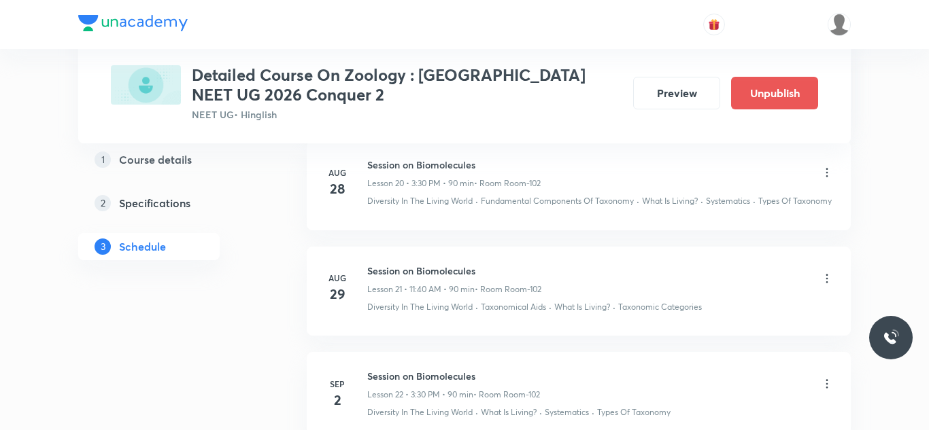
scroll to position [2388, 0]
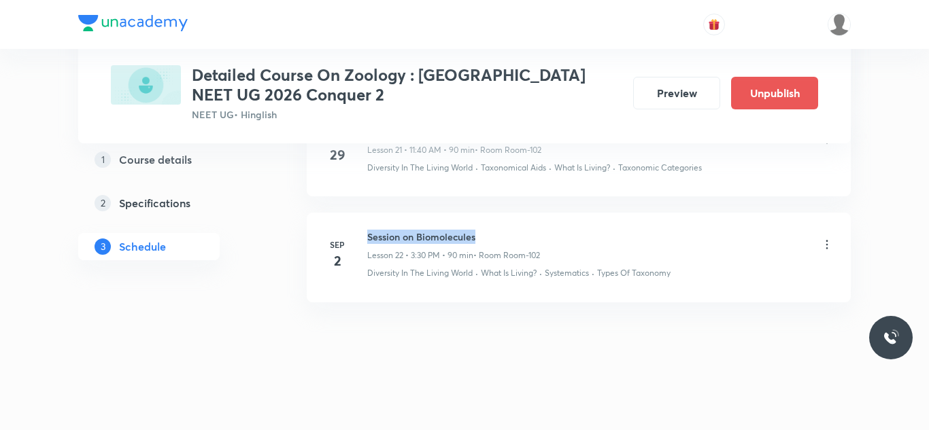
drag, startPoint x: 366, startPoint y: 233, endPoint x: 530, endPoint y: 230, distance: 164.5
click at [530, 230] on div "[DATE] Session on Biomolecules Lesson 22 • 3:30 PM • 90 min • Room Room-102 Div…" at bounding box center [579, 255] width 510 height 50
copy h6 "Session on Biomolecules"
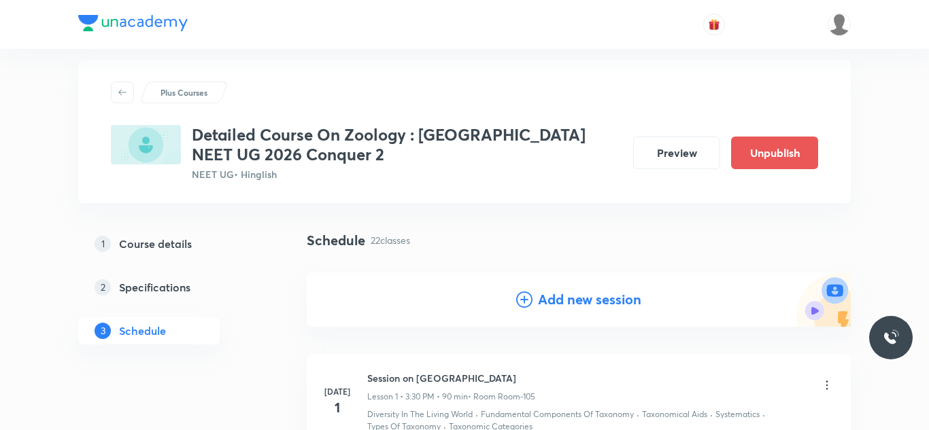
scroll to position [0, 0]
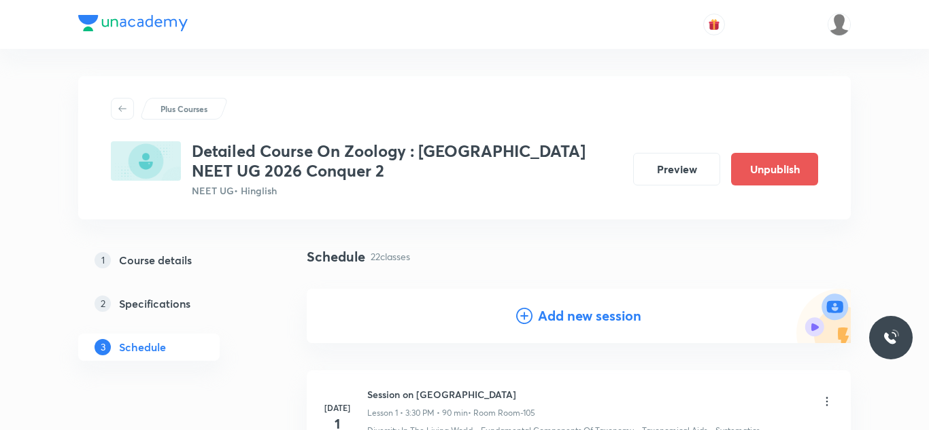
click at [593, 317] on h4 "Add new session" at bounding box center [589, 316] width 103 height 20
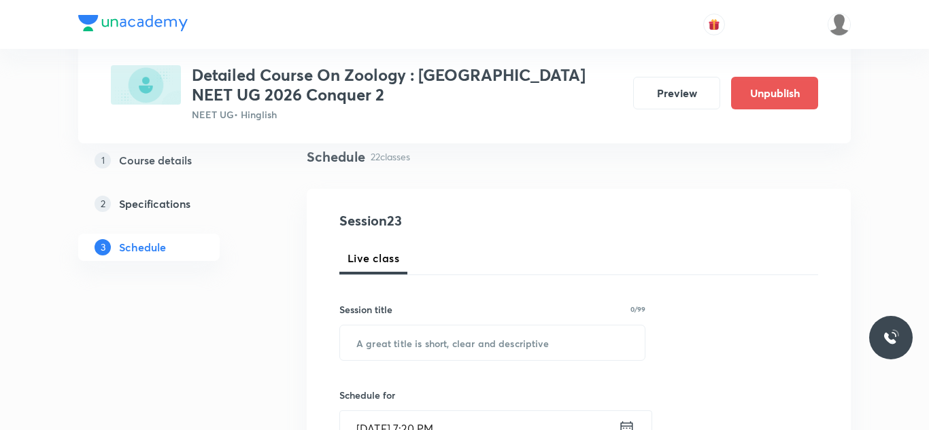
scroll to position [116, 0]
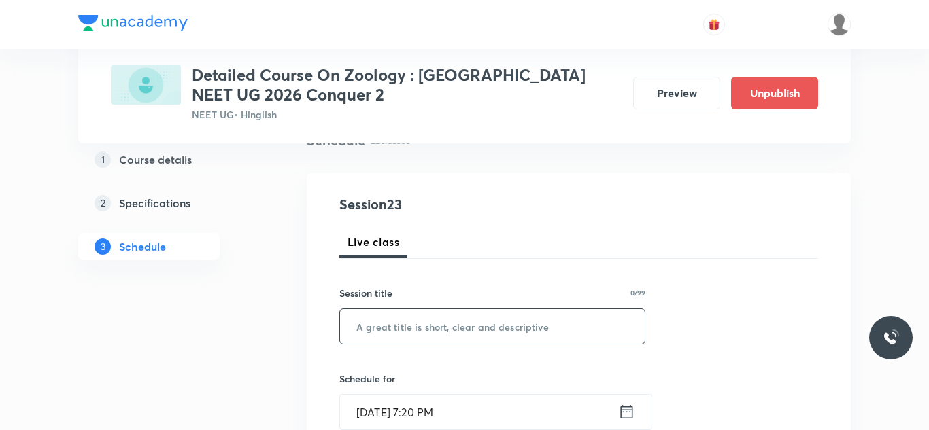
click at [471, 325] on input "text" at bounding box center [492, 326] width 305 height 35
paste input "Session on Biomolecules"
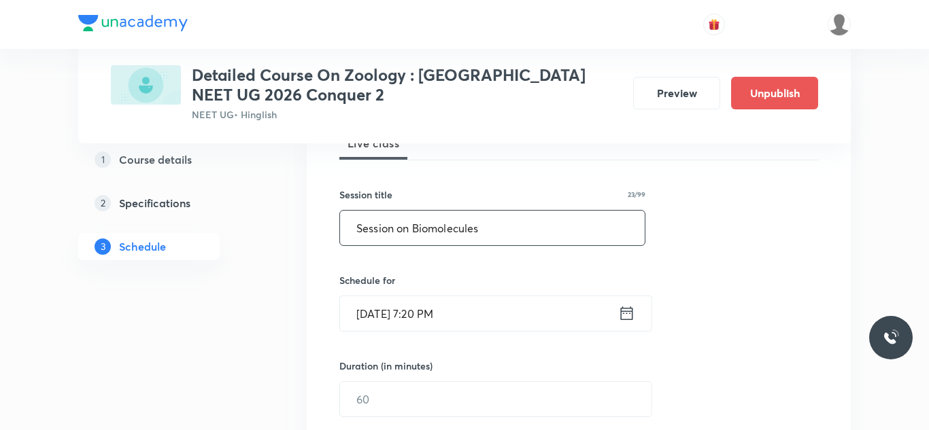
scroll to position [228, 0]
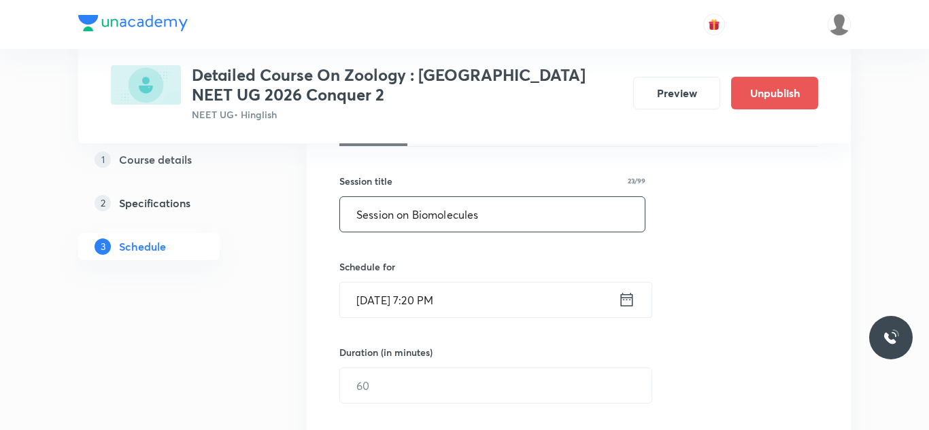
type input "Session on Biomolecules"
click at [381, 306] on input "[DATE] 7:20 PM" at bounding box center [479, 300] width 278 height 35
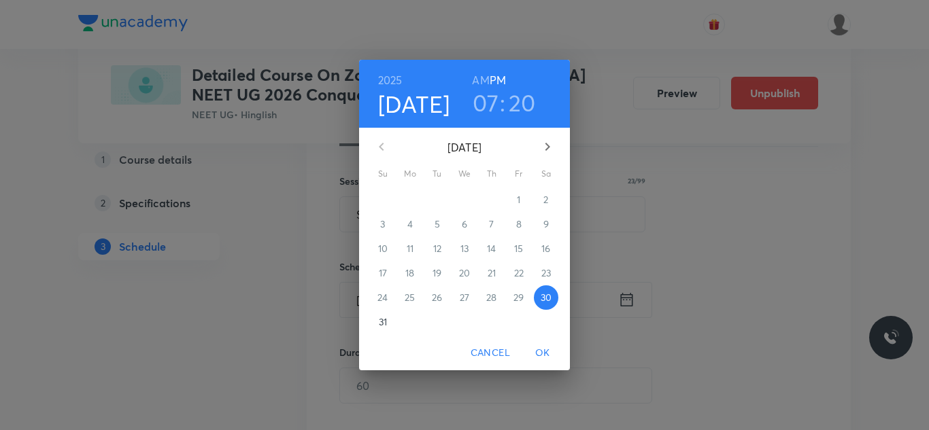
click at [386, 220] on div "3" at bounding box center [382, 224] width 27 height 24
click at [548, 147] on icon "button" at bounding box center [547, 147] width 5 height 8
click at [457, 199] on span "3" at bounding box center [464, 200] width 24 height 14
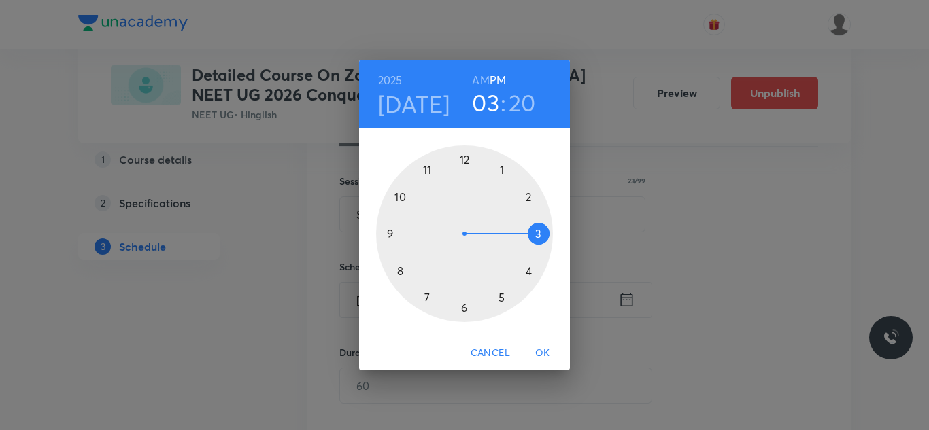
drag, startPoint x: 434, startPoint y: 289, endPoint x: 551, endPoint y: 232, distance: 129.5
click at [551, 232] on div at bounding box center [464, 233] width 177 height 177
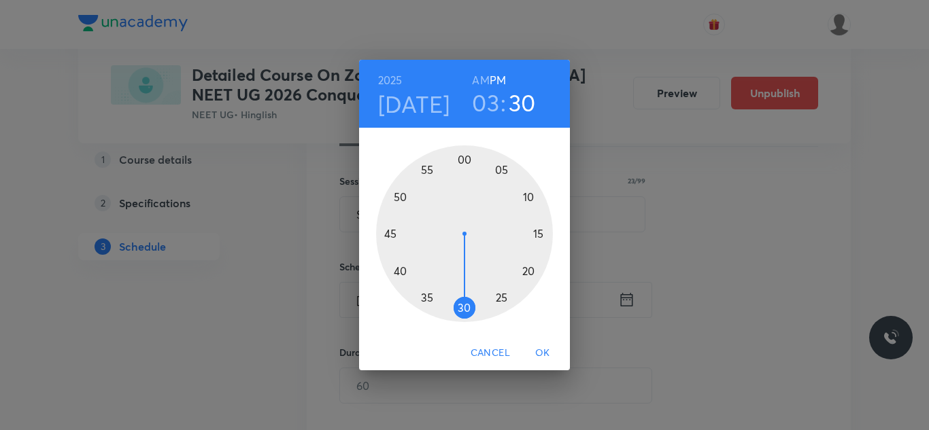
drag, startPoint x: 532, startPoint y: 276, endPoint x: 466, endPoint y: 304, distance: 71.6
click at [464, 309] on div at bounding box center [464, 233] width 177 height 177
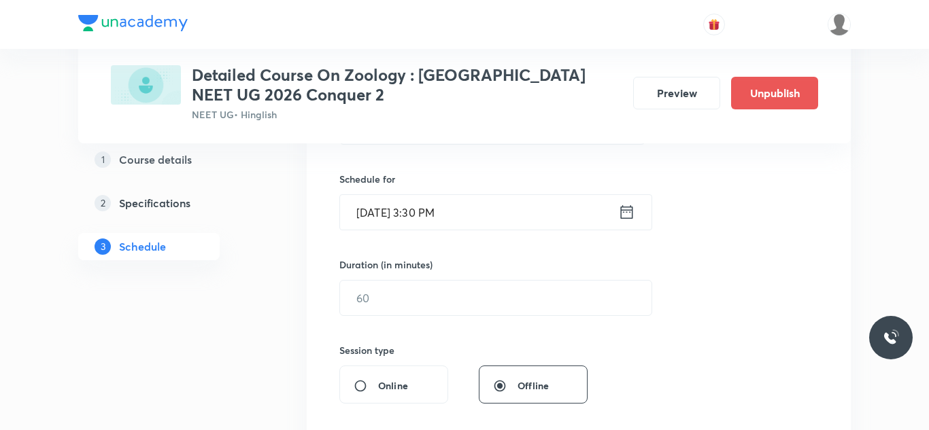
scroll to position [347, 0]
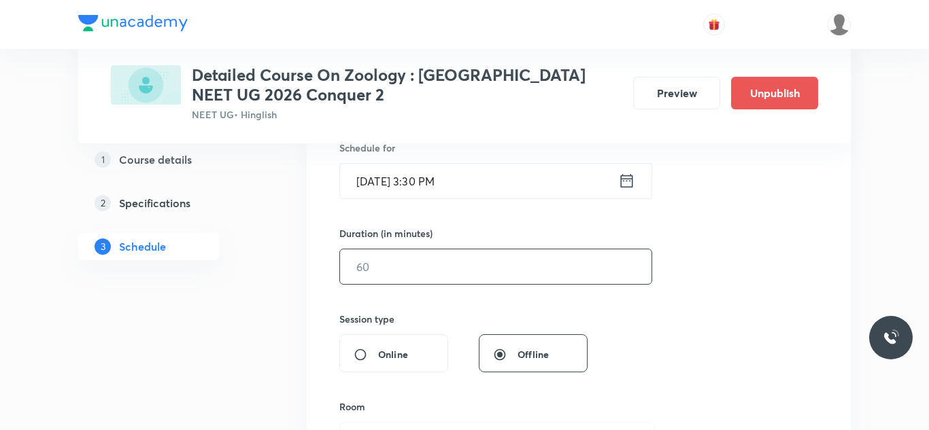
click at [404, 268] on input "text" at bounding box center [495, 266] width 311 height 35
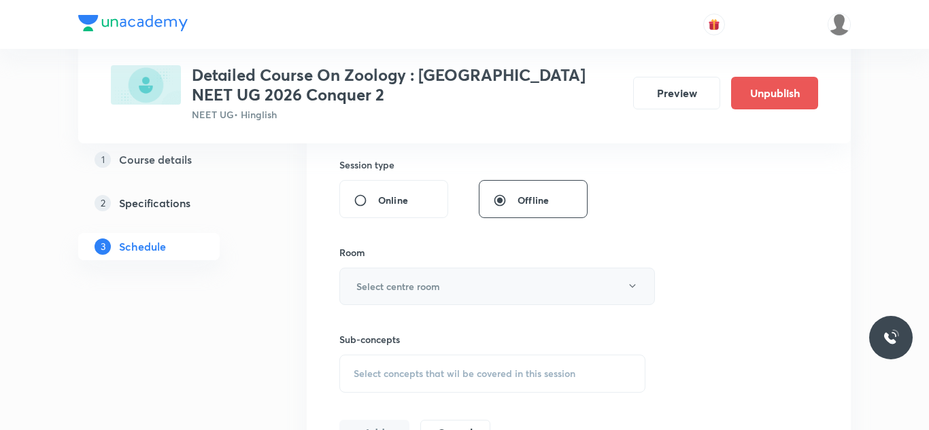
scroll to position [510, 0]
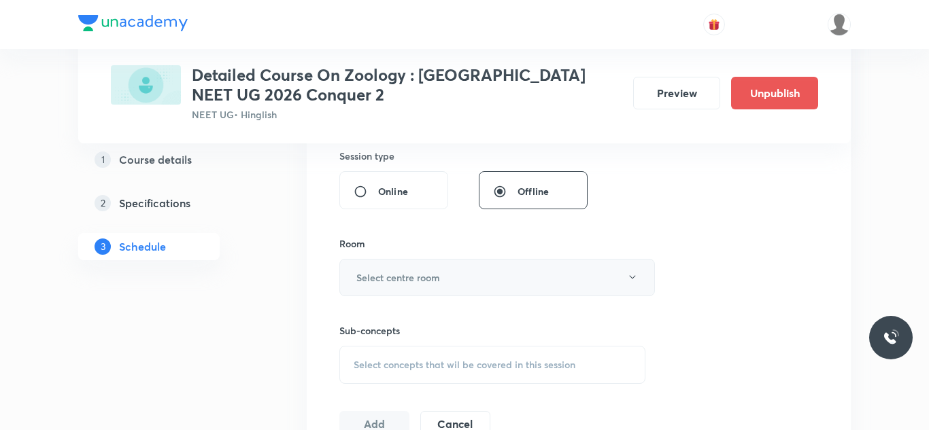
type input "90"
click at [449, 280] on button "Select centre room" at bounding box center [496, 277] width 315 height 37
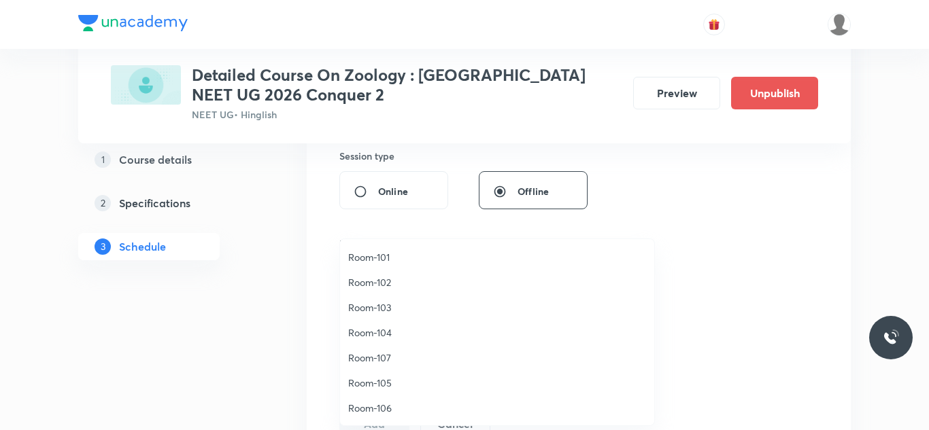
click at [369, 279] on span "Room-102" at bounding box center [497, 282] width 298 height 14
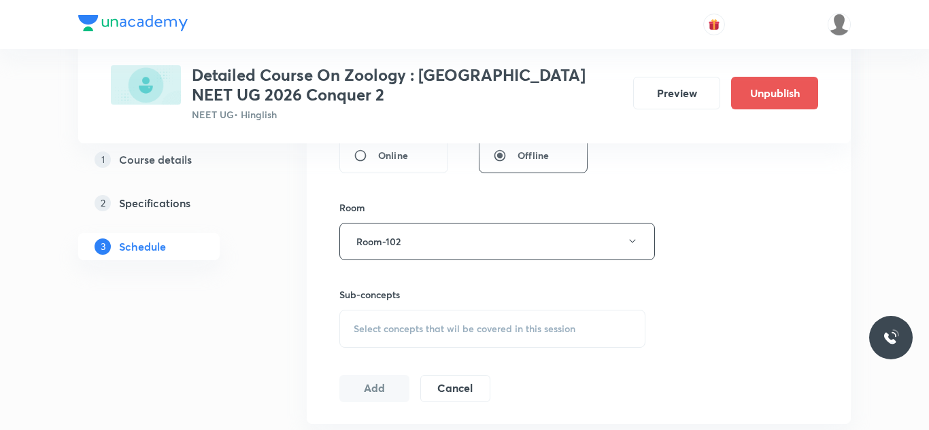
scroll to position [557, 0]
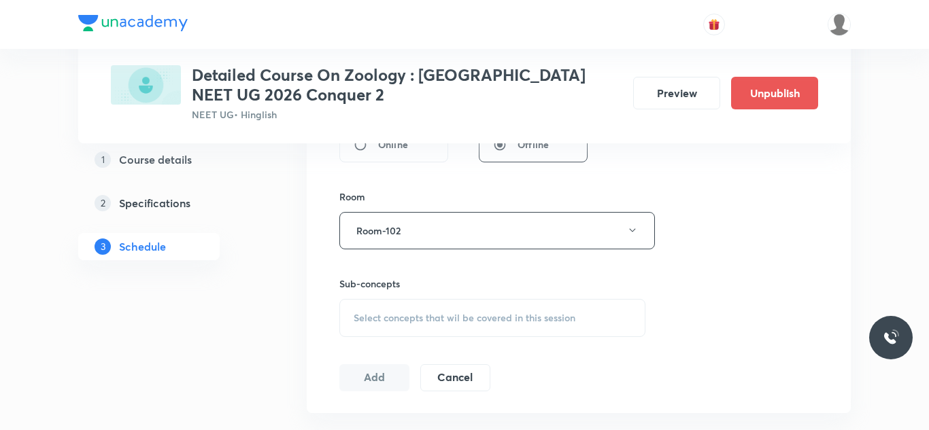
click at [481, 319] on span "Select concepts that wil be covered in this session" at bounding box center [464, 318] width 222 height 11
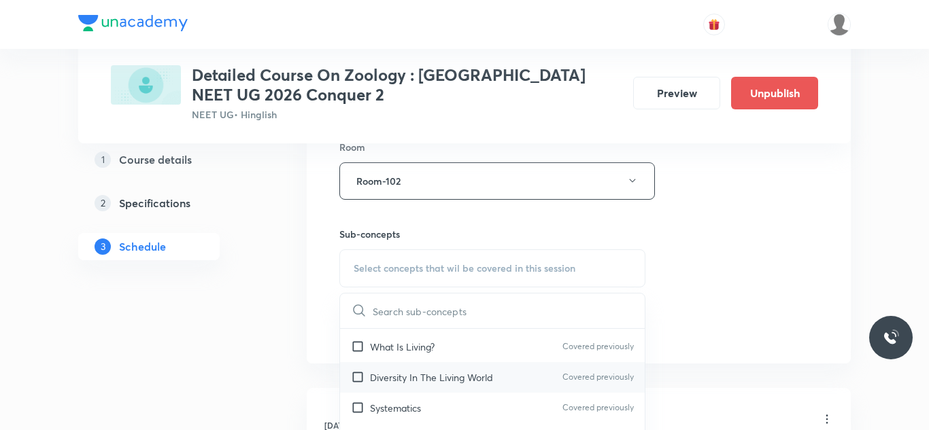
scroll to position [41, 0]
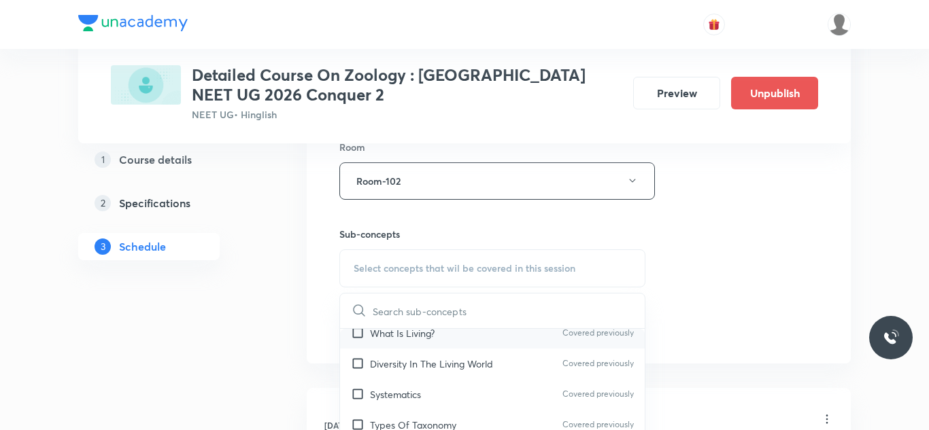
click at [424, 335] on p "What Is Living?" at bounding box center [402, 333] width 65 height 14
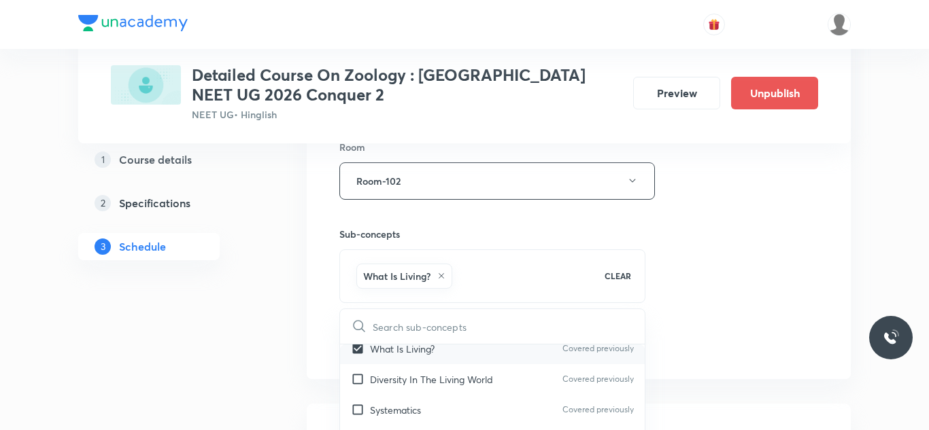
click at [421, 362] on div "What Is Living? Covered previously" at bounding box center [492, 349] width 305 height 31
checkbox input "false"
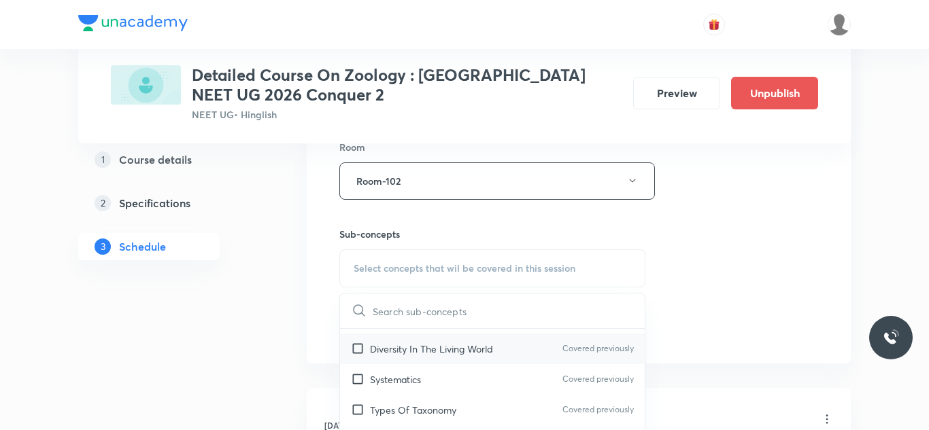
scroll to position [63, 0]
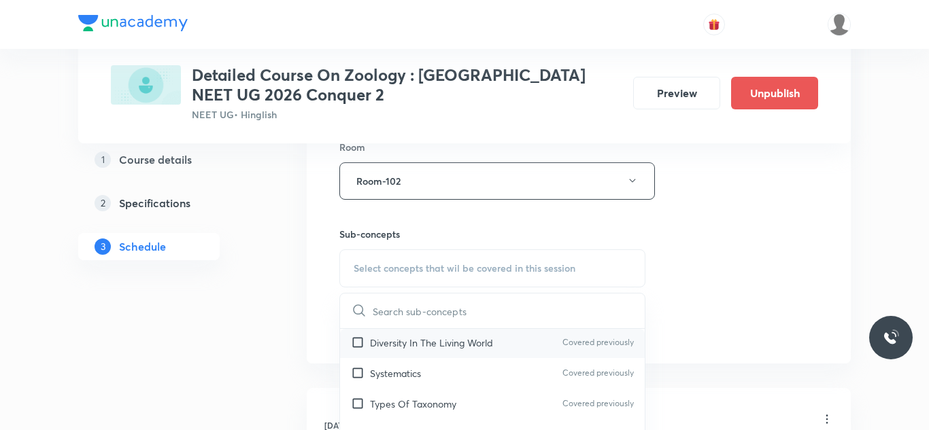
click at [356, 351] on div "Diversity In The Living World Covered previously" at bounding box center [492, 343] width 305 height 31
checkbox input "true"
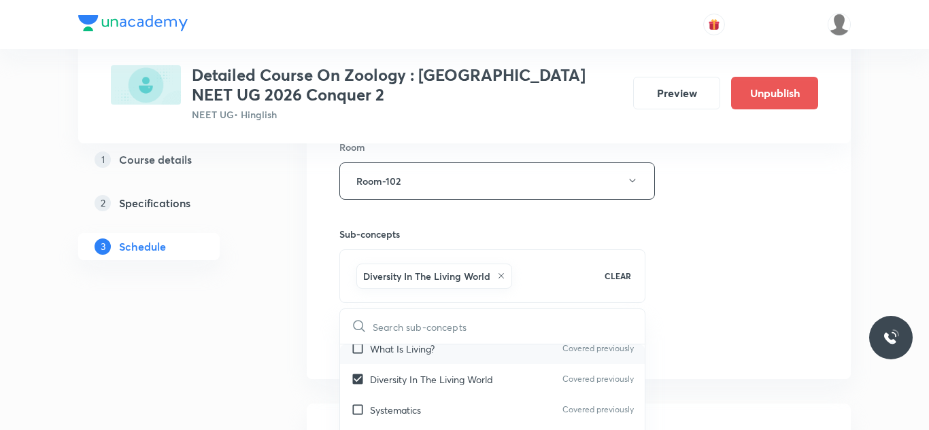
scroll to position [33, 0]
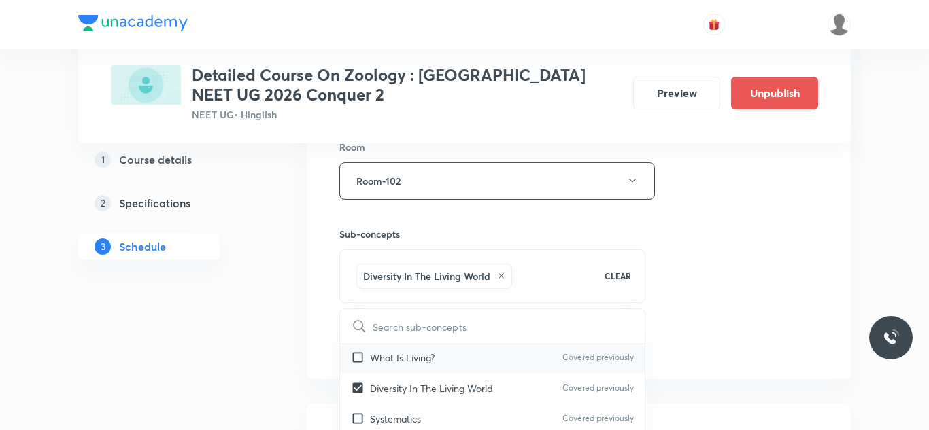
click at [353, 360] on input "checkbox" at bounding box center [360, 358] width 19 height 14
checkbox input "true"
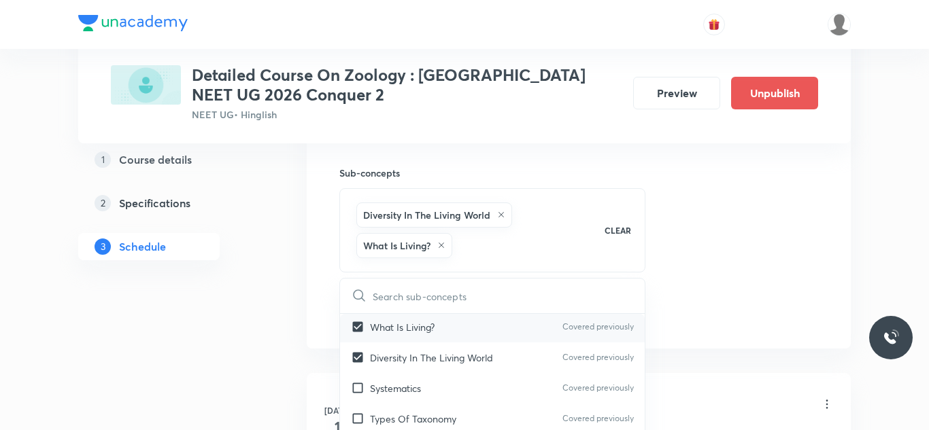
scroll to position [727, 0]
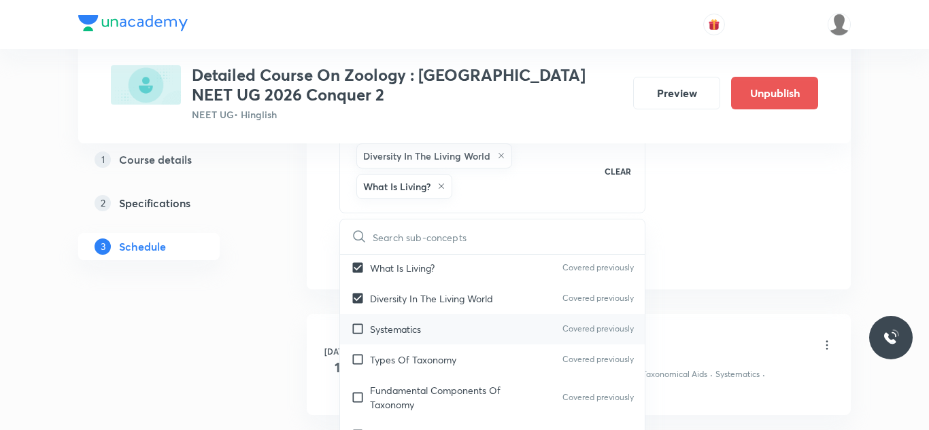
click at [355, 329] on input "checkbox" at bounding box center [360, 329] width 19 height 14
checkbox input "true"
click at [356, 364] on input "checkbox" at bounding box center [360, 360] width 19 height 14
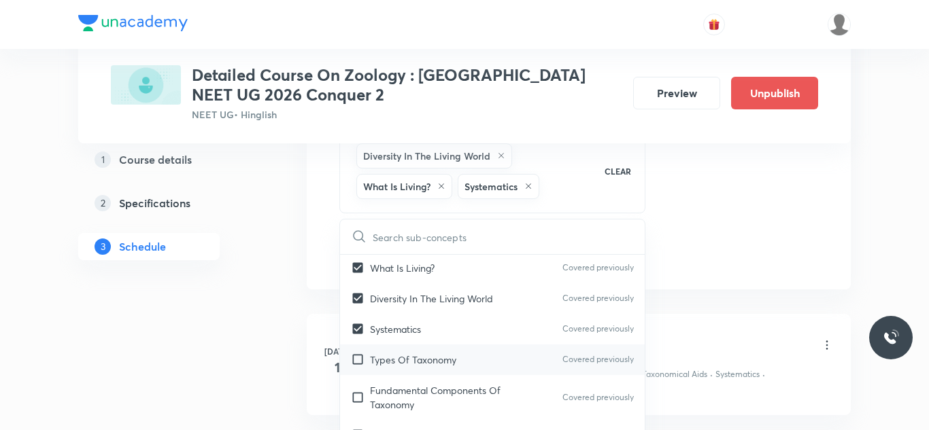
checkbox input "true"
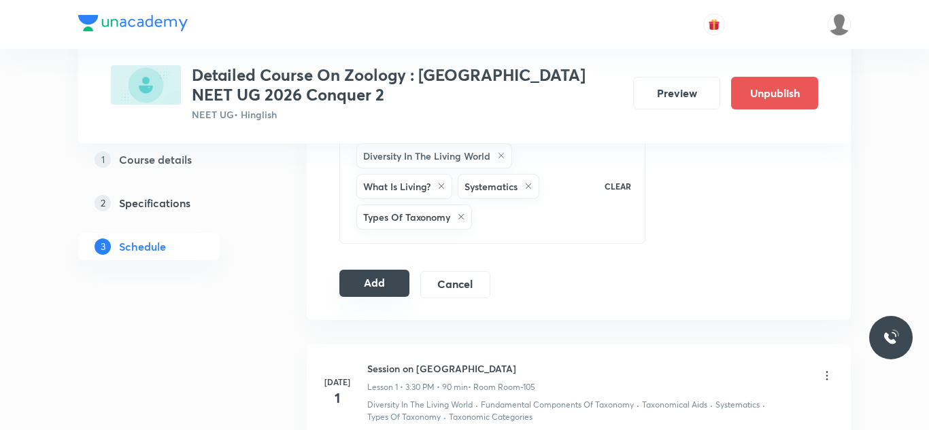
click at [387, 280] on button "Add" at bounding box center [374, 283] width 70 height 27
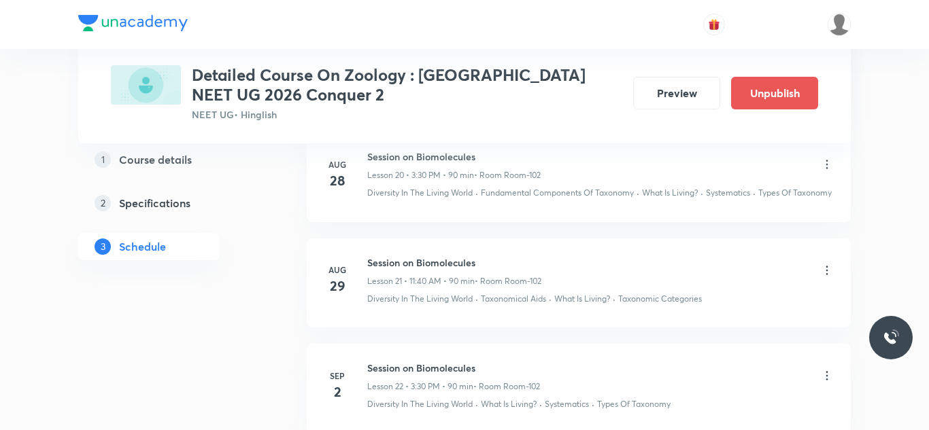
scroll to position [2493, 0]
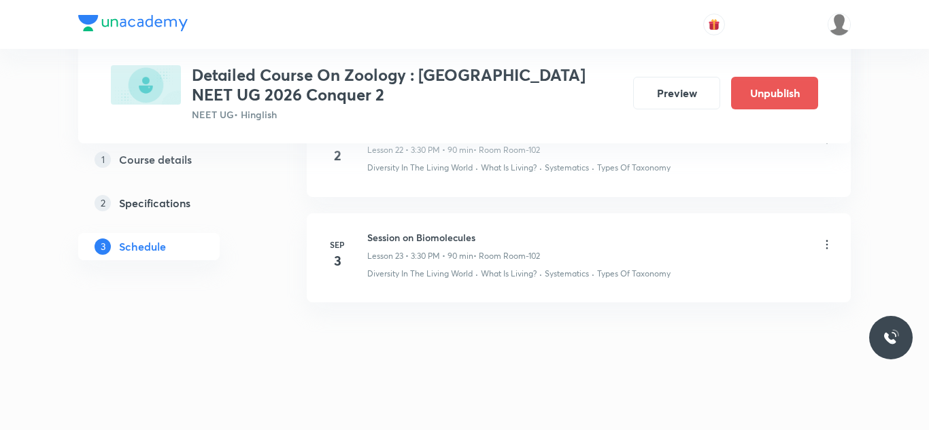
drag, startPoint x: 361, startPoint y: 233, endPoint x: 562, endPoint y: 231, distance: 201.2
click at [570, 241] on div "[DATE] Session on Biomolecules Lesson 23 • 3:30 PM • 90 min • Room Room-102 Div…" at bounding box center [579, 255] width 510 height 50
click at [562, 230] on div "Session on Biomolecules Lesson 23 • 3:30 PM • 90 min • Room Room-102" at bounding box center [600, 246] width 466 height 32
drag, startPoint x: 366, startPoint y: 237, endPoint x: 557, endPoint y: 240, distance: 190.4
click at [557, 240] on div "Session on Biomolecules Lesson 23 • 3:30 PM • 90 min • Room Room-102" at bounding box center [600, 246] width 466 height 32
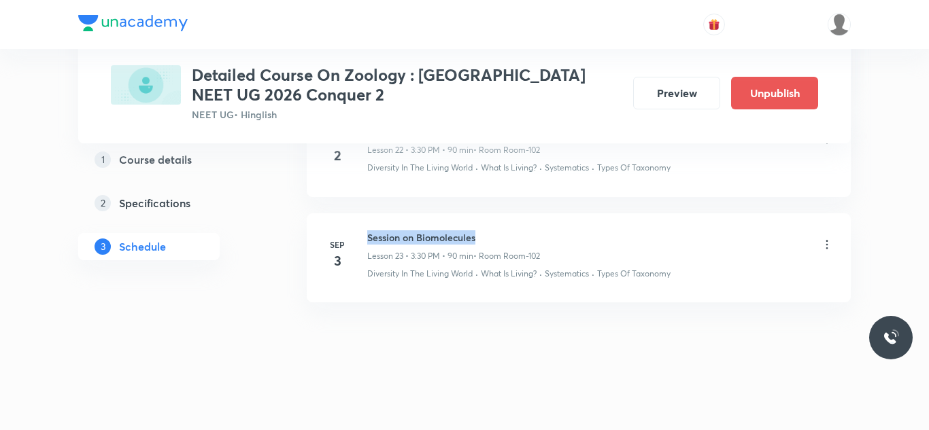
copy h6 "Session on Biomolecules"
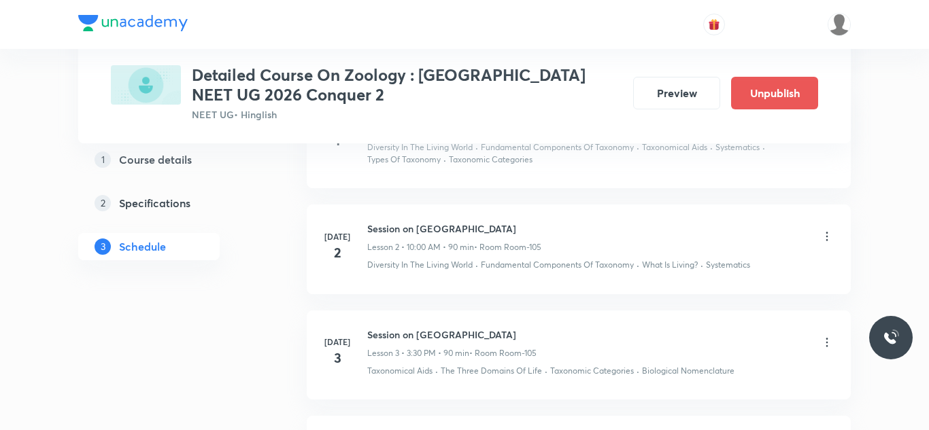
scroll to position [0, 0]
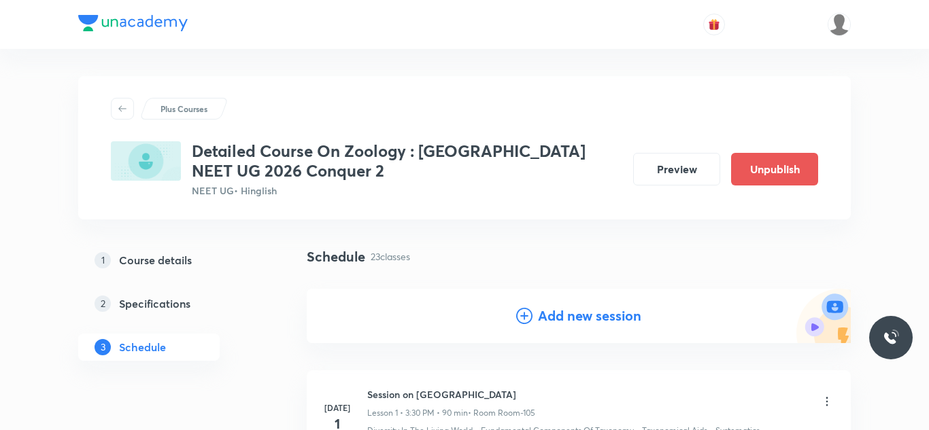
click at [600, 315] on h4 "Add new session" at bounding box center [589, 316] width 103 height 20
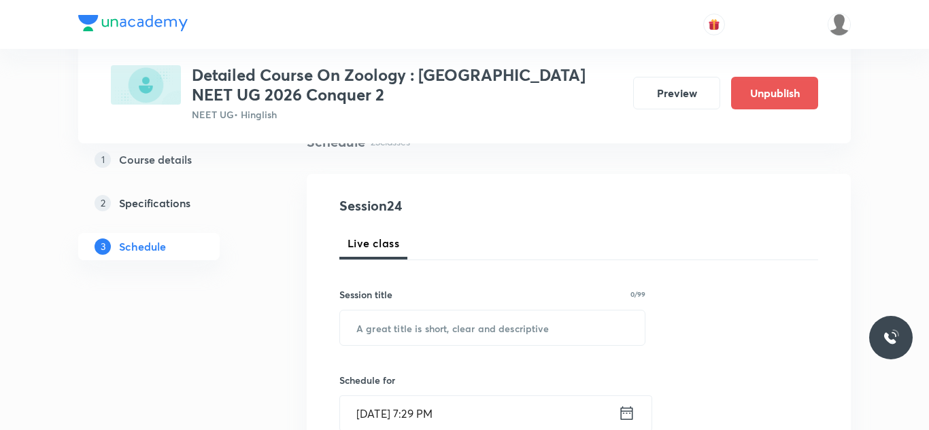
scroll to position [116, 0]
click at [466, 317] on input "text" at bounding box center [492, 327] width 305 height 35
paste input "Session on Biomolecules"
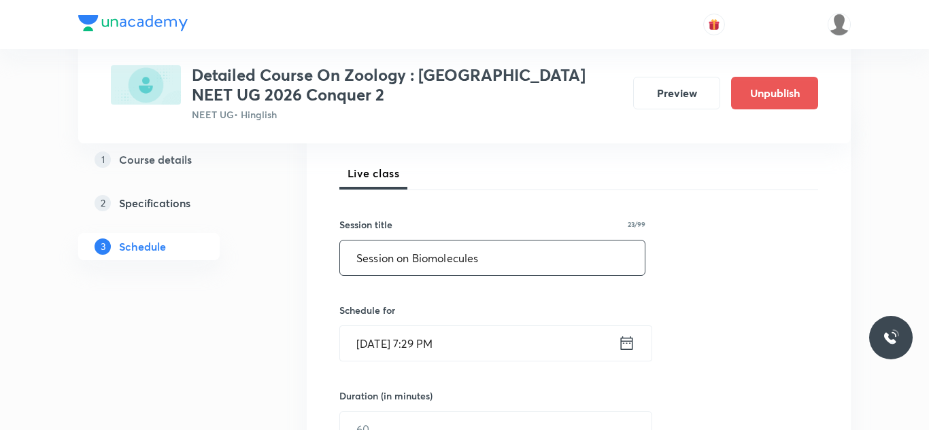
scroll to position [190, 0]
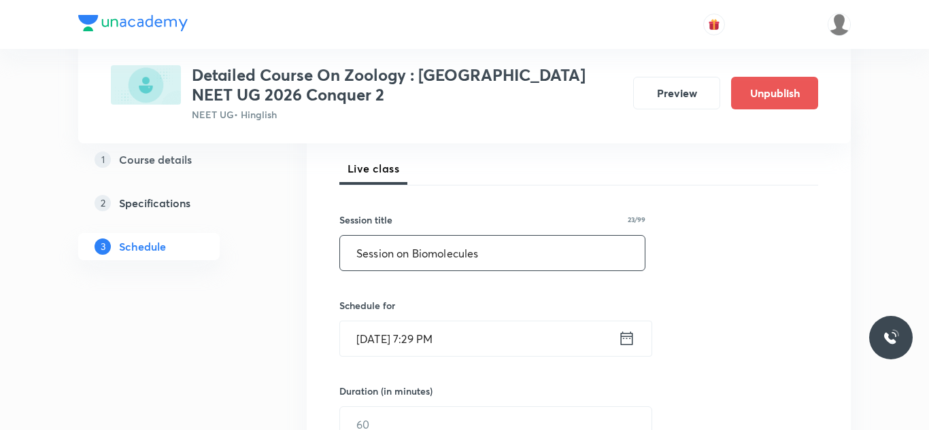
type input "Session on Biomolecules"
click at [385, 340] on input "[DATE] 7:29 PM" at bounding box center [479, 339] width 278 height 35
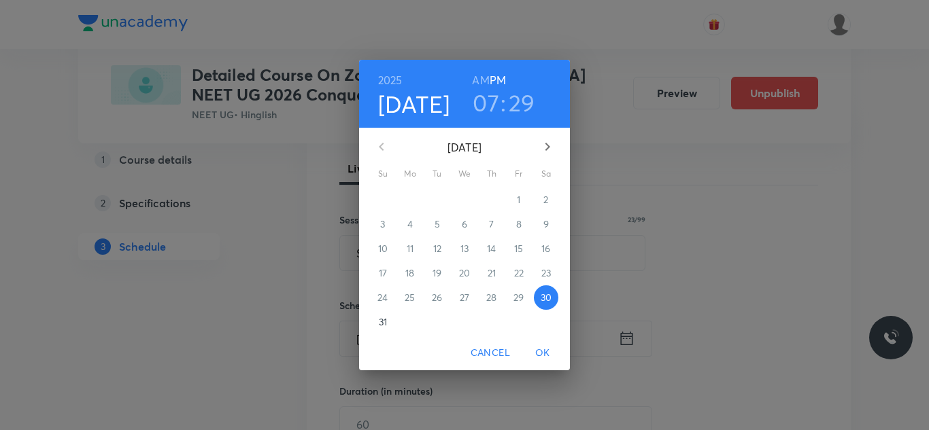
click at [540, 152] on icon "button" at bounding box center [547, 147] width 16 height 16
click at [549, 139] on icon "button" at bounding box center [547, 147] width 16 height 16
click at [549, 148] on icon "button" at bounding box center [547, 147] width 5 height 8
click at [377, 147] on icon "button" at bounding box center [381, 147] width 16 height 16
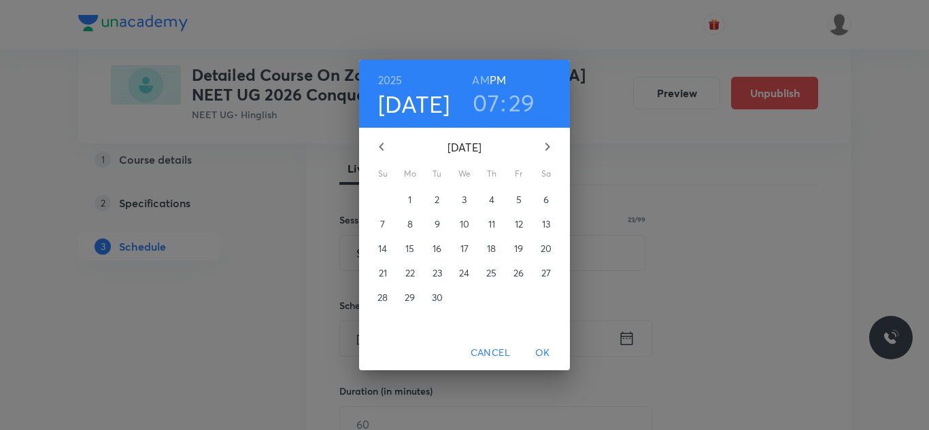
click at [487, 196] on span "4" at bounding box center [491, 200] width 24 height 14
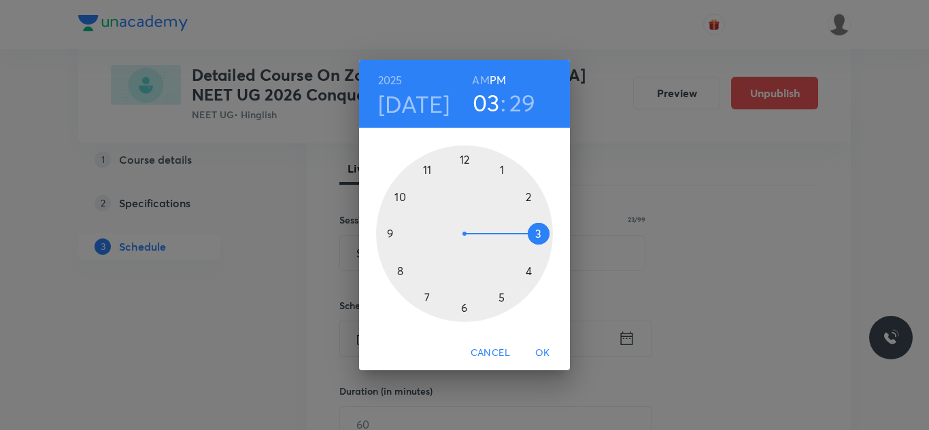
drag, startPoint x: 419, startPoint y: 300, endPoint x: 532, endPoint y: 222, distance: 136.7
click at [532, 222] on div at bounding box center [464, 233] width 177 height 177
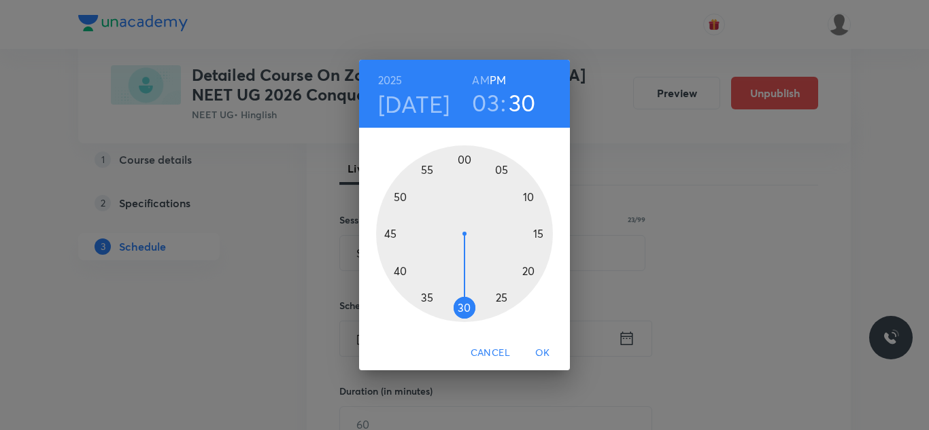
drag, startPoint x: 474, startPoint y: 310, endPoint x: 462, endPoint y: 310, distance: 12.2
click at [462, 310] on div at bounding box center [464, 233] width 177 height 177
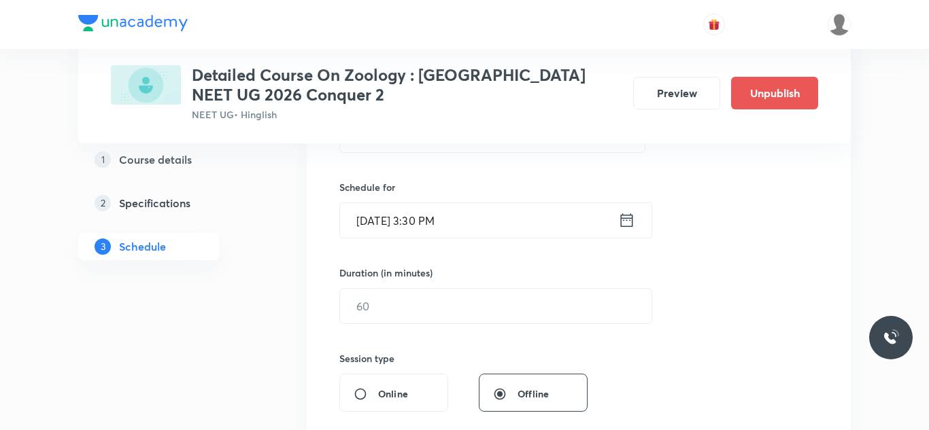
scroll to position [323, 0]
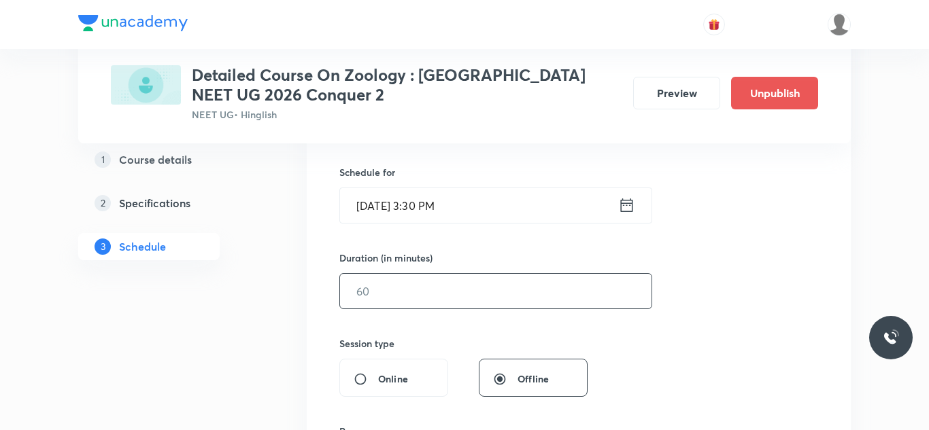
click at [408, 290] on input "text" at bounding box center [495, 291] width 311 height 35
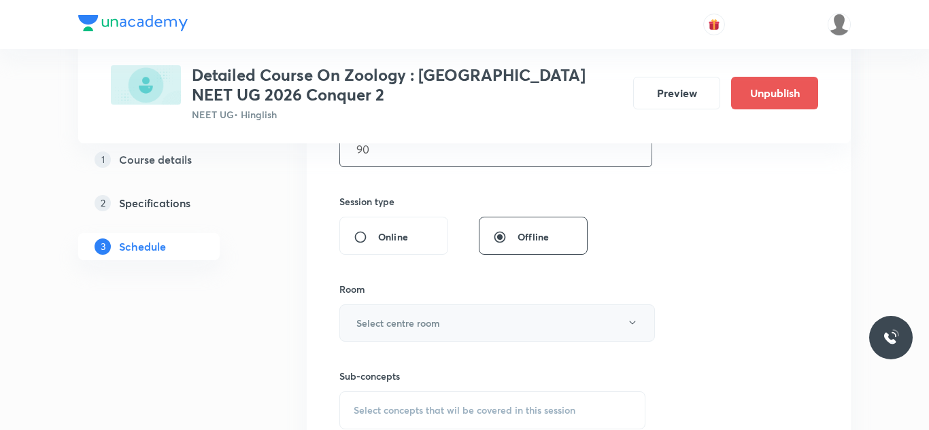
scroll to position [476, 0]
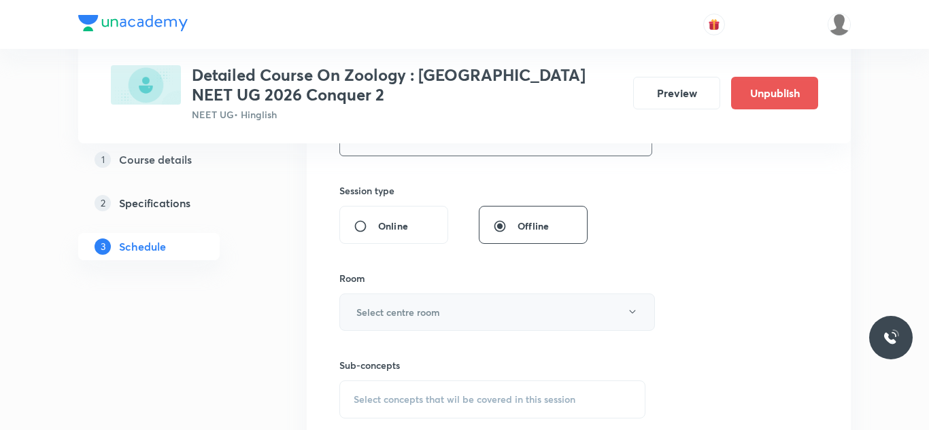
type input "90"
click at [426, 318] on h6 "Select centre room" at bounding box center [398, 312] width 84 height 14
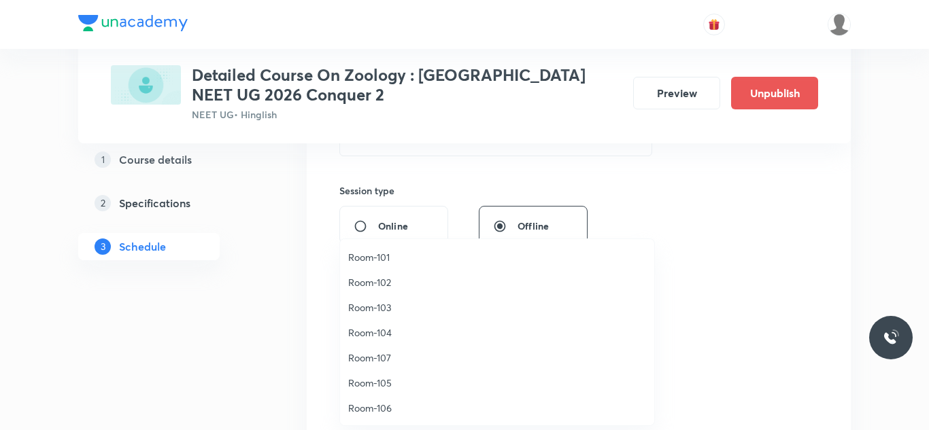
click at [382, 282] on span "Room-102" at bounding box center [497, 282] width 298 height 14
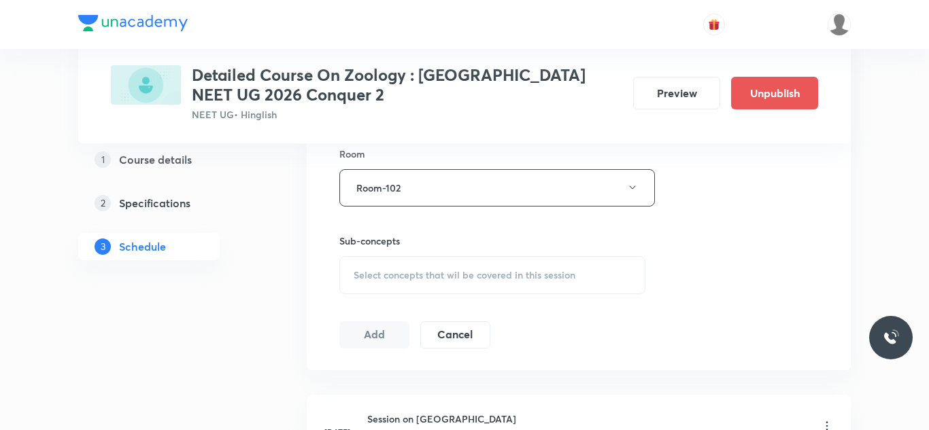
scroll to position [687, 0]
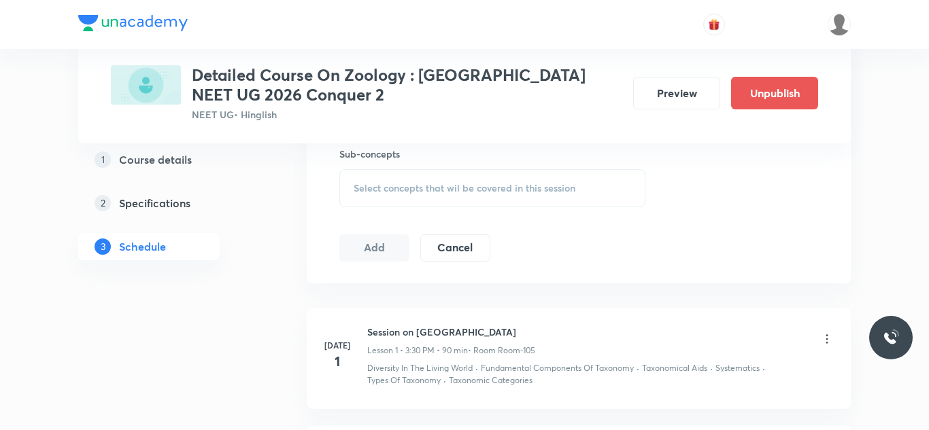
click at [433, 186] on span "Select concepts that wil be covered in this session" at bounding box center [464, 188] width 222 height 11
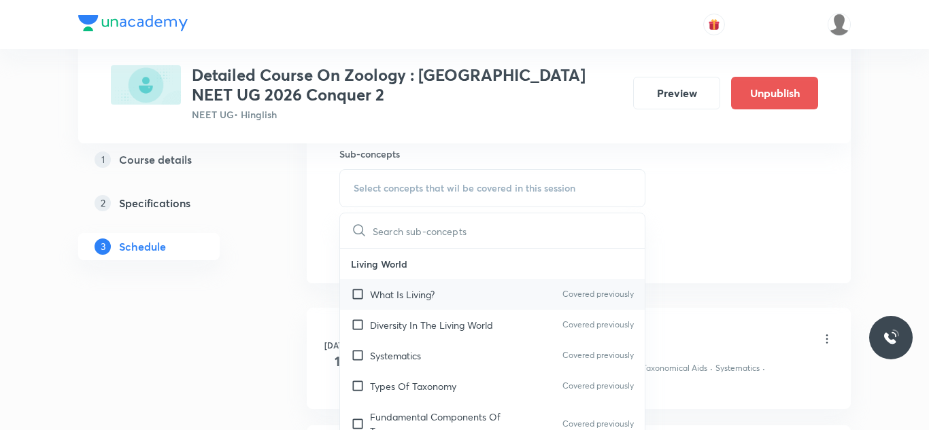
click at [423, 296] on p "What Is Living?" at bounding box center [402, 295] width 65 height 14
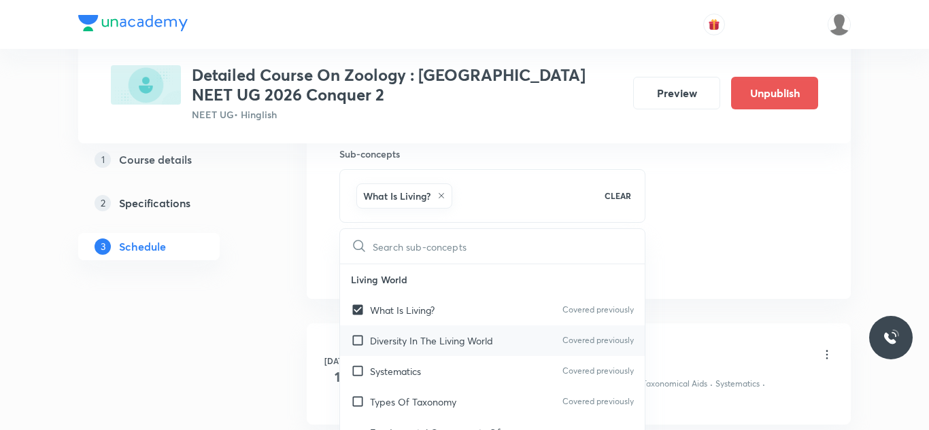
click at [431, 328] on div "Diversity In The Living World Covered previously" at bounding box center [492, 341] width 305 height 31
checkbox input "true"
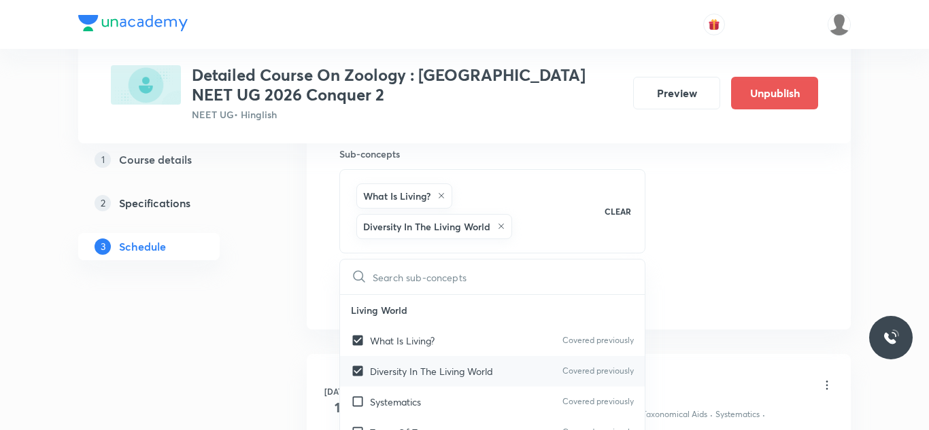
scroll to position [45, 0]
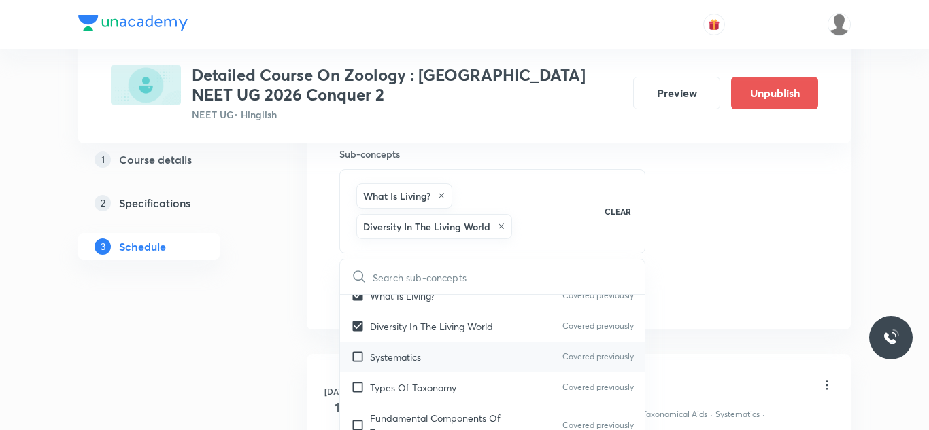
click at [412, 353] on p "Systematics" at bounding box center [395, 357] width 51 height 14
checkbox input "true"
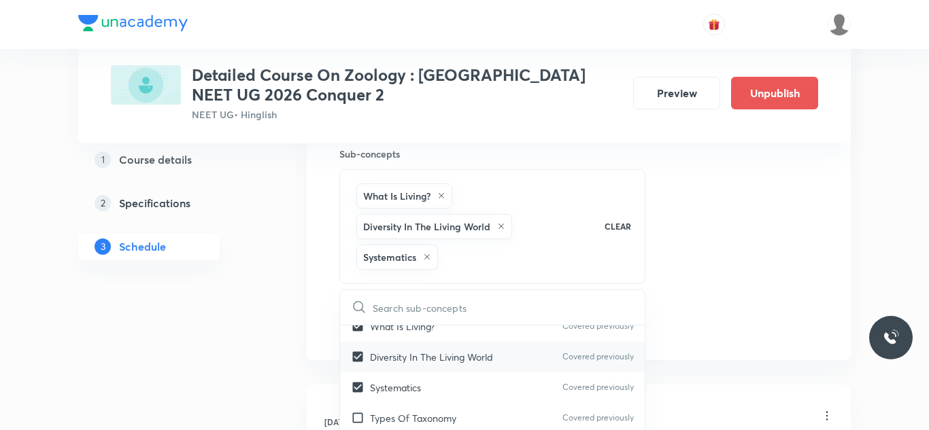
scroll to position [78, 0]
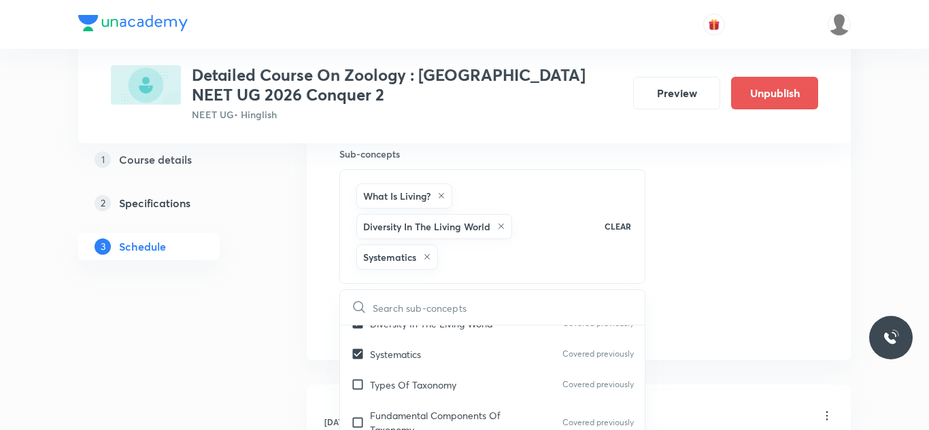
drag, startPoint x: 428, startPoint y: 379, endPoint x: 738, endPoint y: 220, distance: 348.4
click at [428, 379] on p "Types Of Taxonomy" at bounding box center [413, 385] width 86 height 14
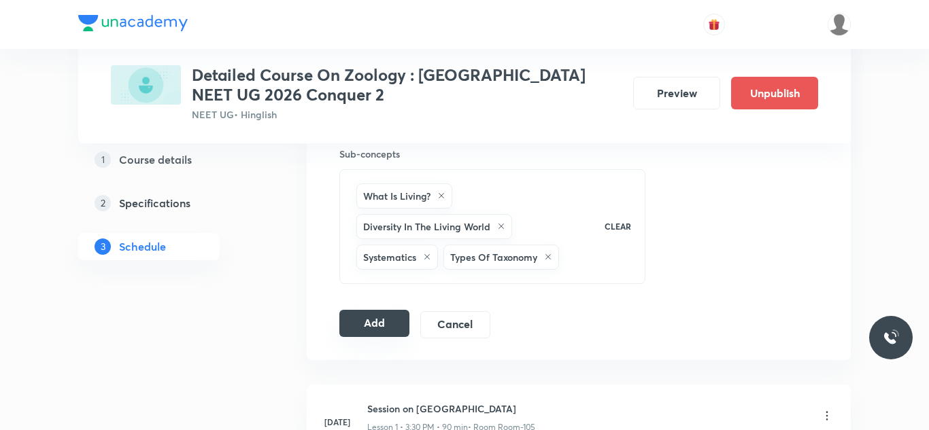
click at [365, 330] on button "Add" at bounding box center [374, 323] width 70 height 27
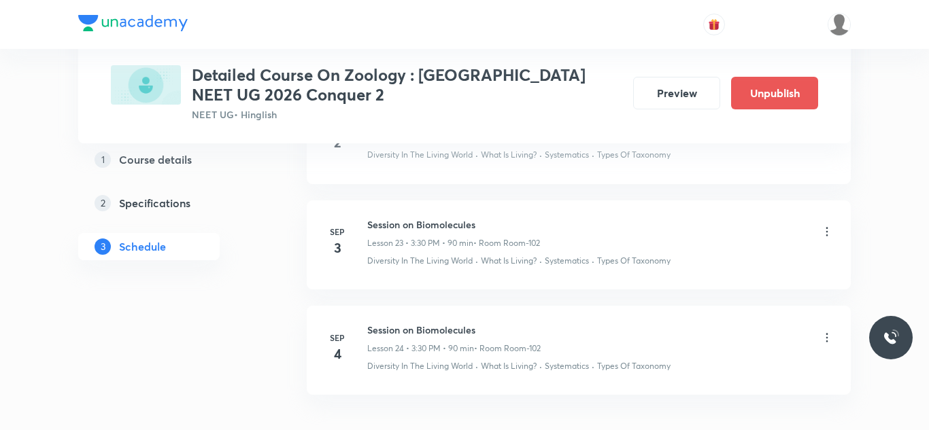
scroll to position [2599, 0]
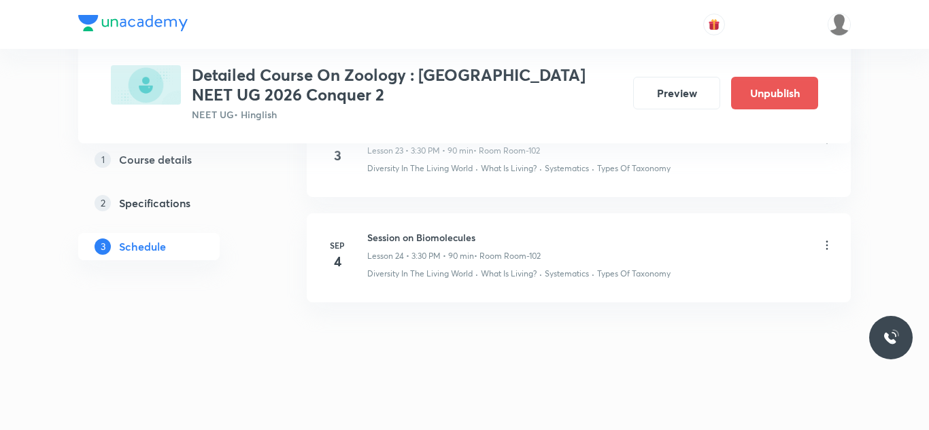
drag, startPoint x: 370, startPoint y: 230, endPoint x: 440, endPoint y: 228, distance: 70.1
click at [440, 228] on li "[DATE] Session on Biomolecules Lesson 24 • 3:30 PM • 90 min • Room Room-102 Div…" at bounding box center [579, 257] width 544 height 89
drag, startPoint x: 366, startPoint y: 231, endPoint x: 524, endPoint y: 231, distance: 158.4
click at [524, 231] on div "[DATE] Session on Biomolecules Lesson 24 • 3:30 PM • 90 min • Room Room-102 Div…" at bounding box center [579, 255] width 510 height 50
copy h6 "Session on Biomolecules"
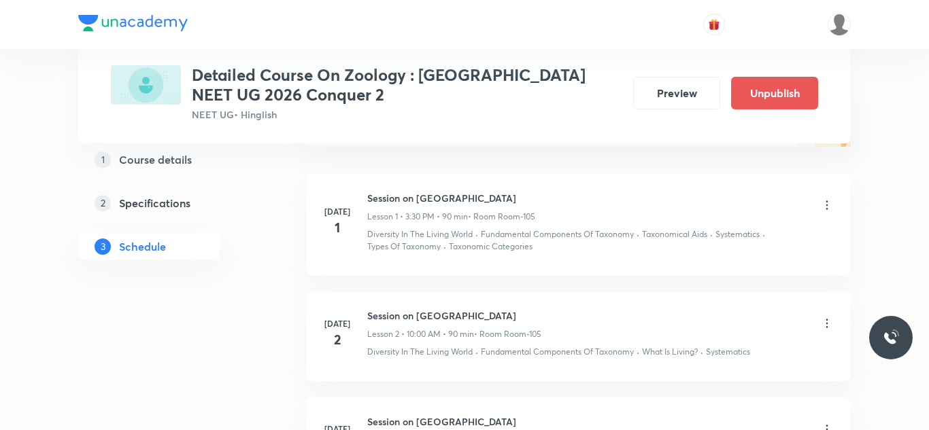
scroll to position [0, 0]
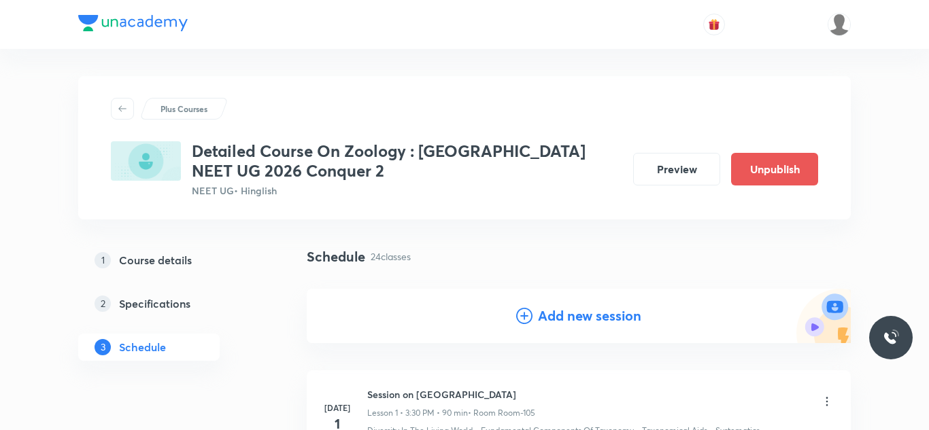
click at [538, 314] on h4 "Add new session" at bounding box center [589, 316] width 103 height 20
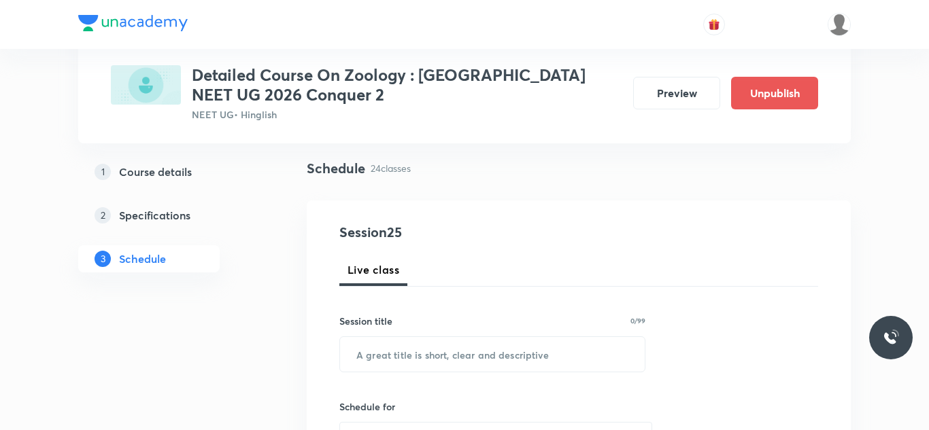
scroll to position [213, 0]
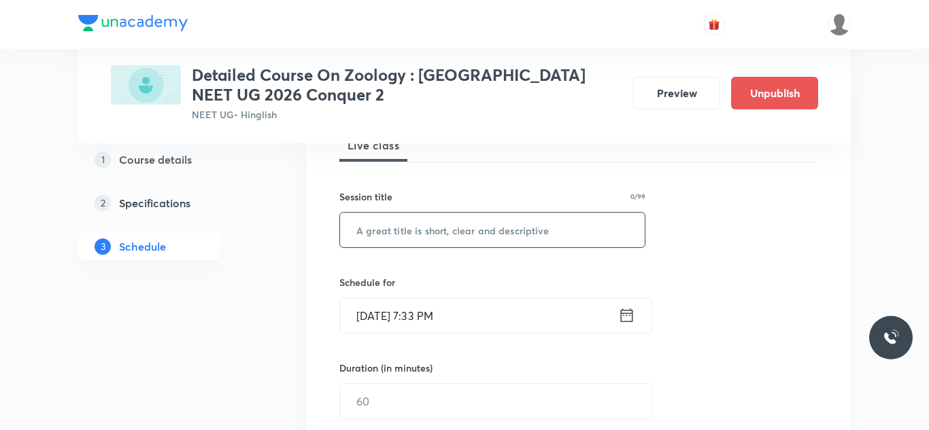
click at [451, 235] on input "text" at bounding box center [492, 230] width 305 height 35
paste input "Session on Biomolecules"
type input "Session on Biomolecules"
click at [388, 321] on input "[DATE] 7:33 PM" at bounding box center [479, 315] width 278 height 35
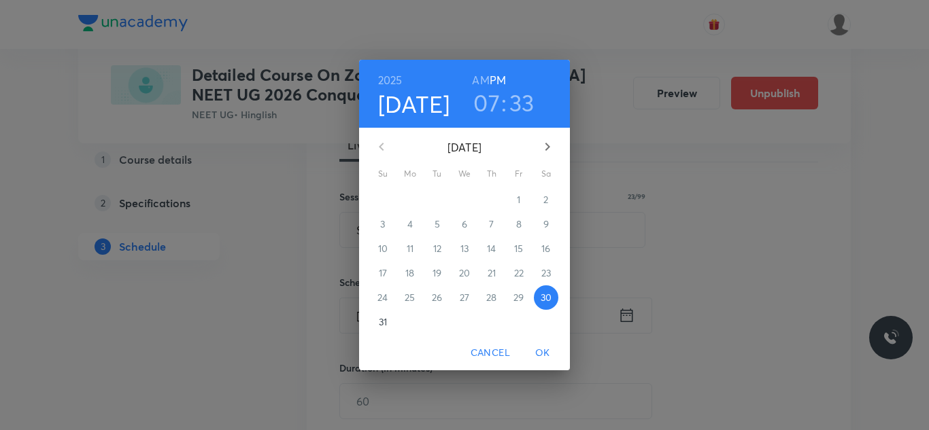
click at [542, 143] on icon "button" at bounding box center [547, 147] width 16 height 16
click at [517, 201] on p "5" at bounding box center [518, 200] width 5 height 14
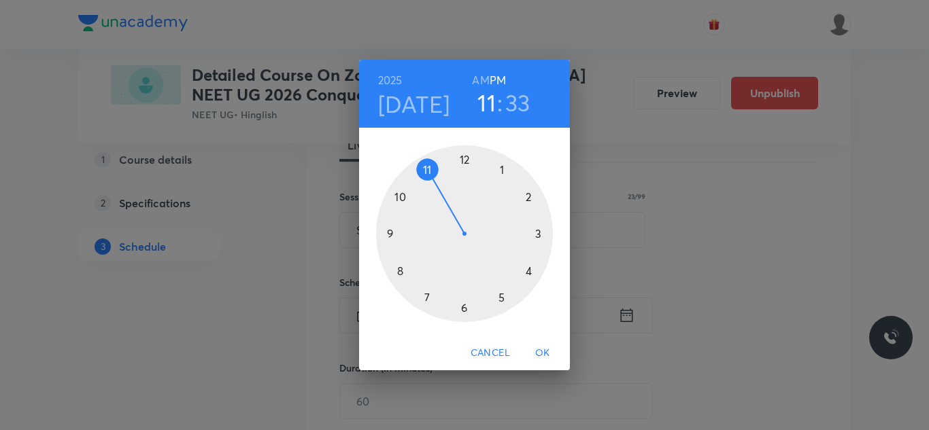
drag, startPoint x: 434, startPoint y: 299, endPoint x: 418, endPoint y: 173, distance: 126.8
click at [418, 173] on div at bounding box center [464, 233] width 177 height 177
click at [485, 80] on h6 "AM" at bounding box center [480, 80] width 17 height 19
drag, startPoint x: 436, startPoint y: 304, endPoint x: 409, endPoint y: 268, distance: 45.0
click at [409, 268] on div at bounding box center [464, 233] width 177 height 177
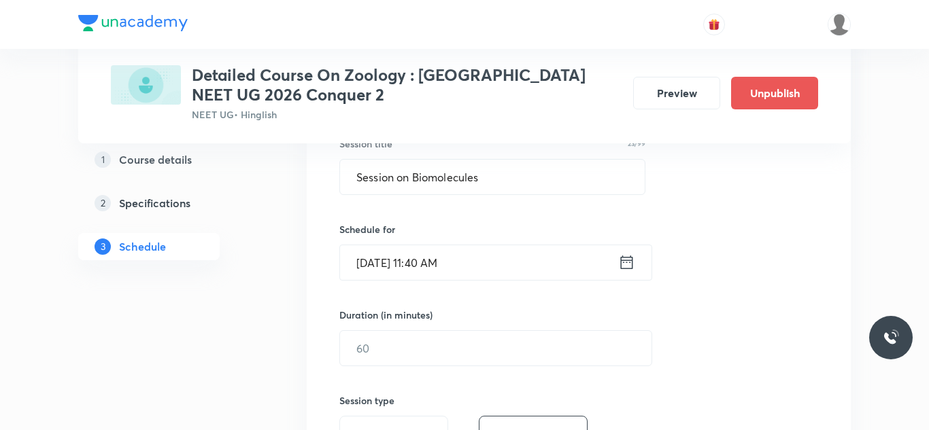
scroll to position [272, 0]
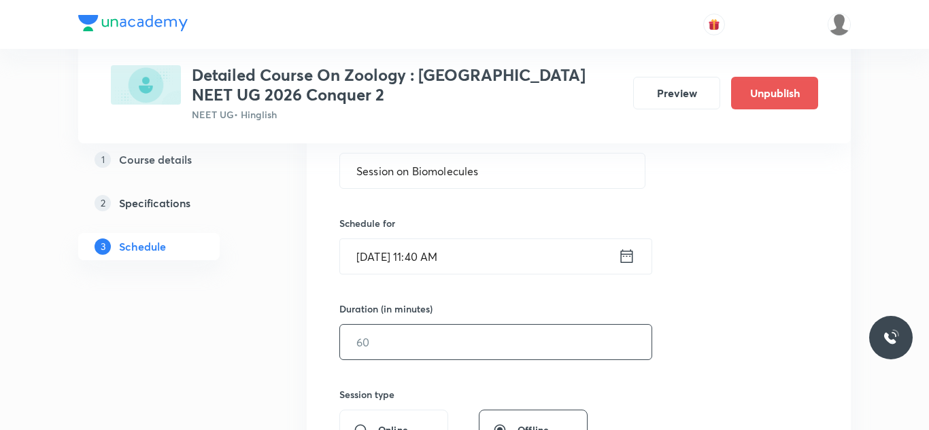
click at [415, 348] on input "text" at bounding box center [495, 342] width 311 height 35
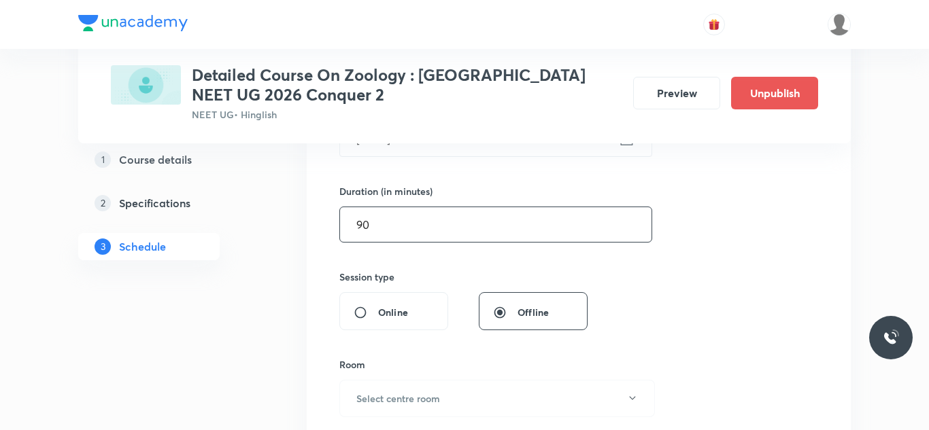
scroll to position [423, 0]
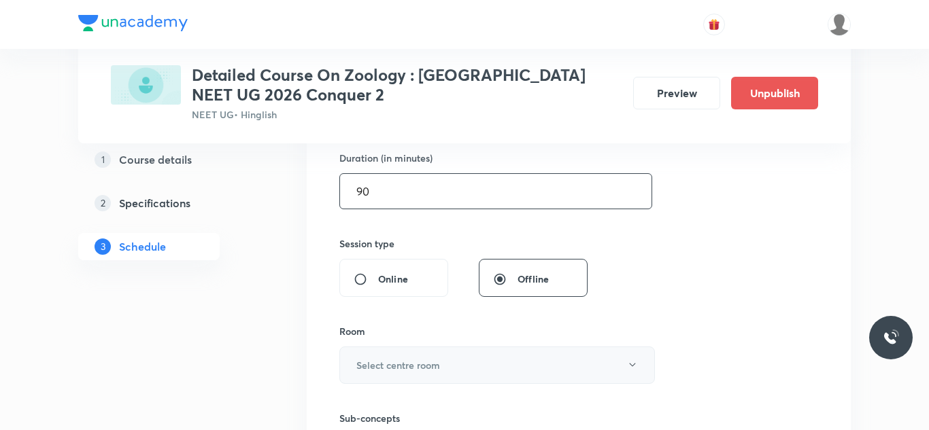
type input "90"
click at [464, 358] on button "Select centre room" at bounding box center [496, 365] width 315 height 37
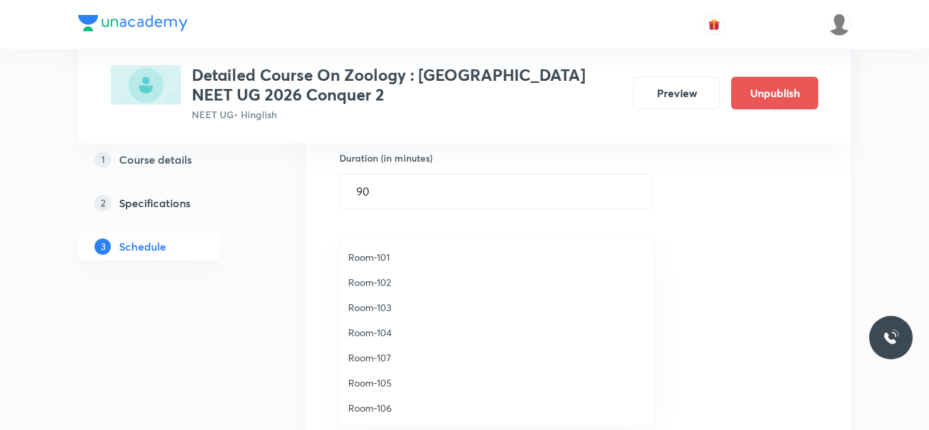
click at [373, 288] on span "Room-102" at bounding box center [497, 282] width 298 height 14
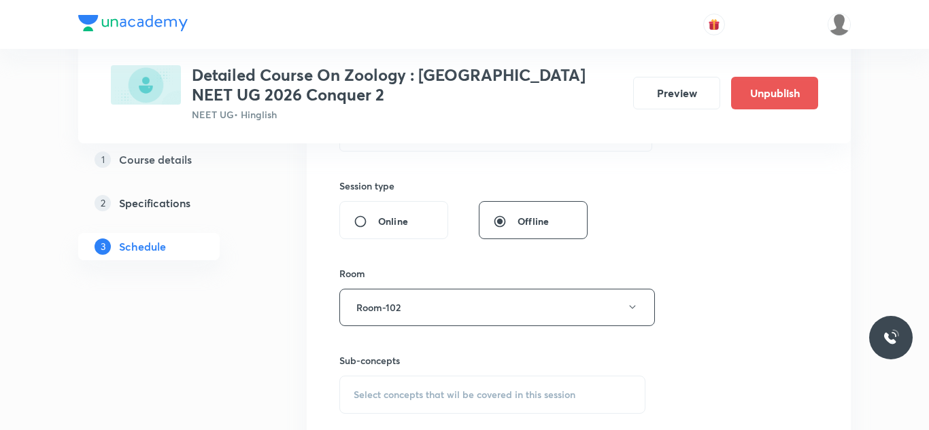
scroll to position [693, 0]
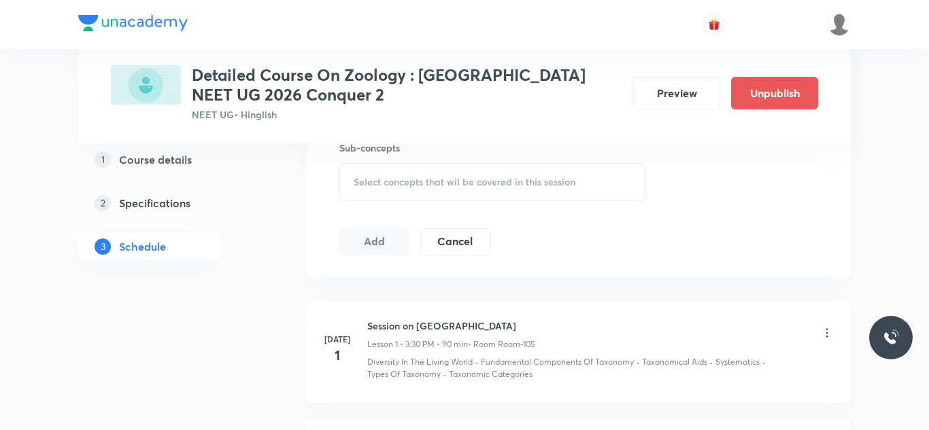
click at [434, 183] on span "Select concepts that wil be covered in this session" at bounding box center [464, 182] width 222 height 11
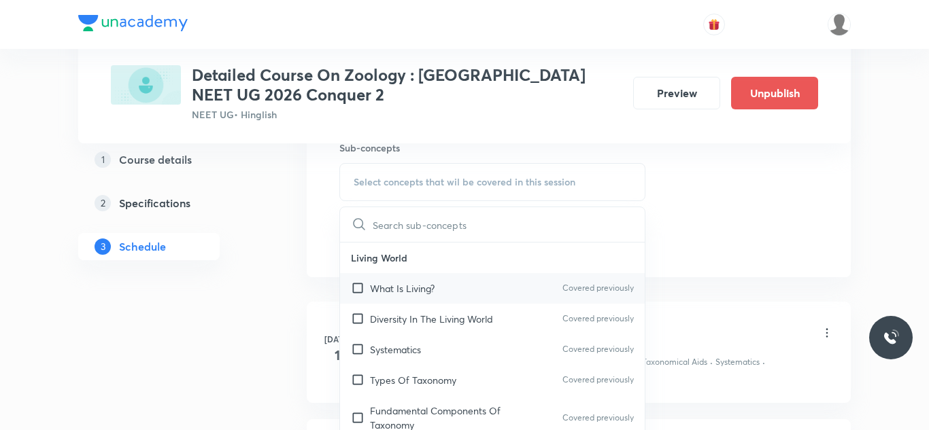
click at [429, 284] on p "What Is Living?" at bounding box center [402, 288] width 65 height 14
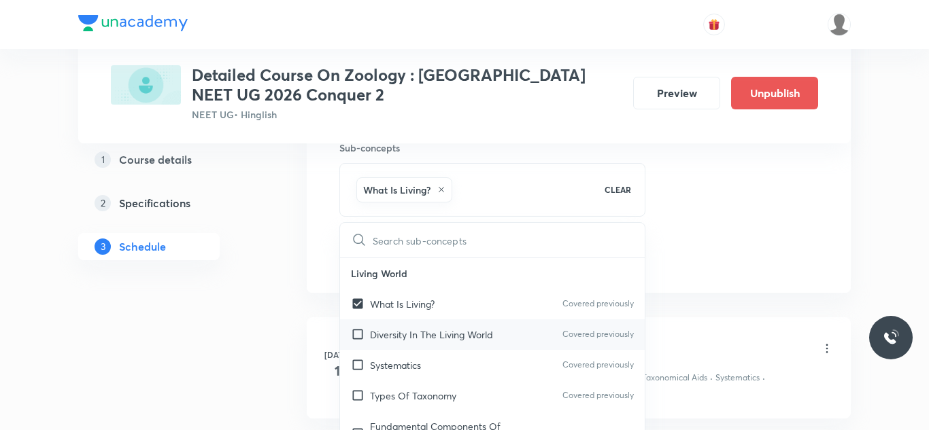
click at [432, 339] on p "Diversity In The Living World" at bounding box center [431, 335] width 123 height 14
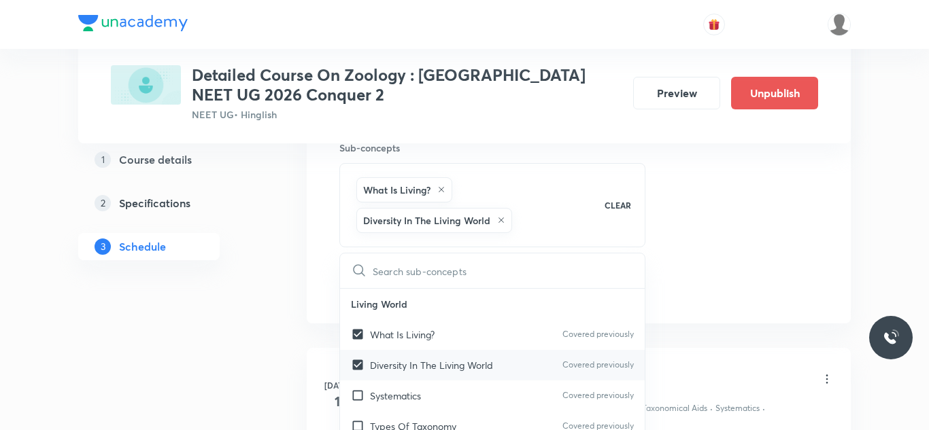
checkbox input "true"
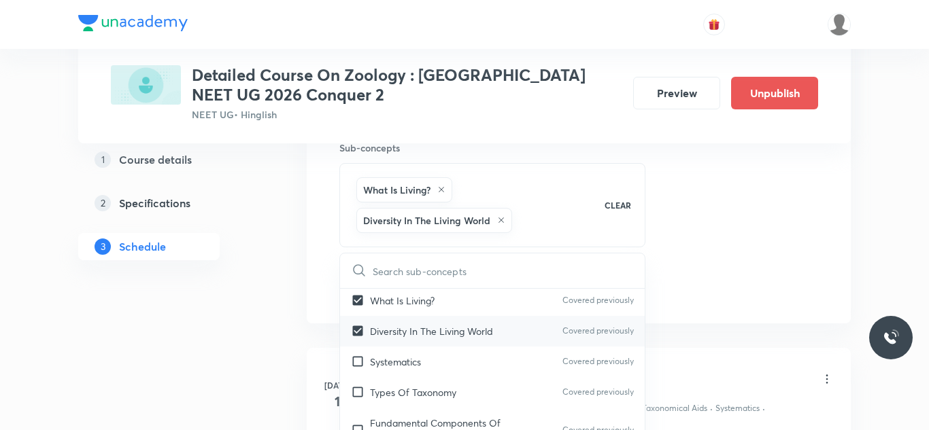
click at [415, 362] on p "Systematics" at bounding box center [395, 362] width 51 height 14
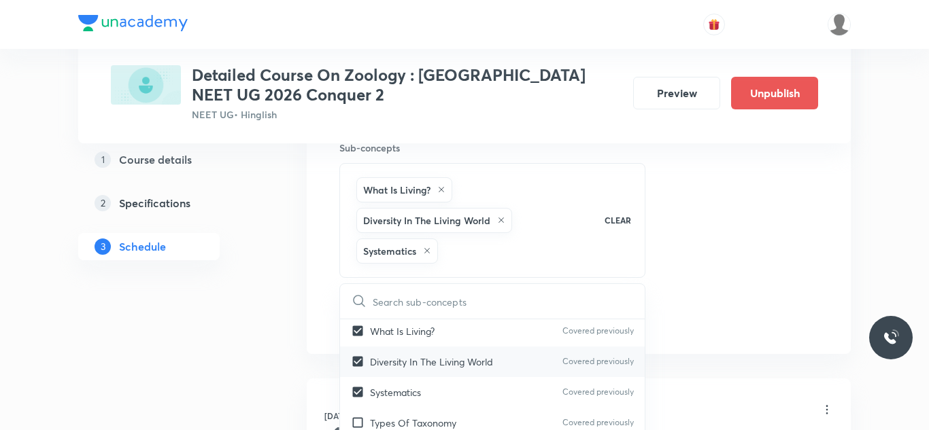
checkbox input "true"
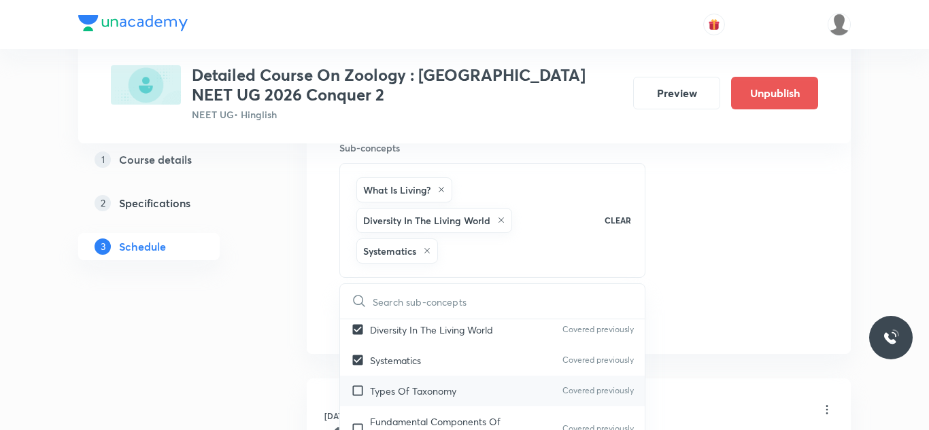
click at [445, 392] on p "Types Of Taxonomy" at bounding box center [413, 391] width 86 height 14
checkbox input "true"
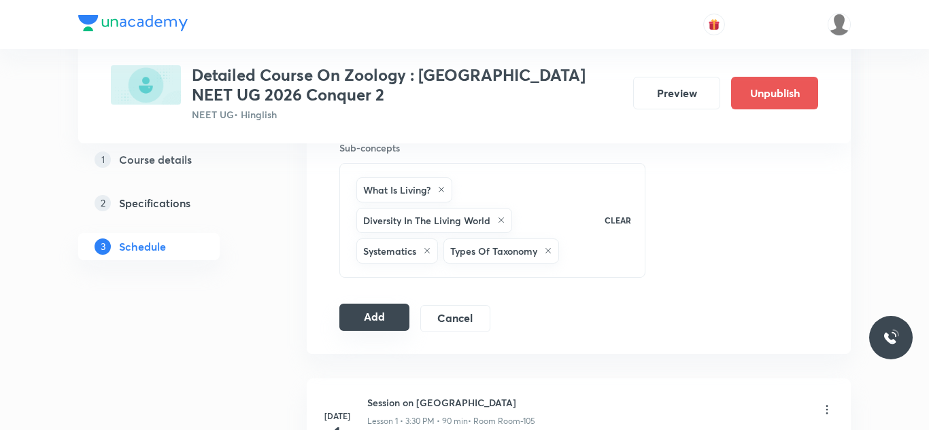
click at [387, 307] on button "Add" at bounding box center [374, 317] width 70 height 27
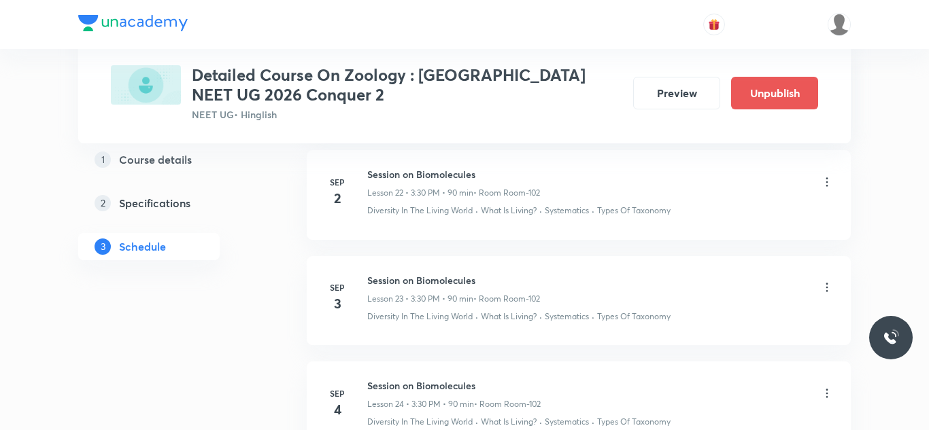
scroll to position [2423, 0]
